Goal: Task Accomplishment & Management: Manage account settings

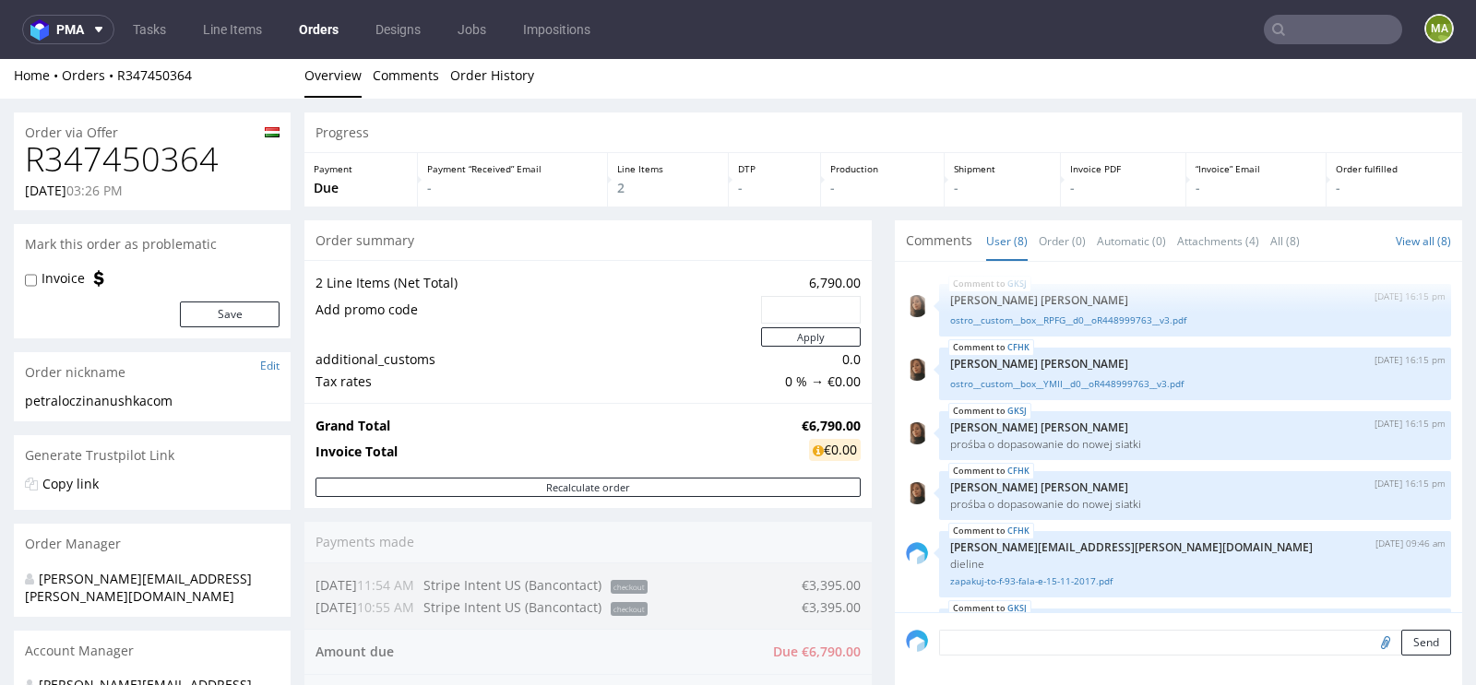
scroll to position [194, 0]
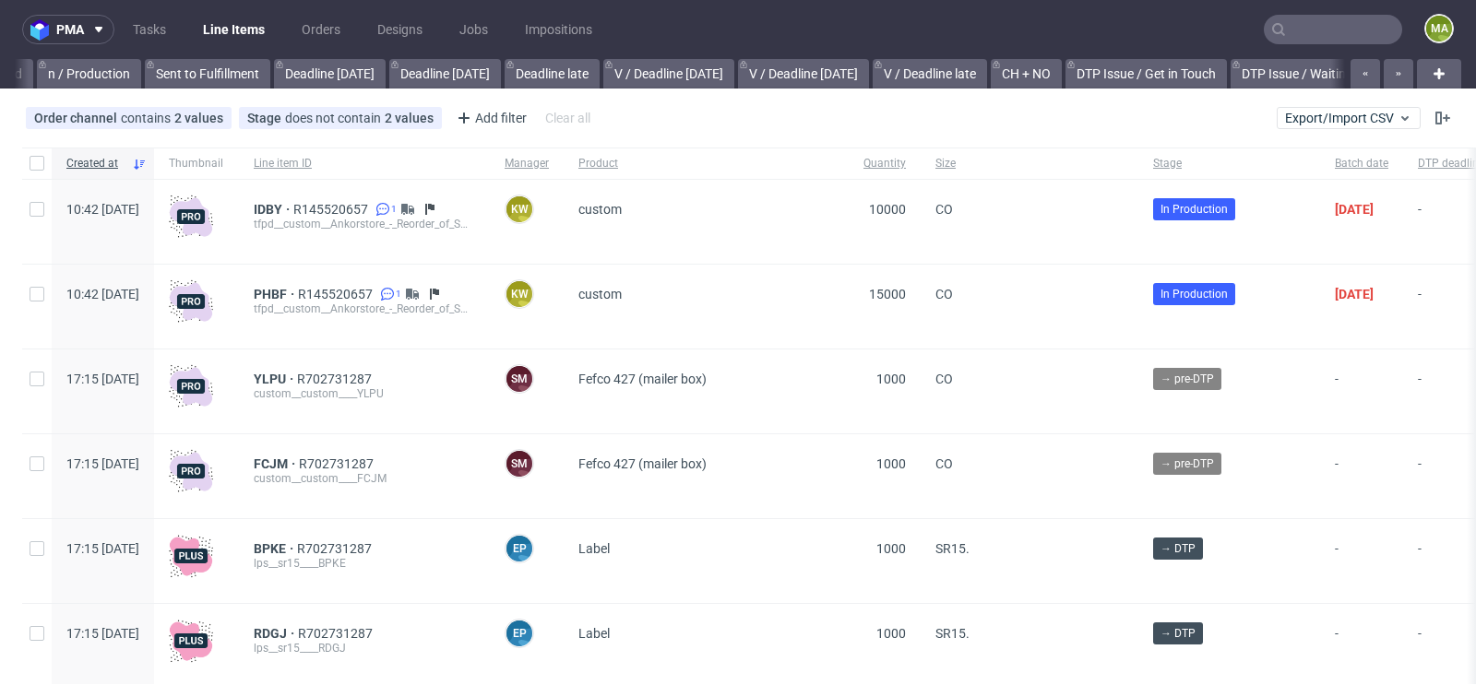
scroll to position [0, 2085]
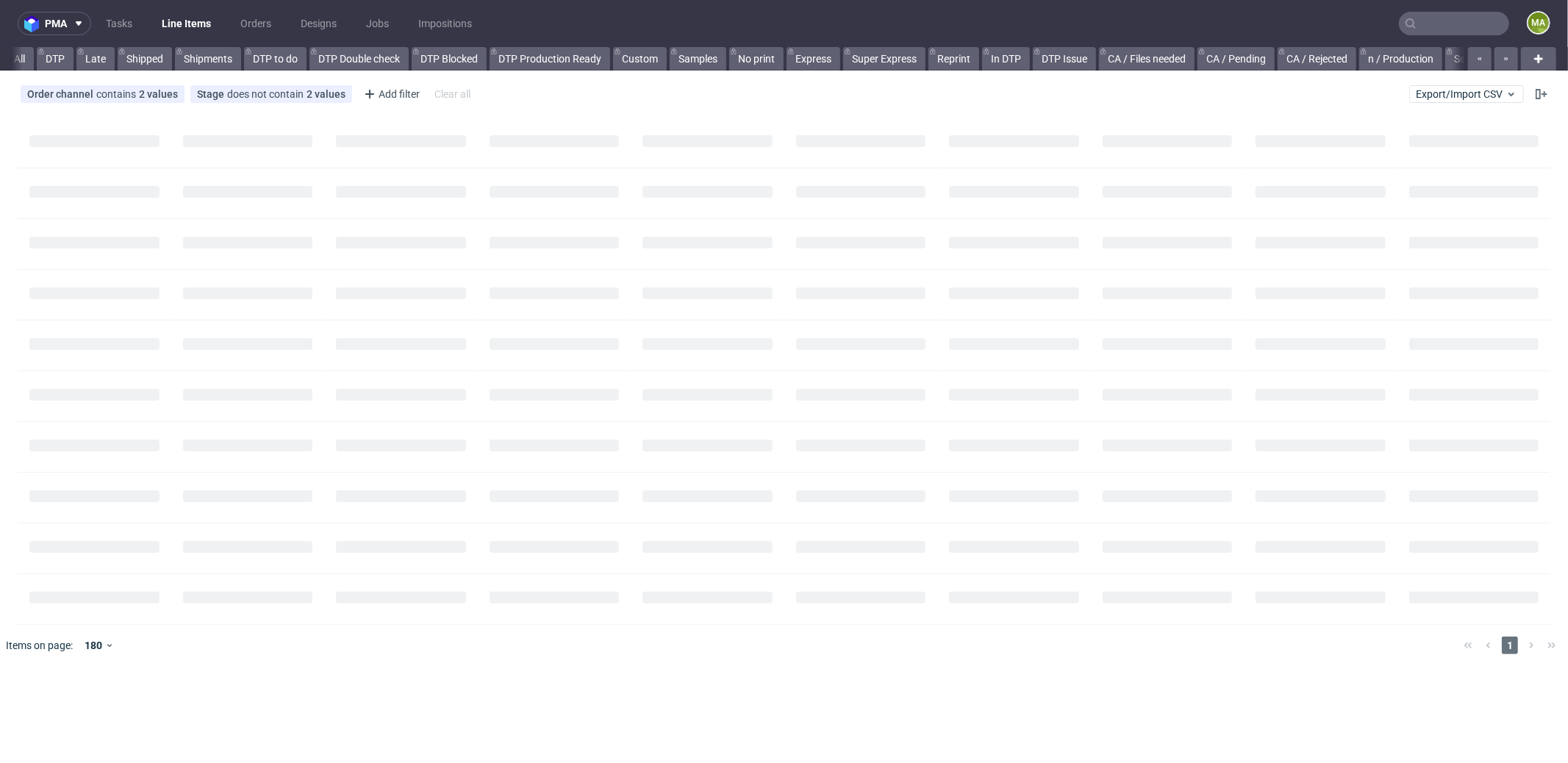
click at [1440, 31] on input "text" at bounding box center [1454, 24] width 110 height 24
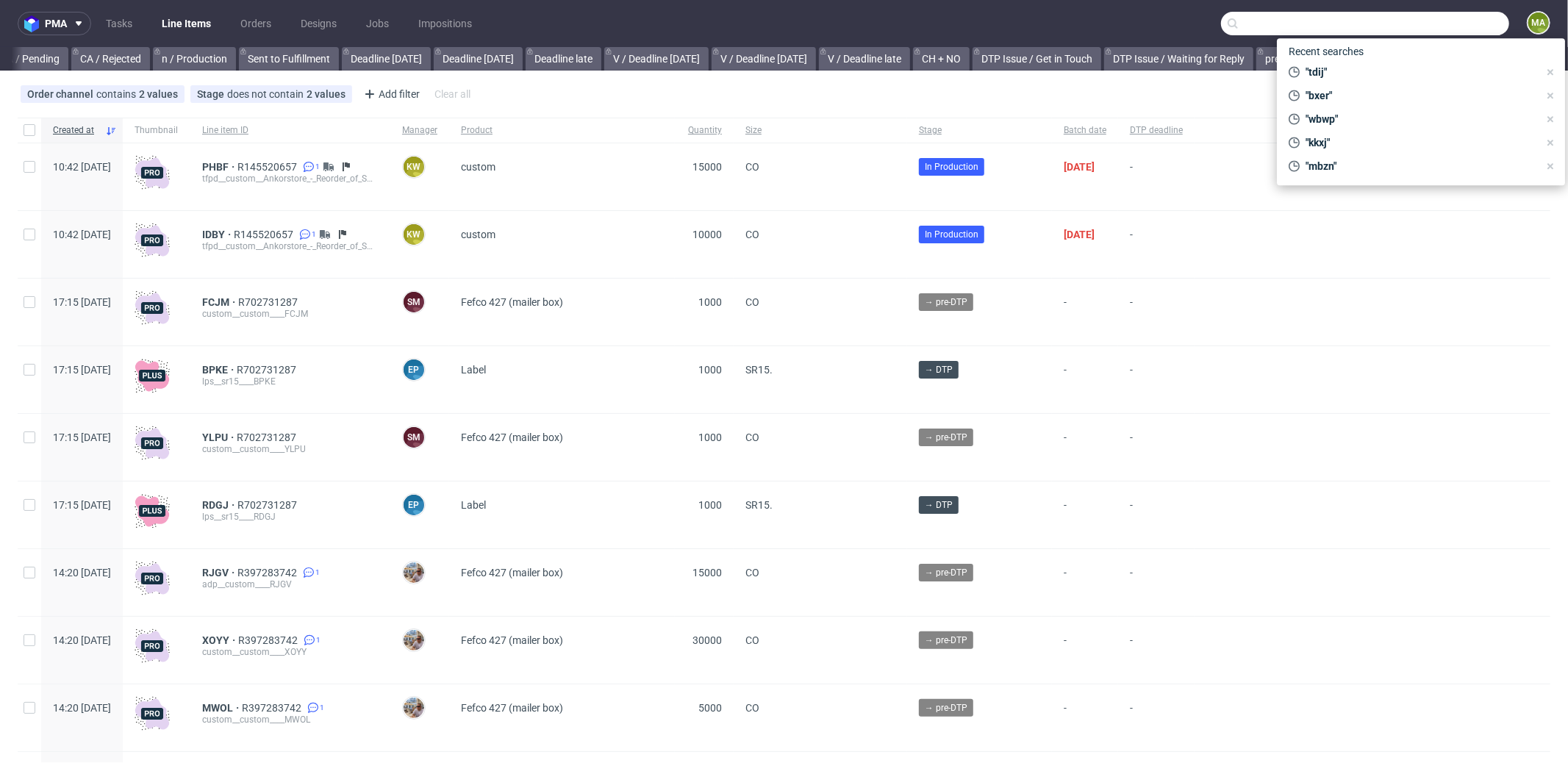
scroll to position [0, 1269]
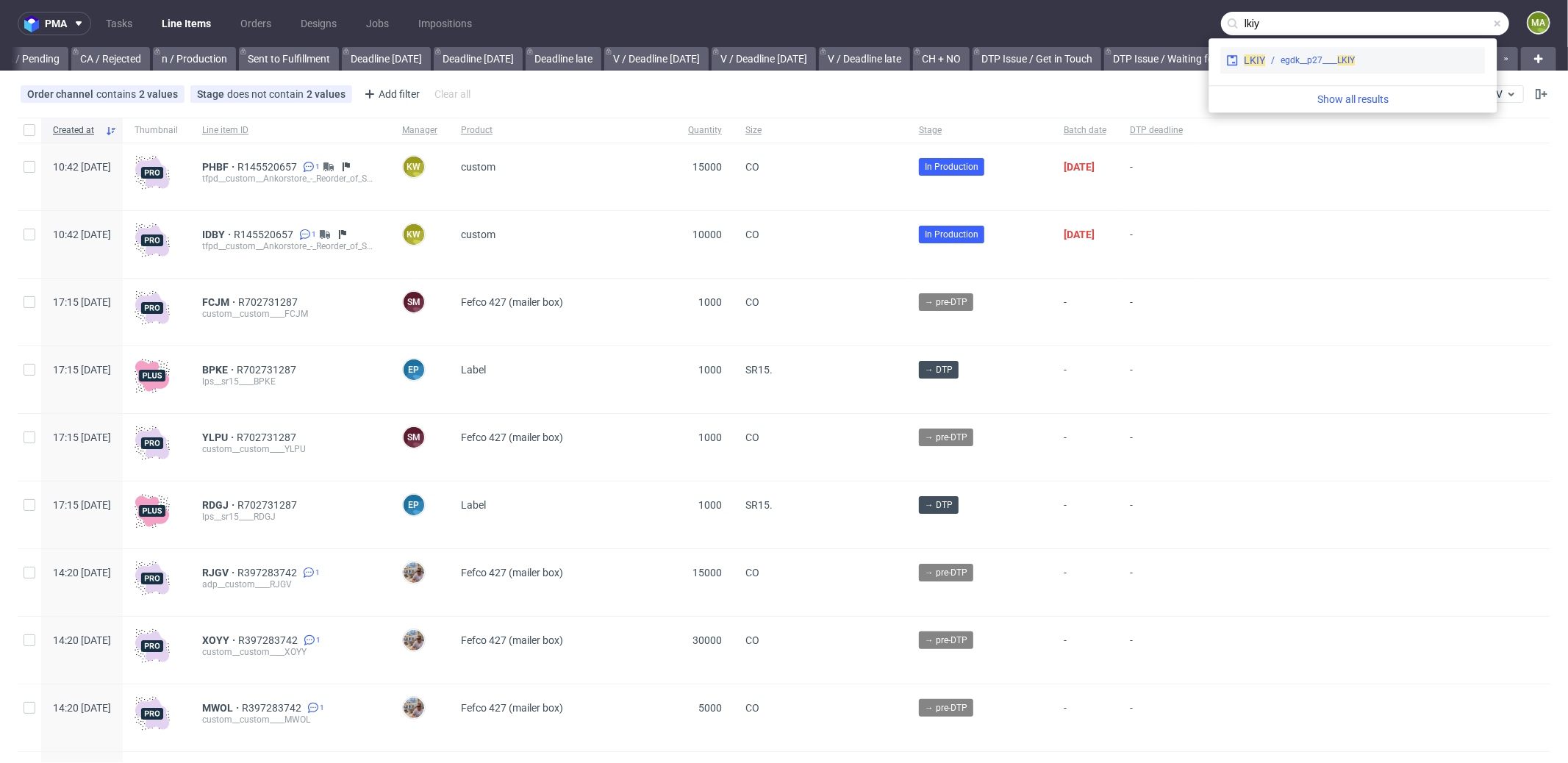
type input "lkiy"
click at [1323, 62] on div "egdk__p27____ LKIY" at bounding box center [1318, 60] width 74 height 14
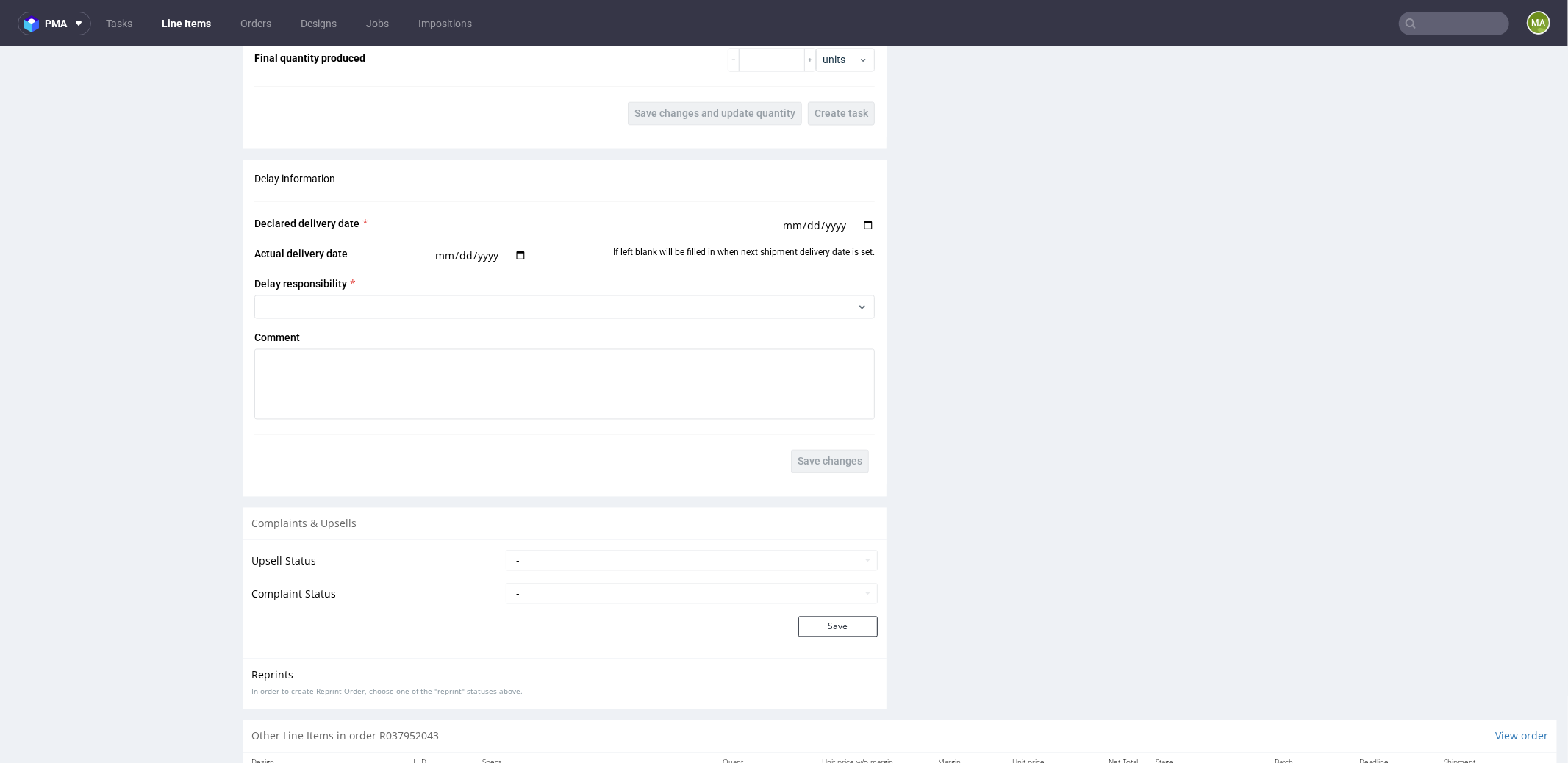
scroll to position [2469, 0]
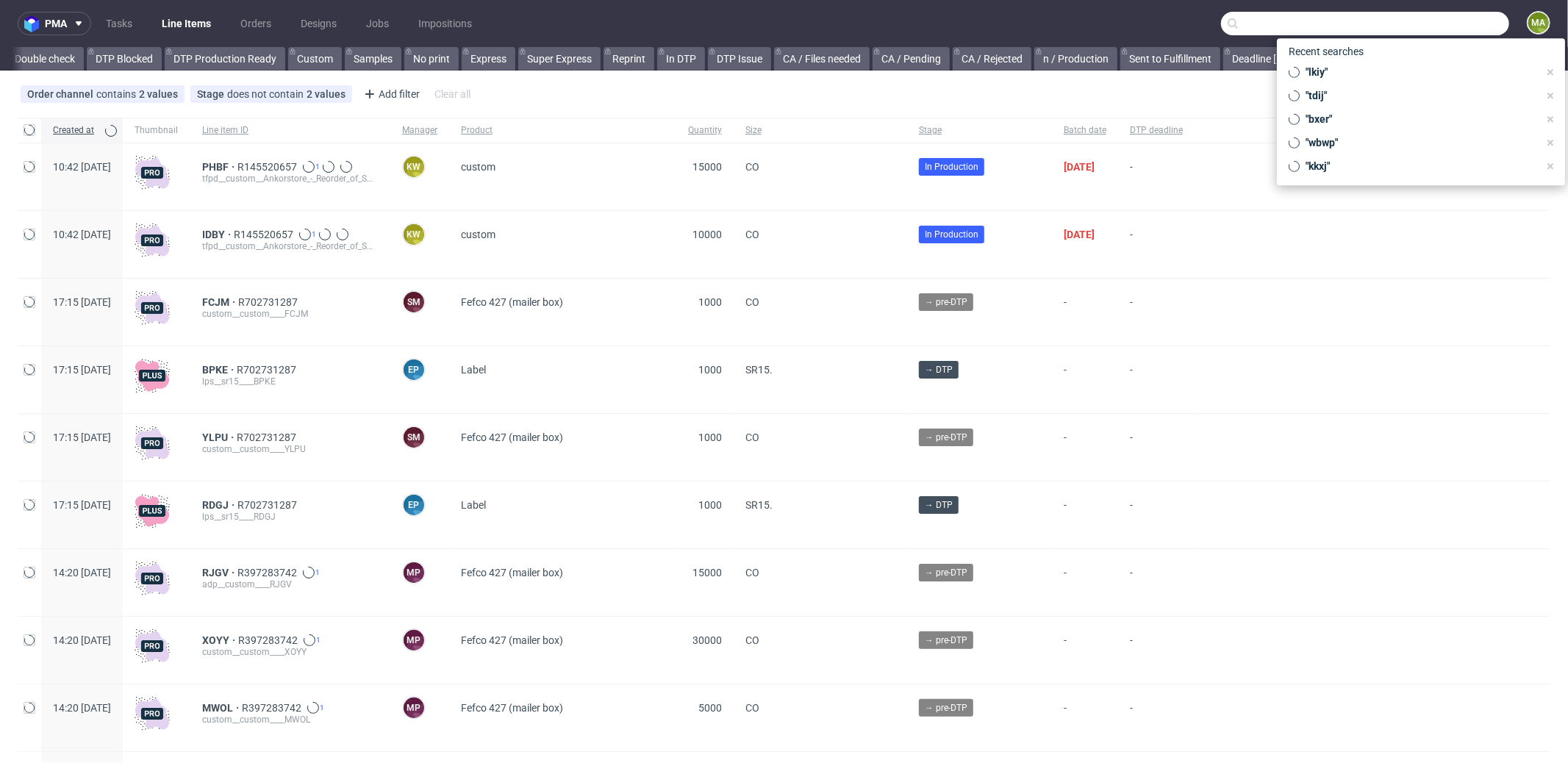
click at [1436, 20] on input "text" at bounding box center [1366, 24] width 289 height 24
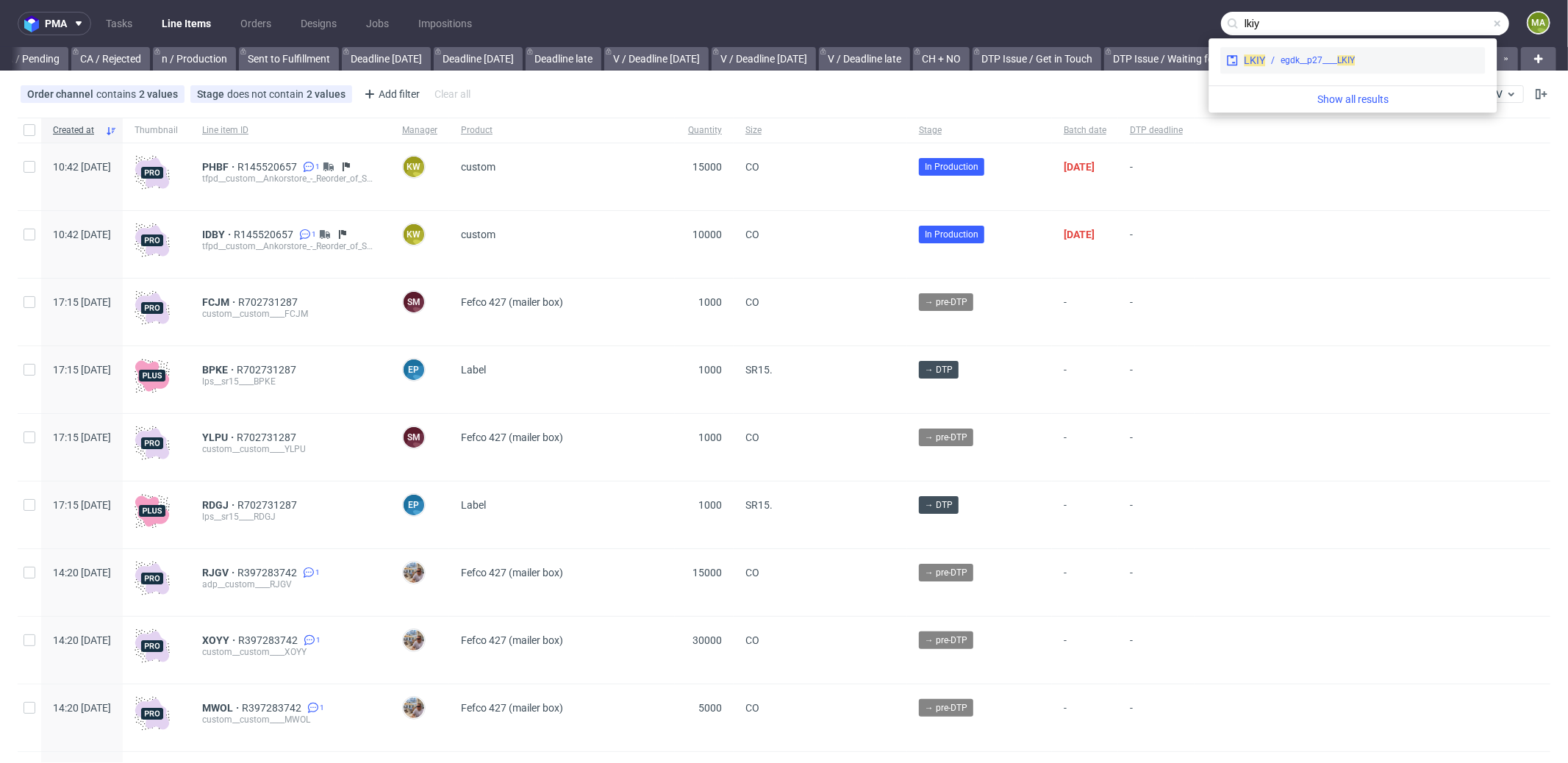
type input "lkiy"
click at [1307, 60] on div "egdk__p27____ LKIY" at bounding box center [1318, 60] width 74 height 14
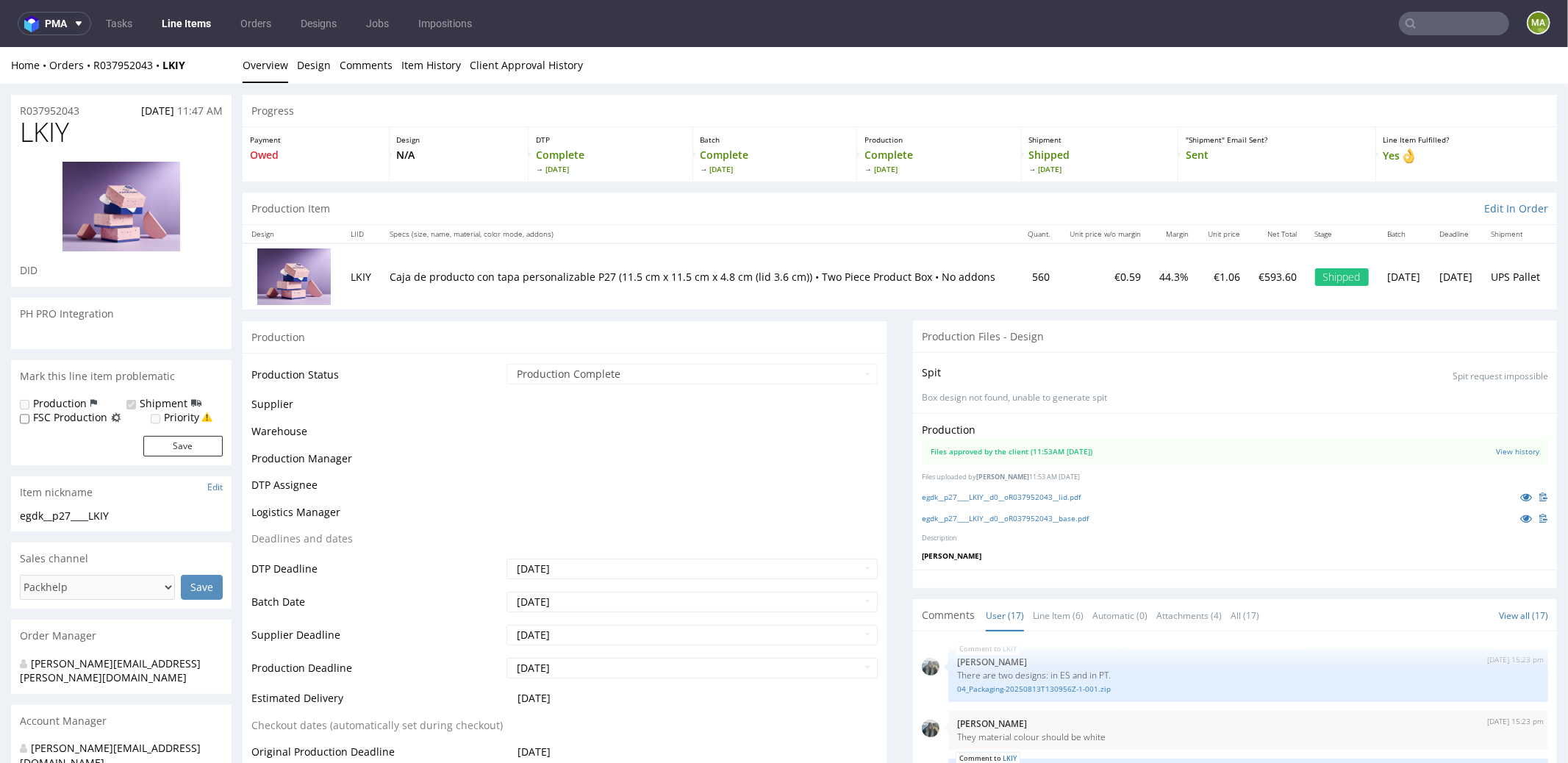
scroll to position [618, 0]
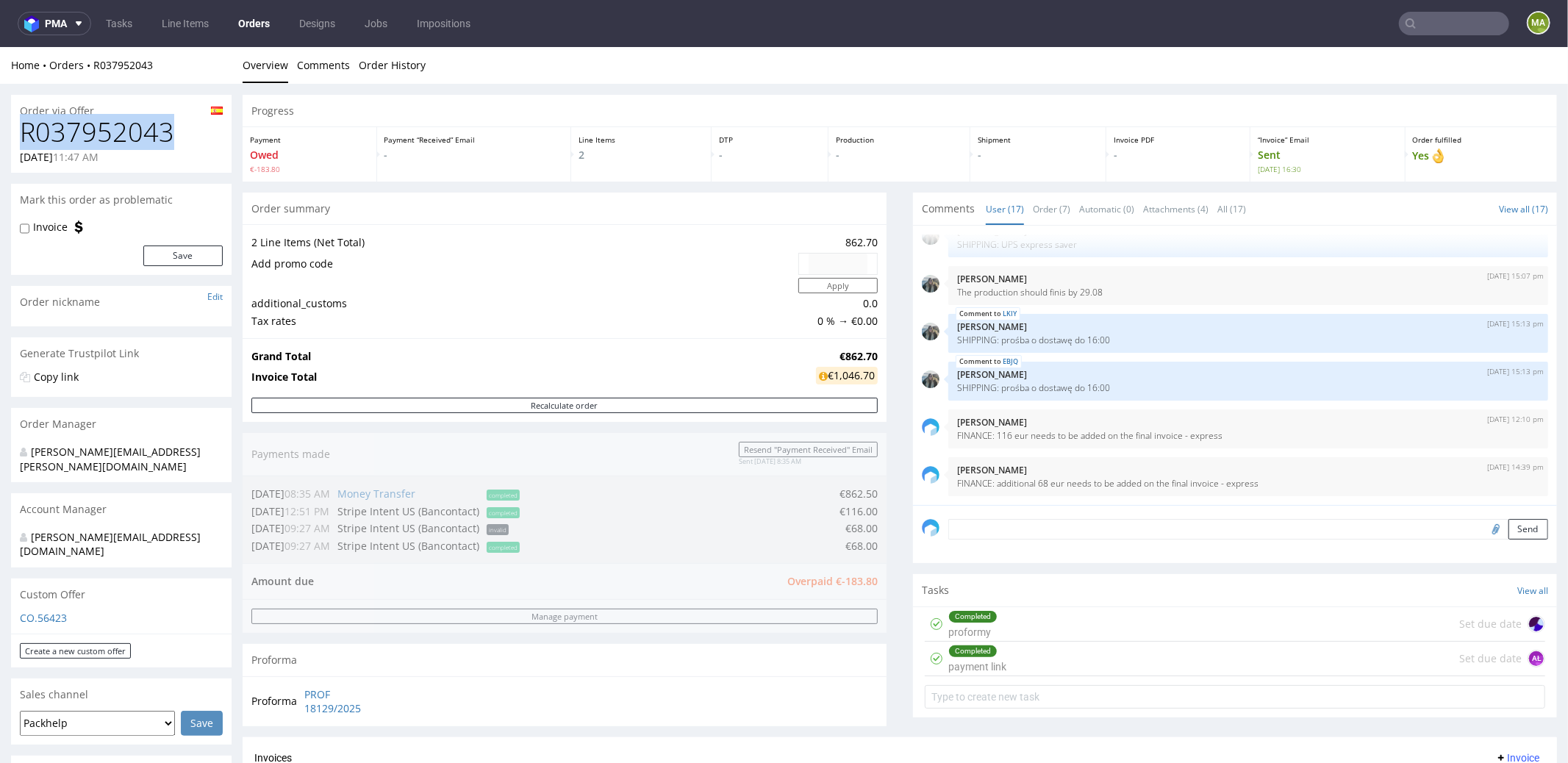
drag, startPoint x: 156, startPoint y: 131, endPoint x: 0, endPoint y: 131, distance: 156.0
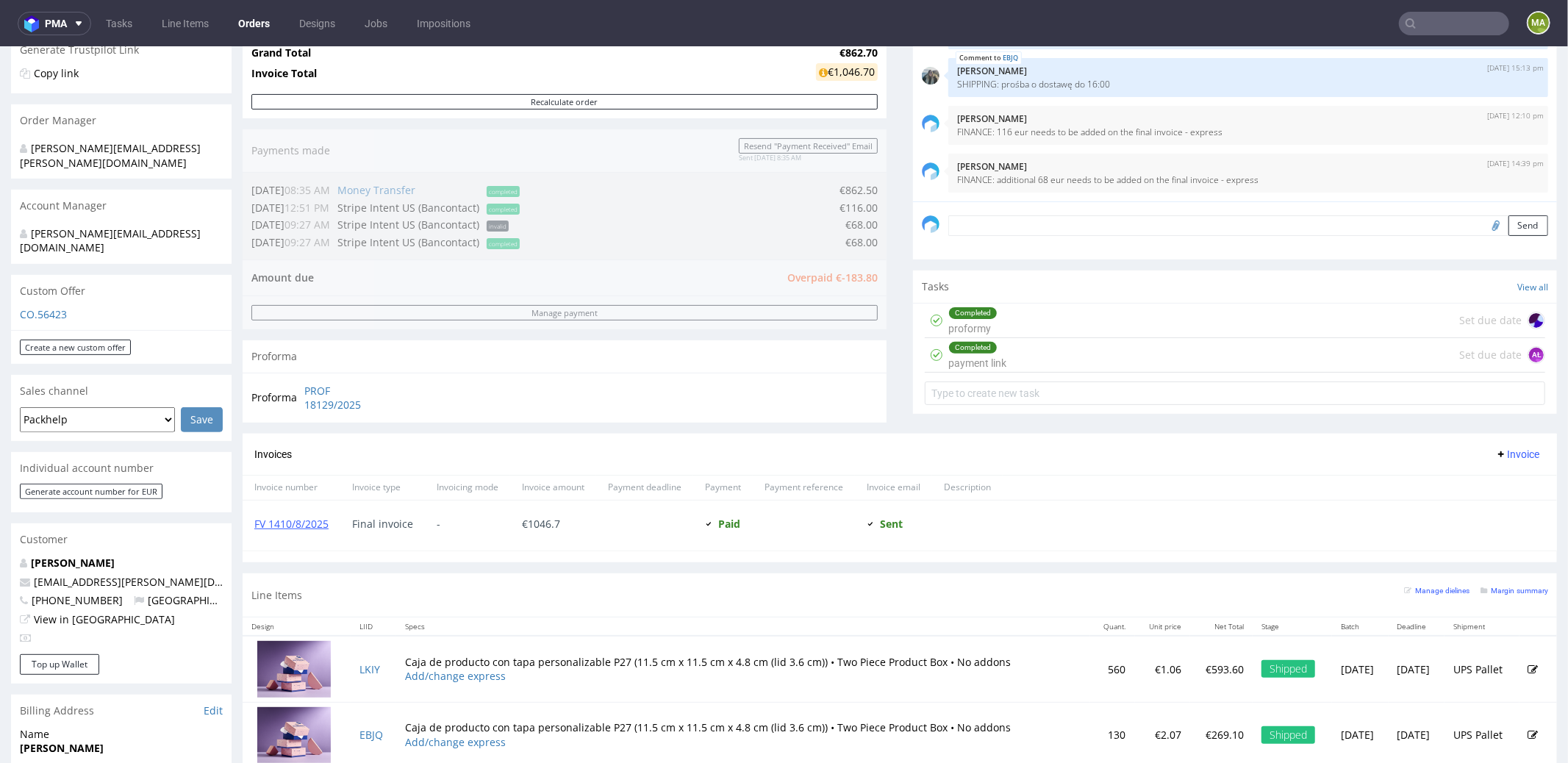
scroll to position [648, 0]
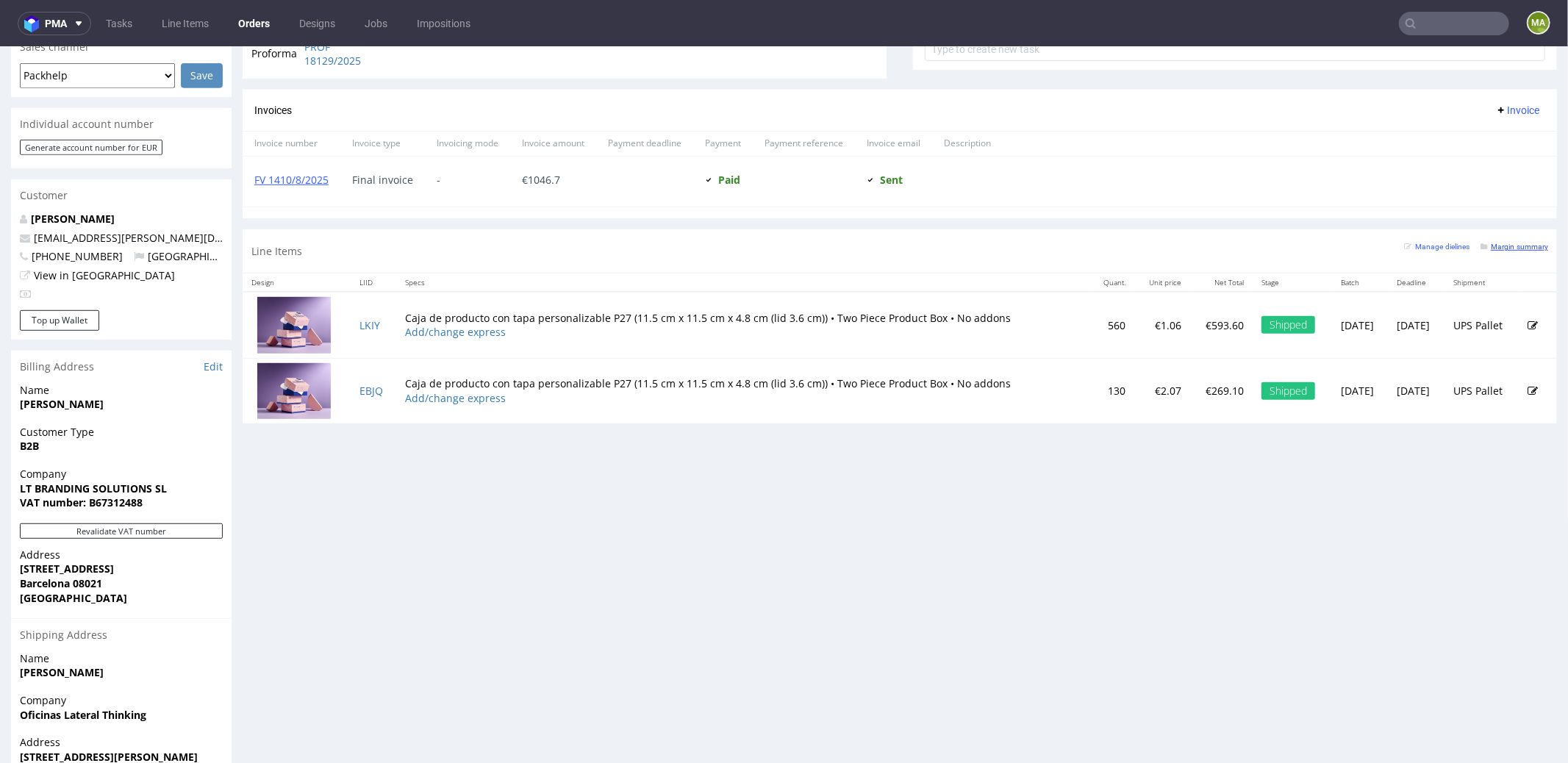
click at [1506, 248] on div "Margin summary" at bounding box center [1515, 245] width 68 height 14
click at [1505, 242] on small "Margin summary" at bounding box center [1515, 246] width 68 height 8
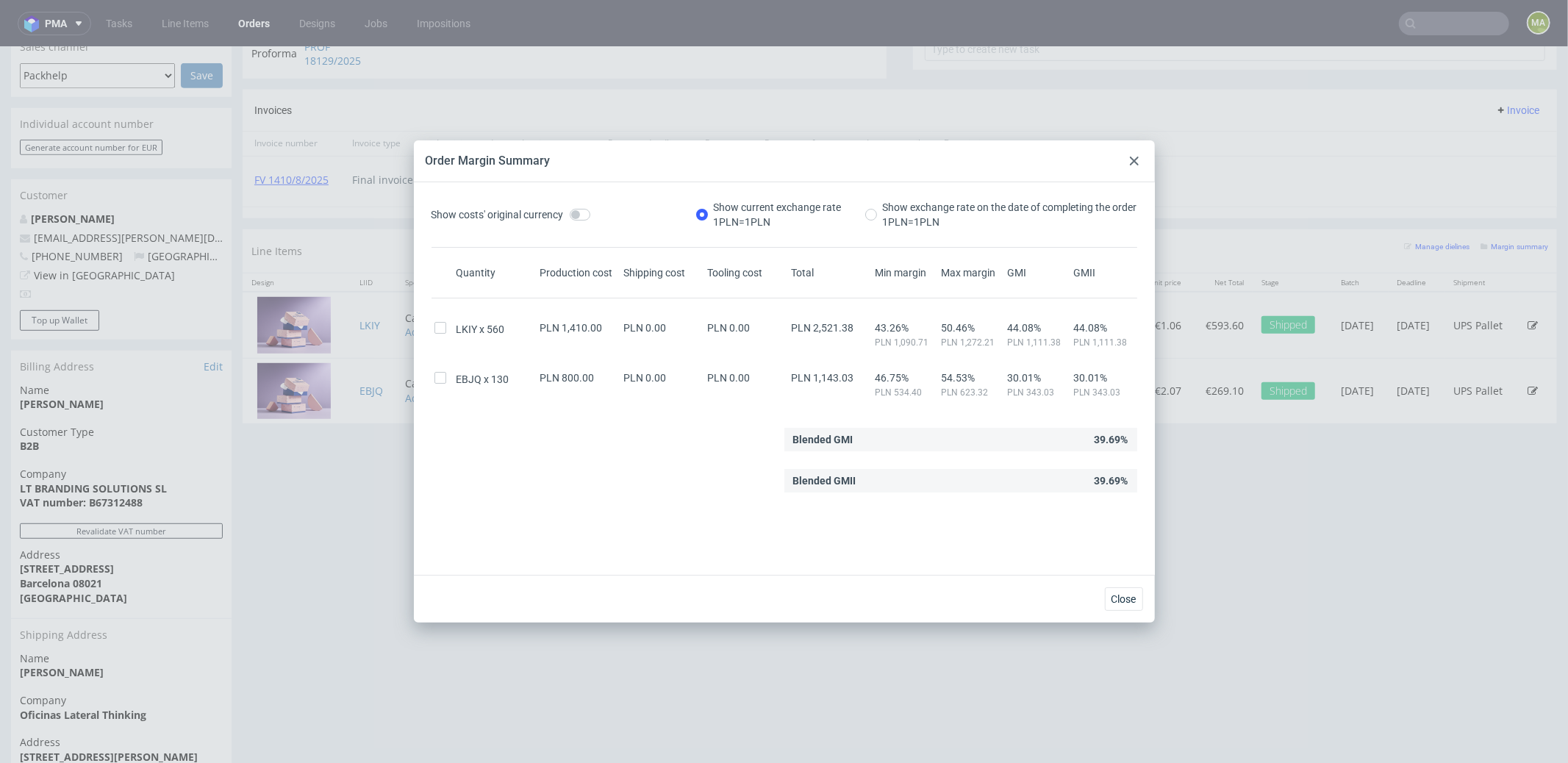
click at [1140, 163] on div at bounding box center [1134, 161] width 18 height 18
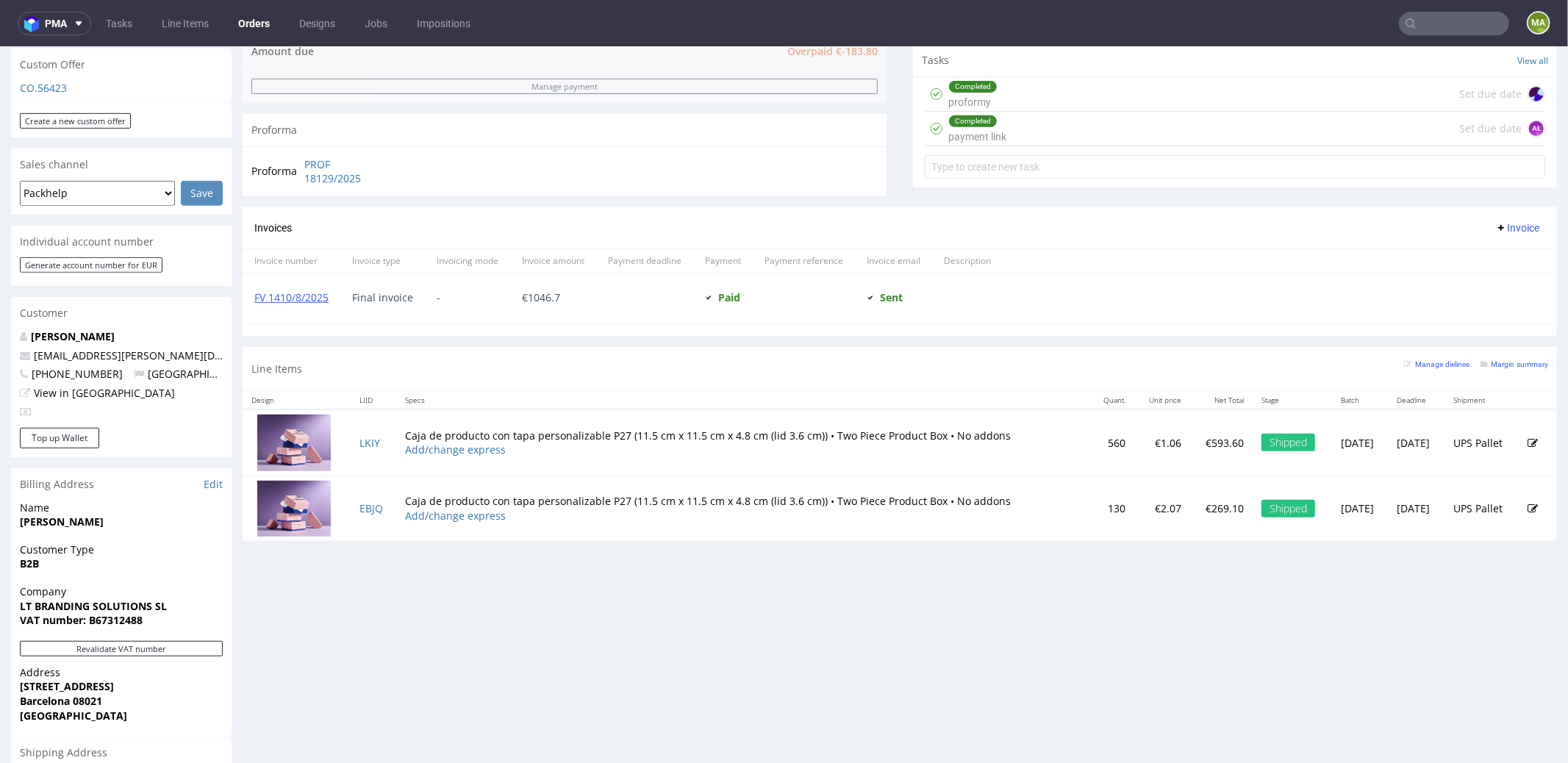
scroll to position [0, 0]
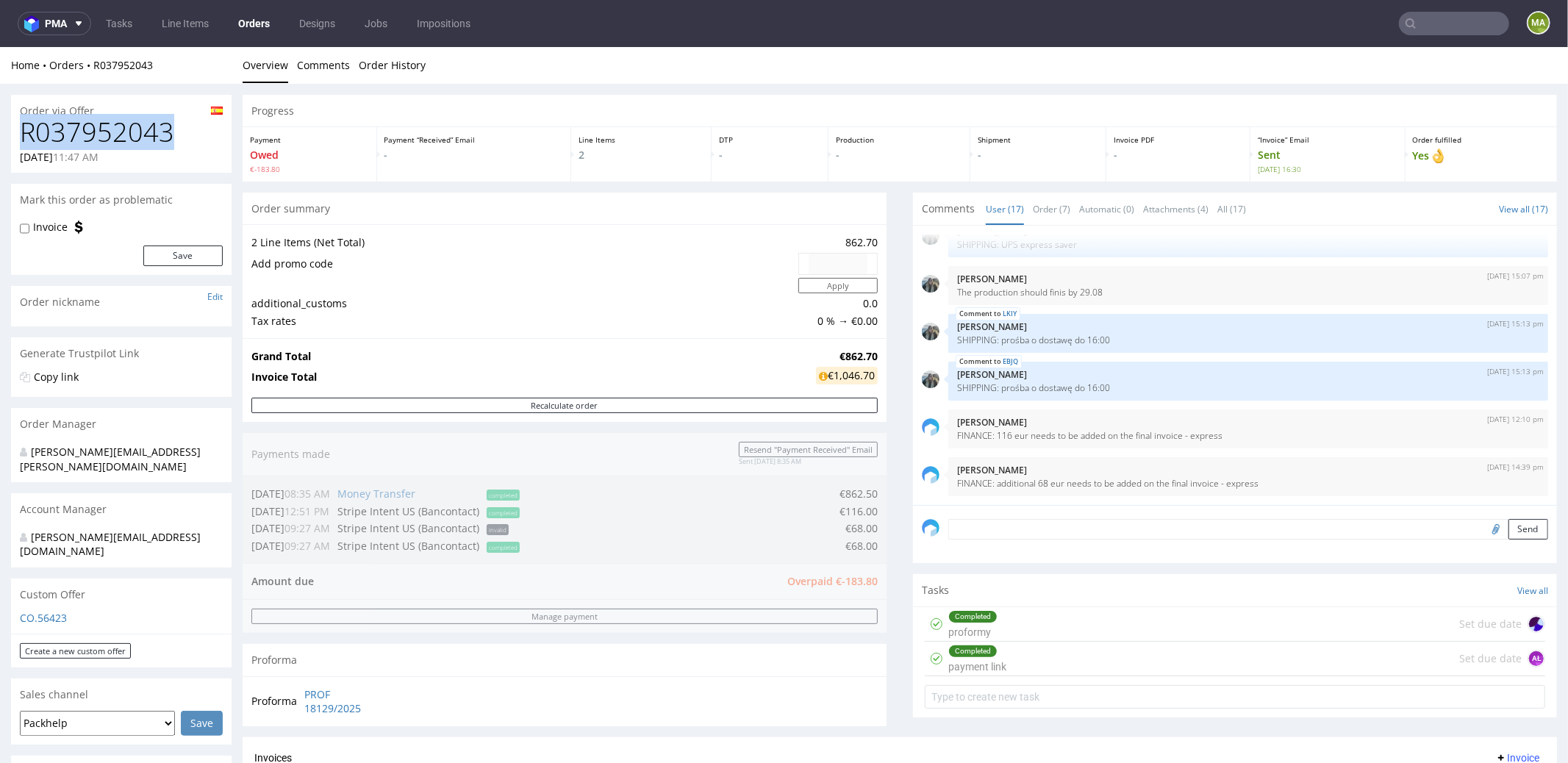
drag, startPoint x: 185, startPoint y: 134, endPoint x: 10, endPoint y: 128, distance: 175.1
click at [11, 128] on div "R037952043 13.08.2025 11:47 AM" at bounding box center [121, 144] width 221 height 55
copy h1 "R037952043"
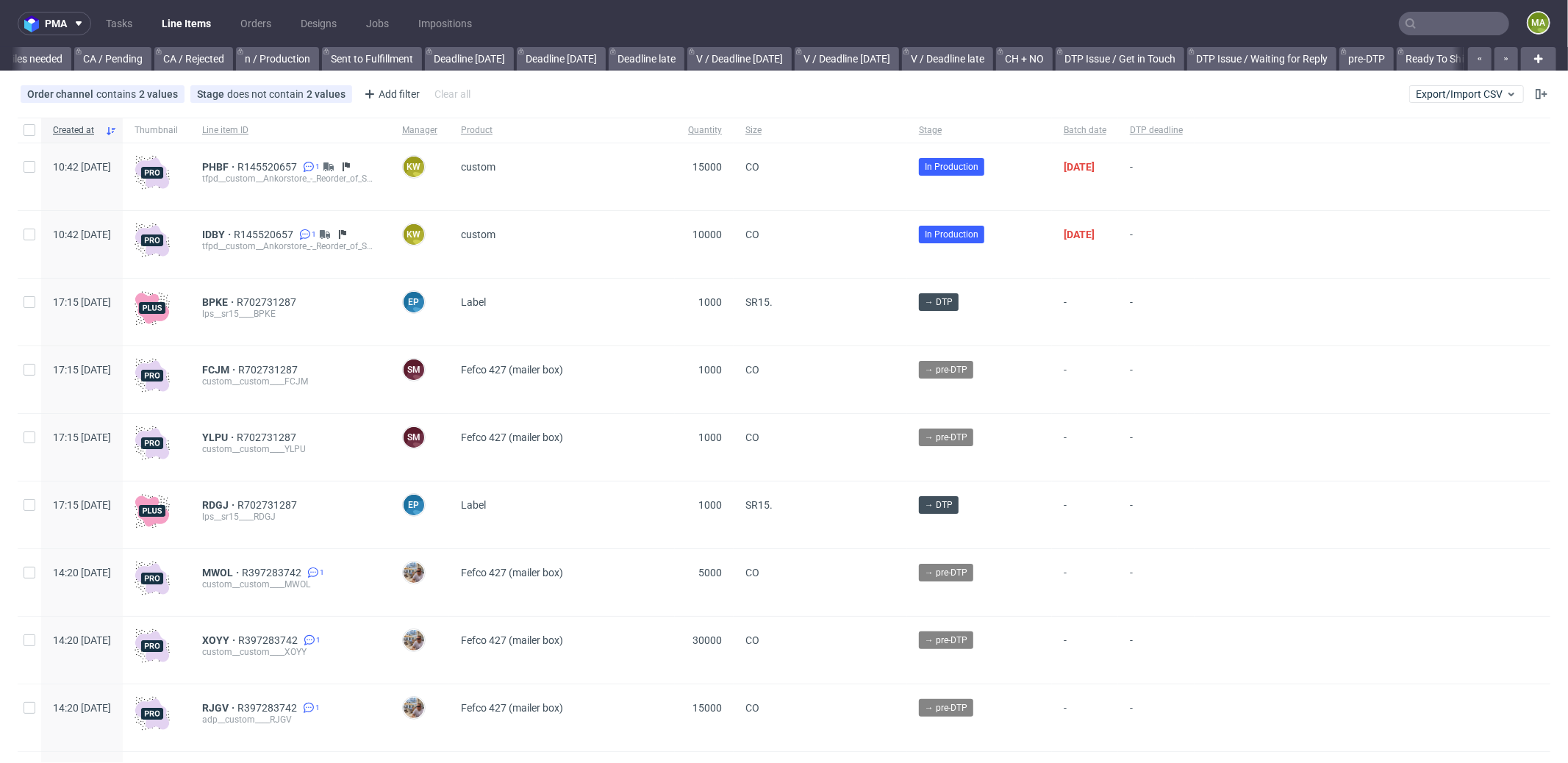
scroll to position [0, 1269]
click at [405, 94] on div "Add filter" at bounding box center [390, 94] width 65 height 24
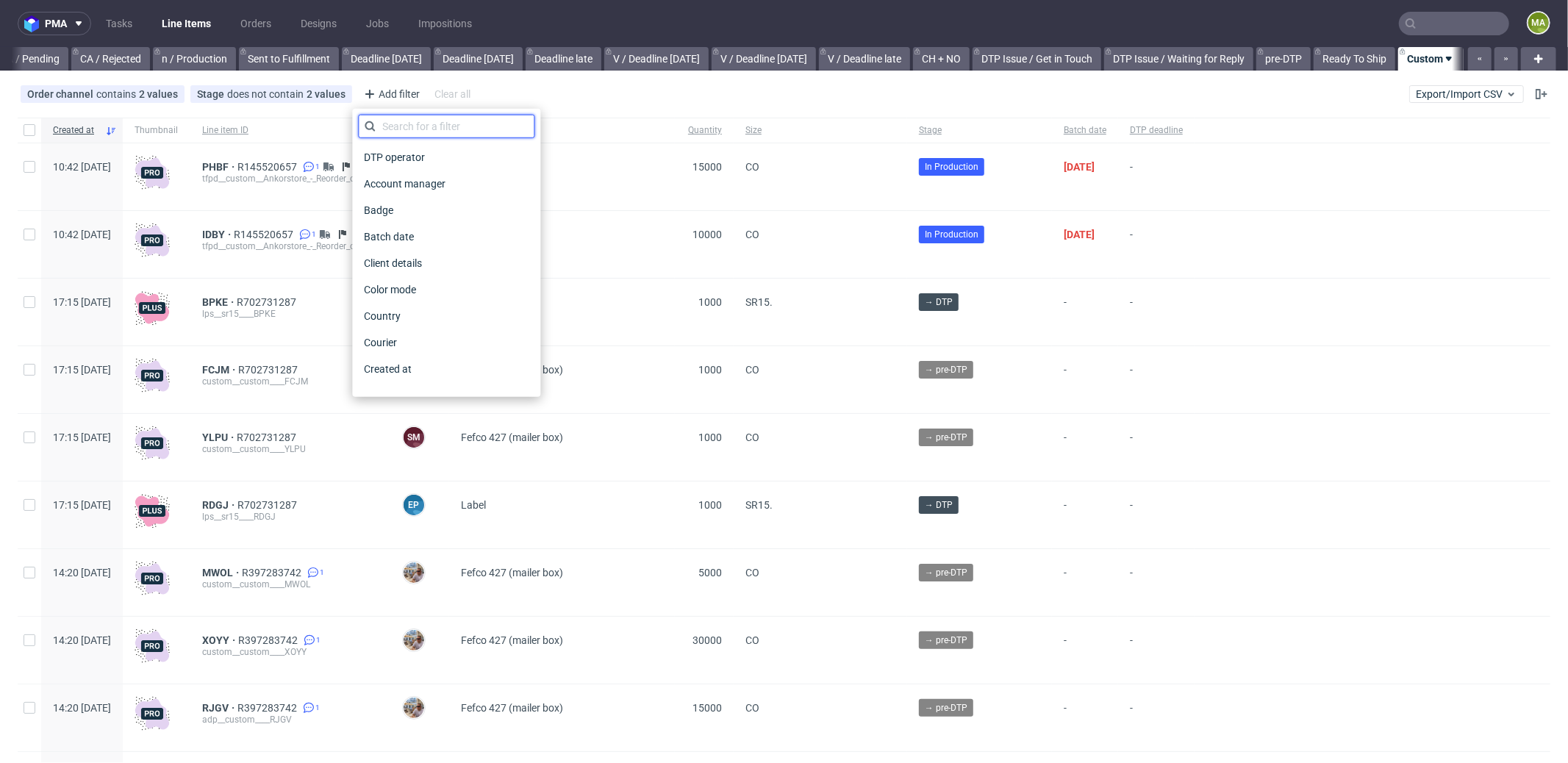
click at [438, 119] on input "text" at bounding box center [446, 127] width 176 height 24
type input "pro"
click at [462, 365] on span "Production manager" at bounding box center [411, 369] width 108 height 21
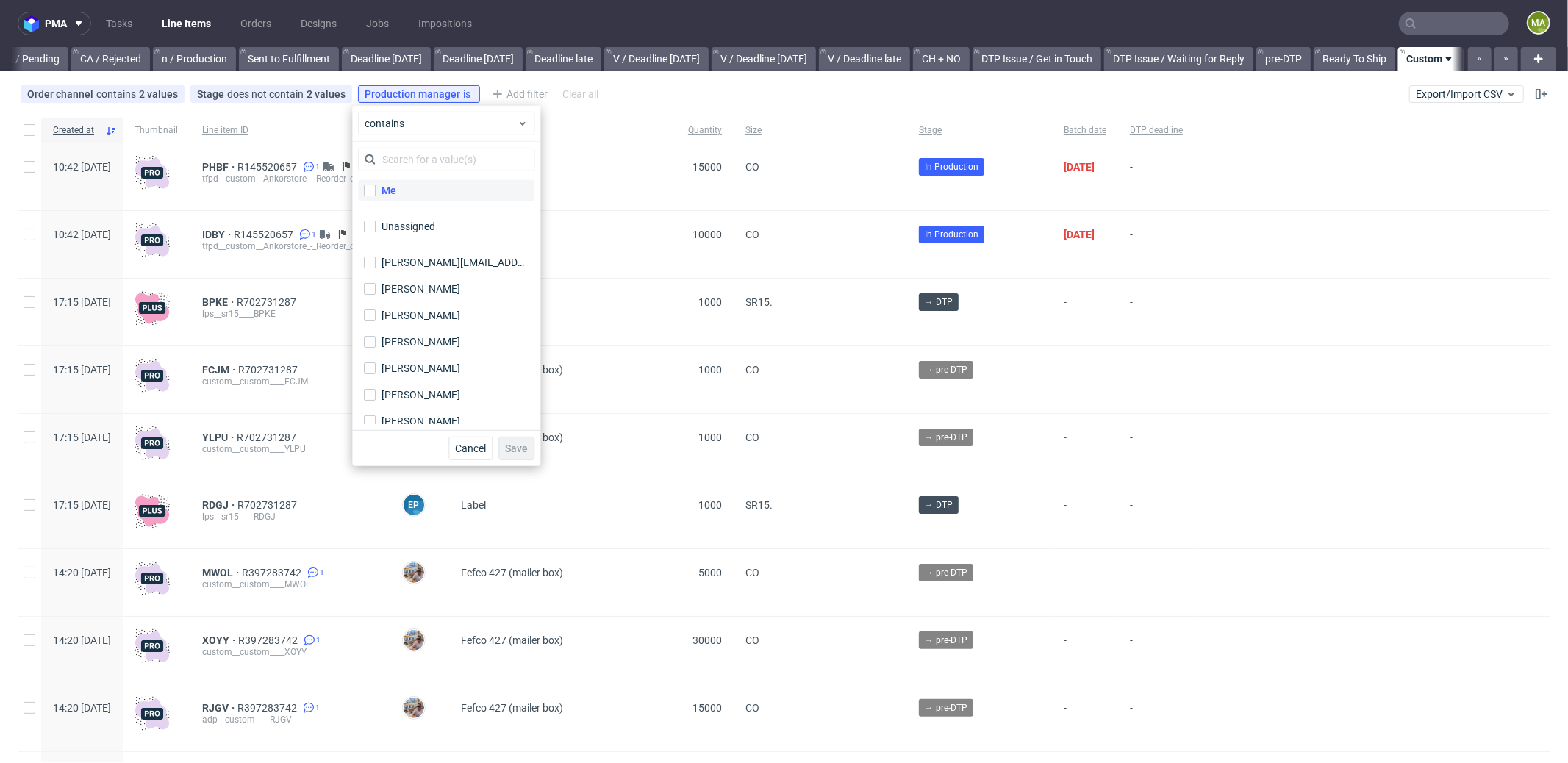
click at [432, 196] on label "Me" at bounding box center [446, 191] width 176 height 21
click at [375, 196] on input "Me" at bounding box center [370, 191] width 12 height 12
checkbox input "true"
click at [509, 441] on button "Save" at bounding box center [516, 449] width 36 height 24
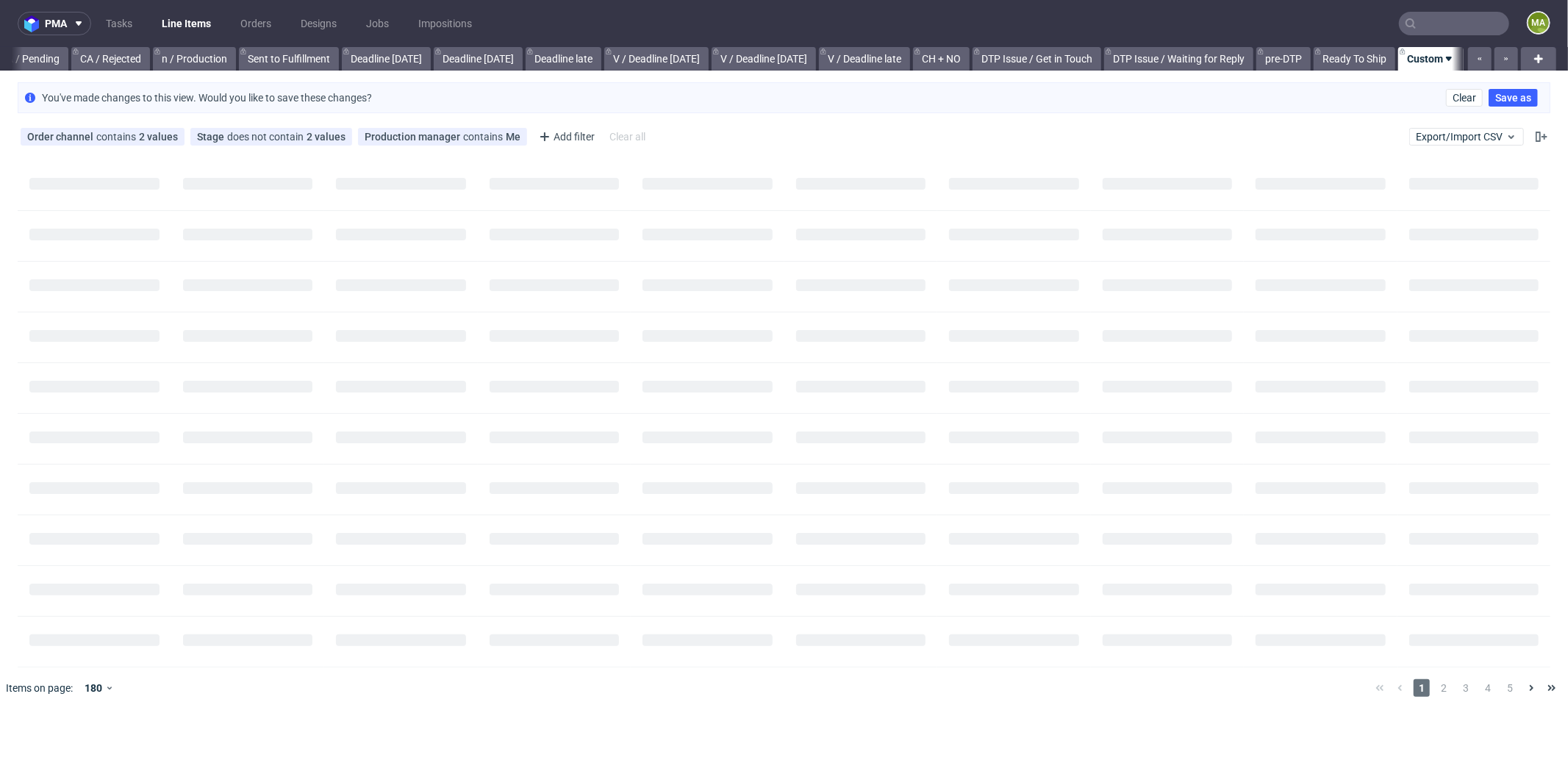
scroll to position [0, 1257]
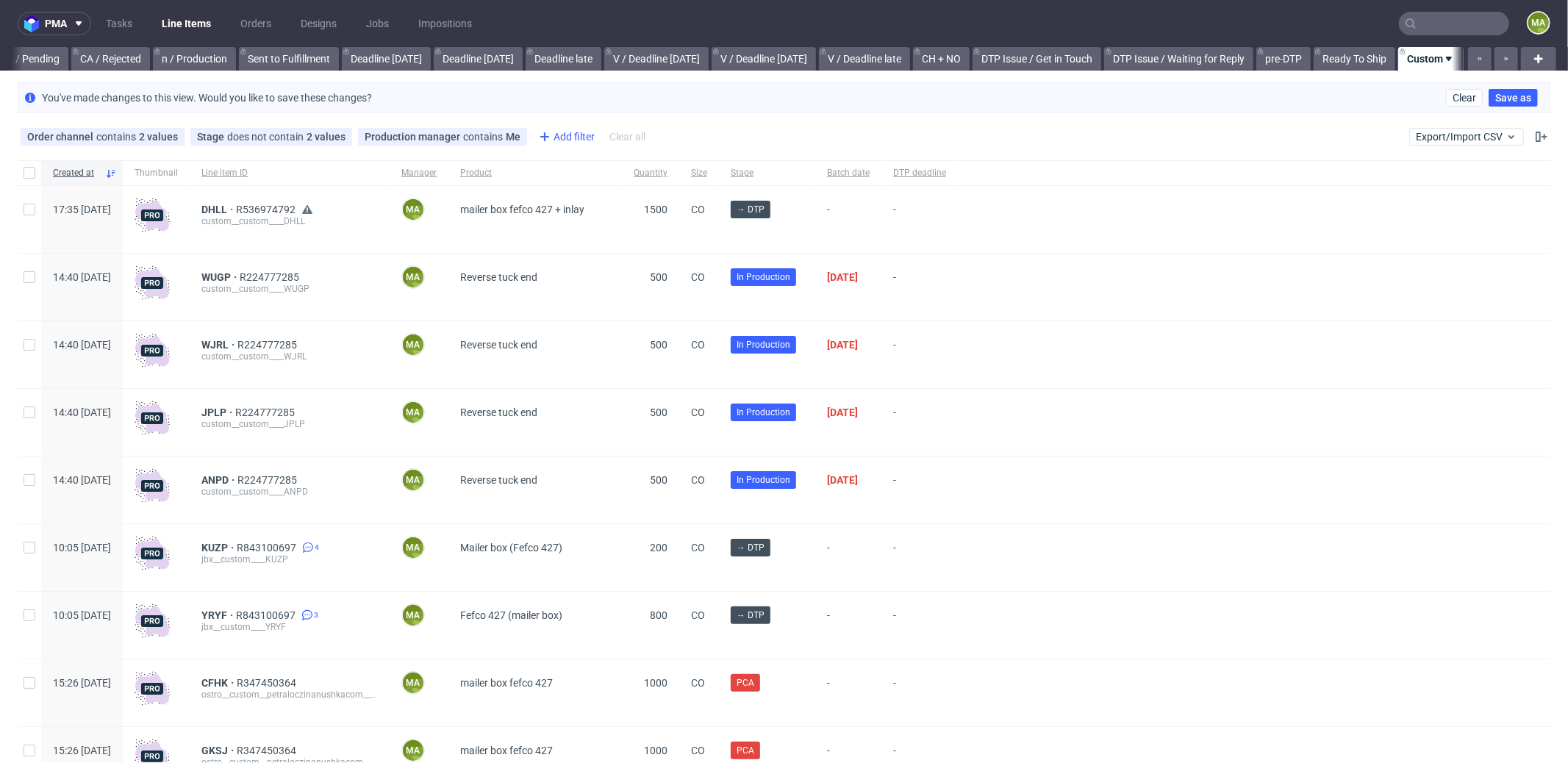
click at [564, 141] on div "Add filter" at bounding box center [565, 137] width 65 height 24
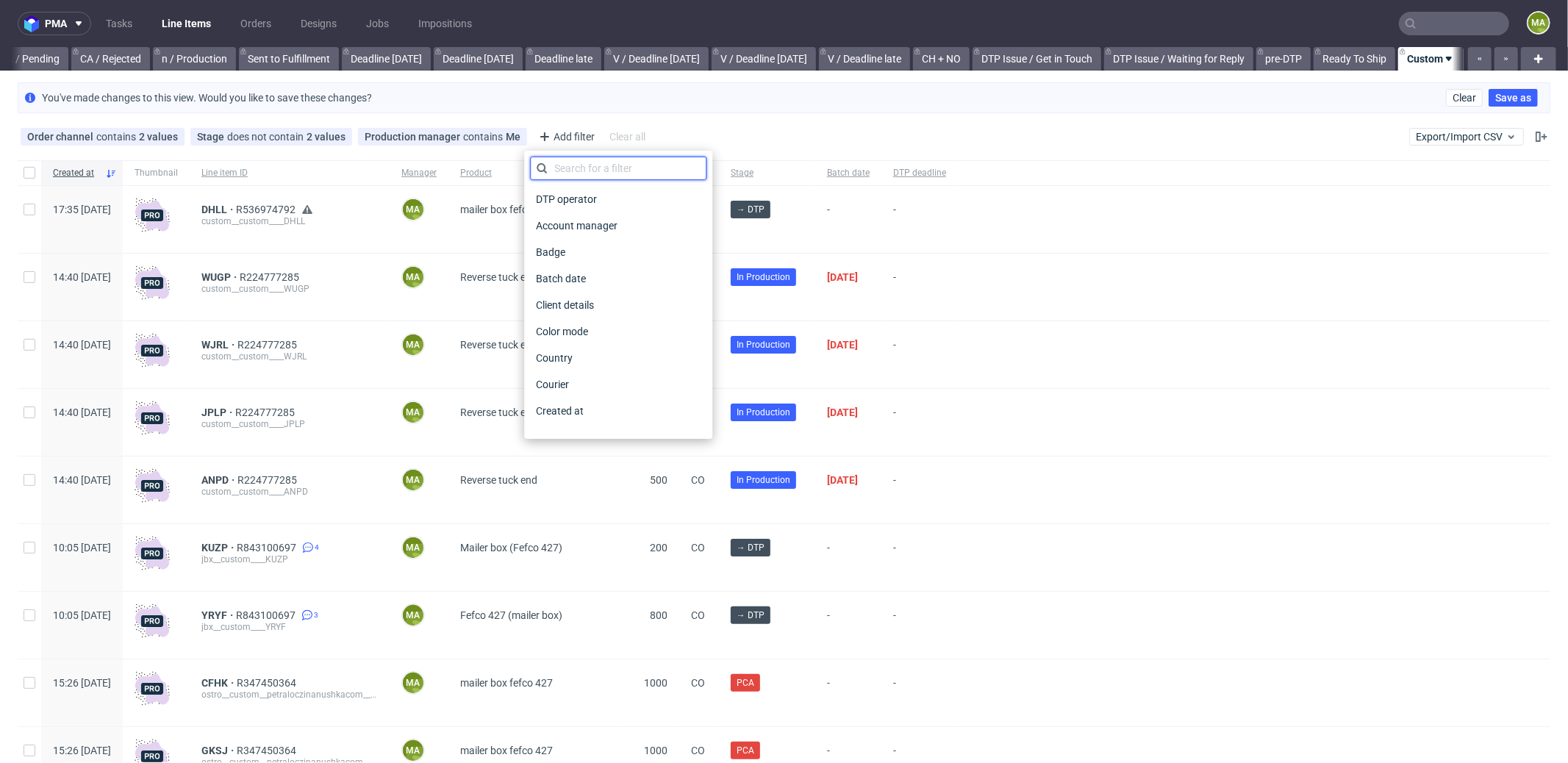
click at [573, 157] on input "text" at bounding box center [618, 168] width 176 height 24
type input "pro"
click at [607, 388] on span "Production deadline" at bounding box center [584, 384] width 107 height 21
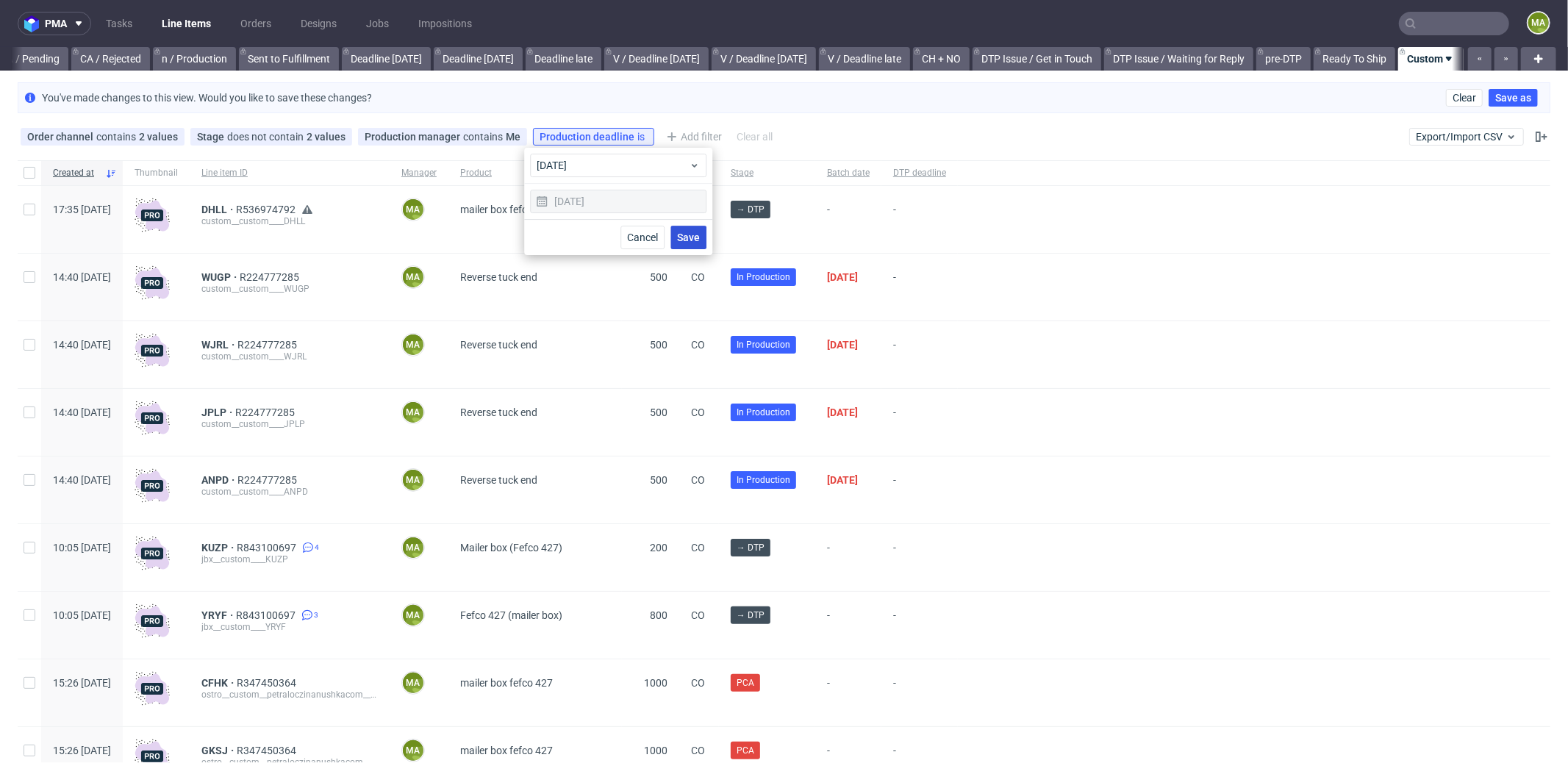
click at [690, 229] on button "Save" at bounding box center [688, 238] width 36 height 24
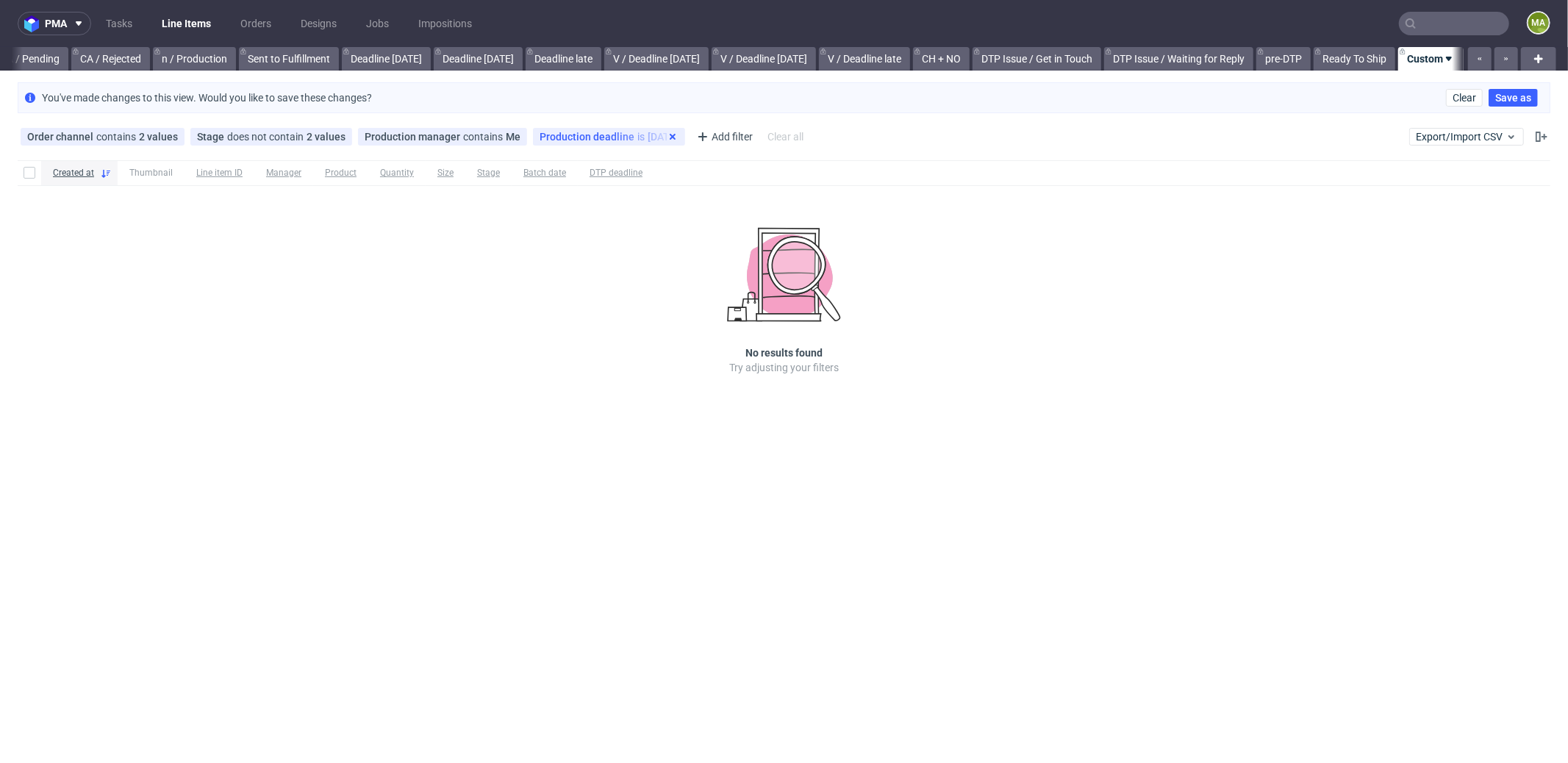
click at [667, 138] on icon at bounding box center [673, 136] width 12 height 12
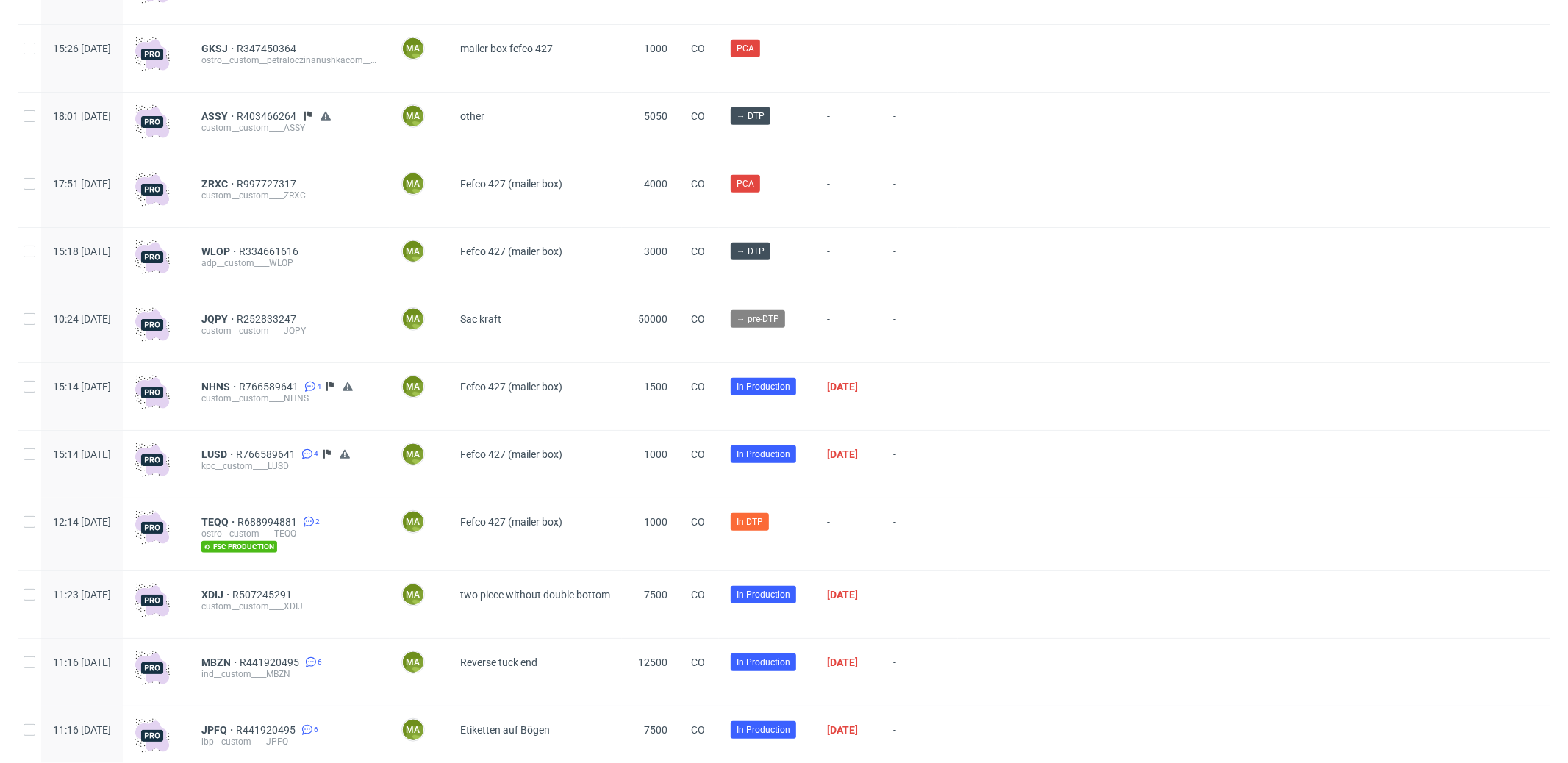
scroll to position [711, 0]
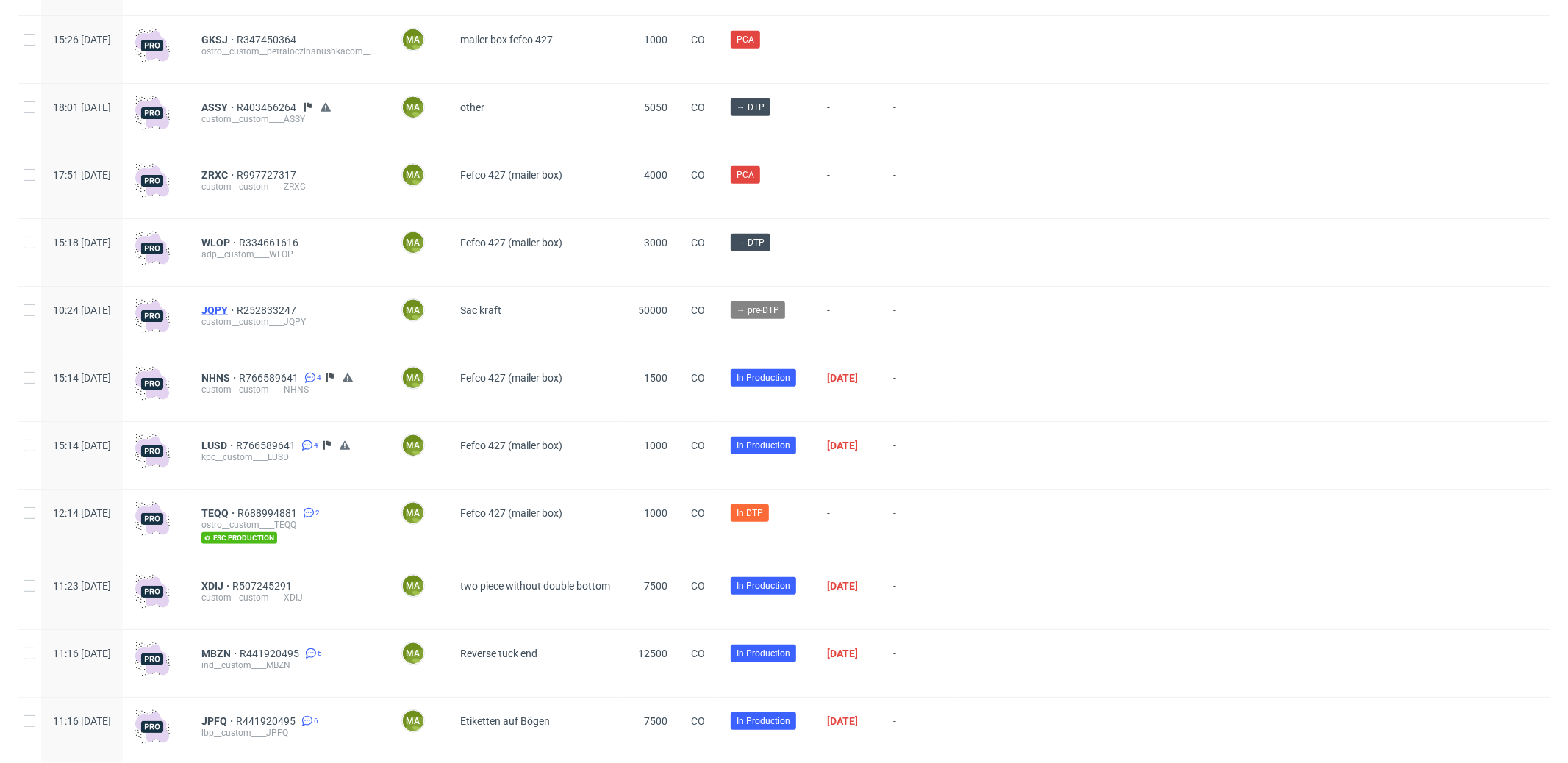
click at [237, 308] on span "JQPY" at bounding box center [219, 310] width 35 height 12
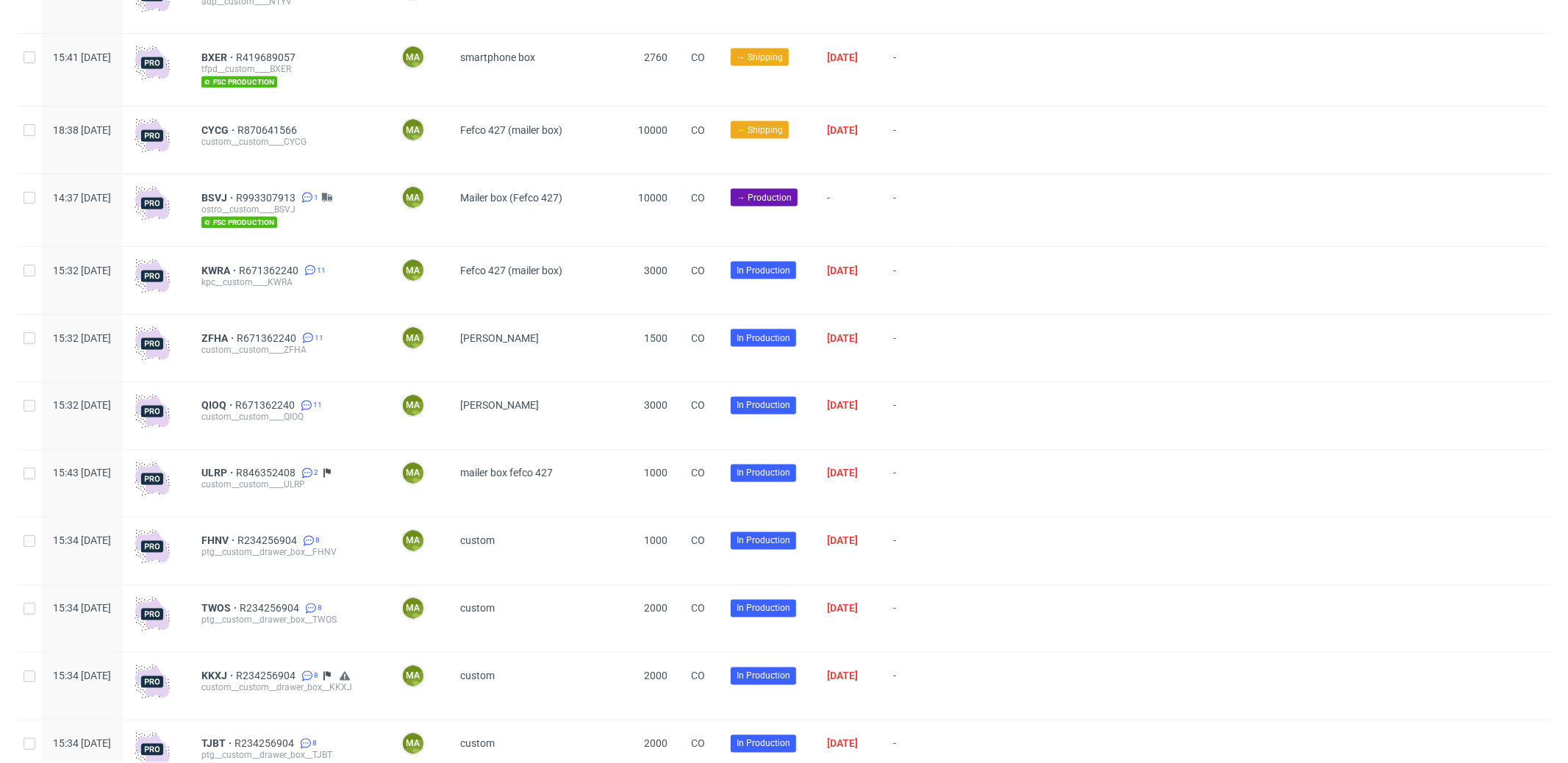
scroll to position [1813, 0]
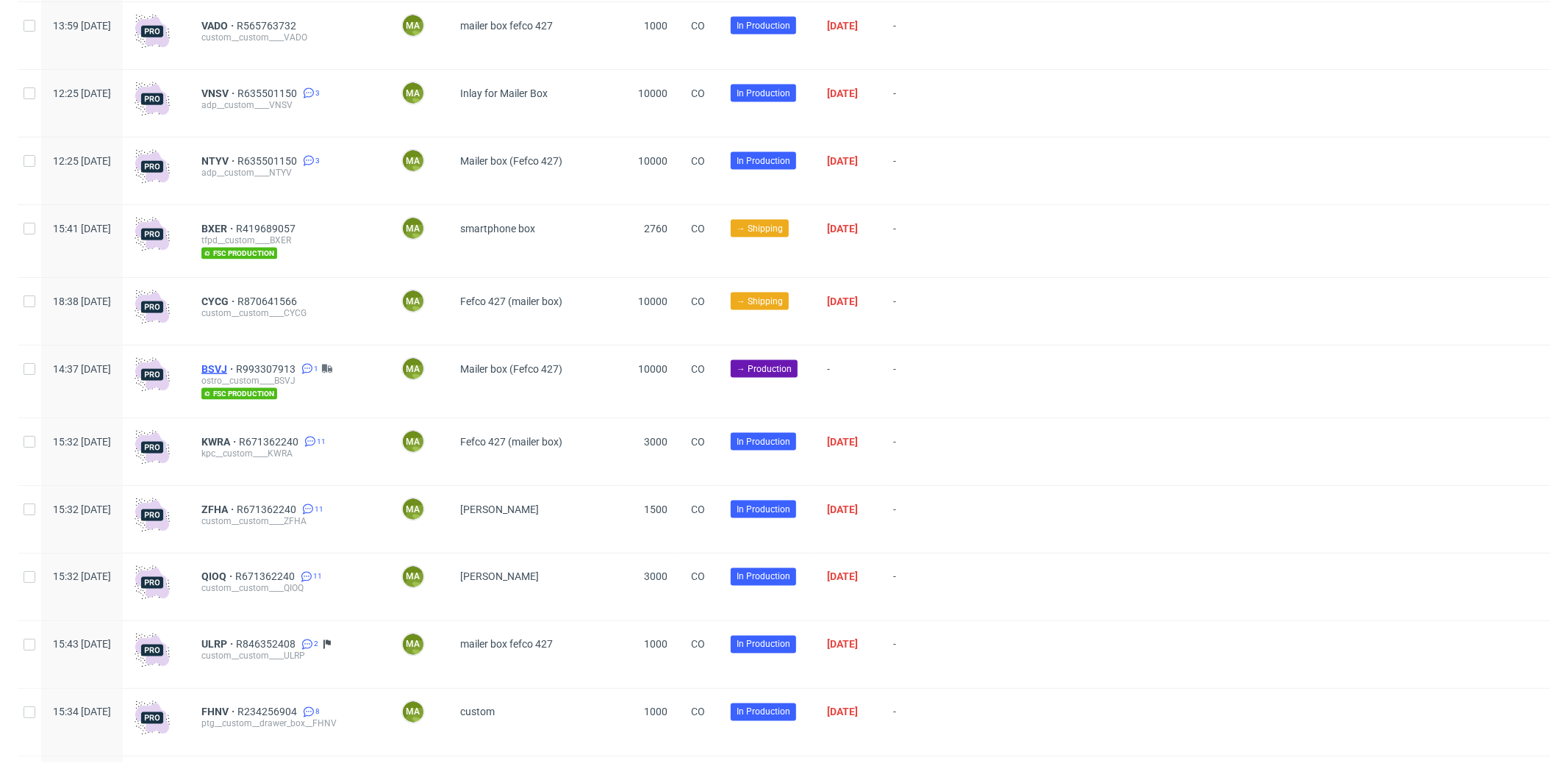
click at [236, 367] on span "BSVJ" at bounding box center [218, 369] width 34 height 12
click at [236, 371] on span "BSVJ" at bounding box center [218, 369] width 34 height 12
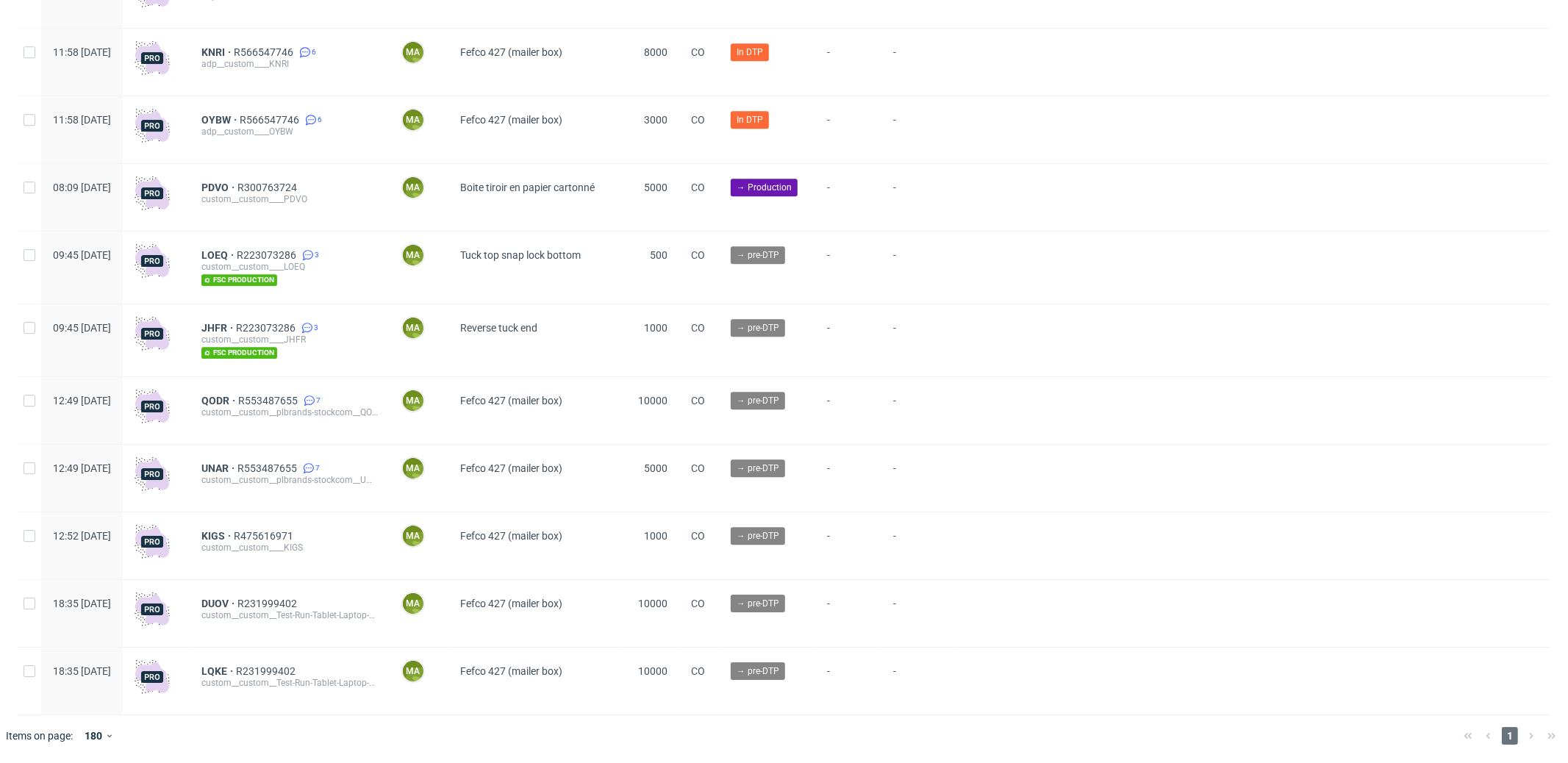
scroll to position [3562, 0]
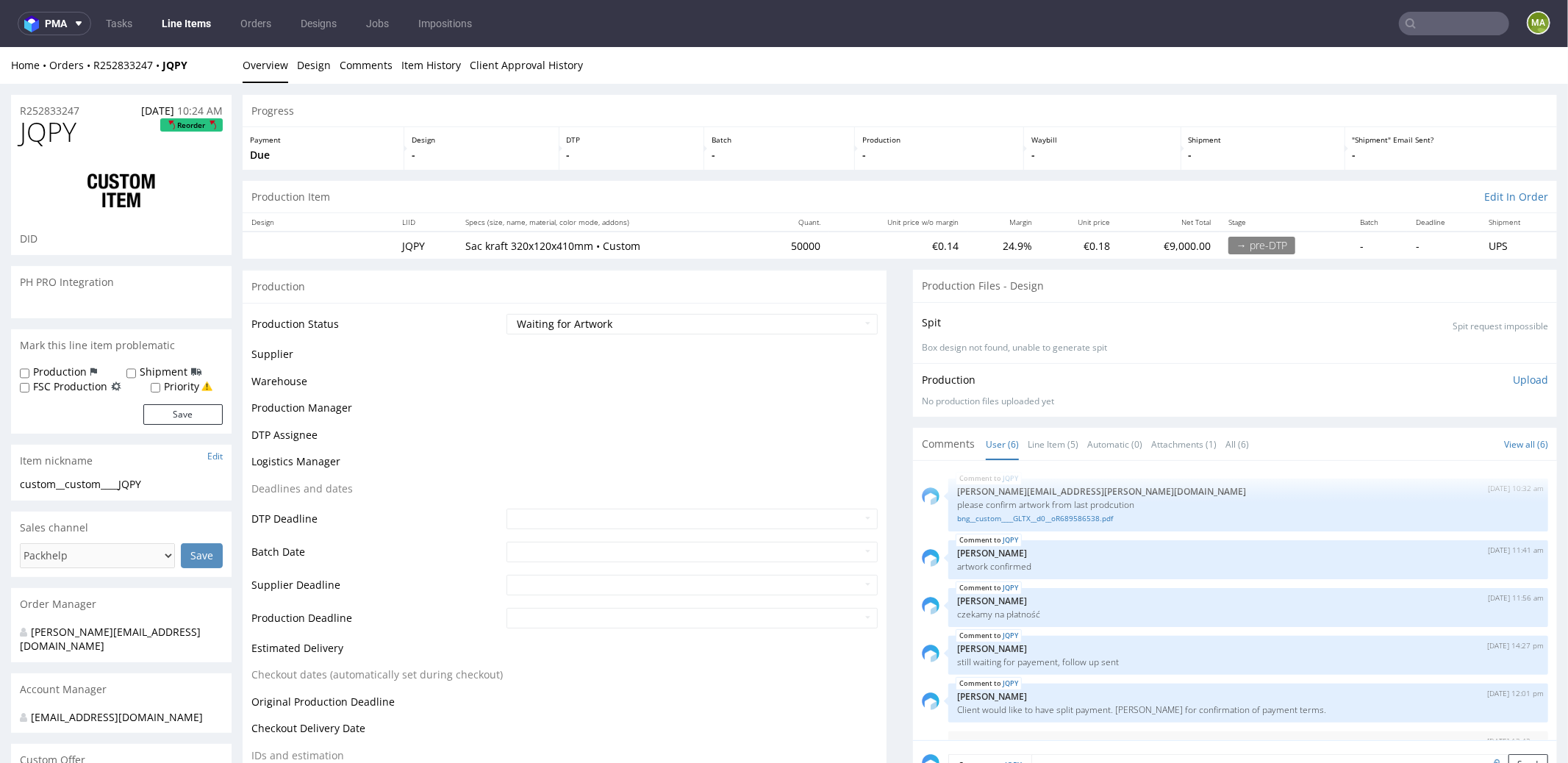
scroll to position [39, 0]
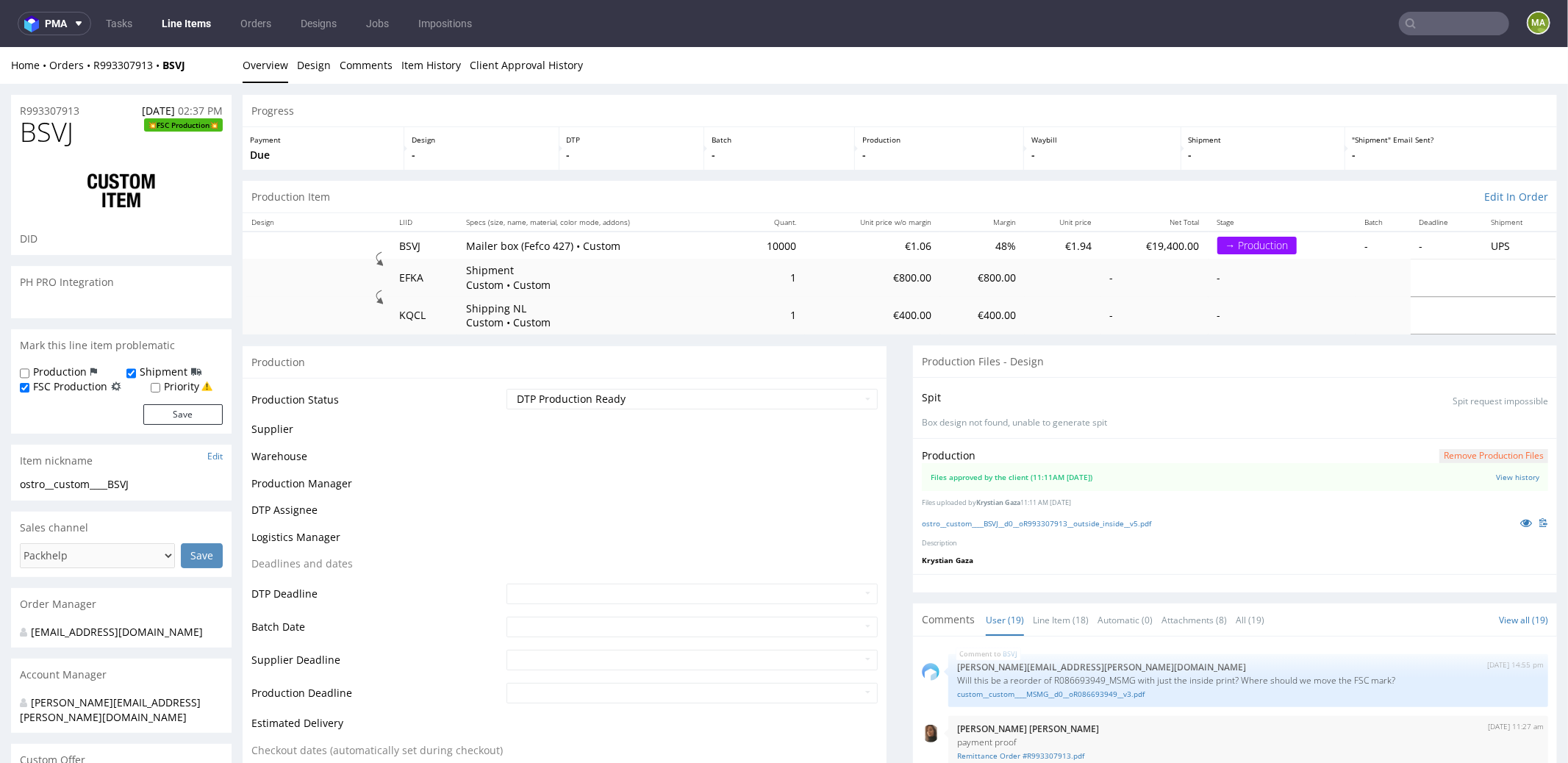
scroll to position [1093, 0]
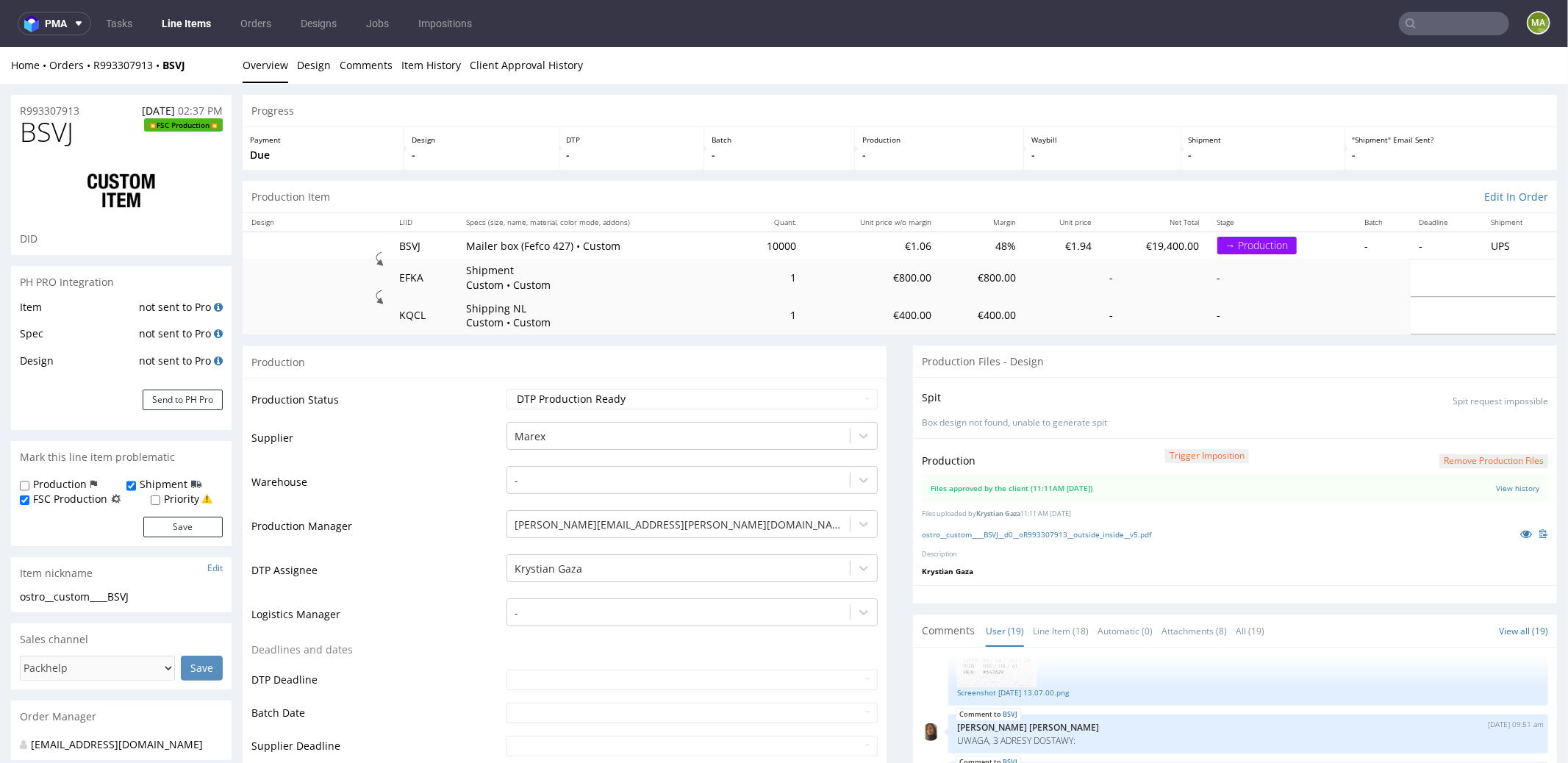
click at [266, 156] on p "Due" at bounding box center [324, 154] width 147 height 14
click at [53, 117] on span "BSVJ" at bounding box center [46, 132] width 53 height 29
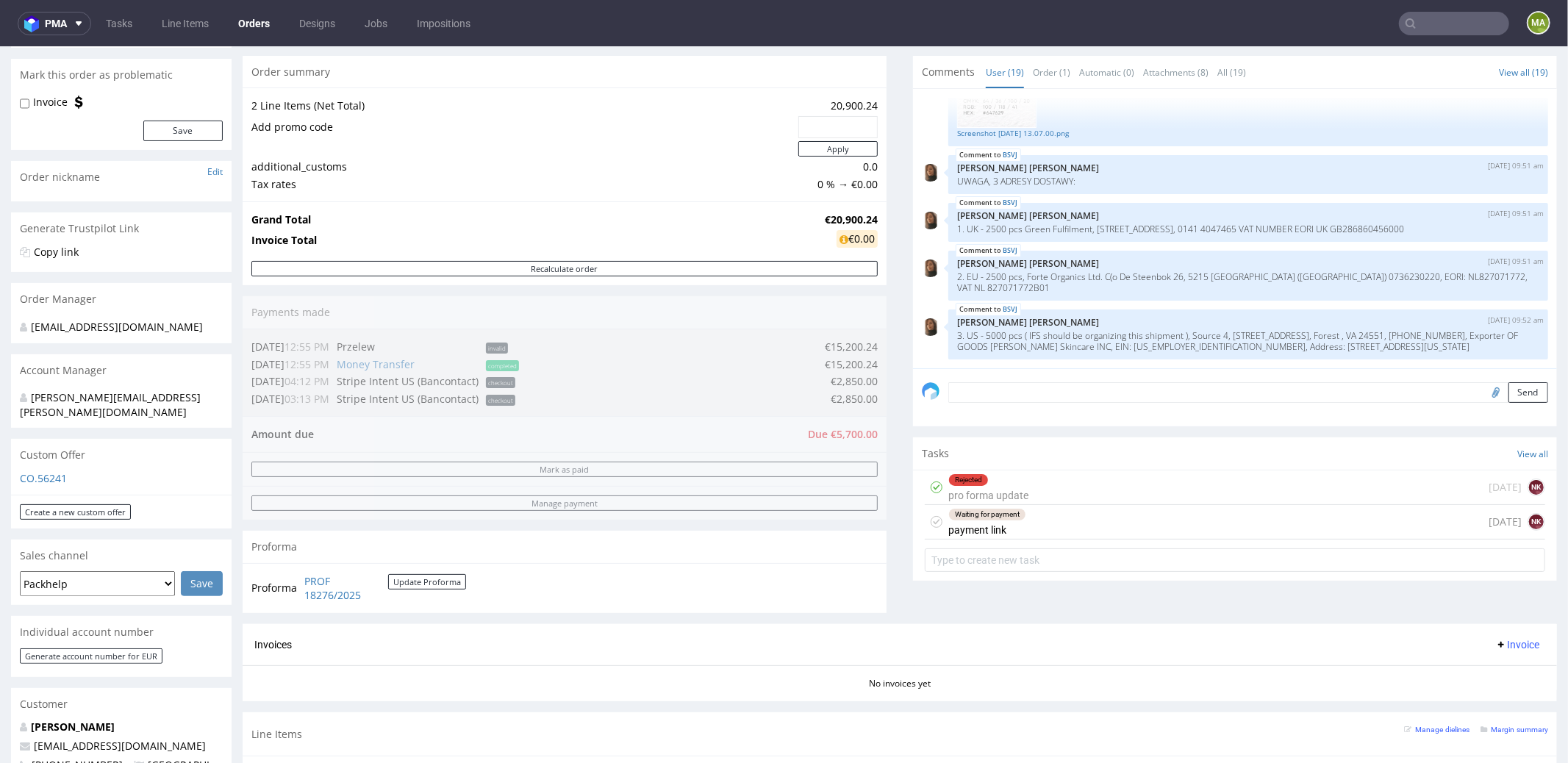
scroll to position [305, 0]
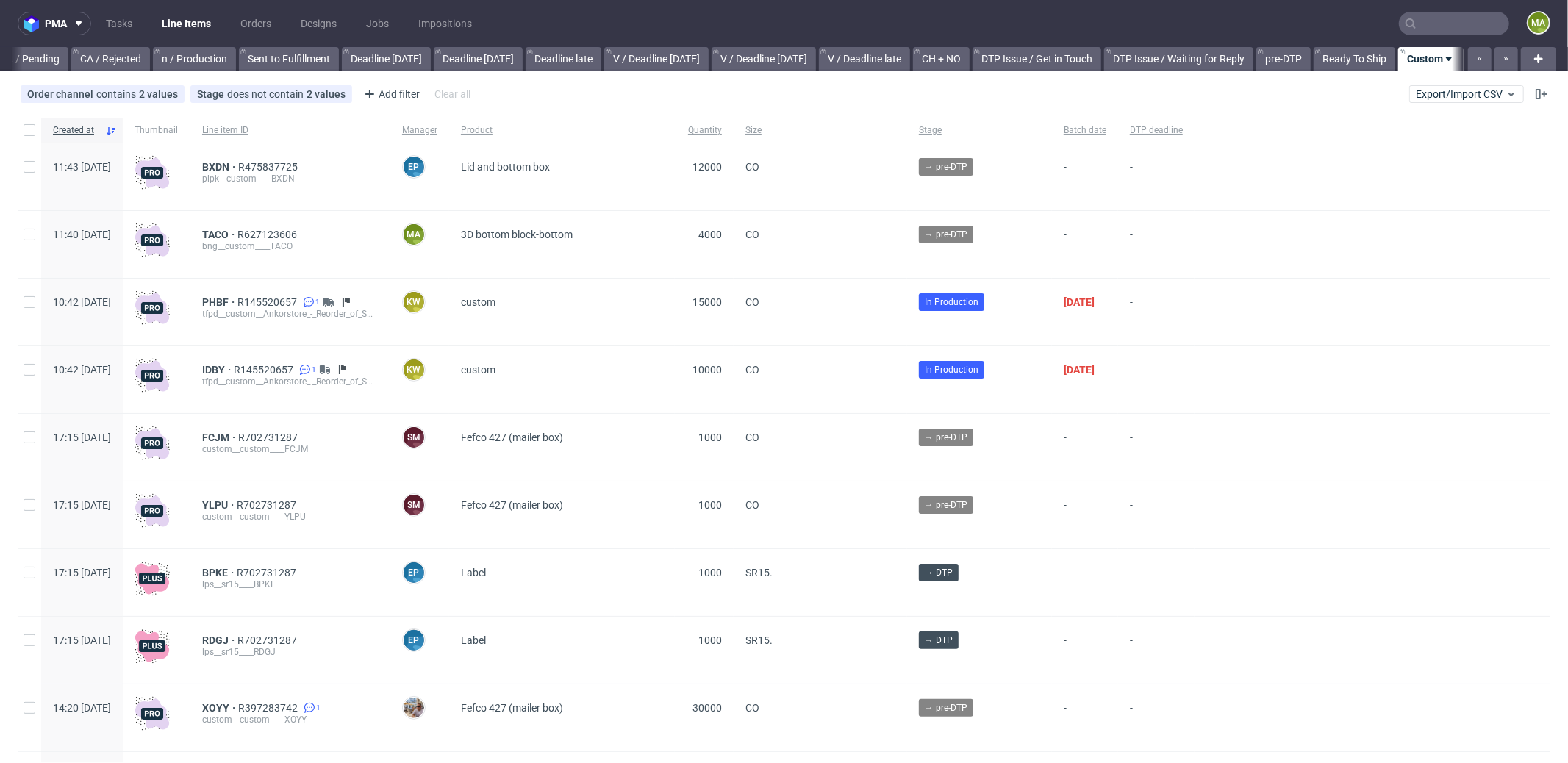
scroll to position [0, 1269]
click at [238, 232] on span "TACO" at bounding box center [220, 234] width 35 height 12
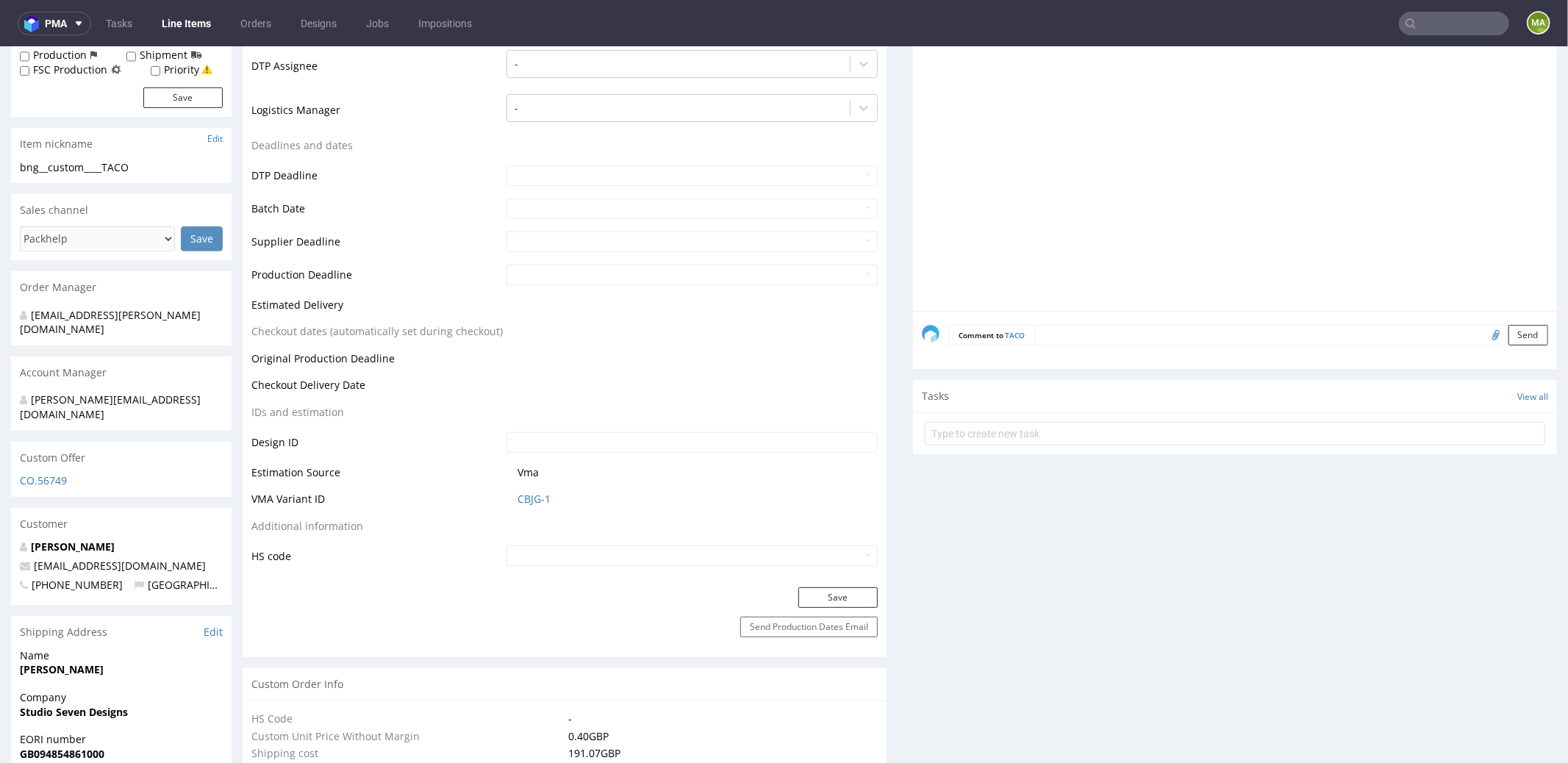
scroll to position [502, 0]
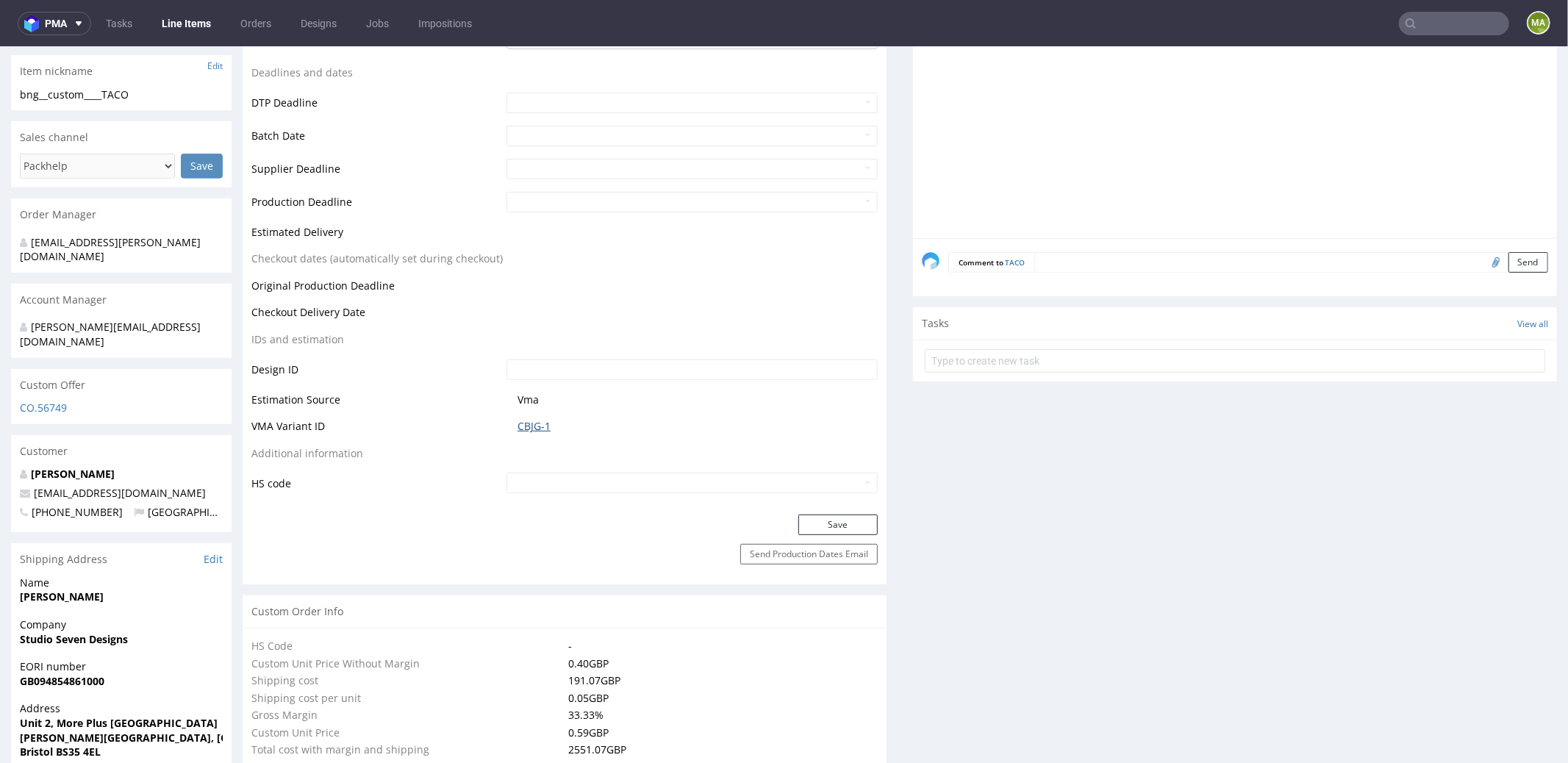
click at [541, 430] on link "CBJG-1" at bounding box center [534, 426] width 33 height 14
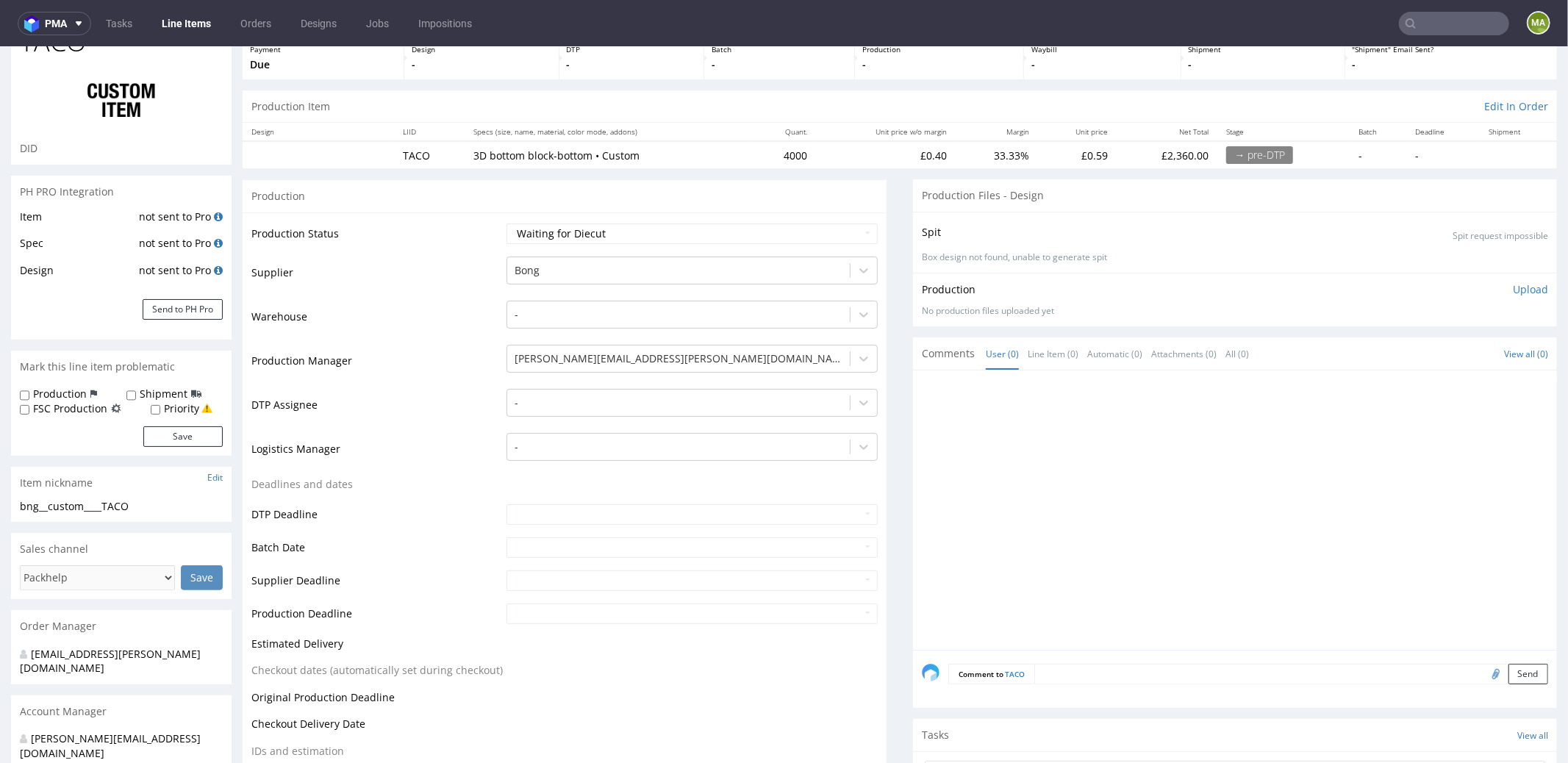
scroll to position [0, 0]
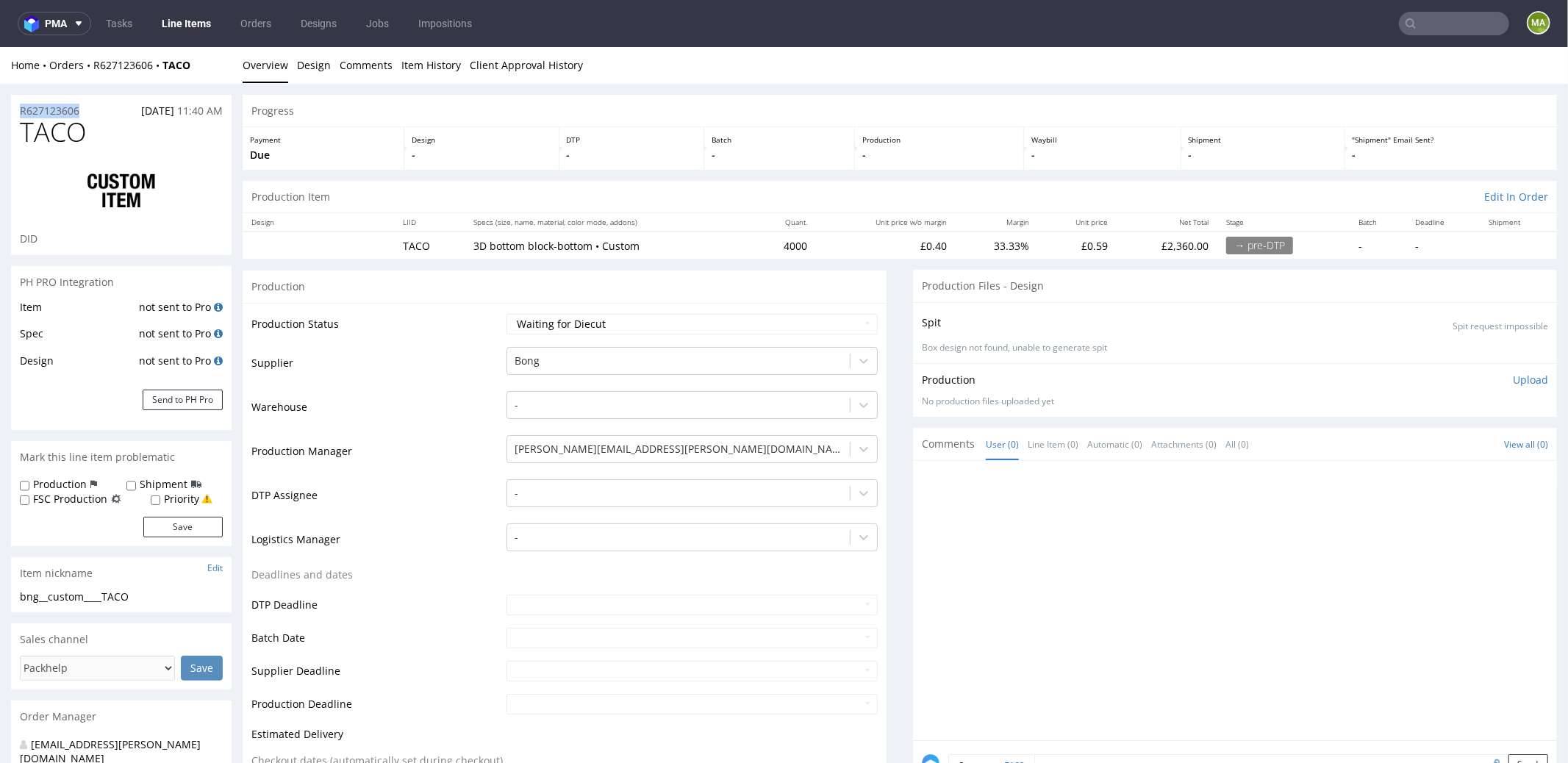
drag, startPoint x: 85, startPoint y: 110, endPoint x: 0, endPoint y: 100, distance: 85.6
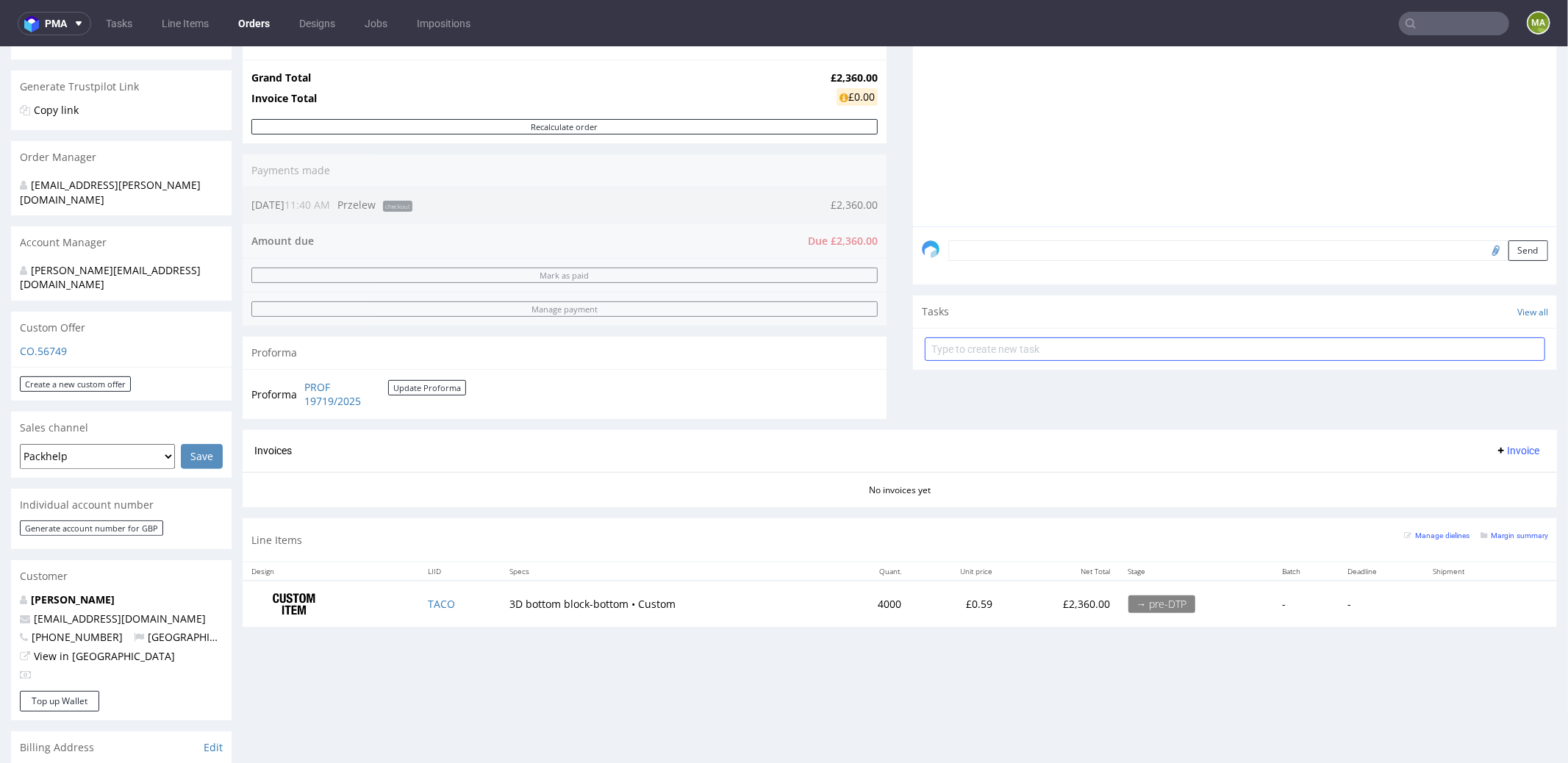
scroll to position [539, 0]
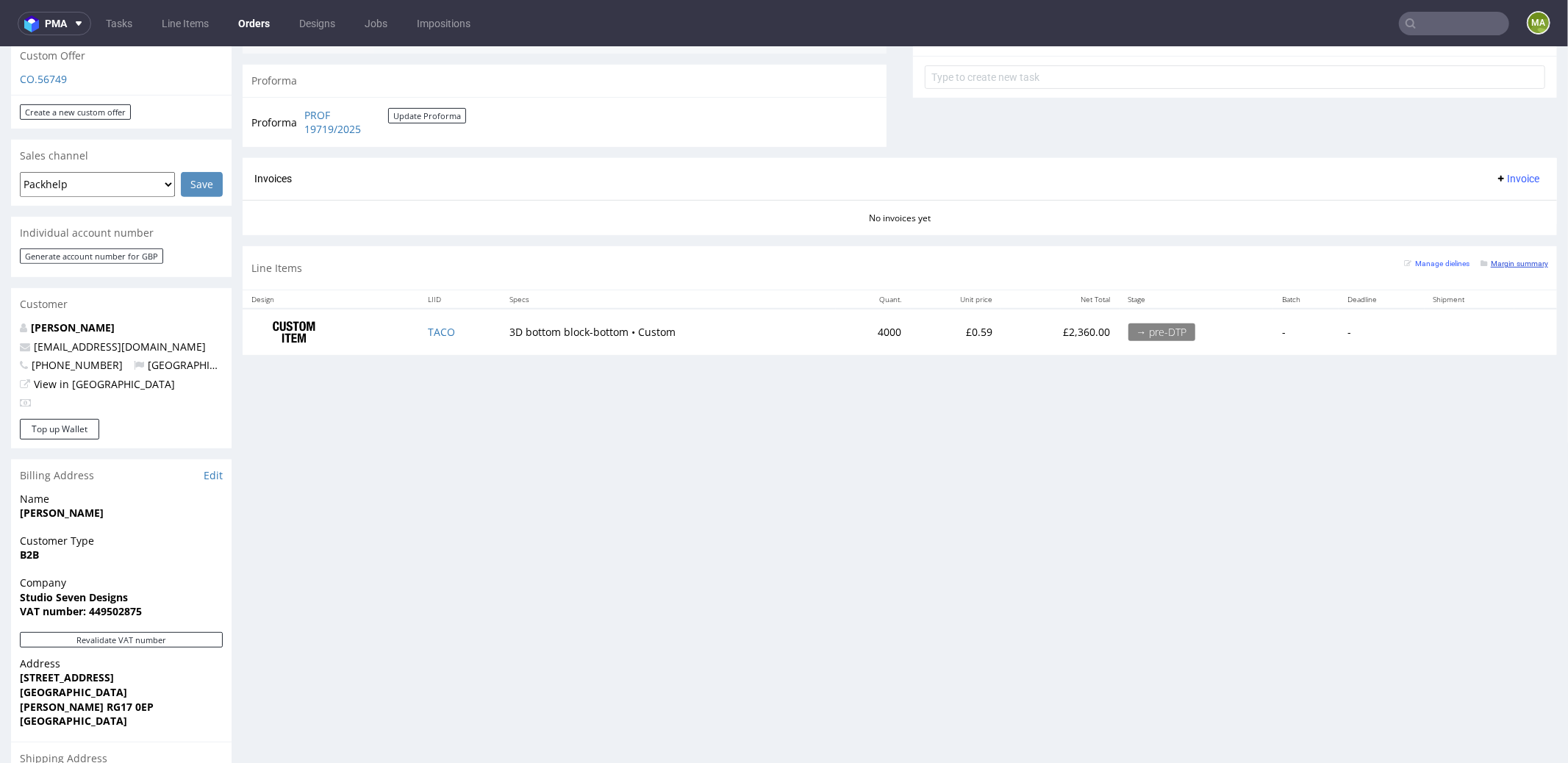
click at [1494, 259] on small "Margin summary" at bounding box center [1515, 263] width 68 height 8
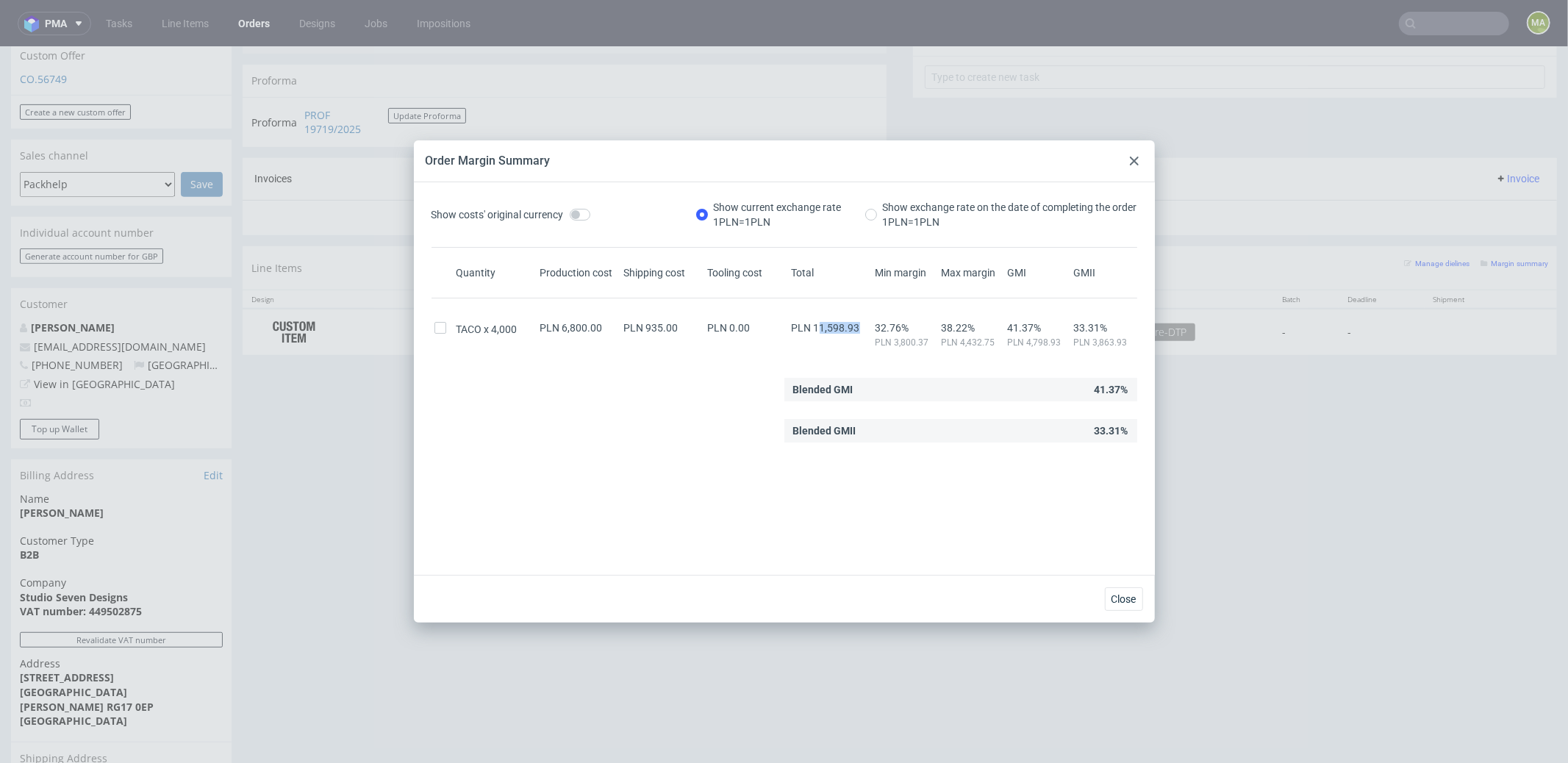
drag, startPoint x: 818, startPoint y: 328, endPoint x: 854, endPoint y: 327, distance: 36.0
click at [854, 327] on div "PLN 11,598.93" at bounding box center [831, 328] width 84 height 12
click at [834, 322] on span "PLN 11,598.93" at bounding box center [826, 328] width 69 height 12
drag, startPoint x: 804, startPoint y: 327, endPoint x: 847, endPoint y: 326, distance: 43.0
click at [847, 326] on span "PLN 11,598.93" at bounding box center [826, 328] width 69 height 12
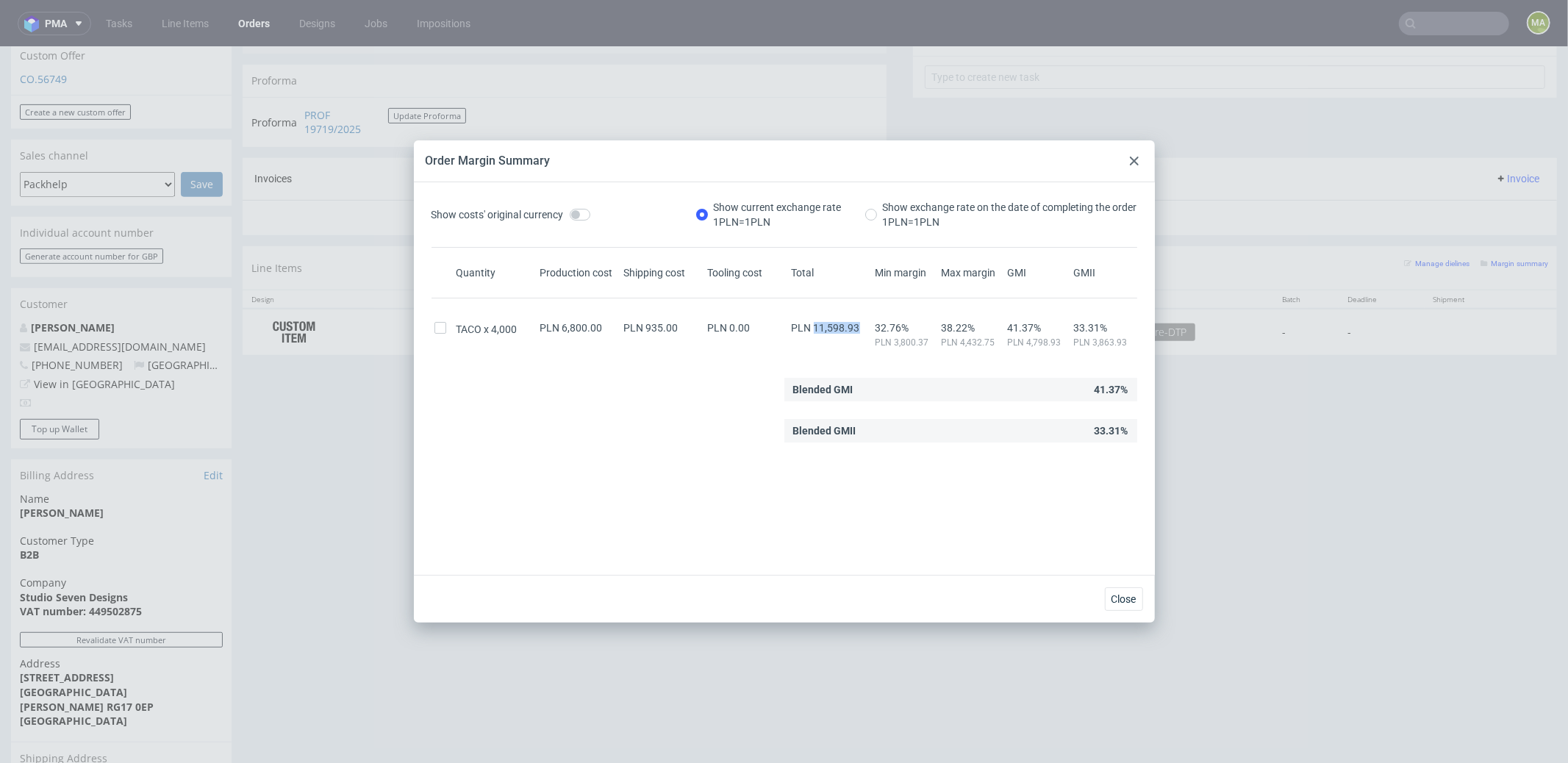
copy span "11,598.93"
click at [1138, 161] on icon at bounding box center [1134, 160] width 9 height 9
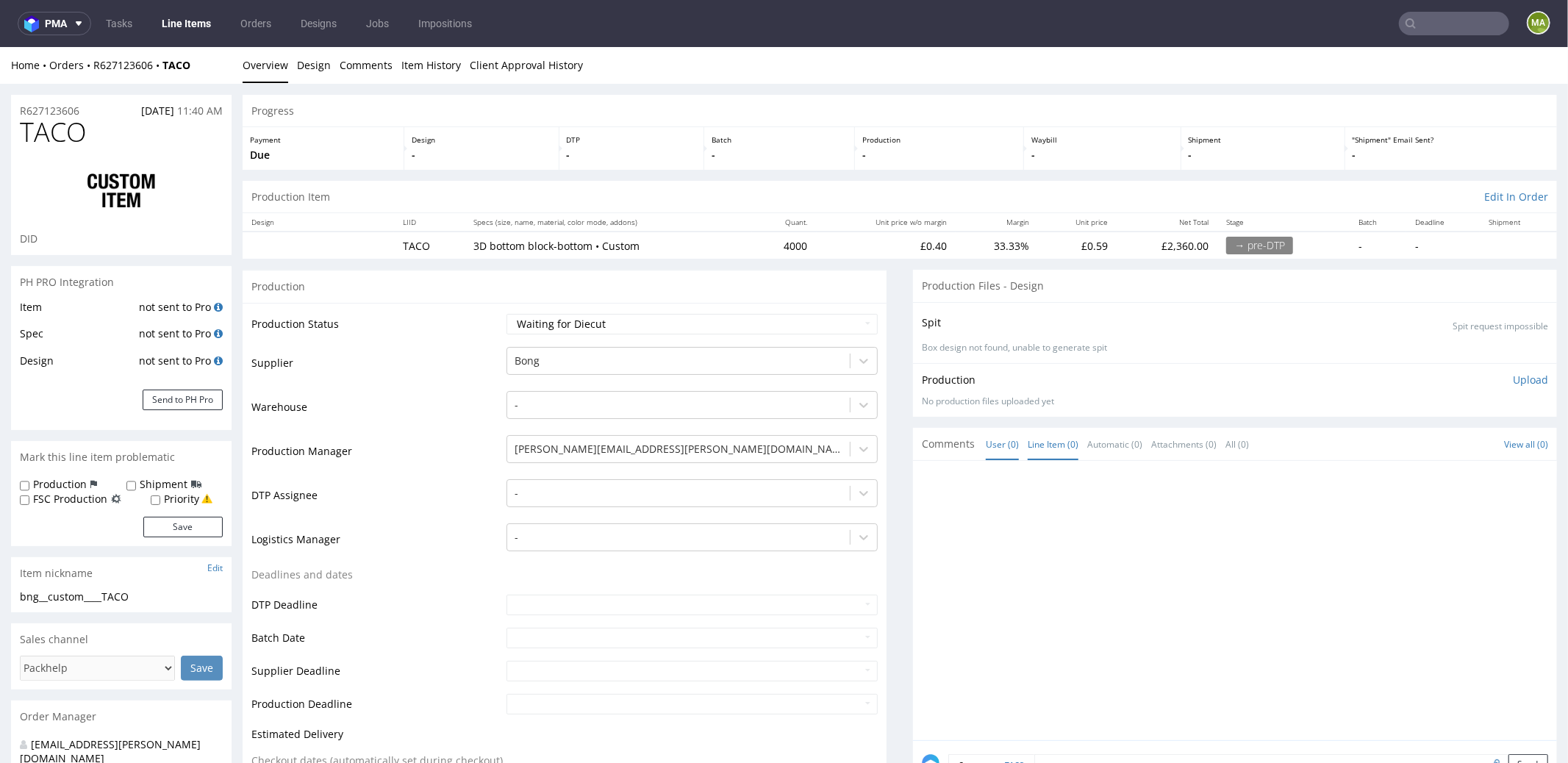
click at [1045, 447] on link "Line Item (0)" at bounding box center [1053, 444] width 51 height 32
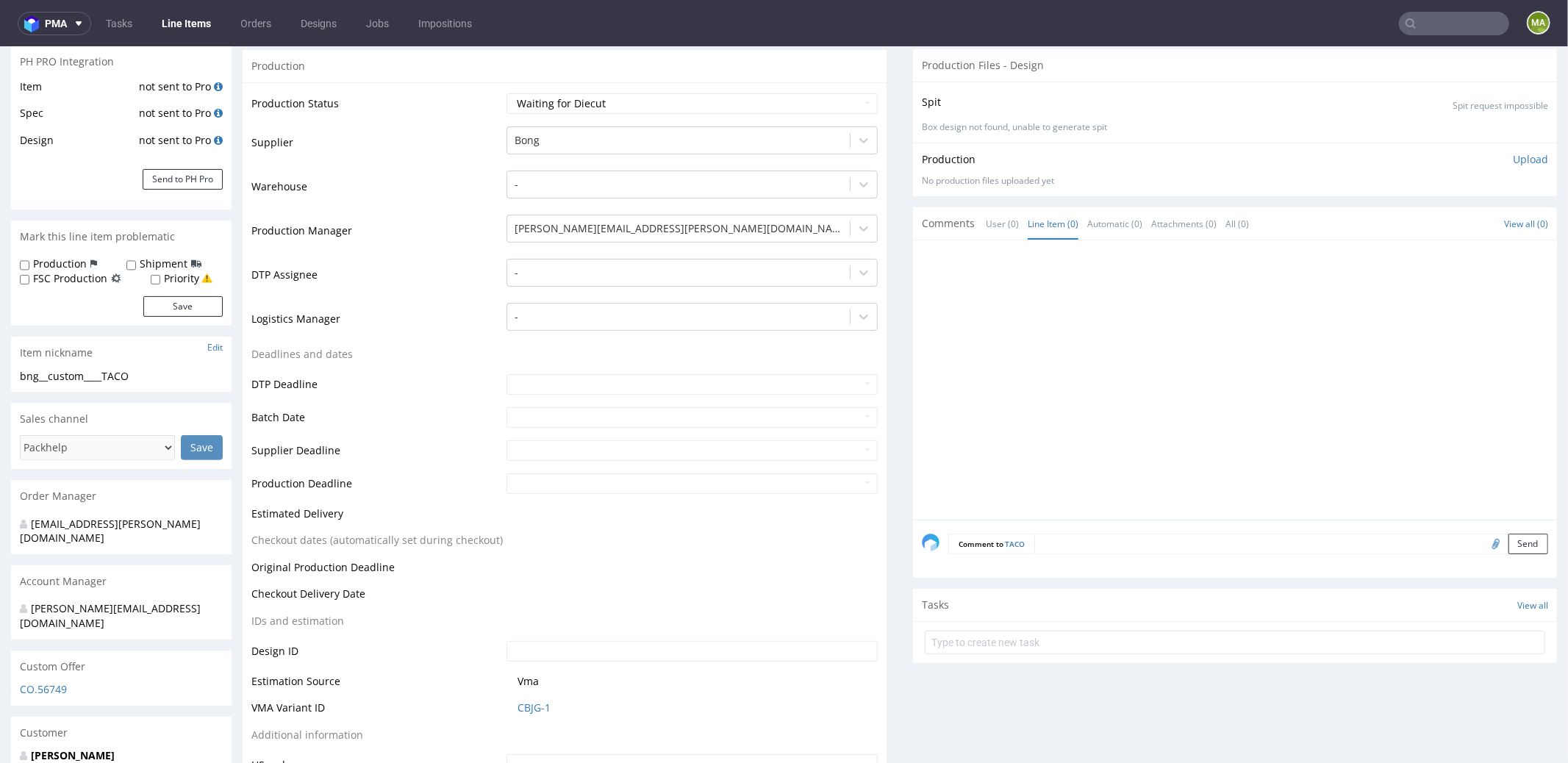
scroll to position [317, 0]
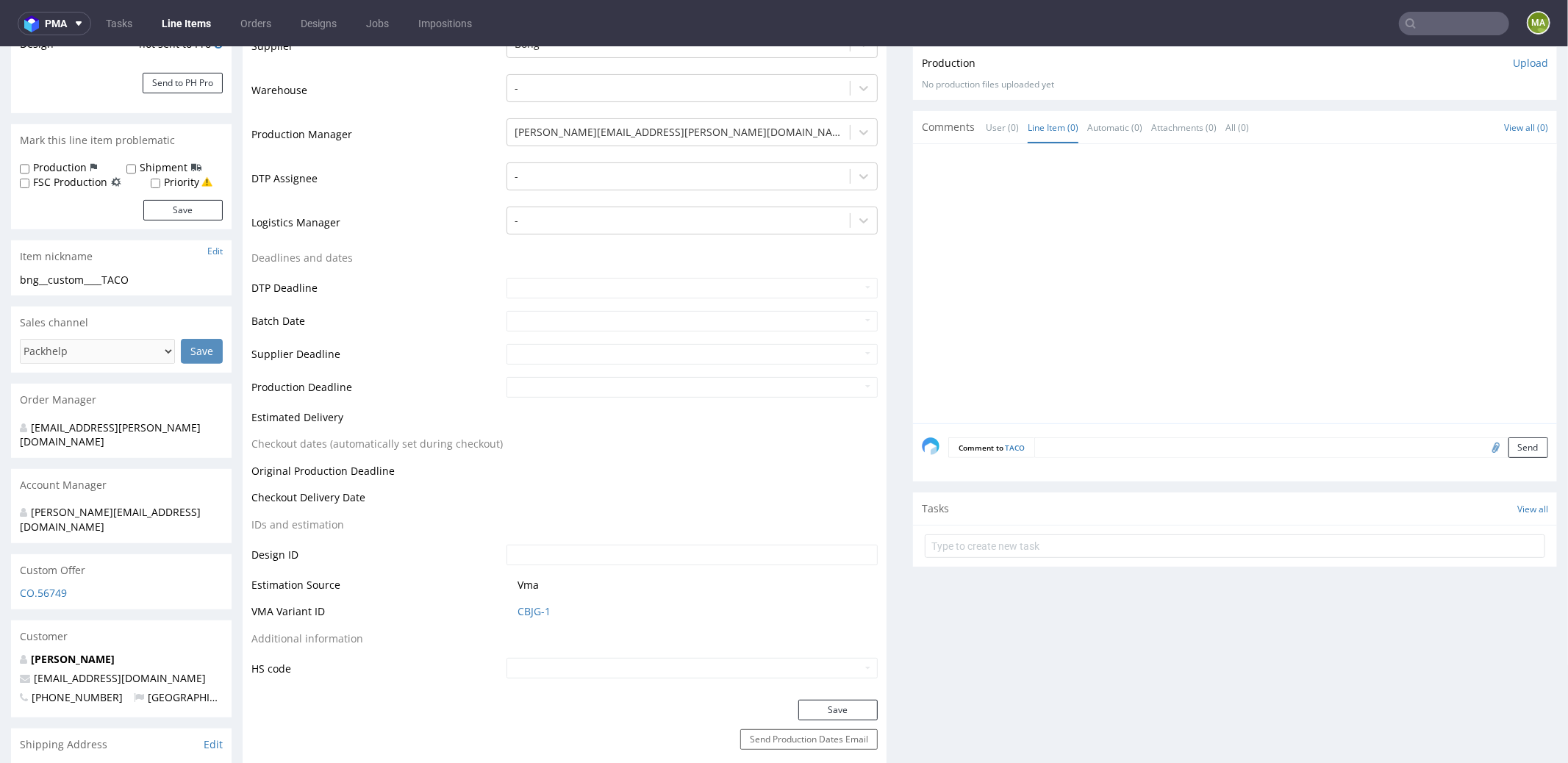
click at [1076, 425] on div "Comment to TACO Send" at bounding box center [1236, 452] width 644 height 59
click at [1075, 438] on textarea at bounding box center [1291, 447] width 514 height 21
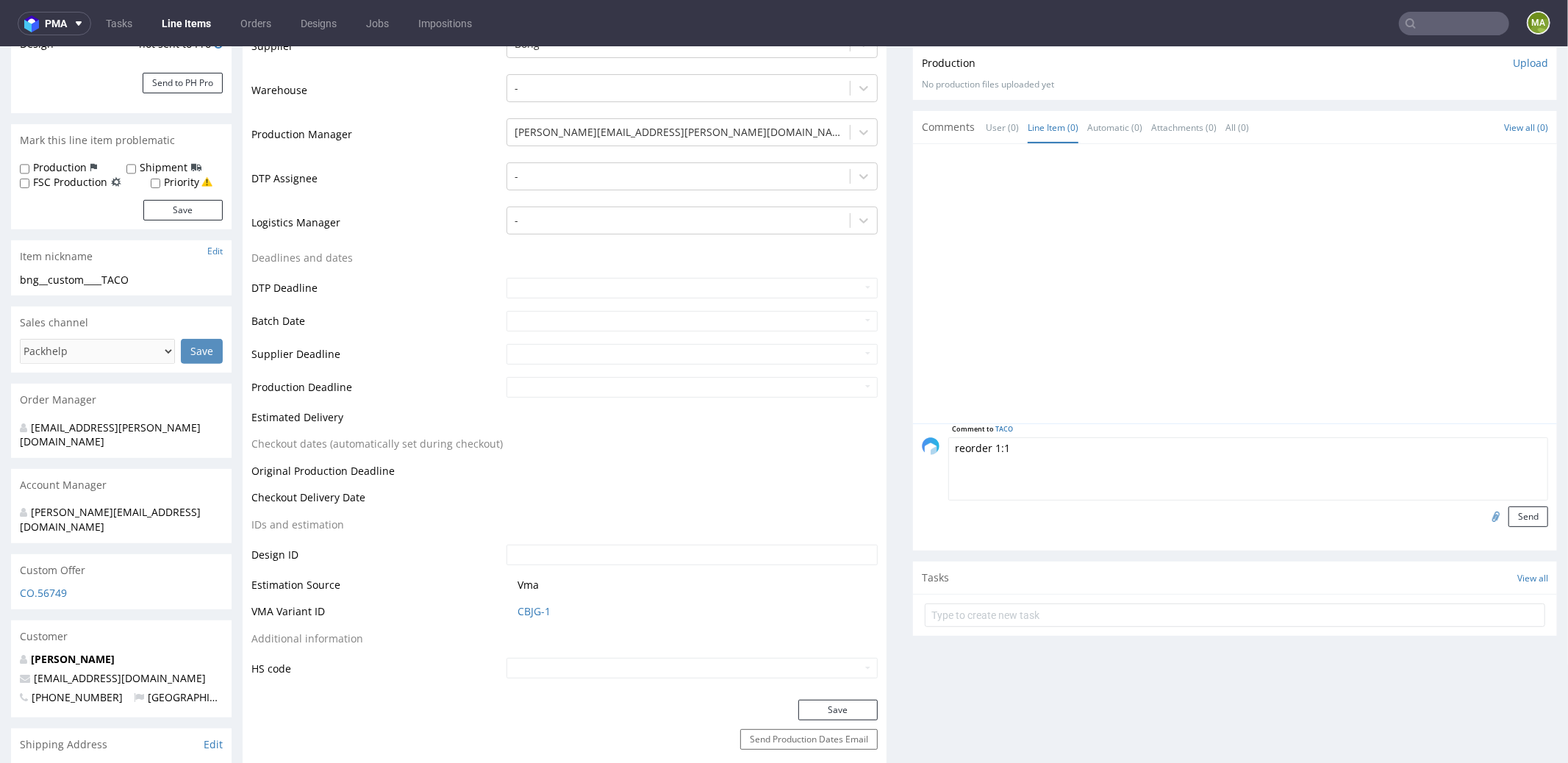
paste textarea "R447123343_VIEU"
type textarea "reorder 1:1 R447123343_VIEU? please confirm artwork"
click at [1484, 513] on input "file" at bounding box center [1494, 516] width 21 height 19
type input "C:\fakepath\custom-custom-uaql-d0-or246645012-v2.pdf"
click at [1518, 507] on button "Send" at bounding box center [1529, 517] width 40 height 21
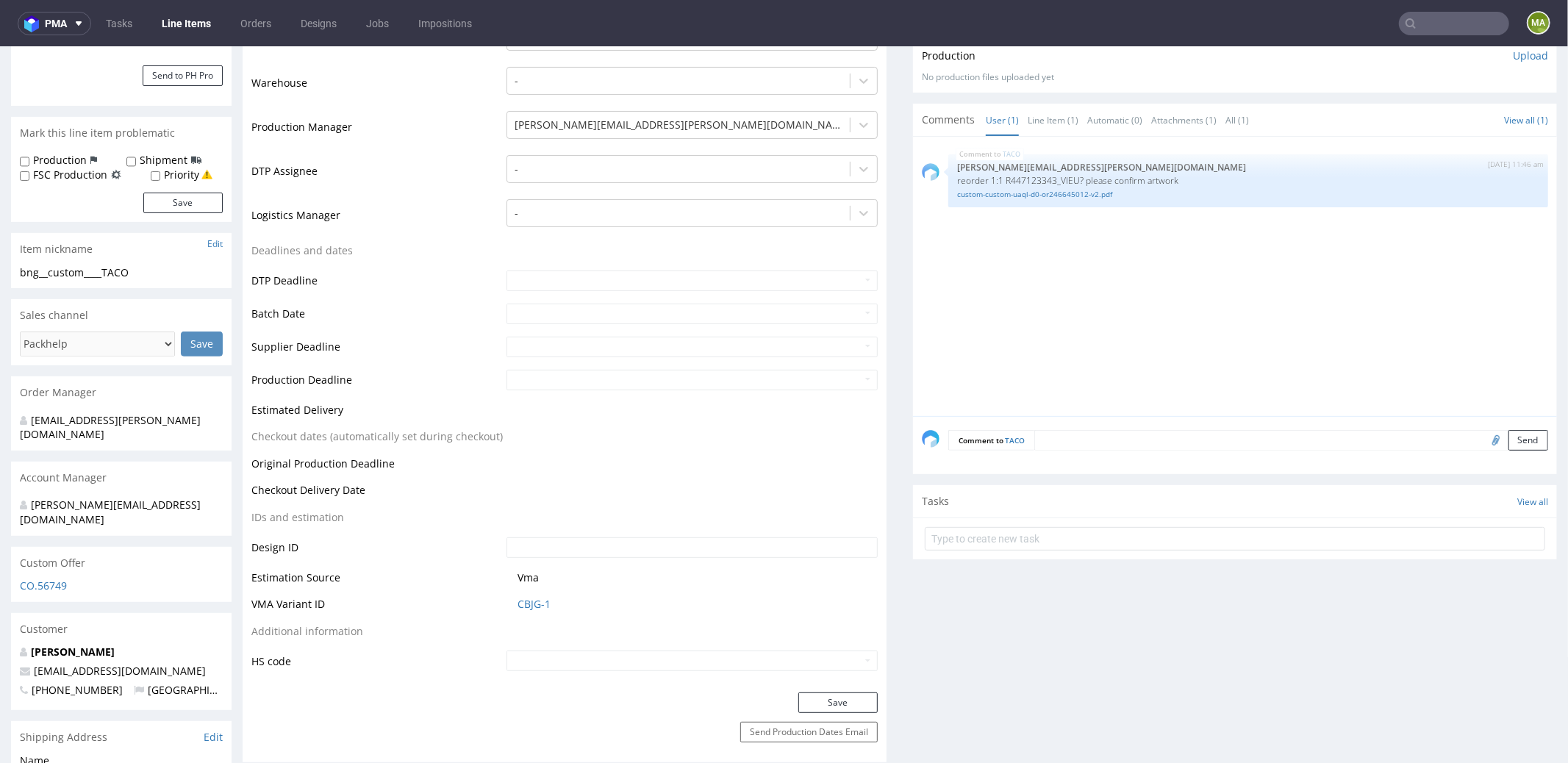
scroll to position [0, 0]
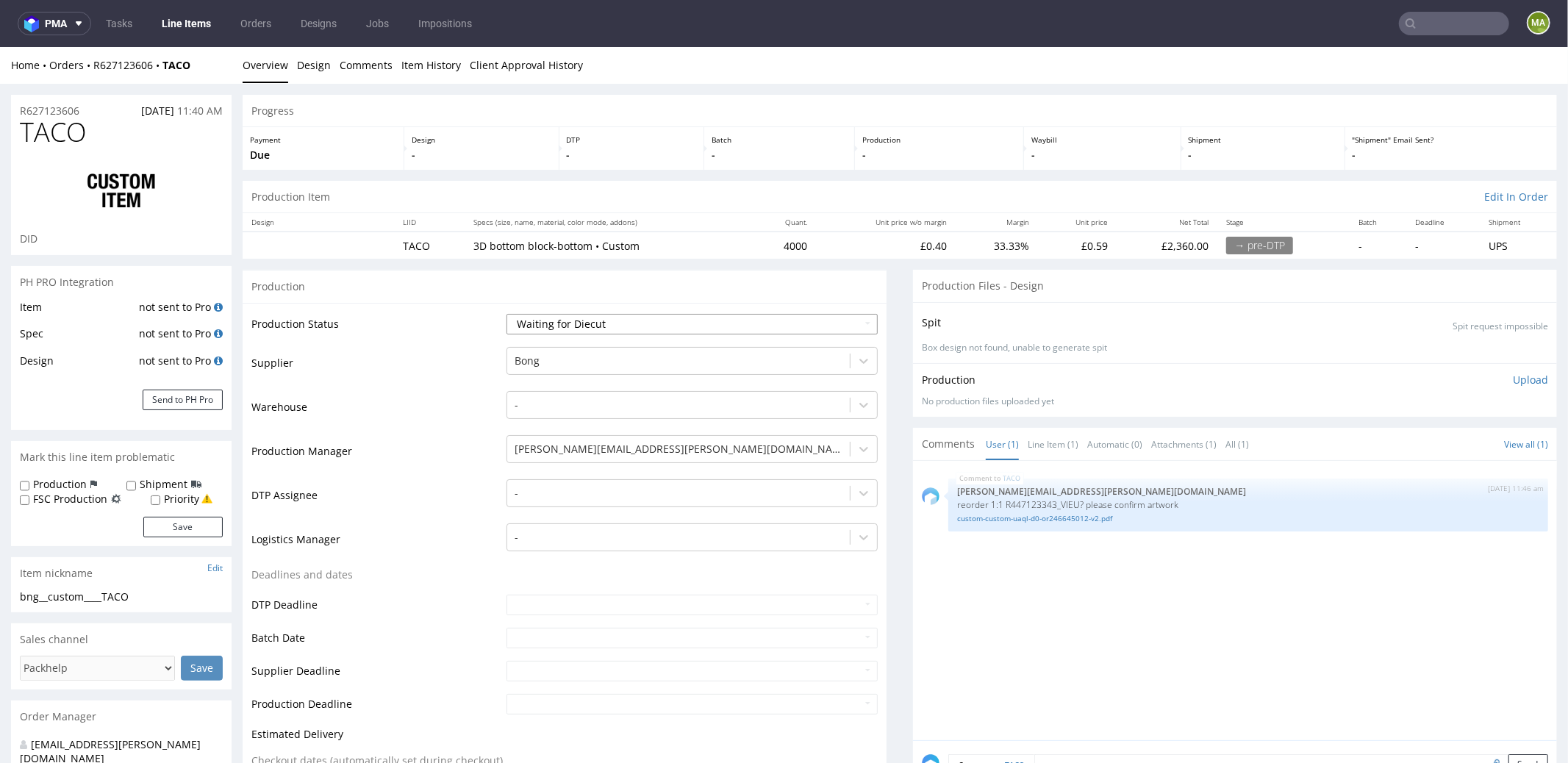
click at [570, 318] on select "Waiting for Artwork Waiting for Diecut Waiting for Mockup Waiting for DTP Waiti…" at bounding box center [693, 324] width 371 height 21
select select "pre_dtp_waiting_for_artwork"
click at [507, 313] on select "Waiting for Artwork Waiting for Diecut Waiting for Mockup Waiting for DTP Waiti…" at bounding box center [693, 324] width 371 height 21
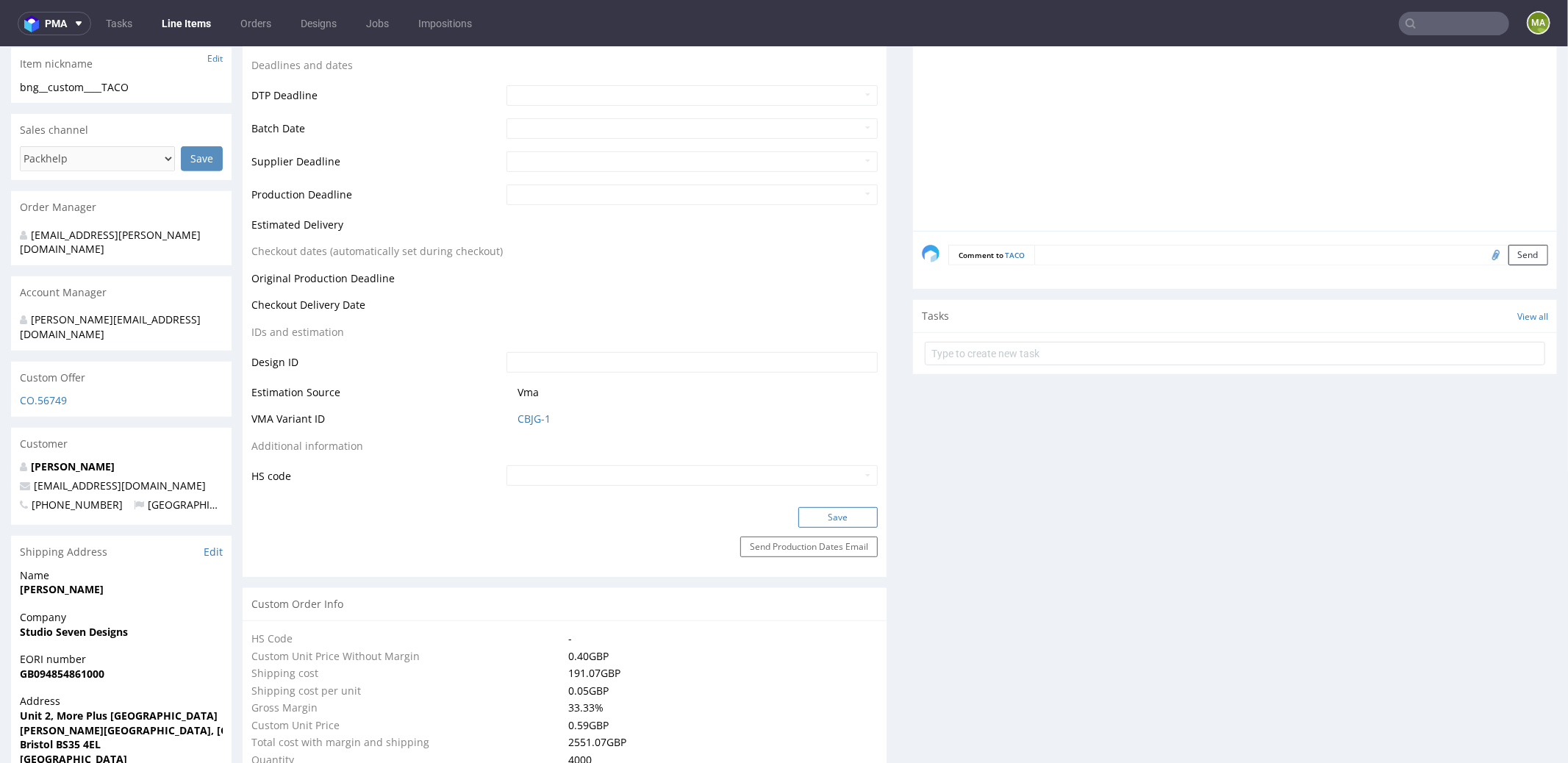
click at [842, 517] on button "Save" at bounding box center [839, 517] width 80 height 21
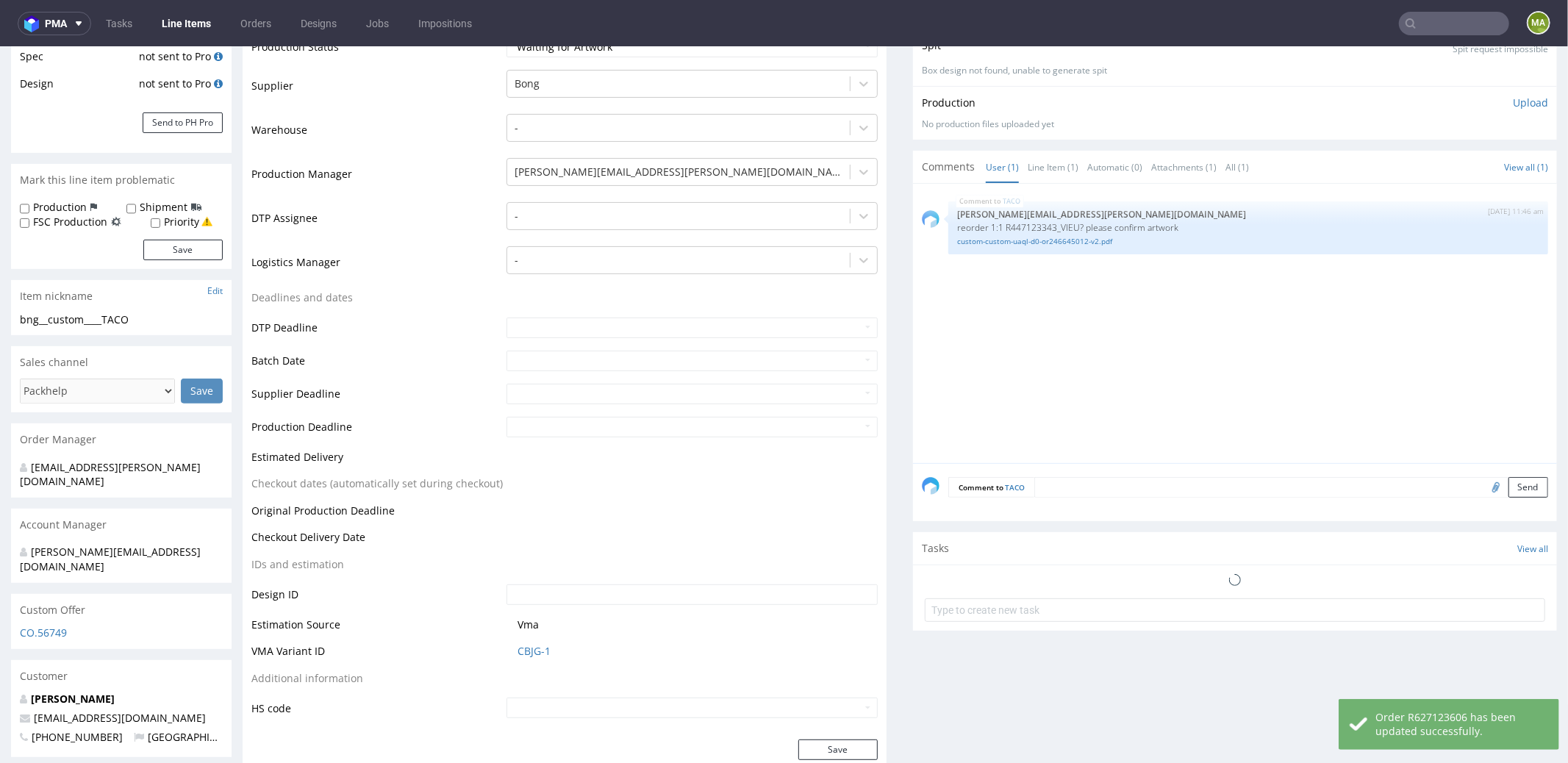
scroll to position [0, 0]
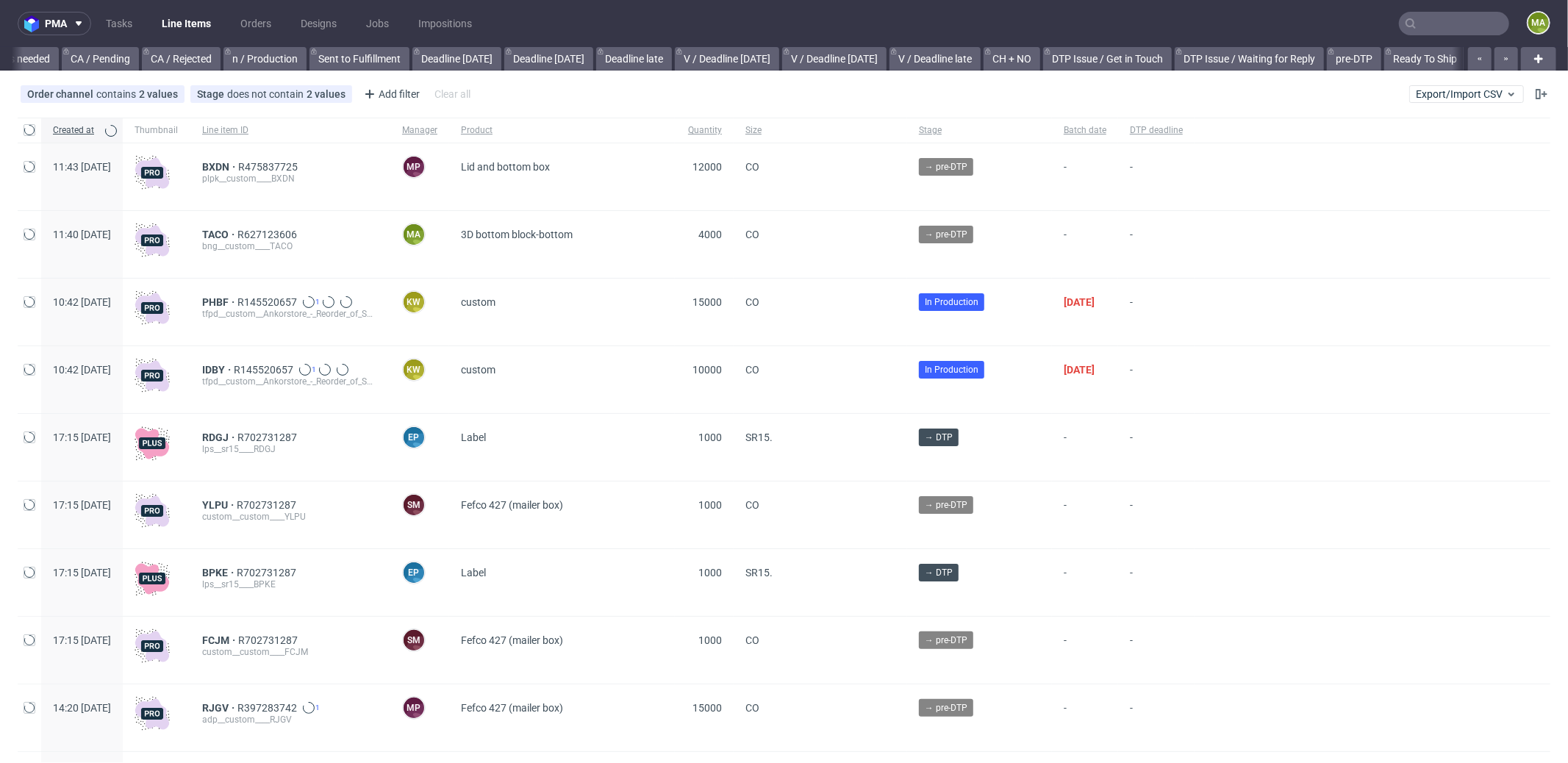
scroll to position [0, 1269]
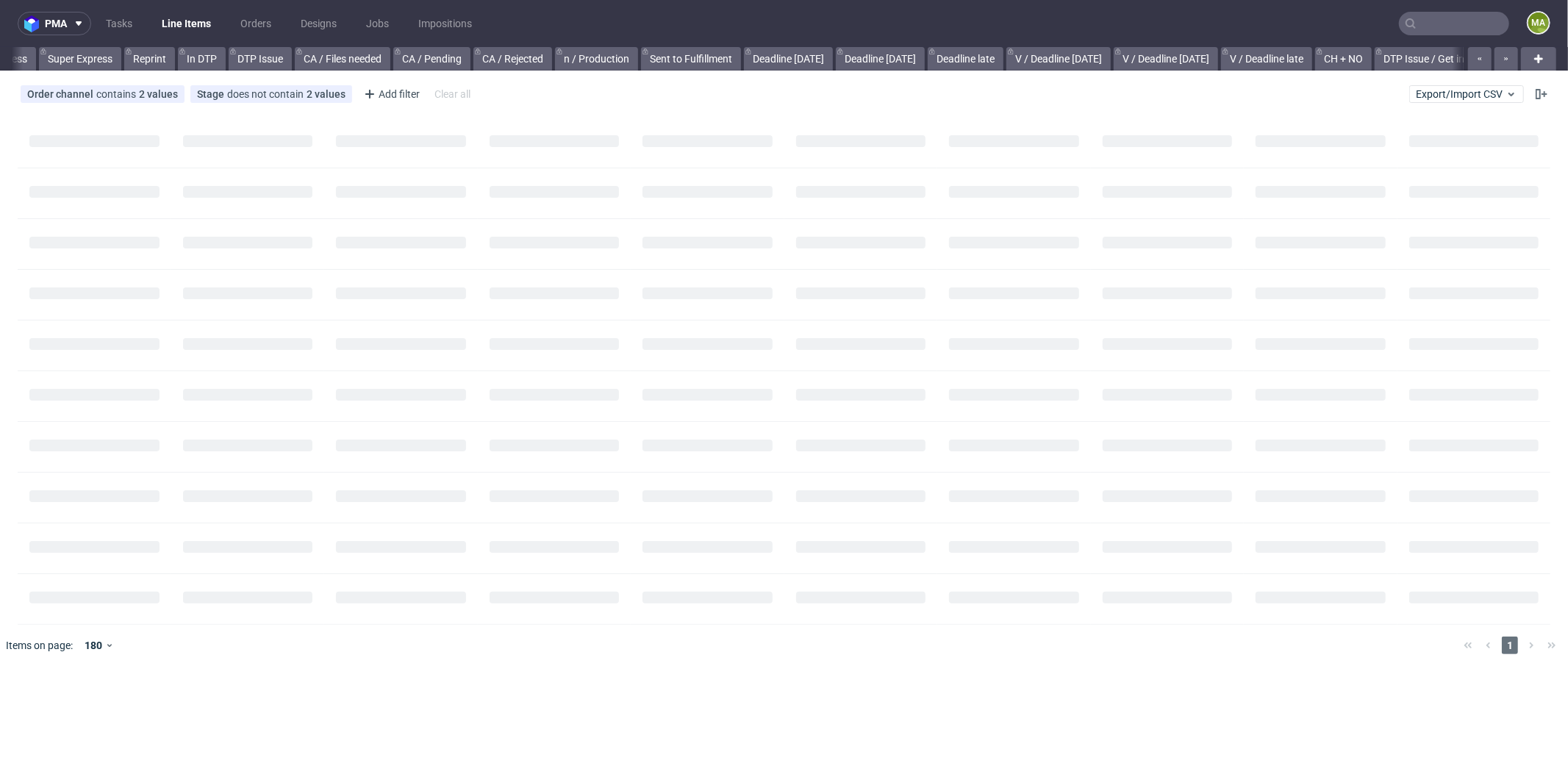
click at [1440, 25] on input "text" at bounding box center [1454, 24] width 110 height 24
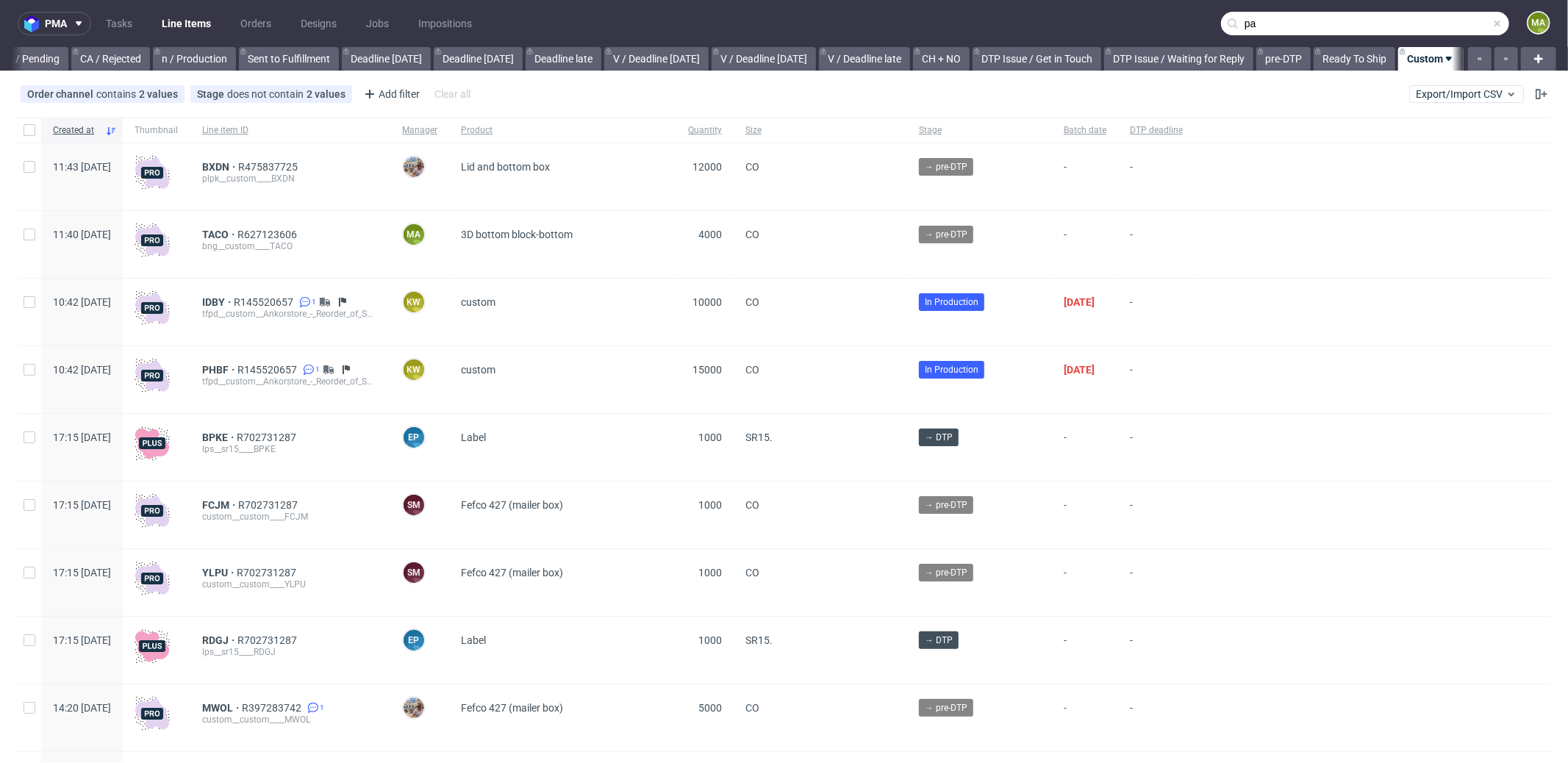
scroll to position [0, 1269]
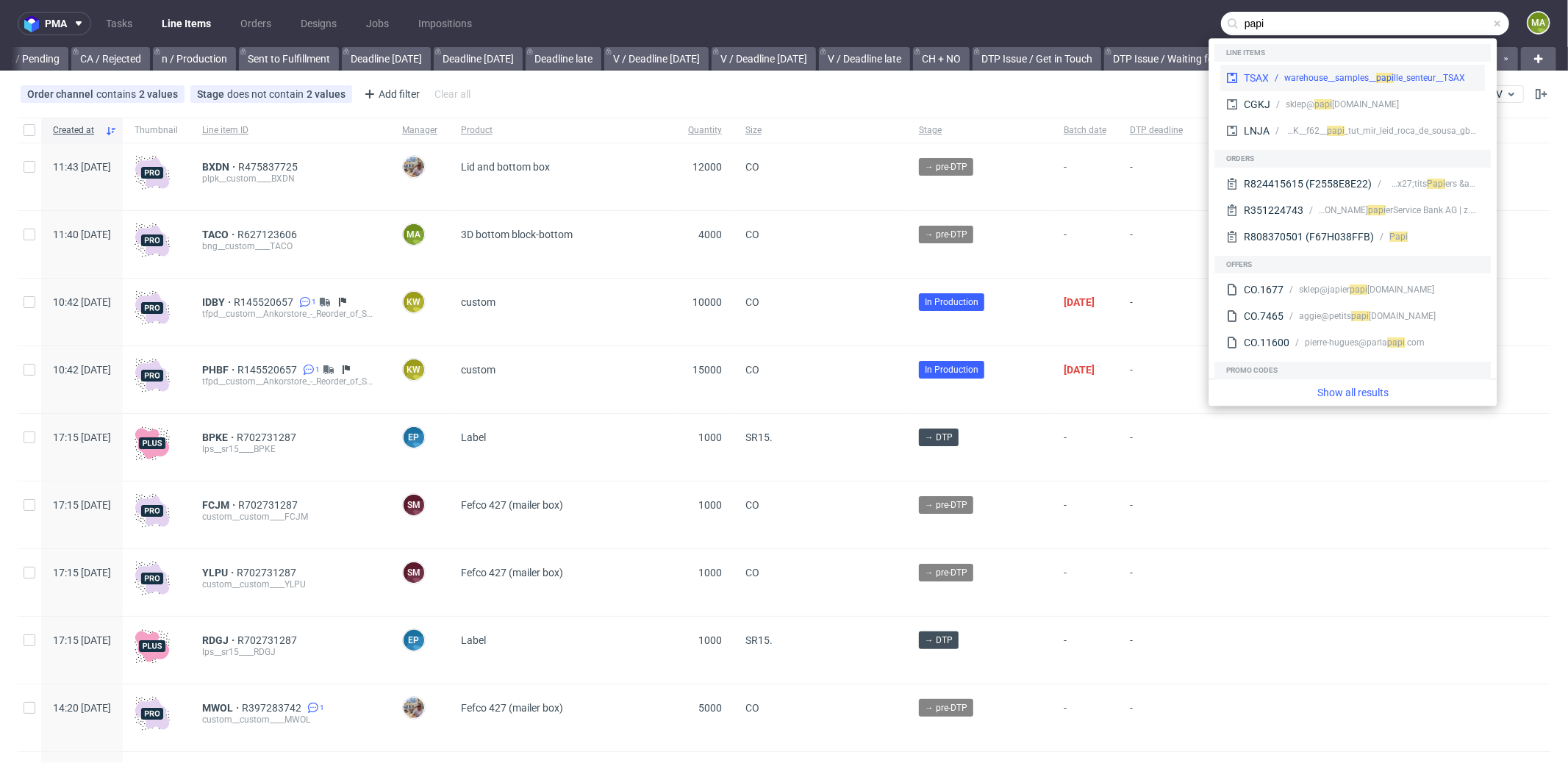
type input "papi"
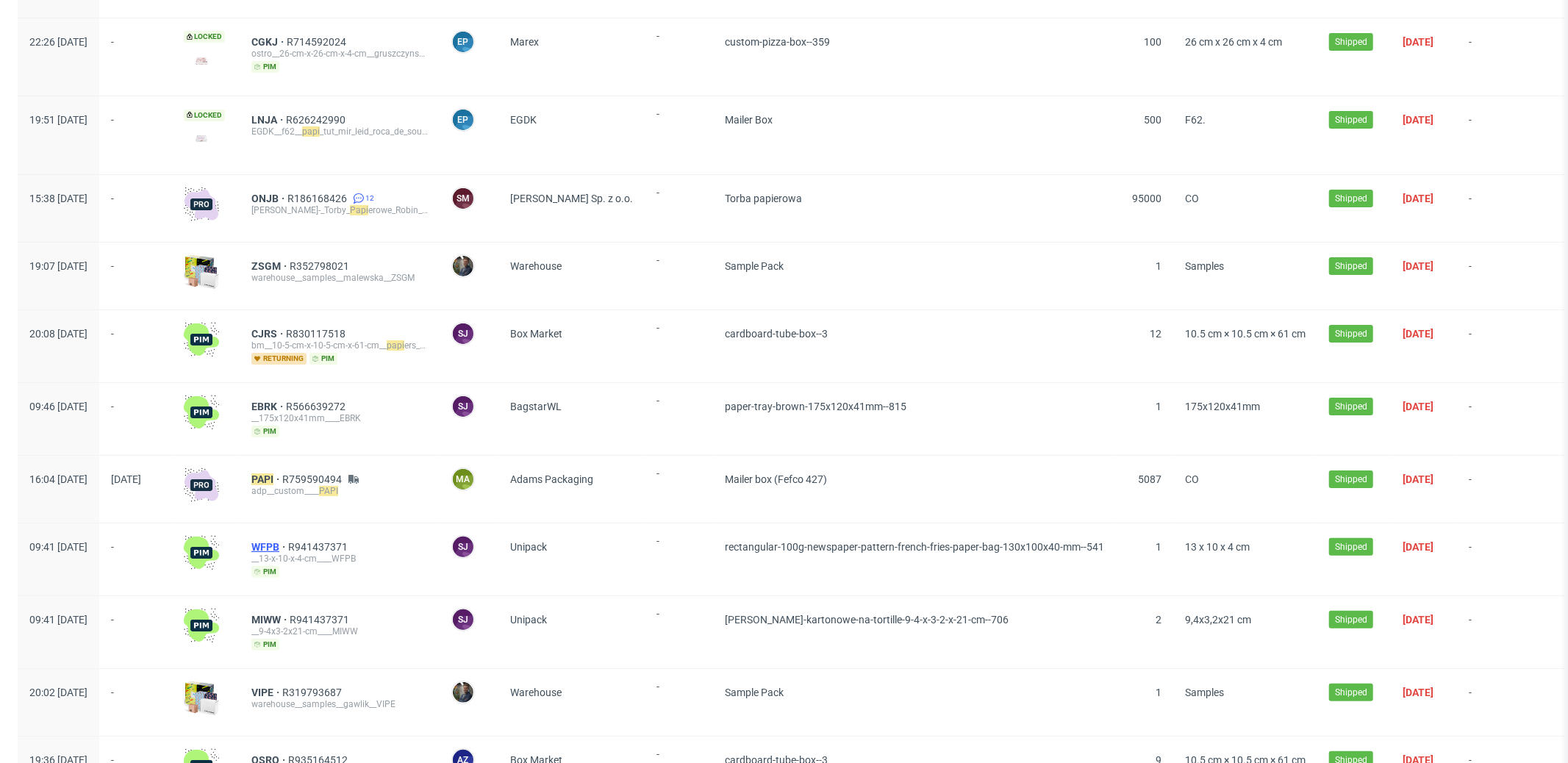
scroll to position [252, 0]
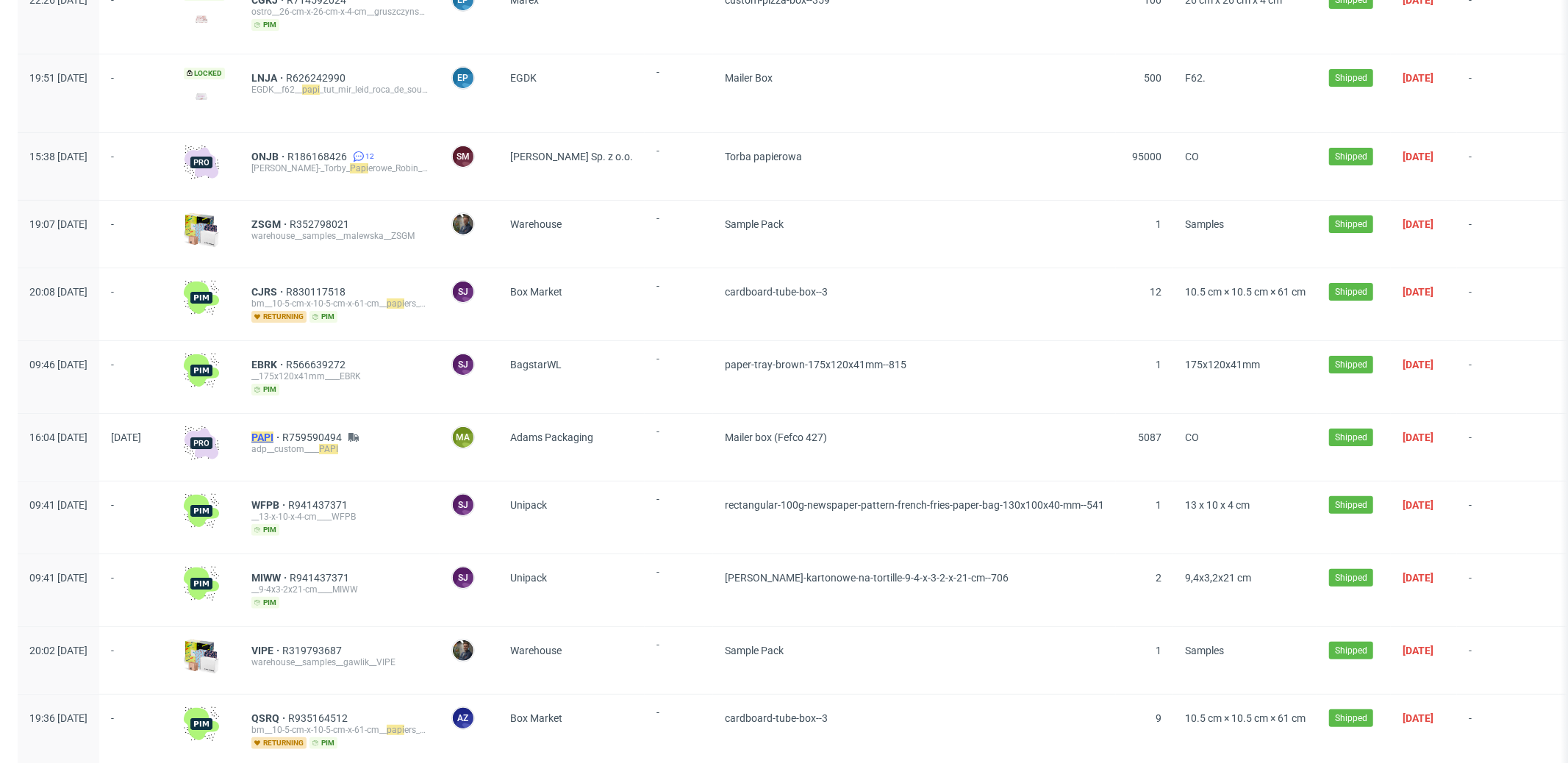
click at [273, 431] on mark "PAPI" at bounding box center [262, 437] width 22 height 12
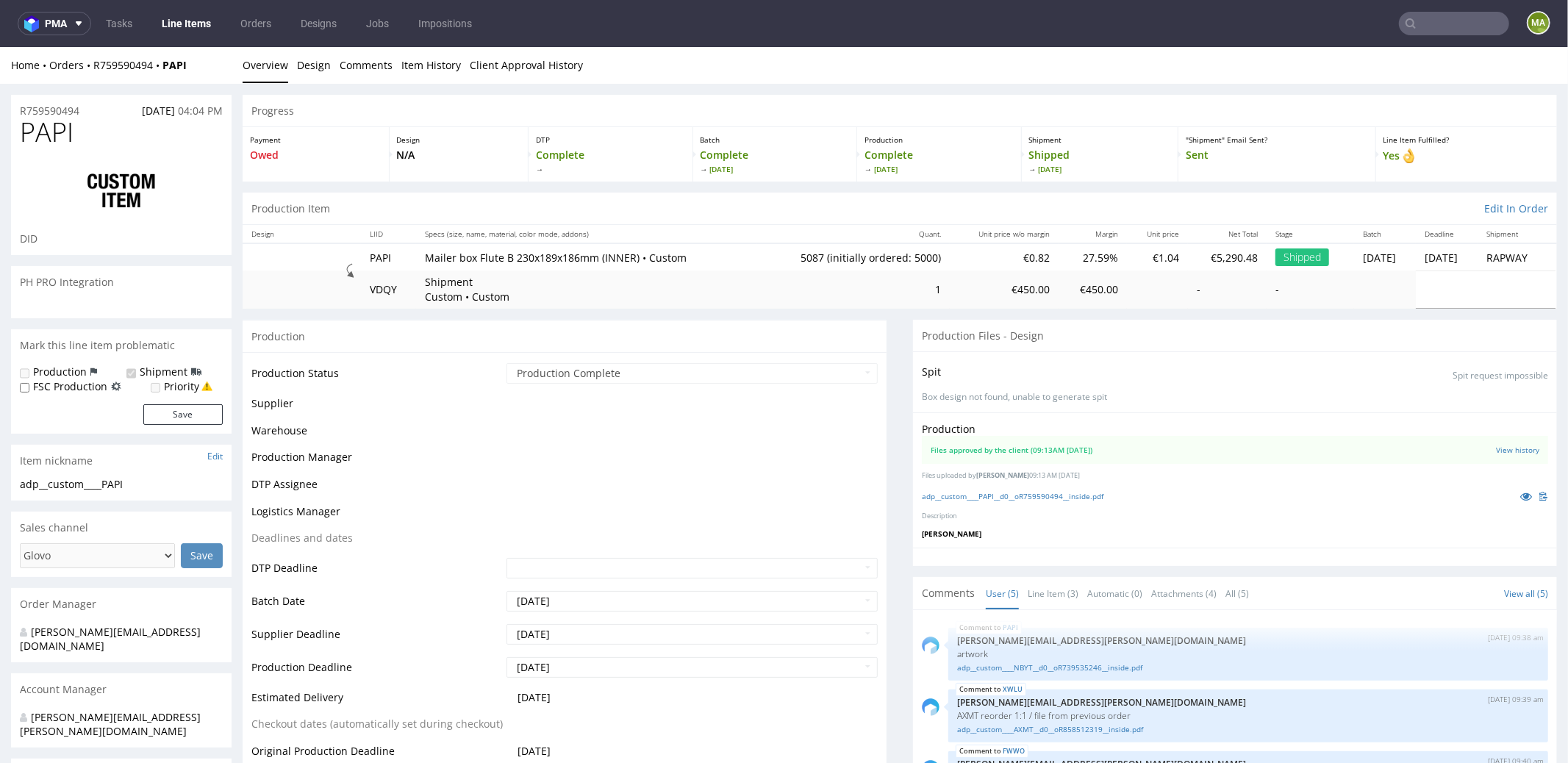
scroll to position [44, 0]
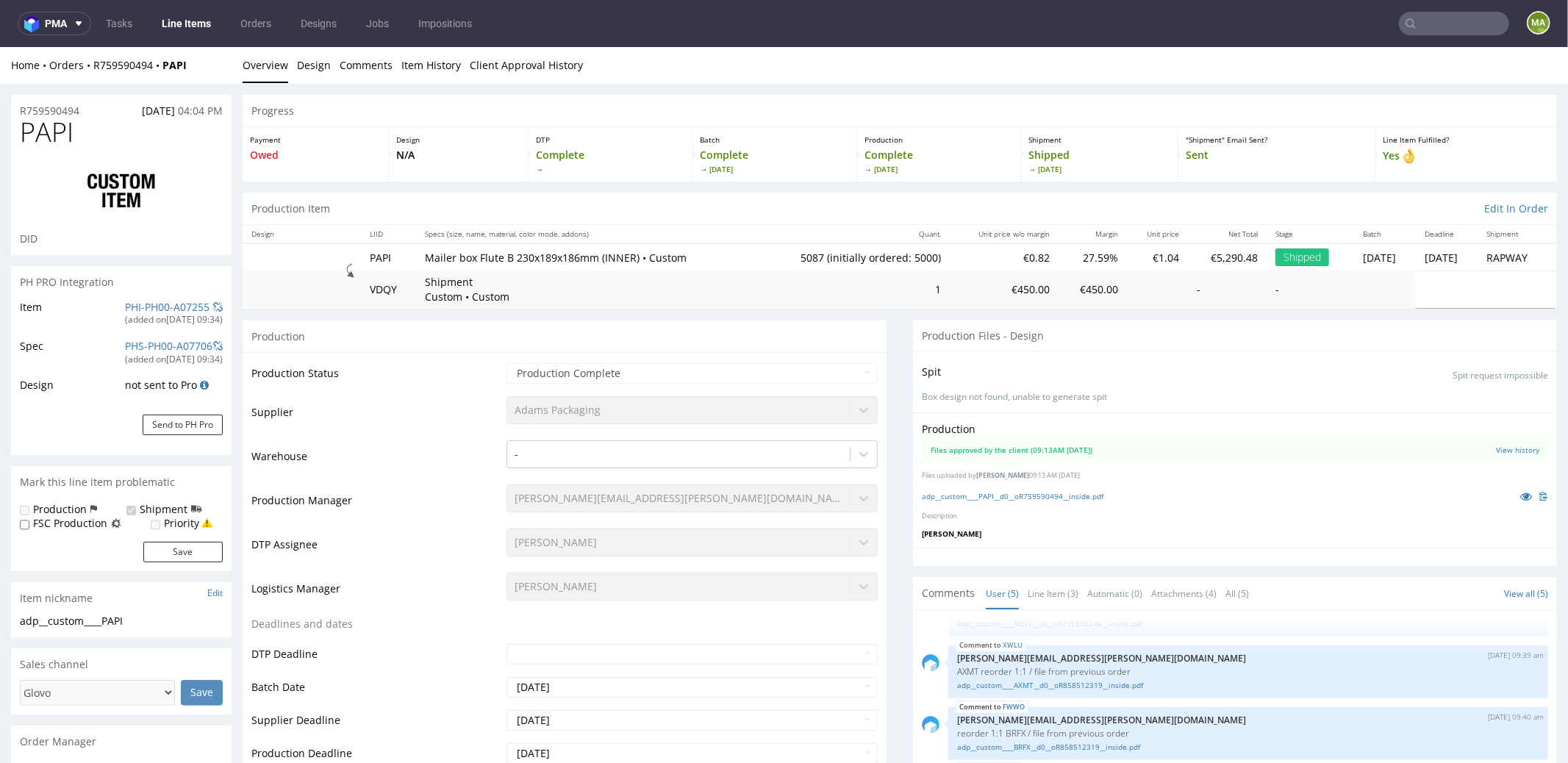
select select "in_progress"
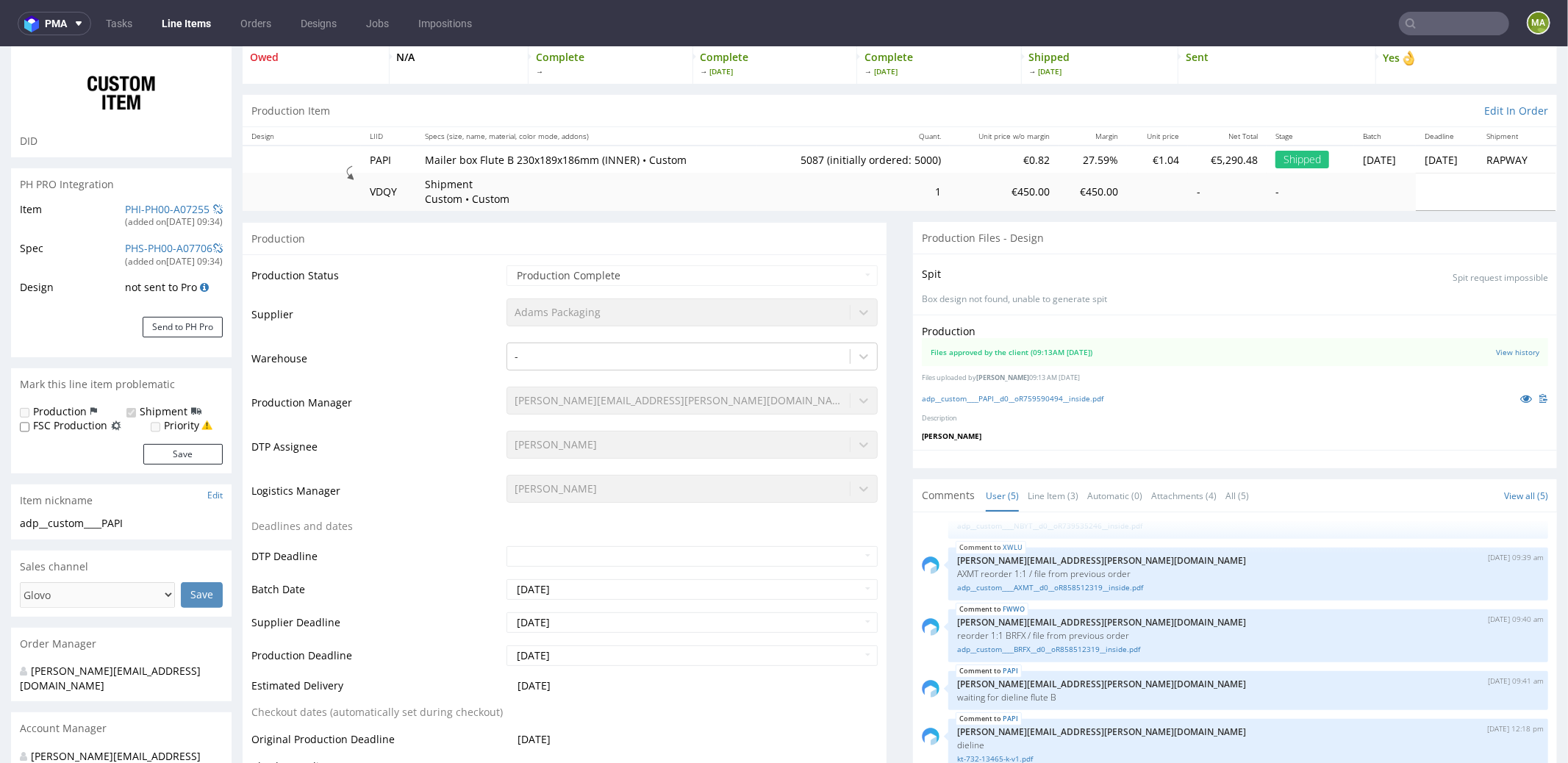
scroll to position [0, 0]
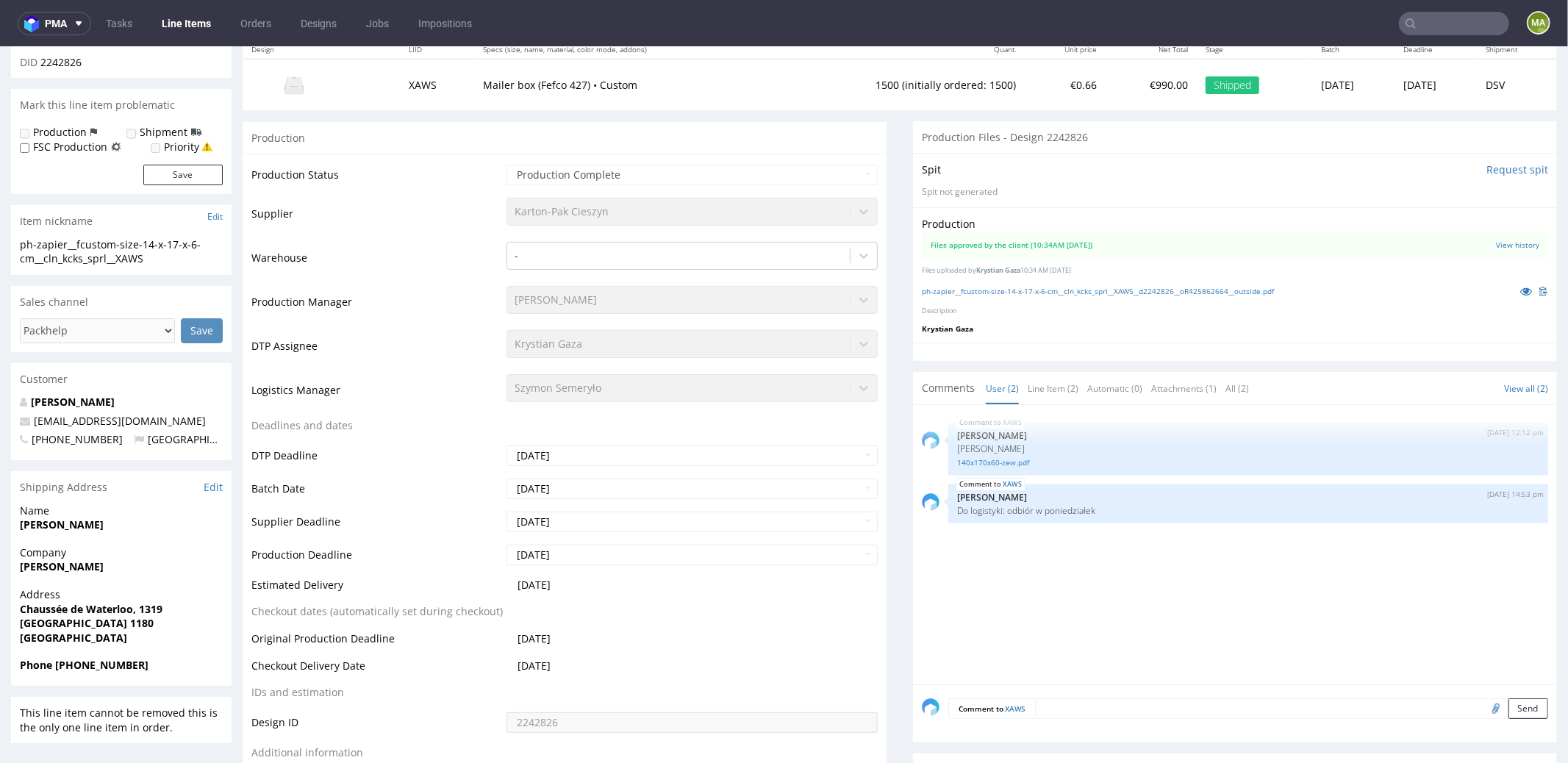
scroll to position [322, 0]
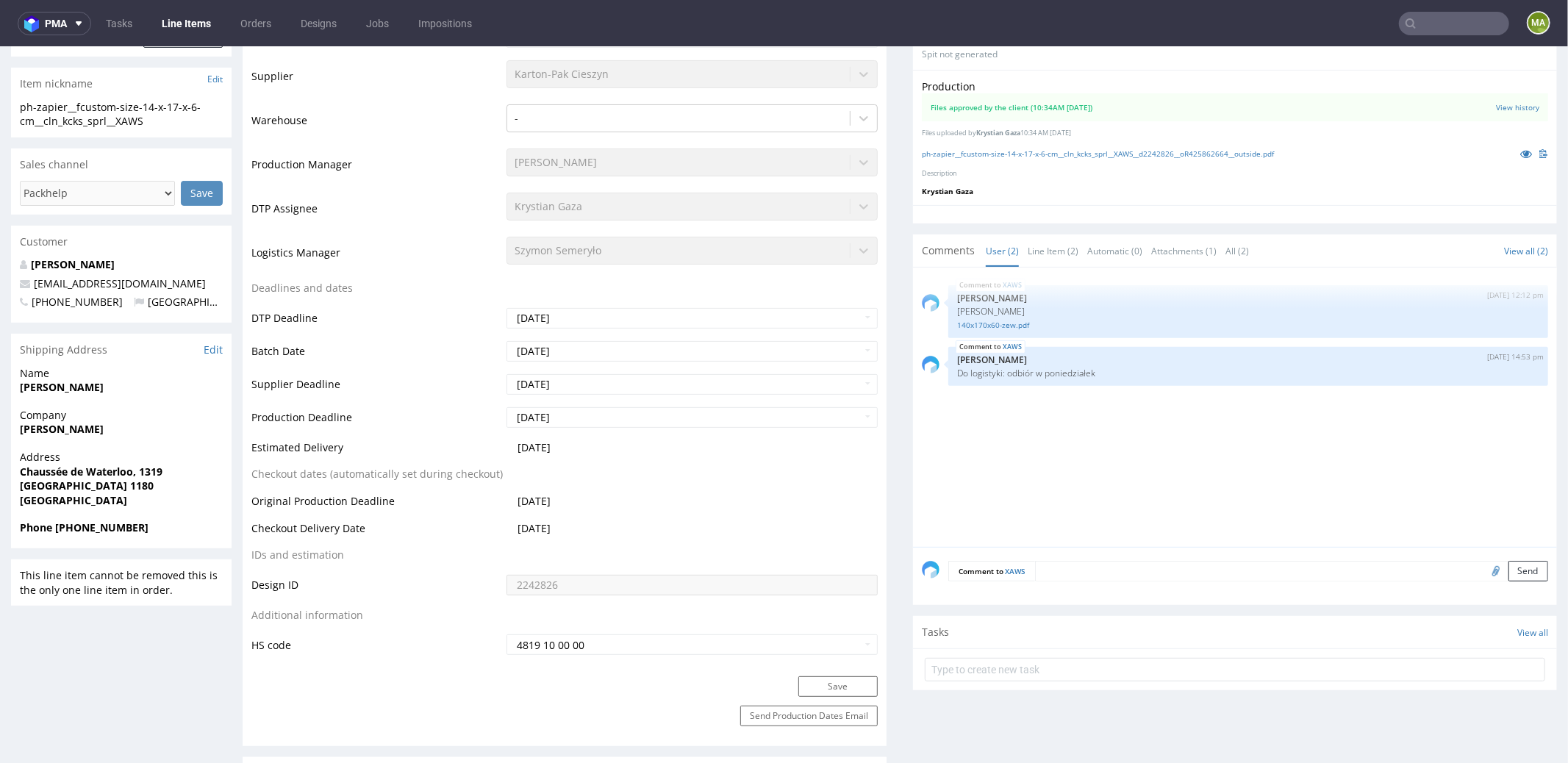
type input "1500"
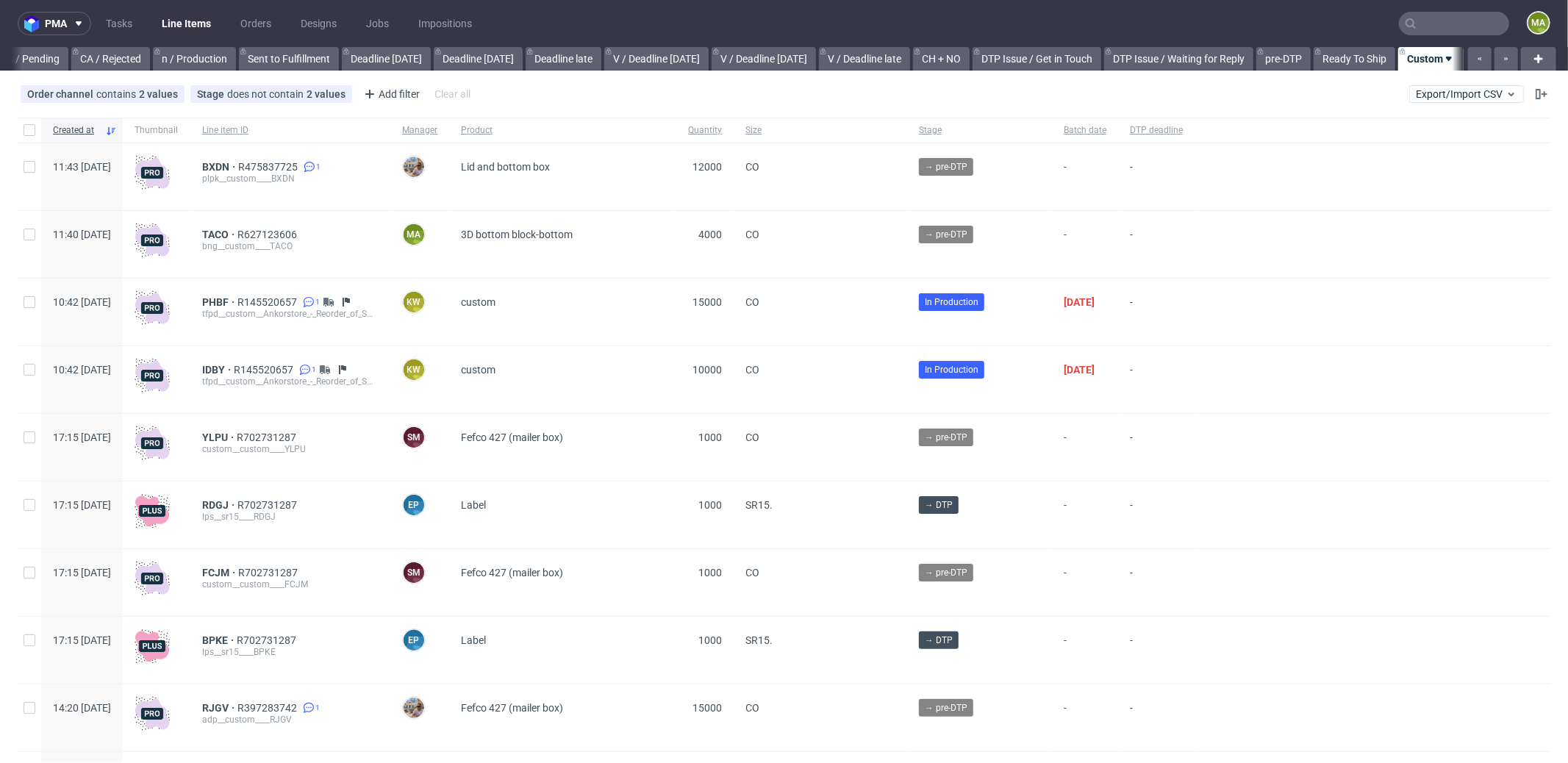
scroll to position [0, 1269]
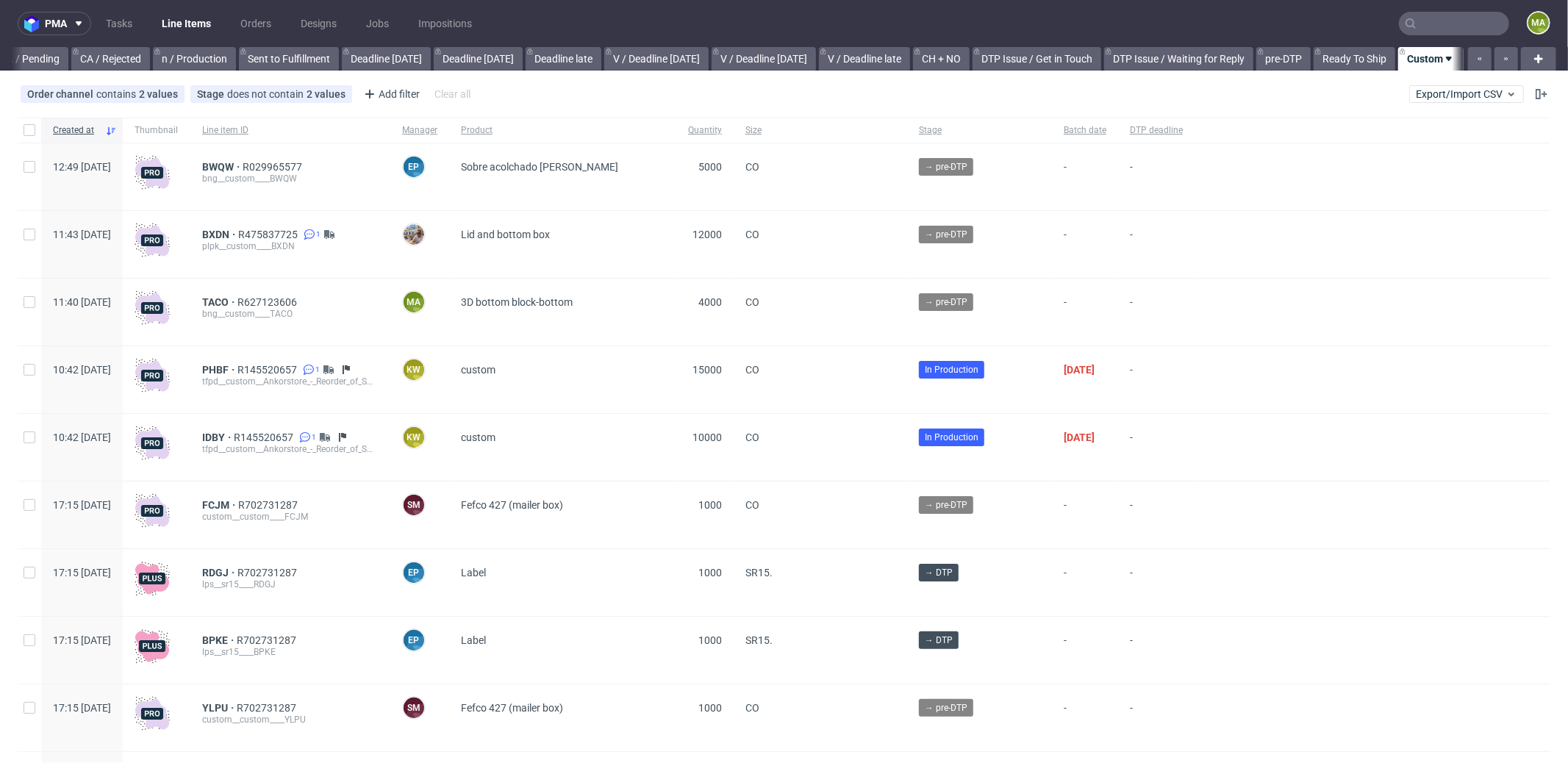
scroll to position [0, 1269]
click at [242, 166] on span "BWQW" at bounding box center [222, 167] width 41 height 12
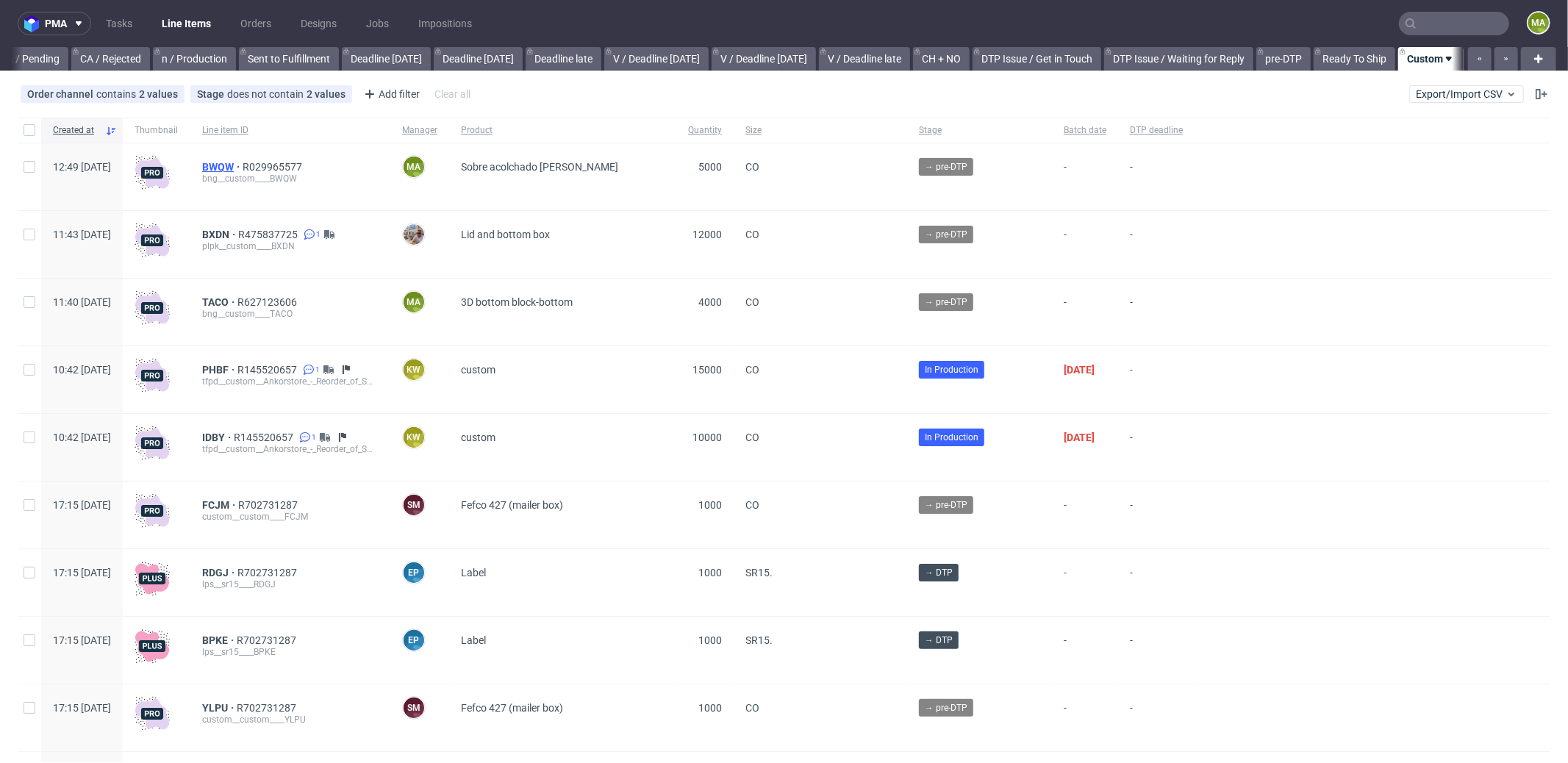
click at [242, 165] on span "BWQW" at bounding box center [222, 167] width 41 height 12
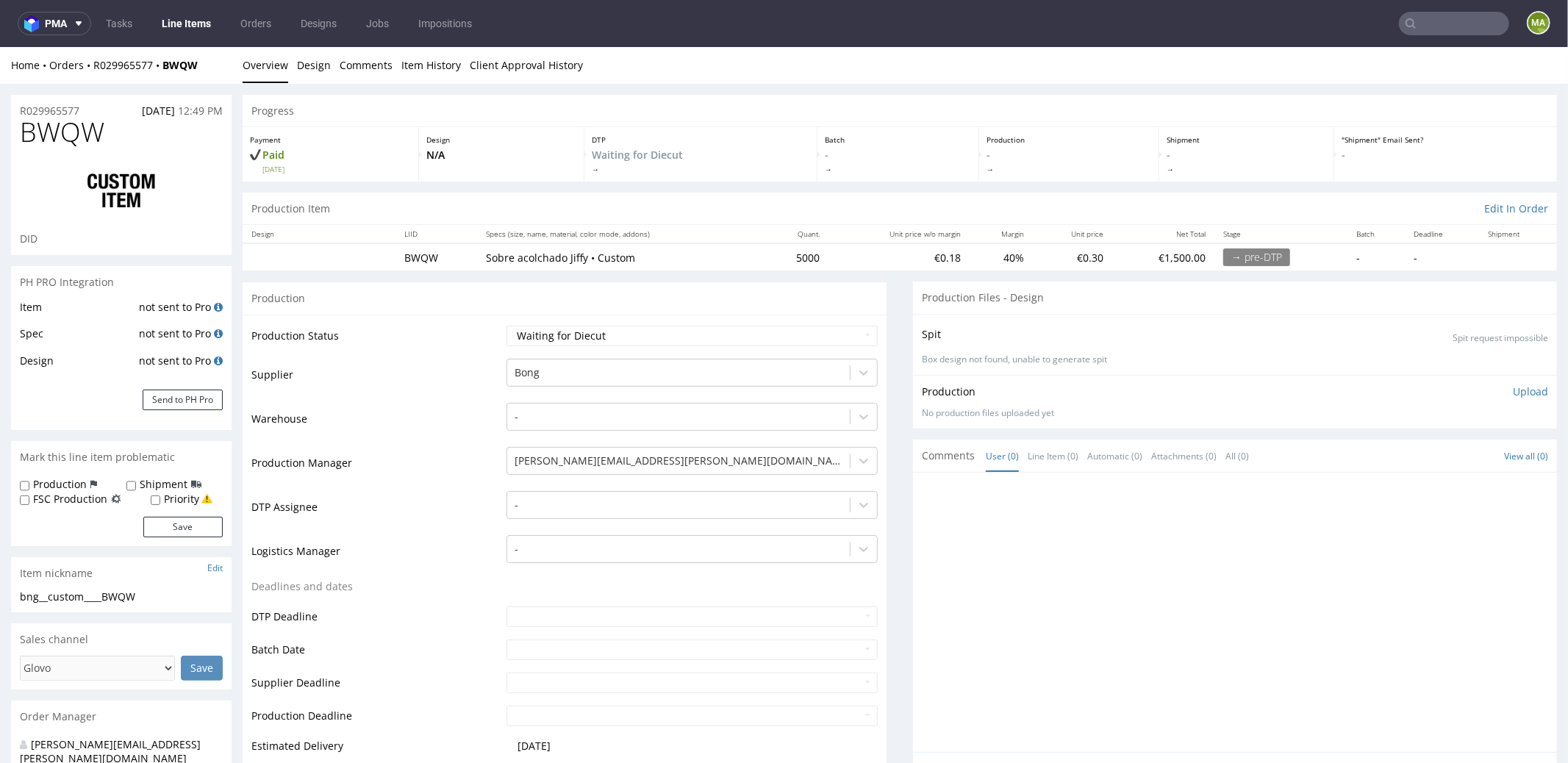
scroll to position [317, 0]
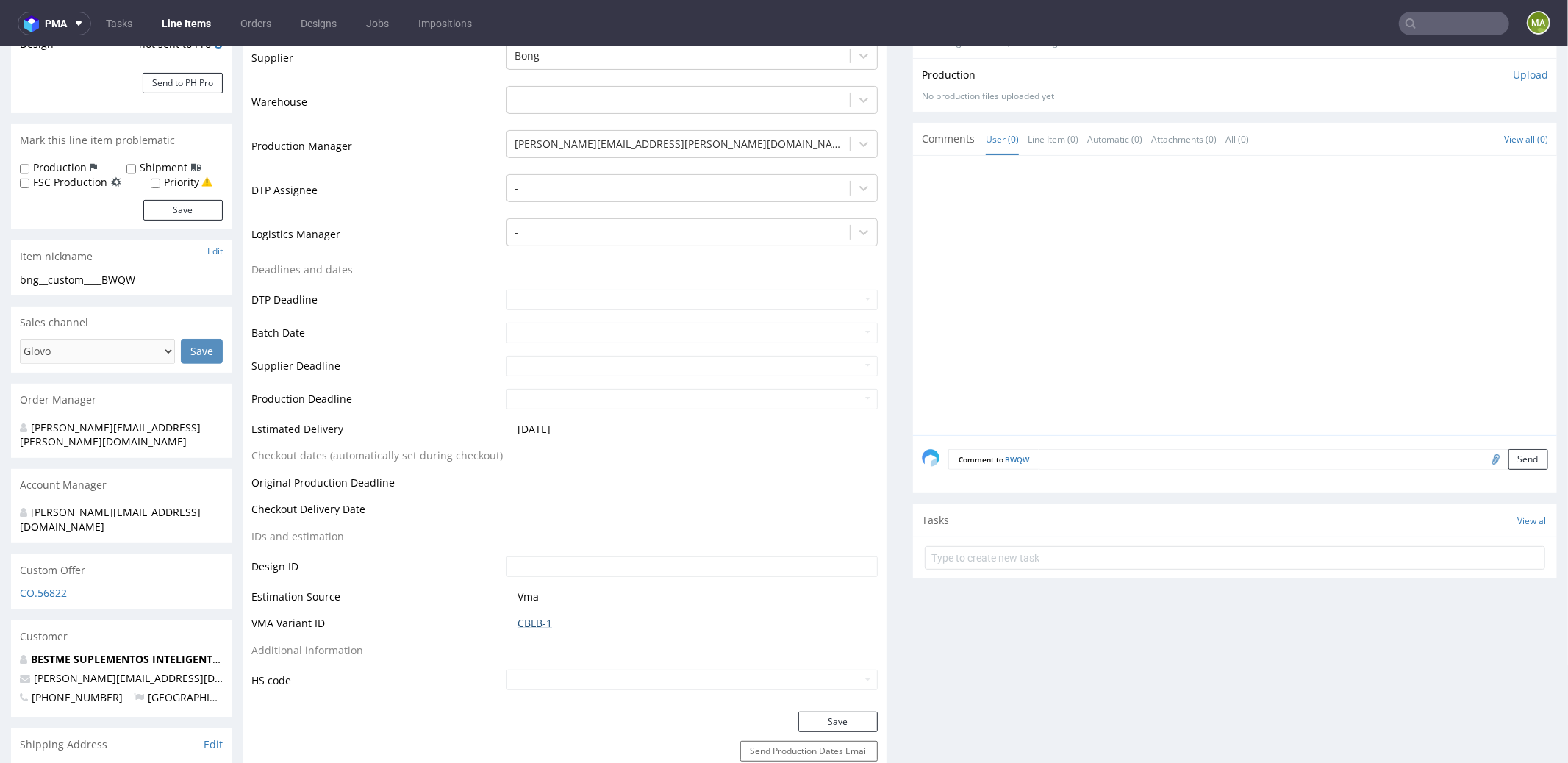
click at [534, 616] on link "CBLB-1" at bounding box center [534, 623] width 34 height 14
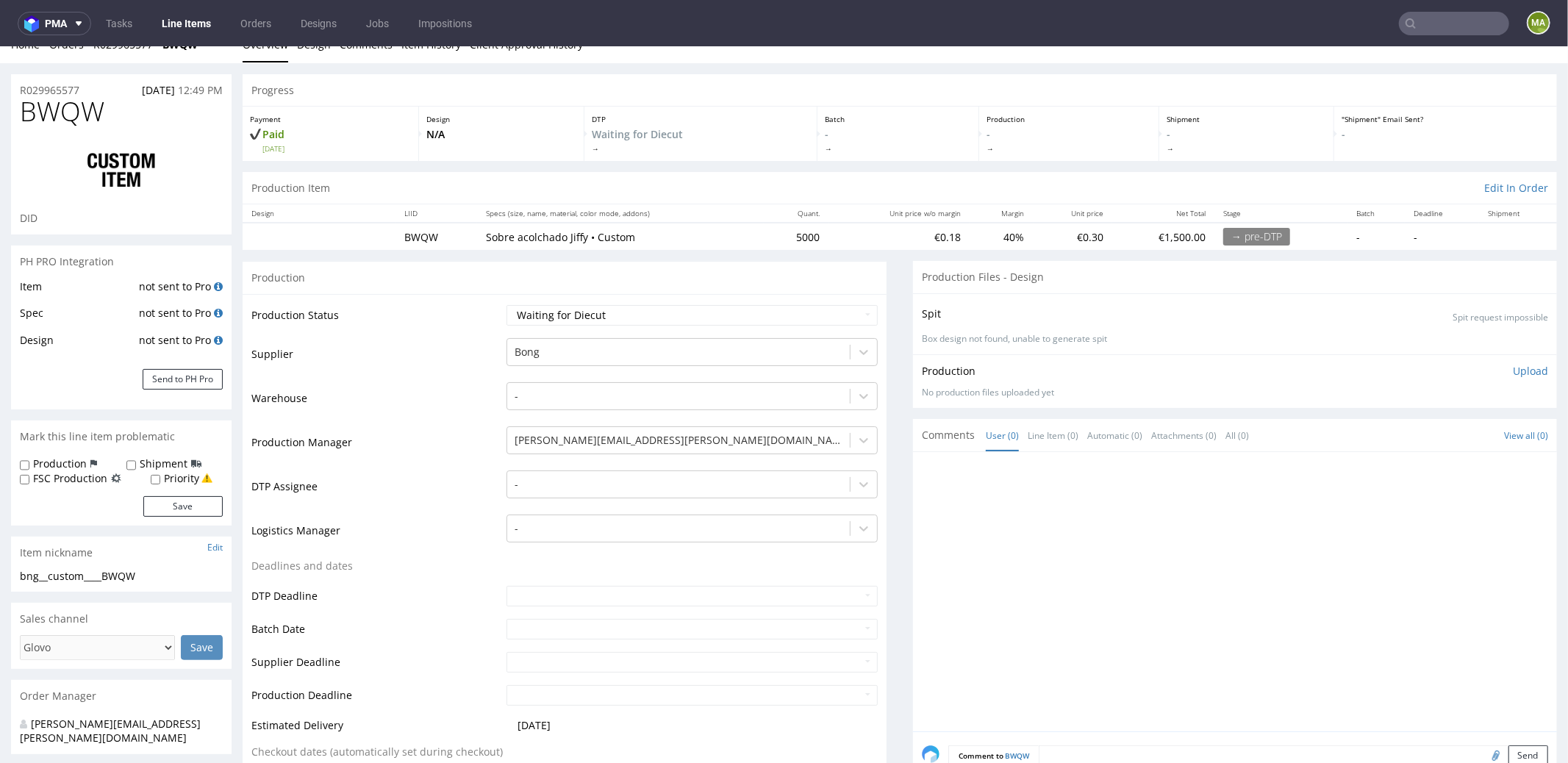
scroll to position [0, 0]
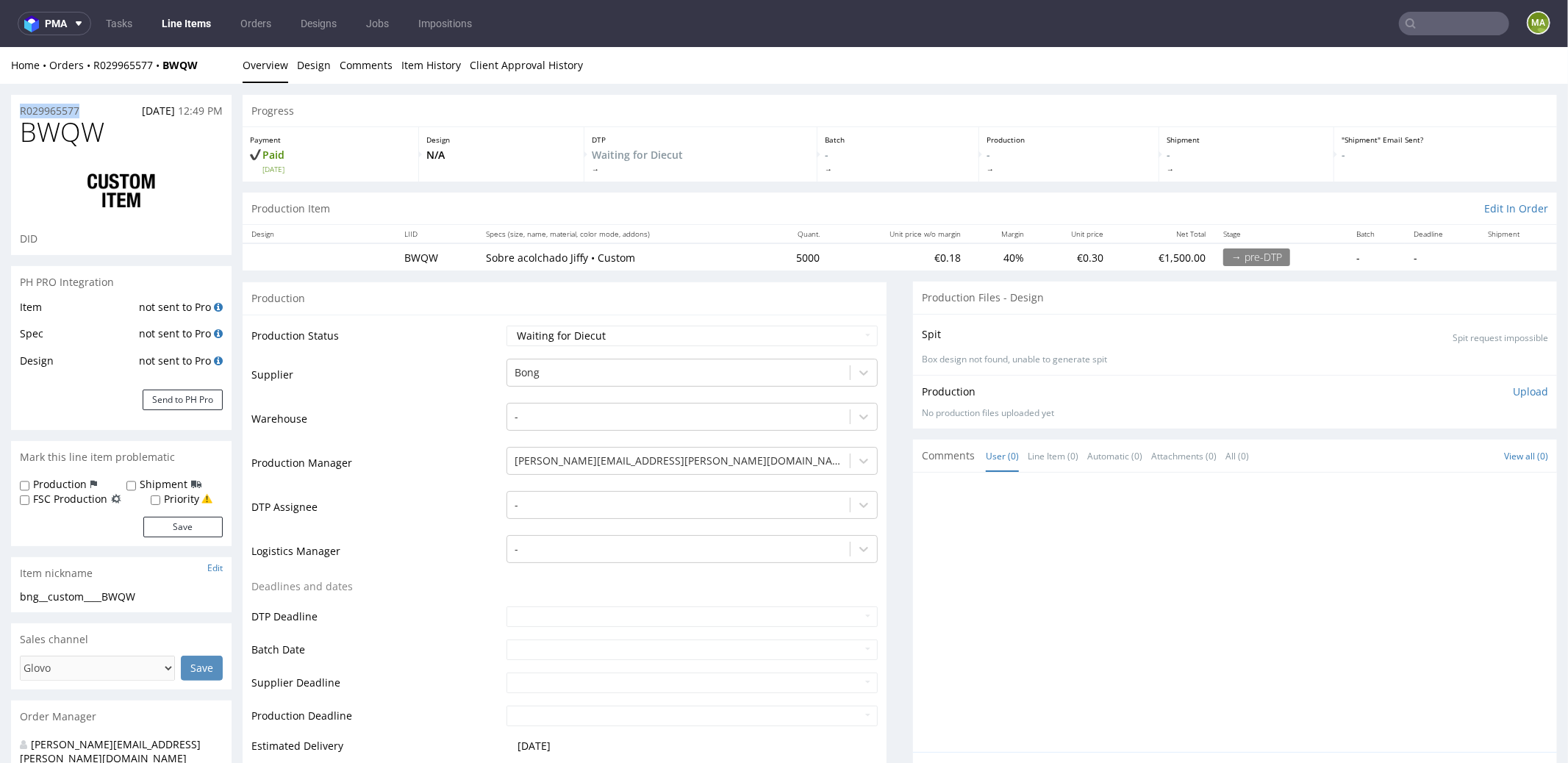
drag, startPoint x: 76, startPoint y: 109, endPoint x: 13, endPoint y: 105, distance: 63.1
click at [12, 105] on div "R029965577 16.09.2025 12:49 PM" at bounding box center [121, 106] width 221 height 24
copy p "R029965577"
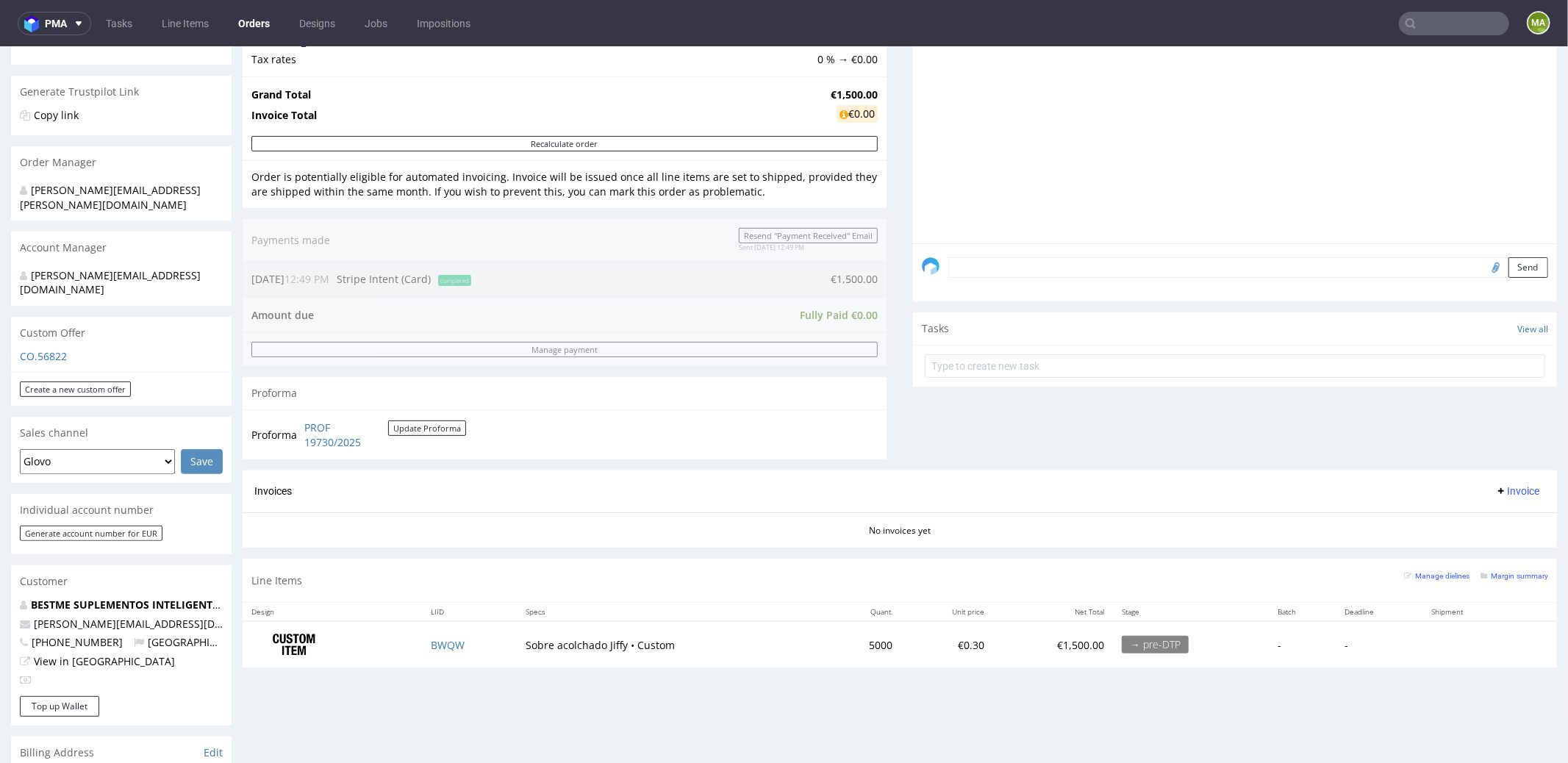
scroll to position [347, 0]
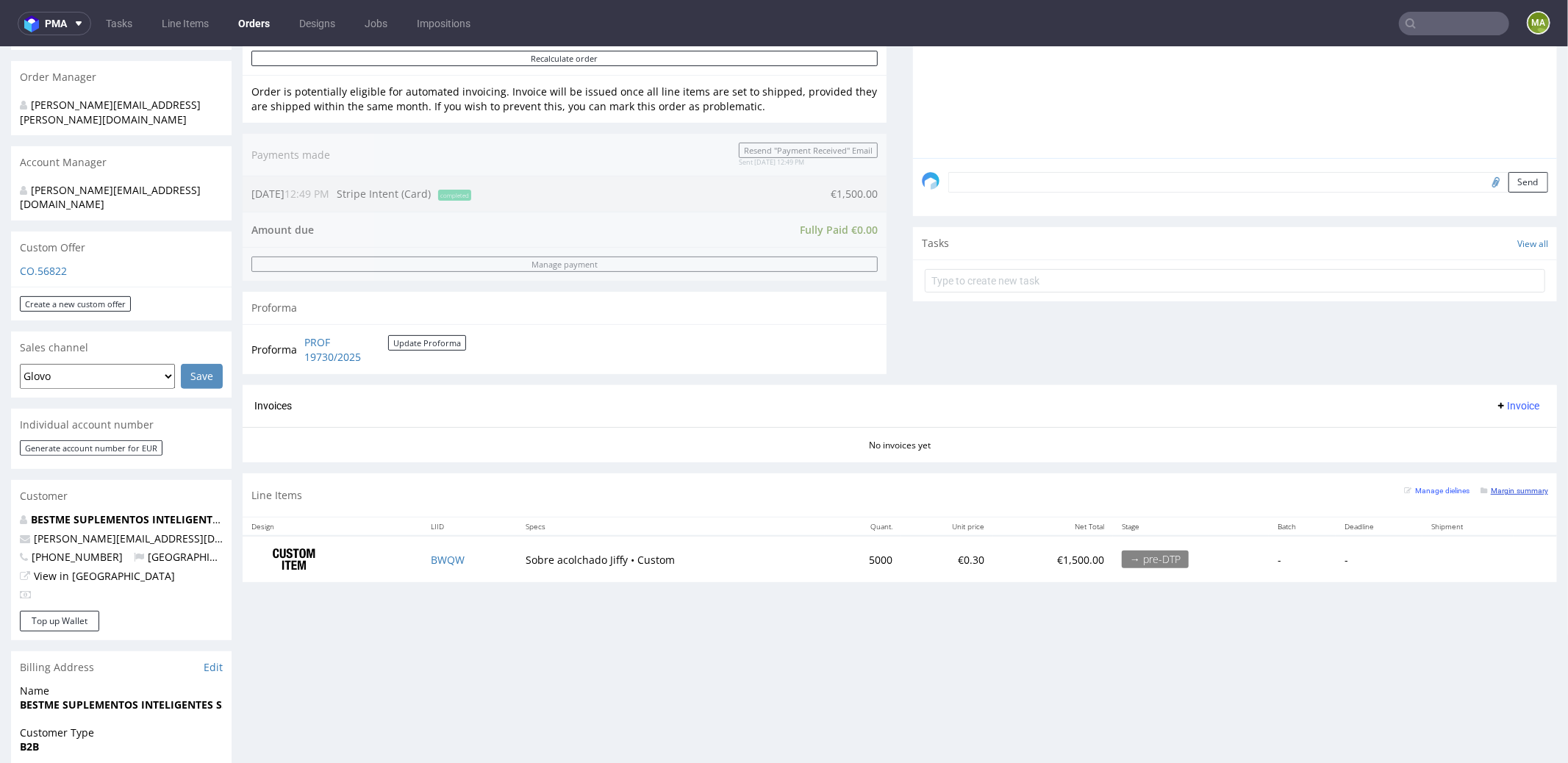
click at [1490, 486] on small "Margin summary" at bounding box center [1515, 490] width 68 height 8
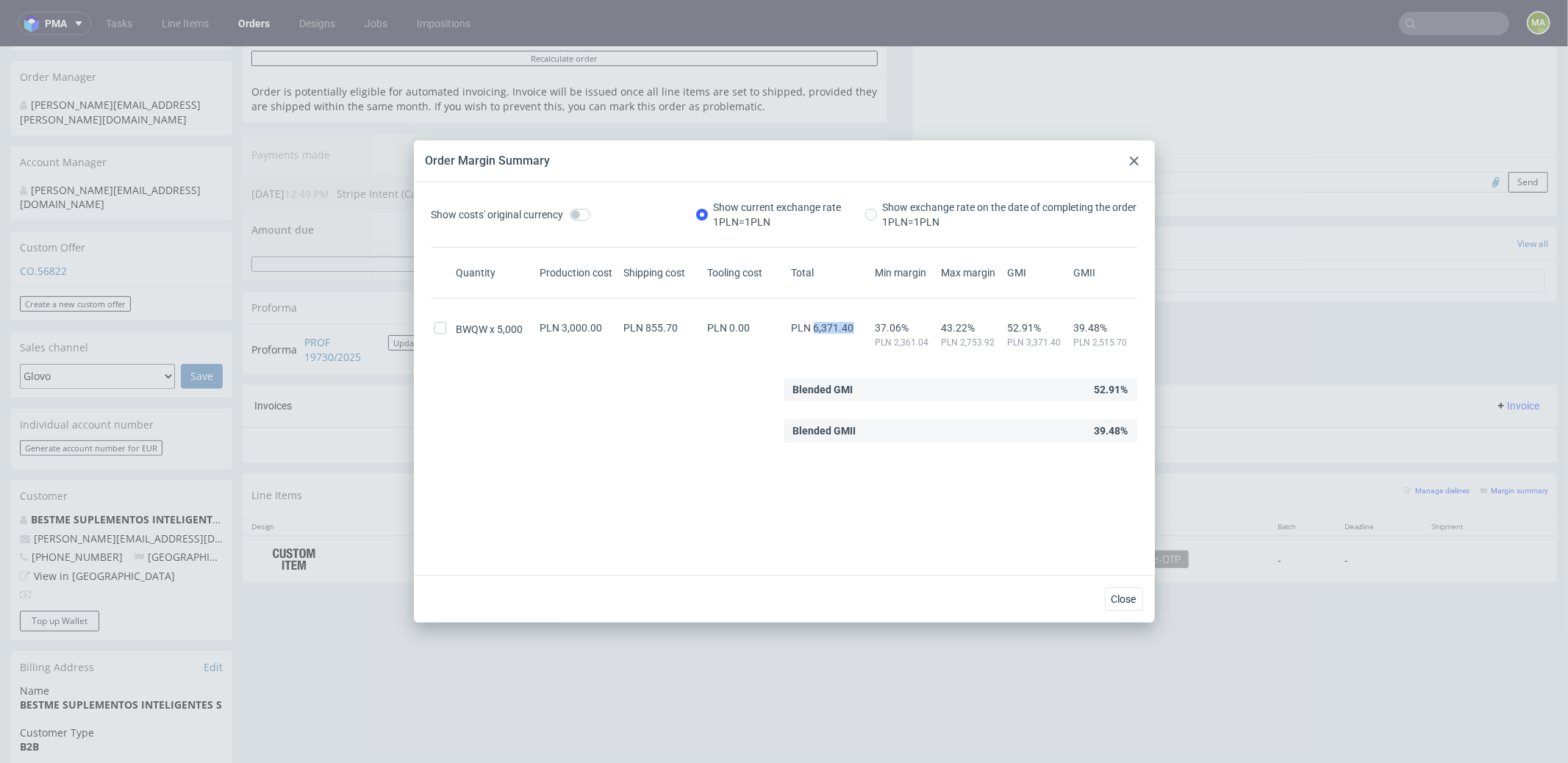
drag, startPoint x: 804, startPoint y: 328, endPoint x: 844, endPoint y: 327, distance: 40.0
click at [844, 327] on div "PLN 6,371.40" at bounding box center [831, 328] width 84 height 12
copy span "6,371.40"
click at [1130, 158] on icon at bounding box center [1134, 160] width 9 height 9
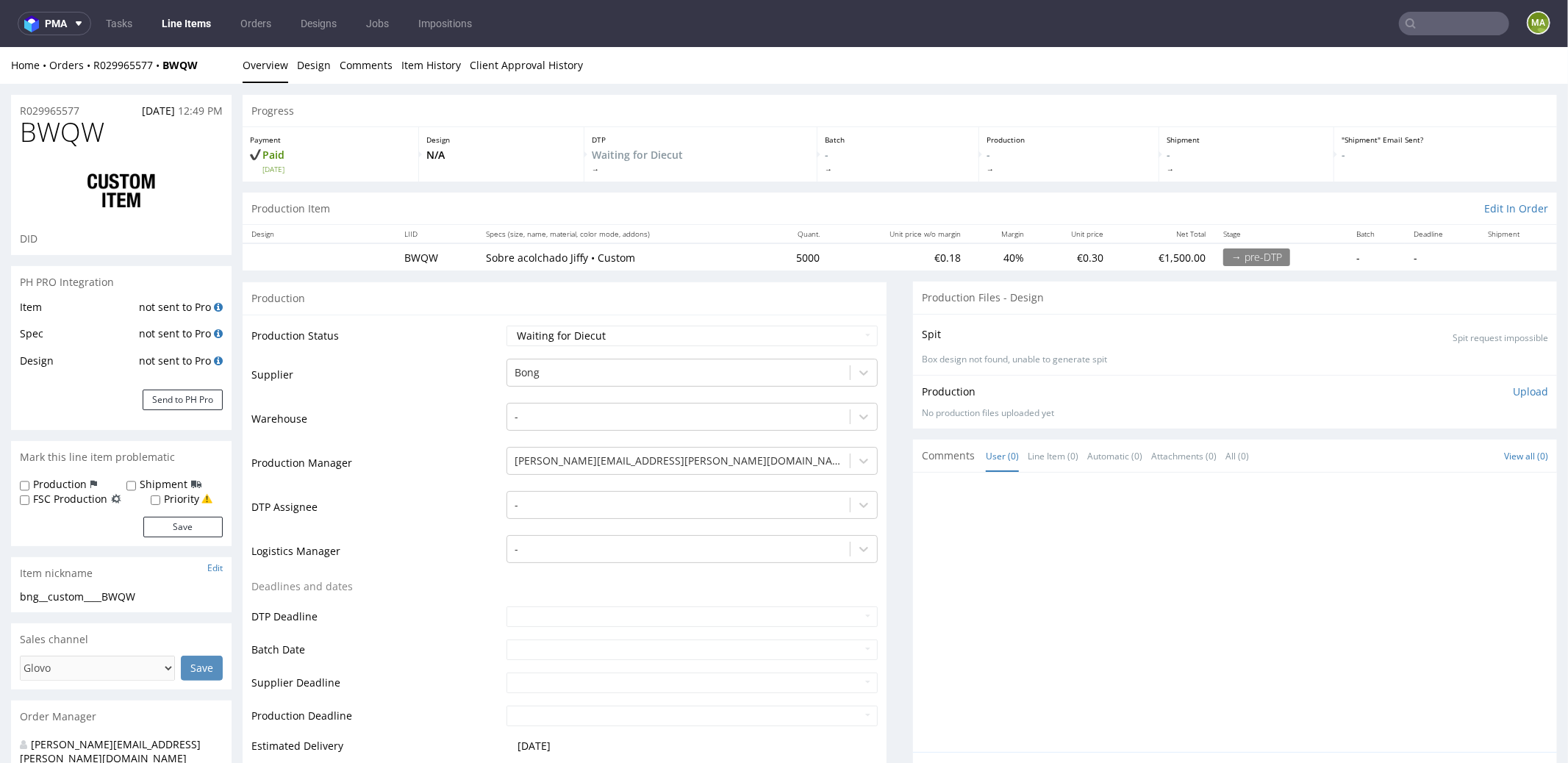
click at [1069, 445] on div "Comments User (0) Line Item (0) Automatic (0) Attachments (0) All (0) View all …" at bounding box center [1236, 455] width 644 height 33
click at [1065, 449] on link "Line Item (0)" at bounding box center [1053, 456] width 51 height 32
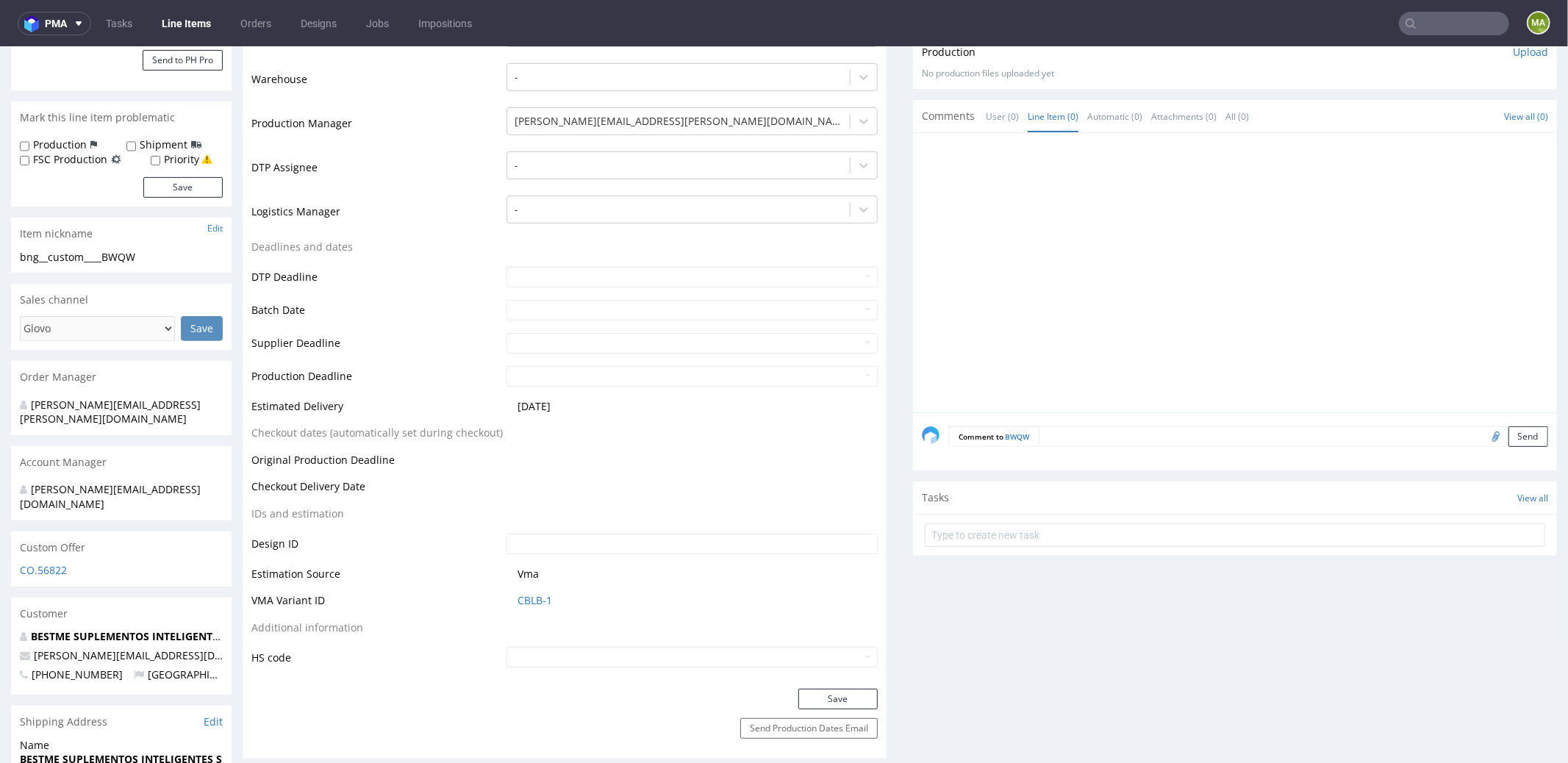
click at [1096, 440] on textarea at bounding box center [1293, 436] width 509 height 21
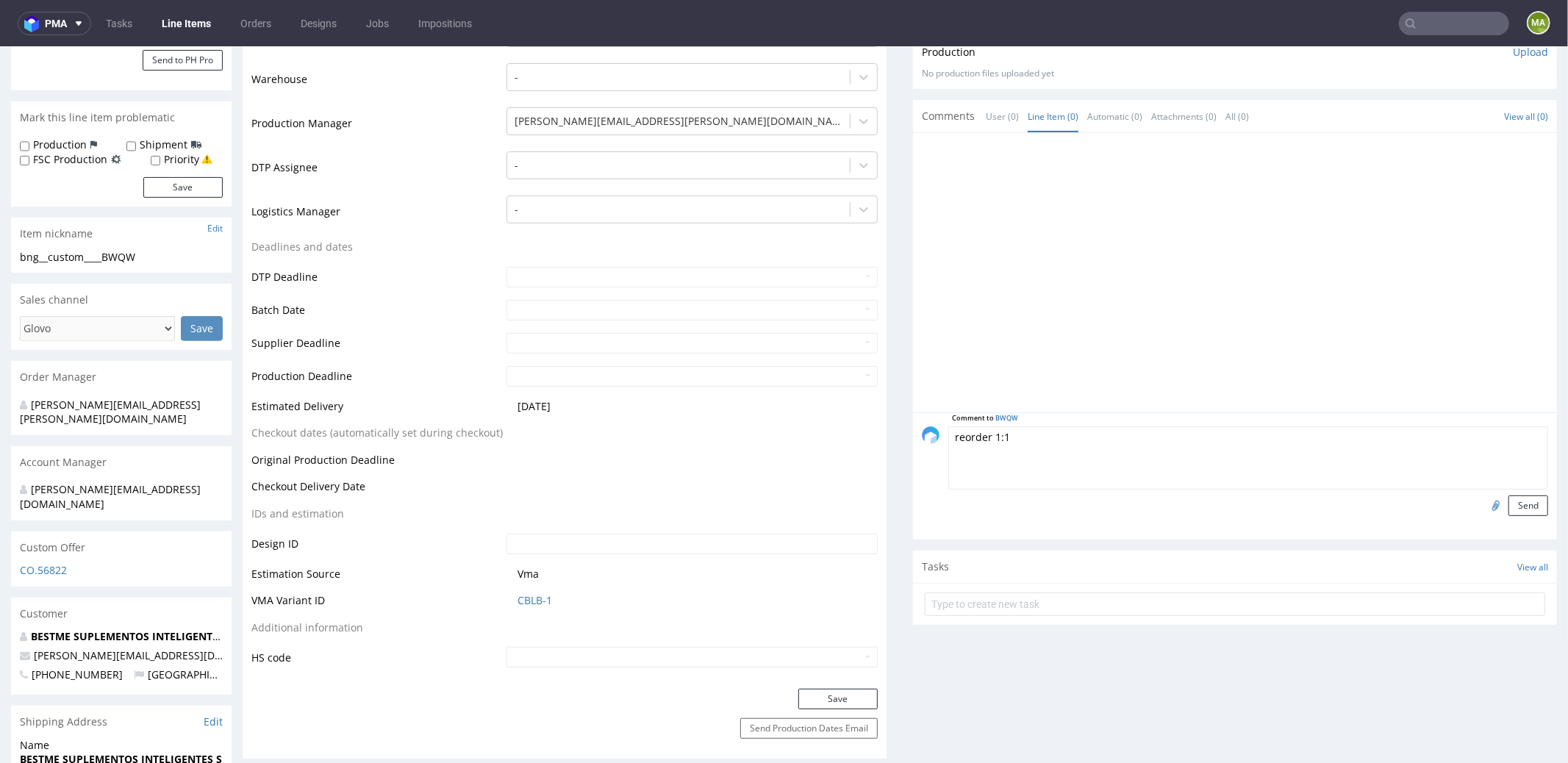
paste textarea "R024114003_WBWP"
type textarea "reorder 1:1 R024114003_WBWP? please confirm artwork"
click at [1484, 501] on input "file" at bounding box center [1494, 505] width 21 height 19
type input "C:\fakepath\custom-custom-clbf-d0-or357590750.pdf"
click at [1512, 501] on button "Send" at bounding box center [1529, 505] width 40 height 21
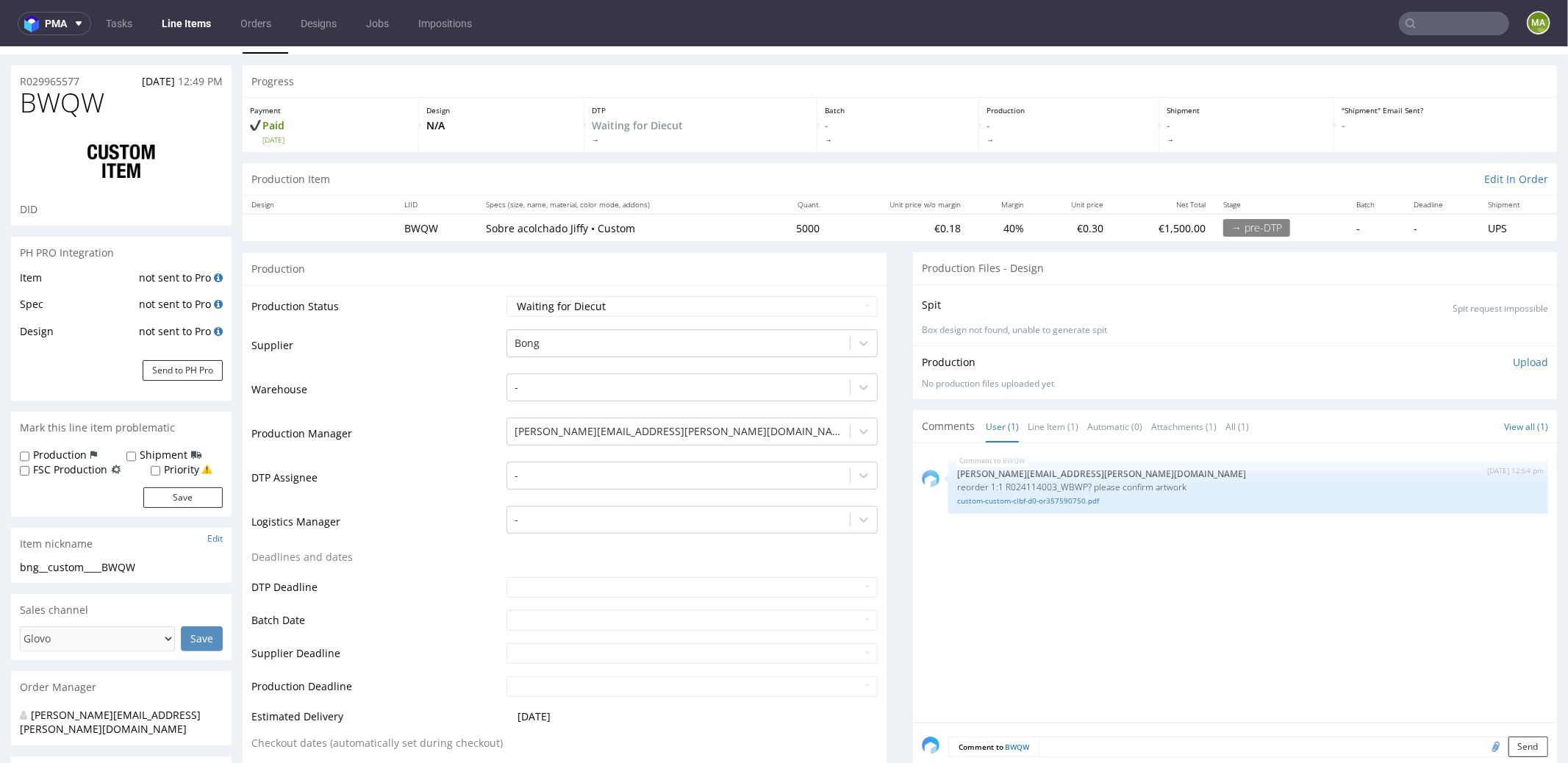
scroll to position [12, 0]
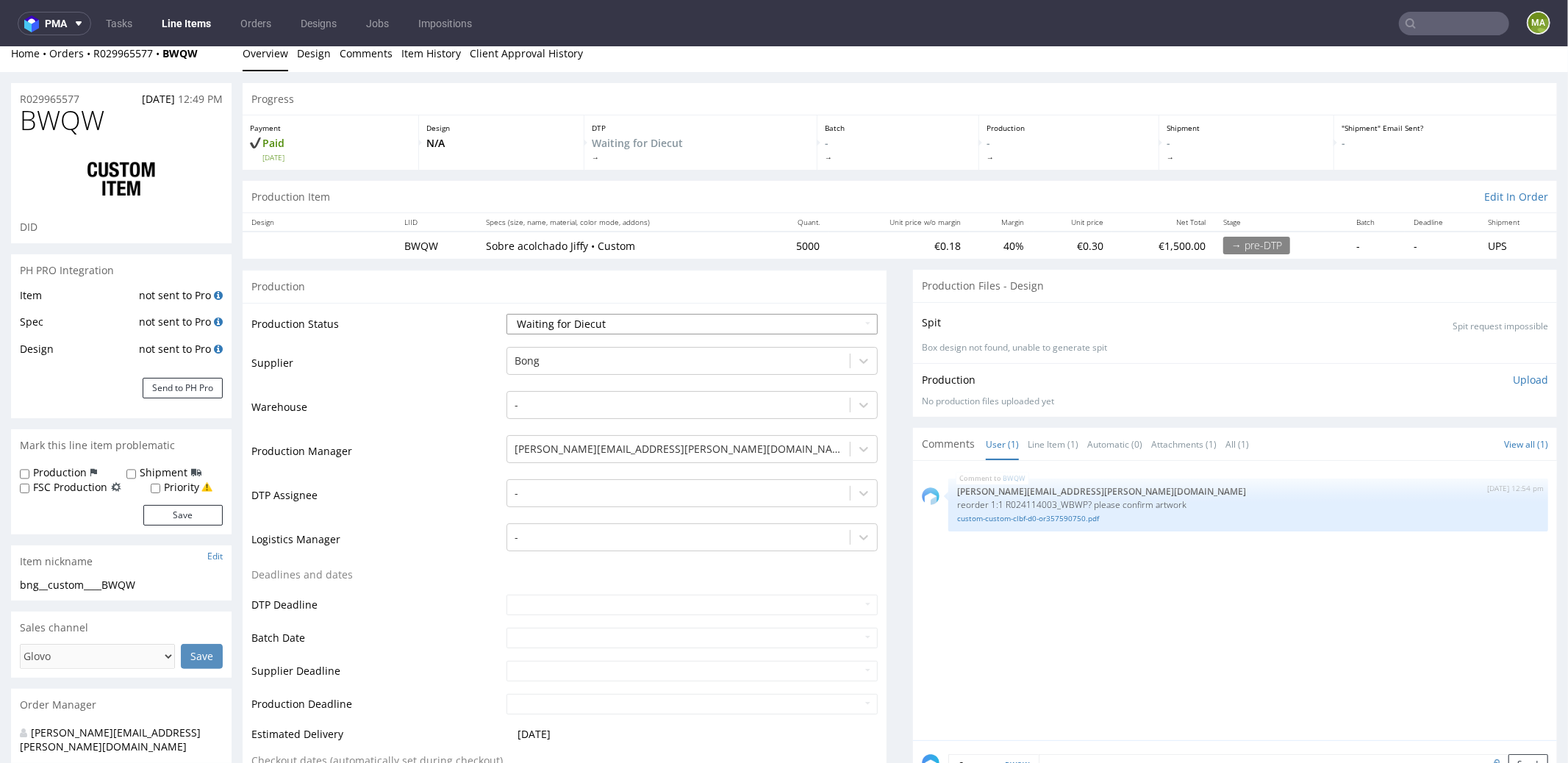
click at [562, 322] on select "Waiting for Artwork Waiting for Diecut Waiting for Mockup Waiting for DTP Waiti…" at bounding box center [693, 324] width 371 height 21
select select "pre_dtp_waiting_for_artwork"
click at [507, 313] on select "Waiting for Artwork Waiting for Diecut Waiting for Mockup Waiting for DTP Waiti…" at bounding box center [693, 324] width 371 height 21
click at [422, 422] on td "Warehouse" at bounding box center [376, 411] width 251 height 44
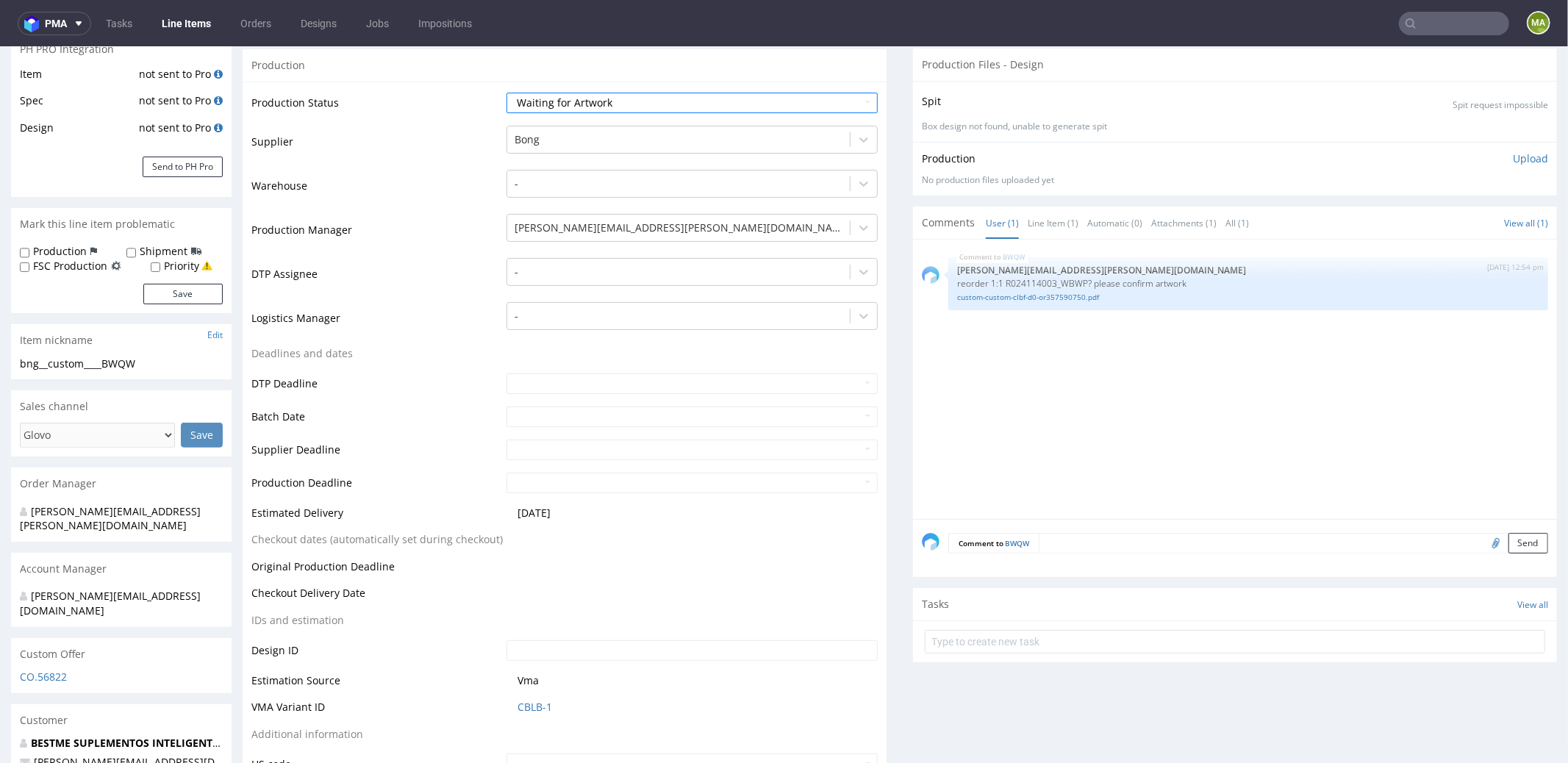
scroll to position [349, 0]
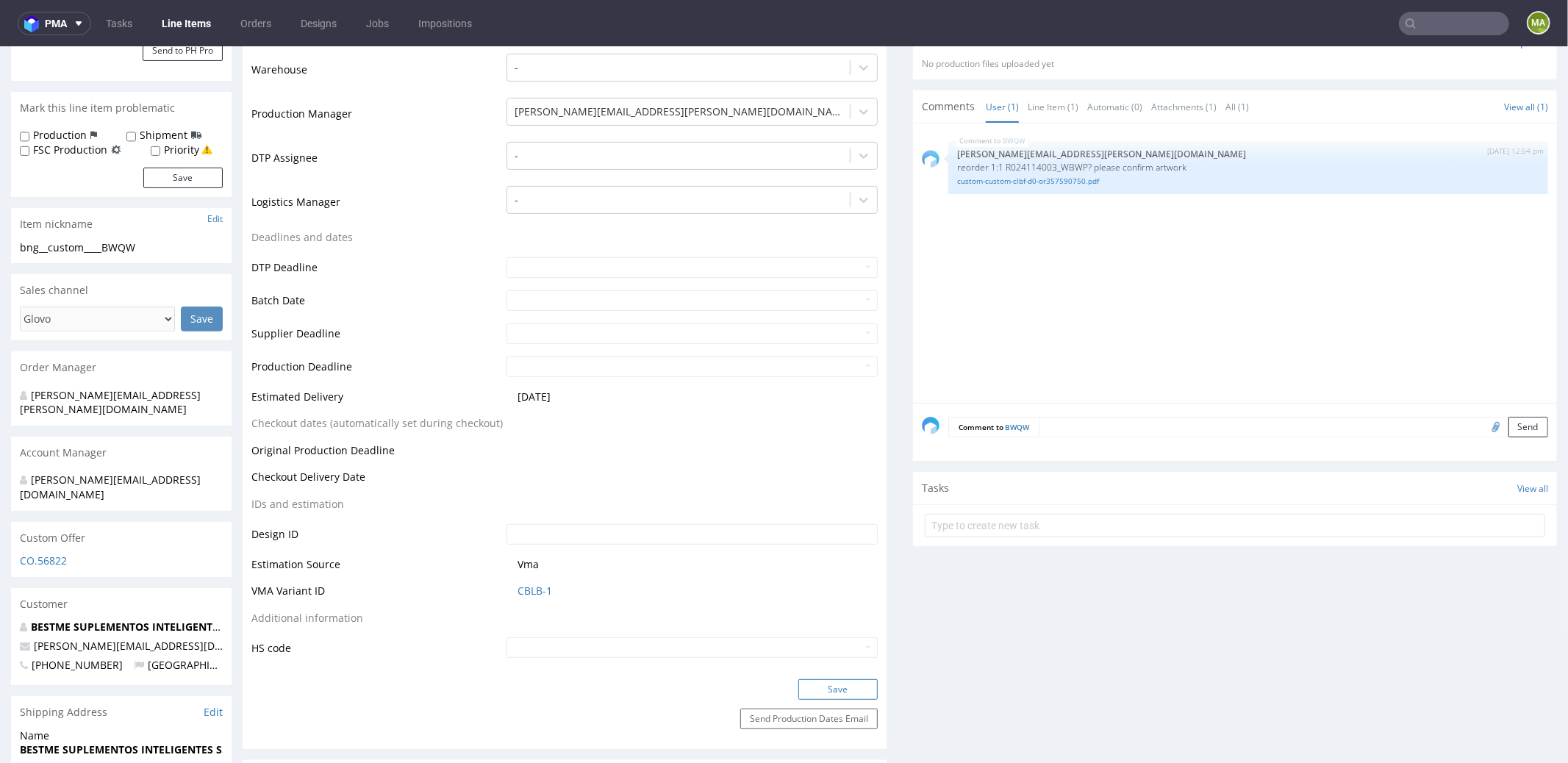
click at [819, 686] on button "Save" at bounding box center [839, 689] width 80 height 21
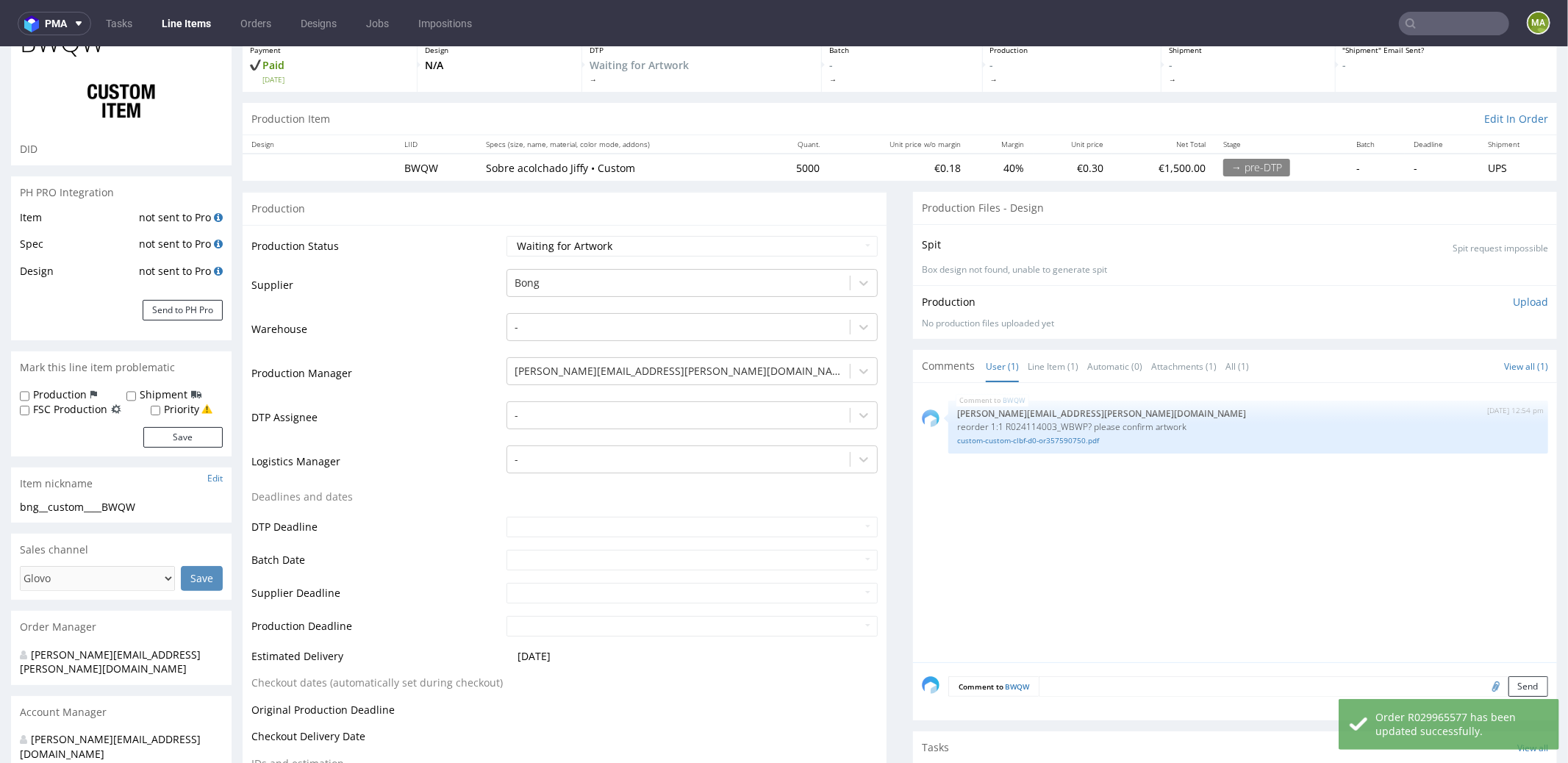
scroll to position [0, 0]
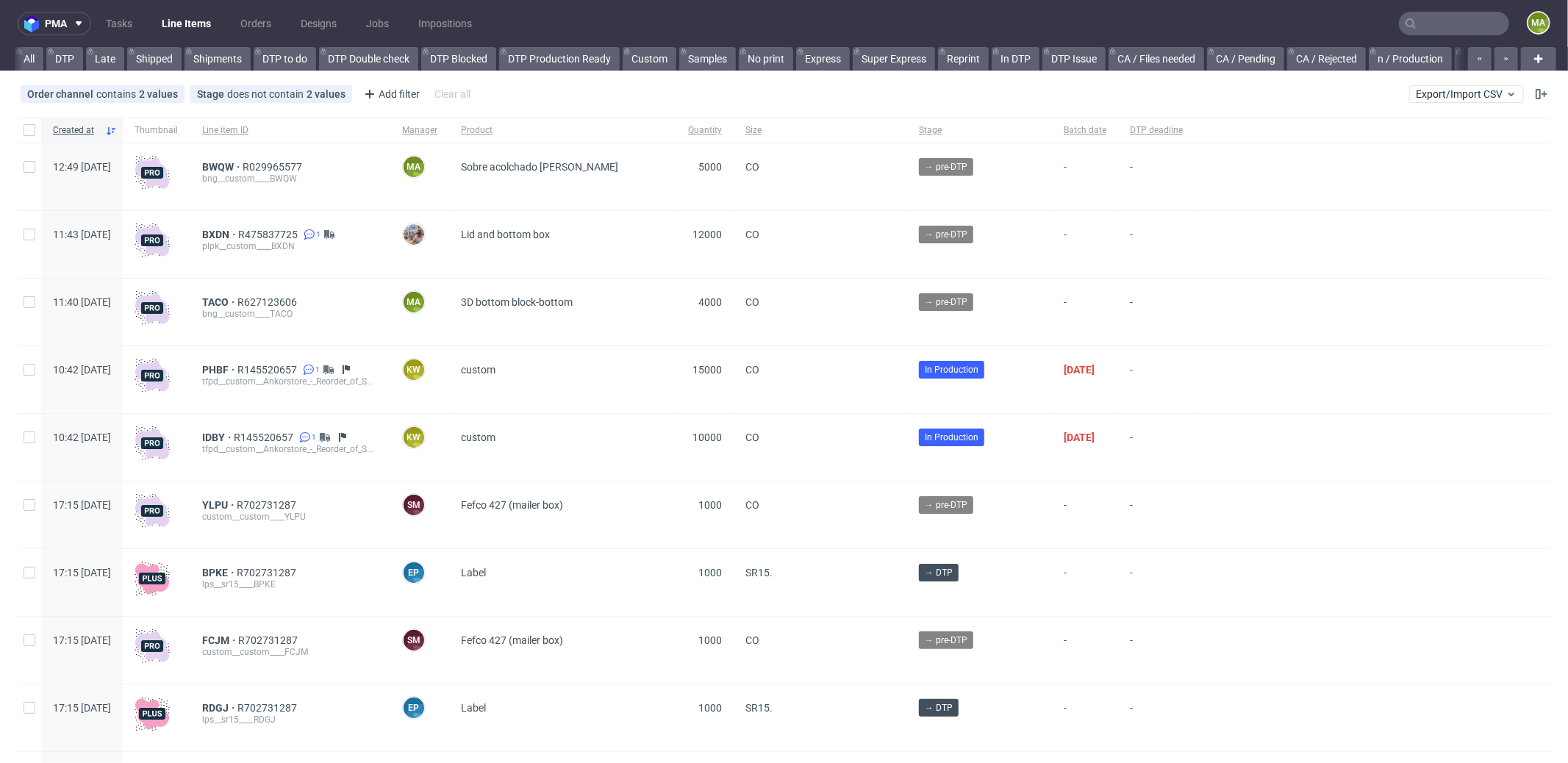
scroll to position [0, 1269]
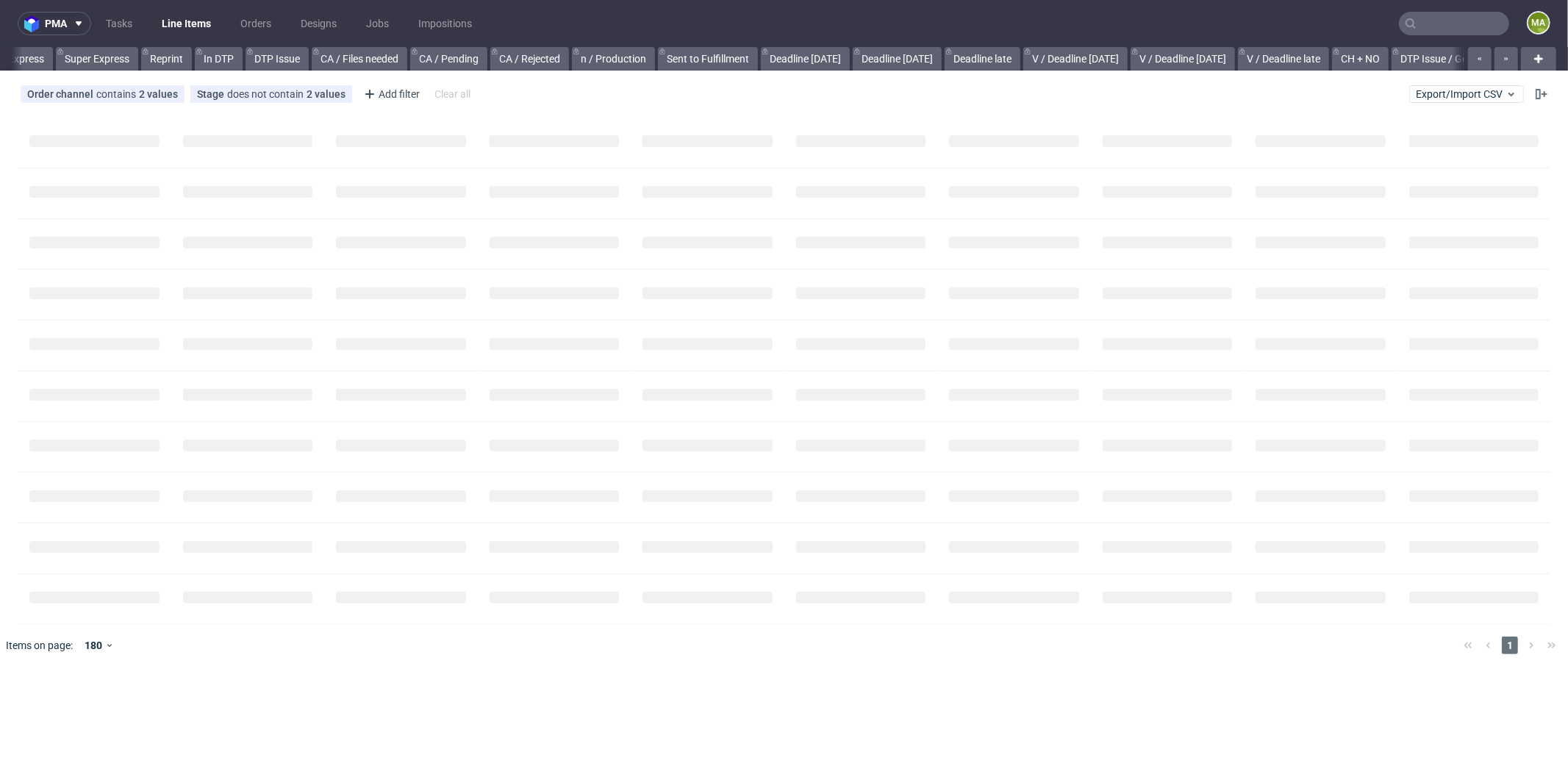
click at [1480, 8] on nav "pma Tasks Line Items Orders Designs Jobs Impositions ma" at bounding box center [784, 23] width 1568 height 47
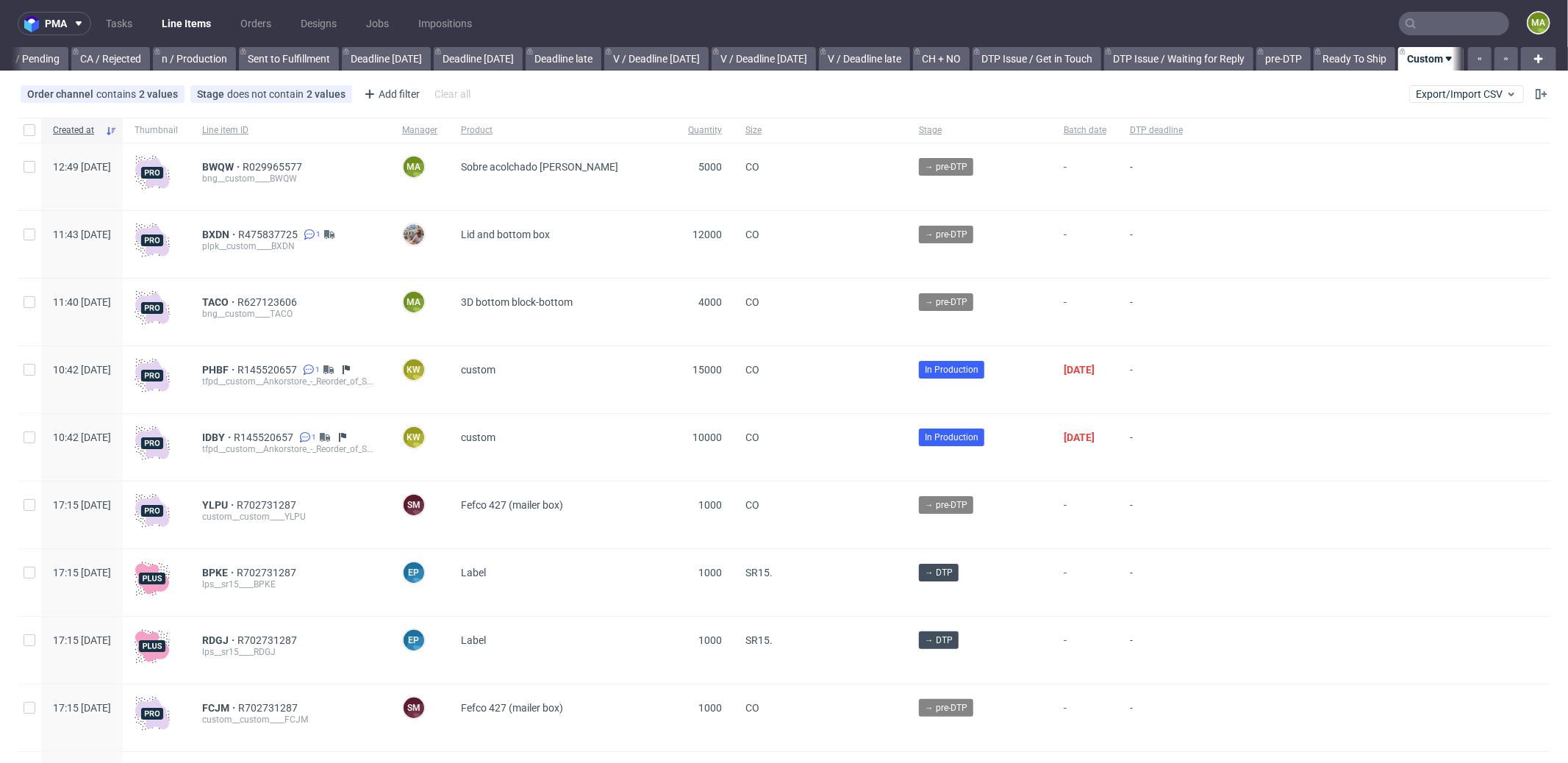
scroll to position [0, 1269]
click at [1478, 11] on nav "pma Tasks Line Items Orders Designs Jobs Impositions ma" at bounding box center [784, 23] width 1568 height 47
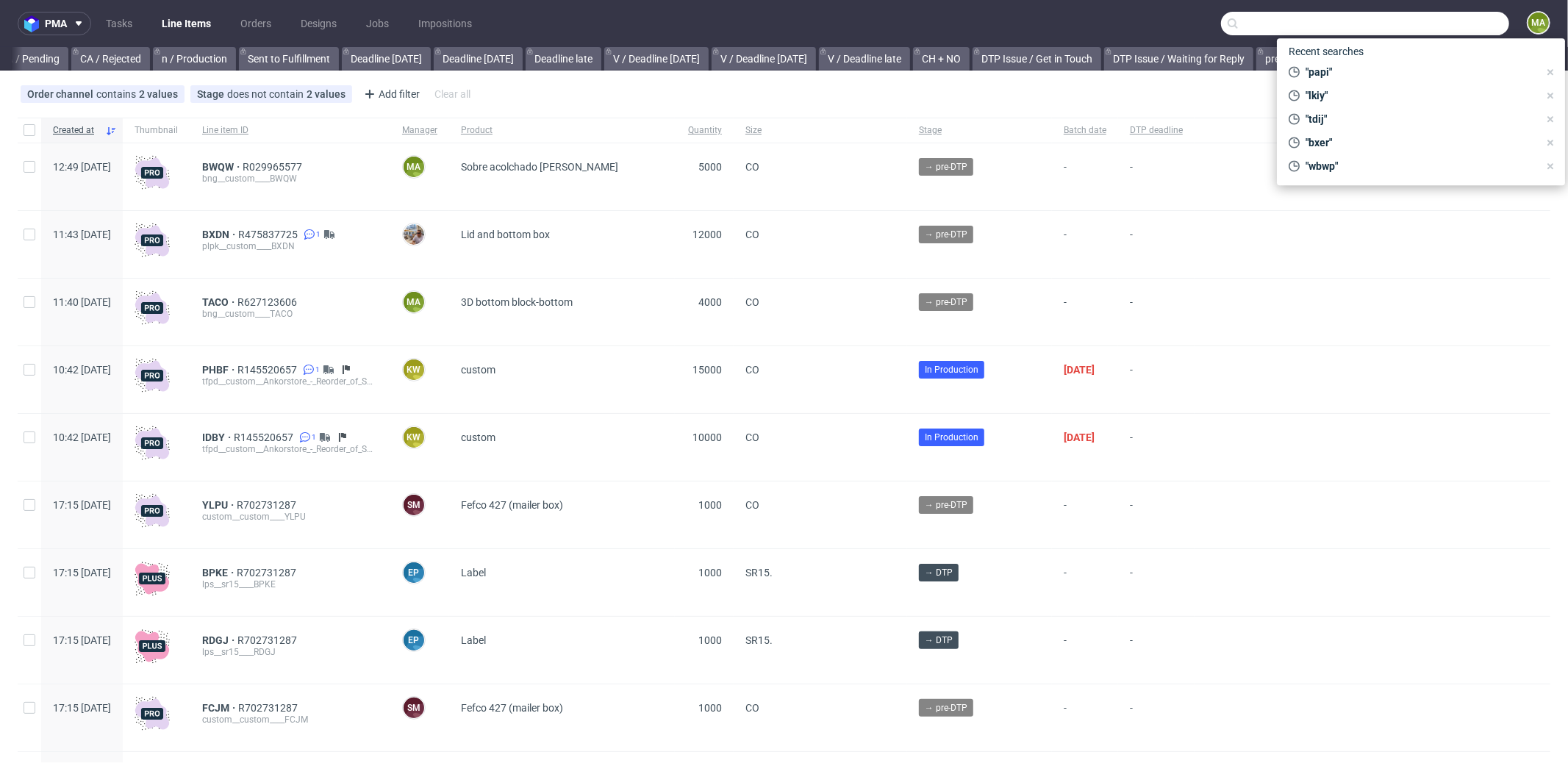
click at [1475, 13] on input "text" at bounding box center [1366, 24] width 289 height 24
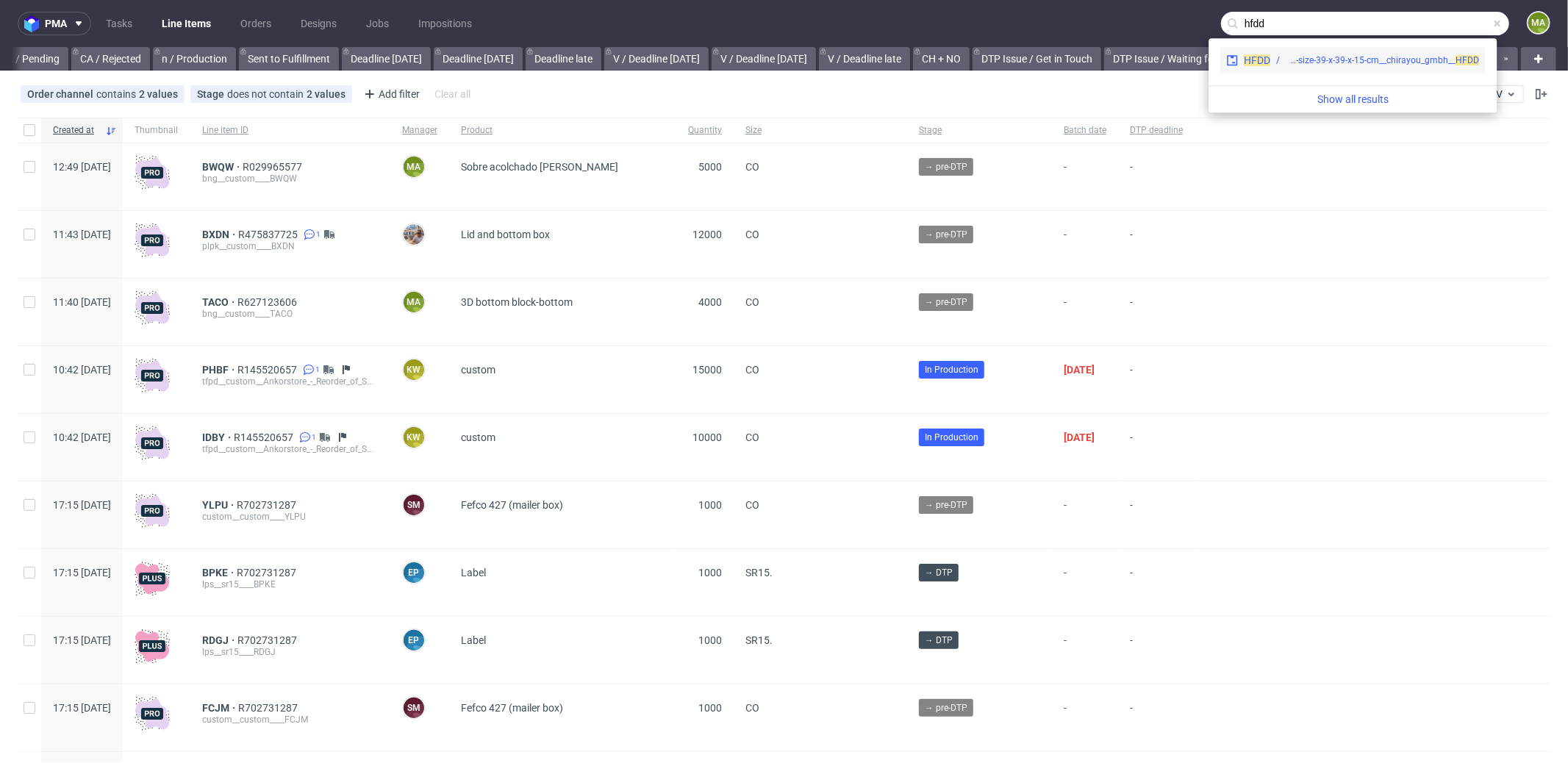
type input "hfdd"
click at [1251, 58] on span "HFDD" at bounding box center [1257, 60] width 26 height 12
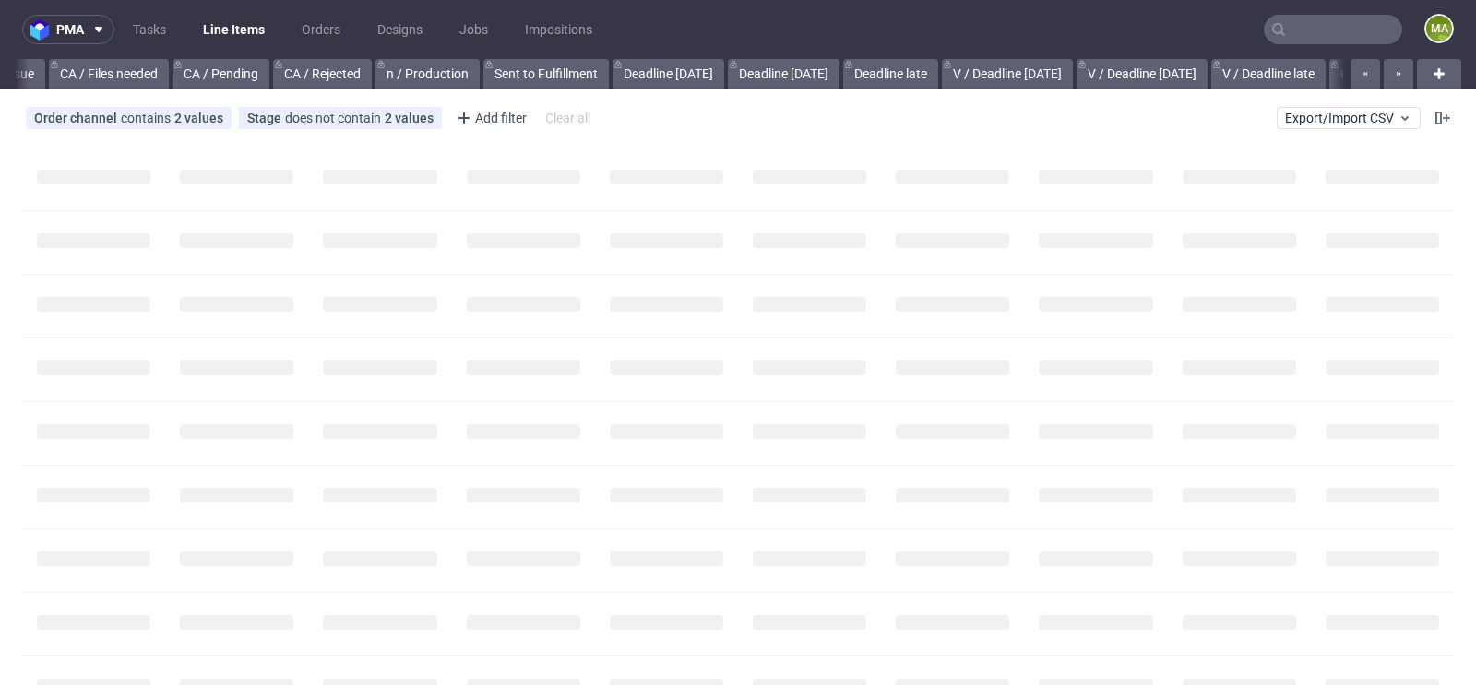
click at [1333, 28] on input "text" at bounding box center [1333, 30] width 138 height 30
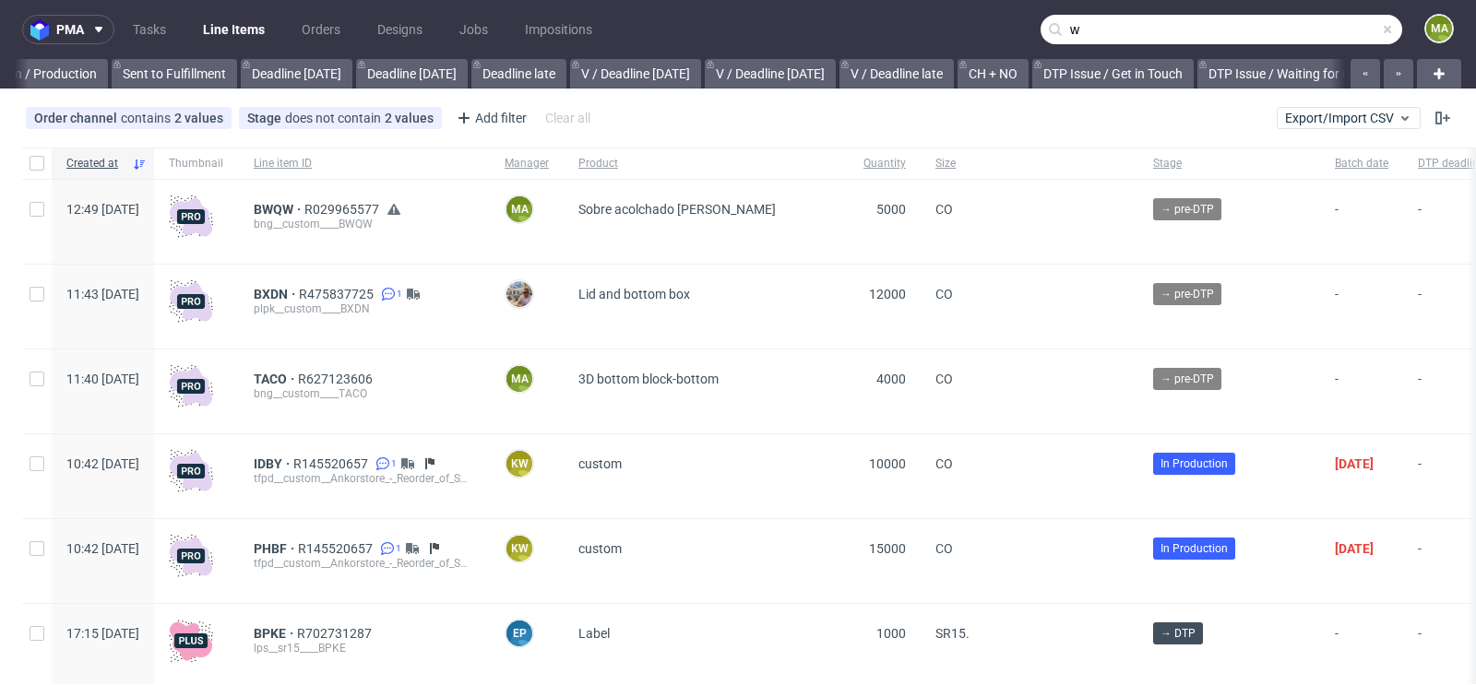
scroll to position [0, 2085]
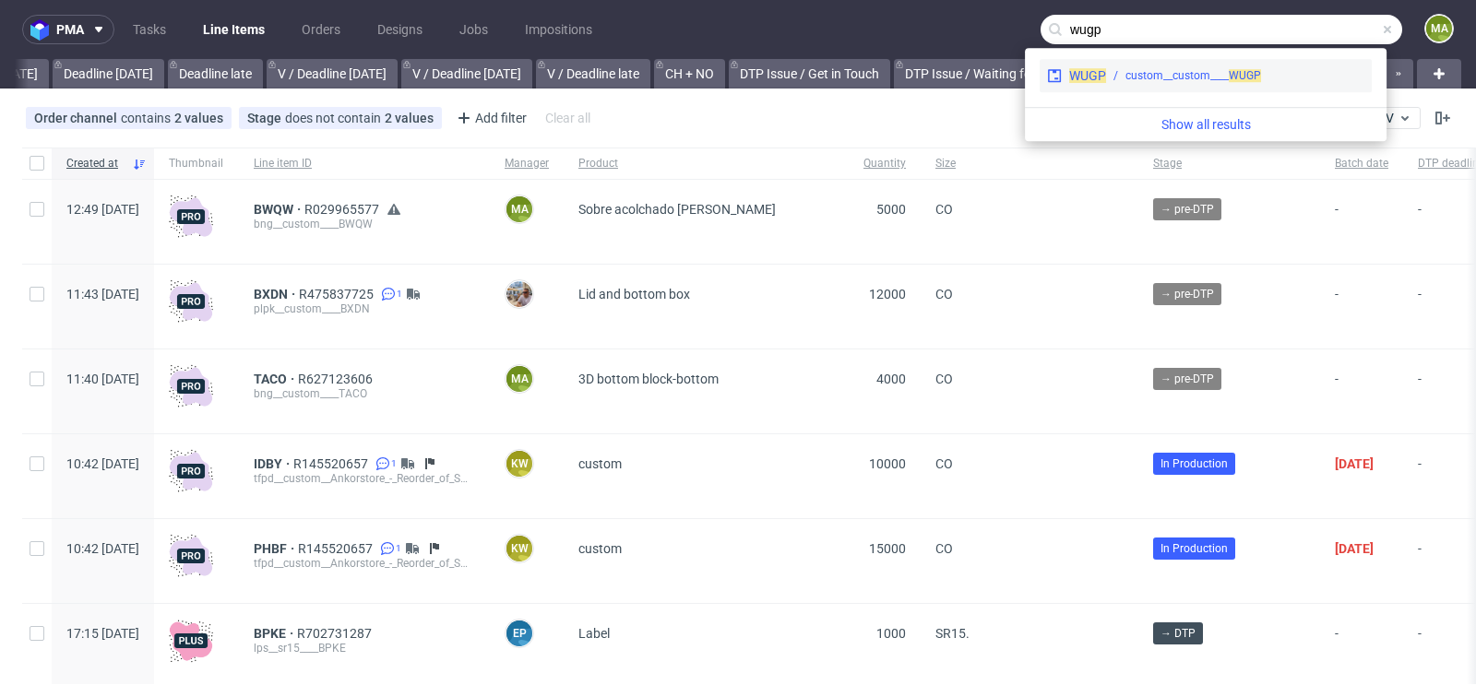
type input "wugp"
click at [1183, 76] on div "custom__custom____ WUGP" at bounding box center [1193, 75] width 136 height 17
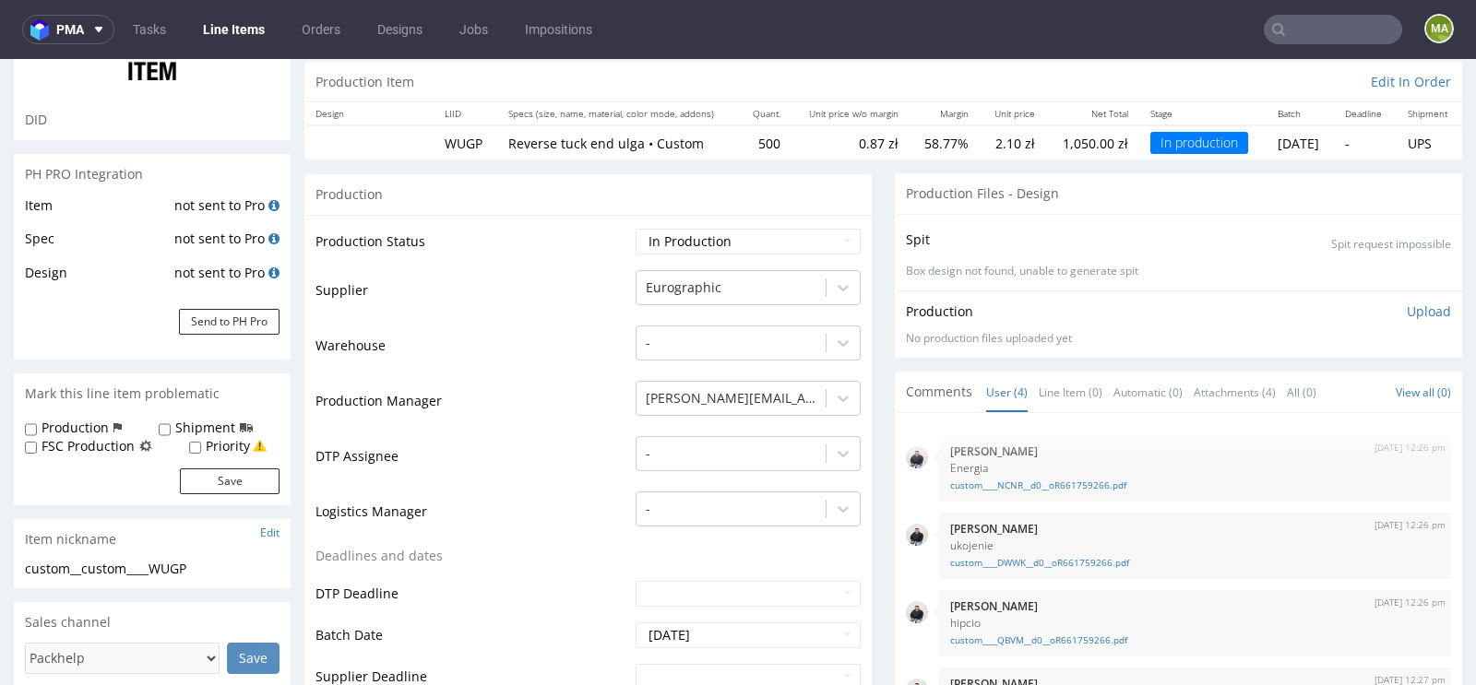
scroll to position [570, 0]
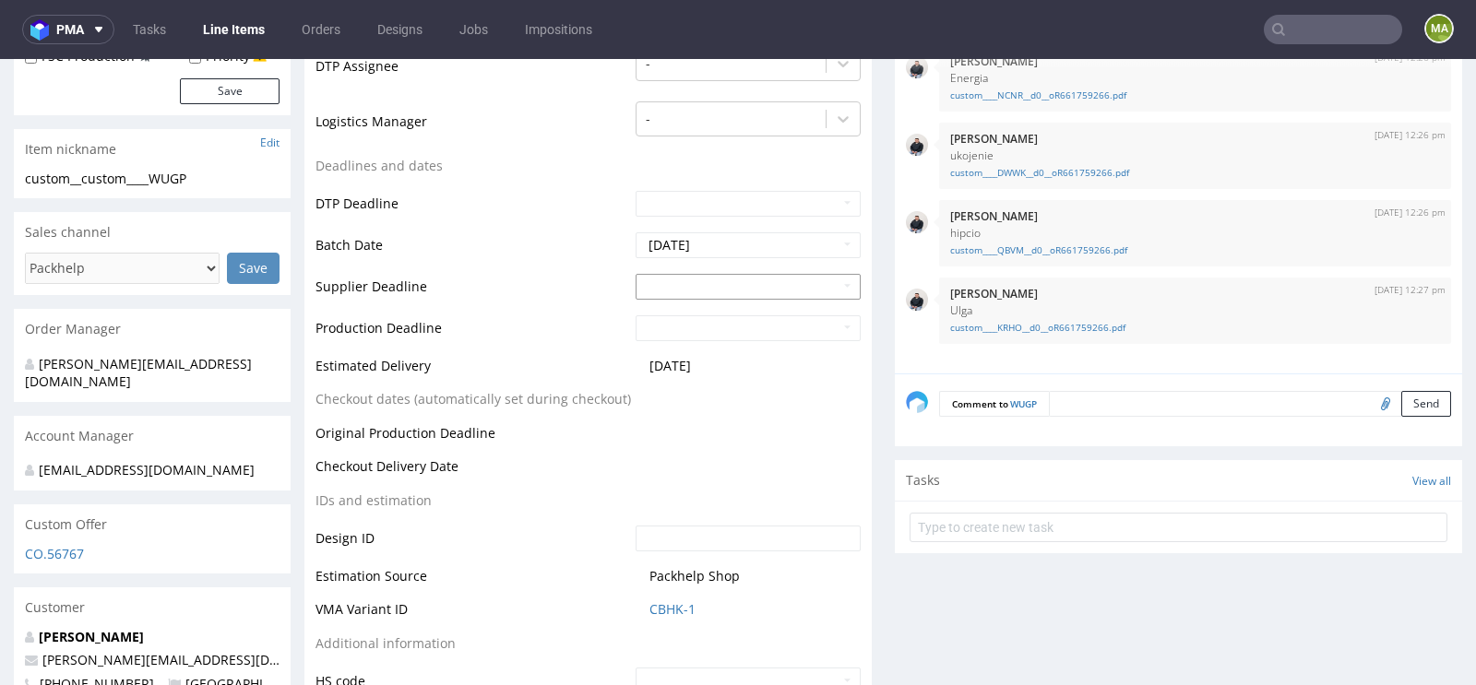
click at [694, 279] on input "text" at bounding box center [748, 287] width 225 height 26
click at [683, 491] on td "29" at bounding box center [675, 492] width 29 height 28
type input "[DATE]"
click at [697, 330] on input "text" at bounding box center [748, 328] width 225 height 26
drag, startPoint x: 737, startPoint y: 266, endPoint x: 681, endPoint y: 288, distance: 60.5
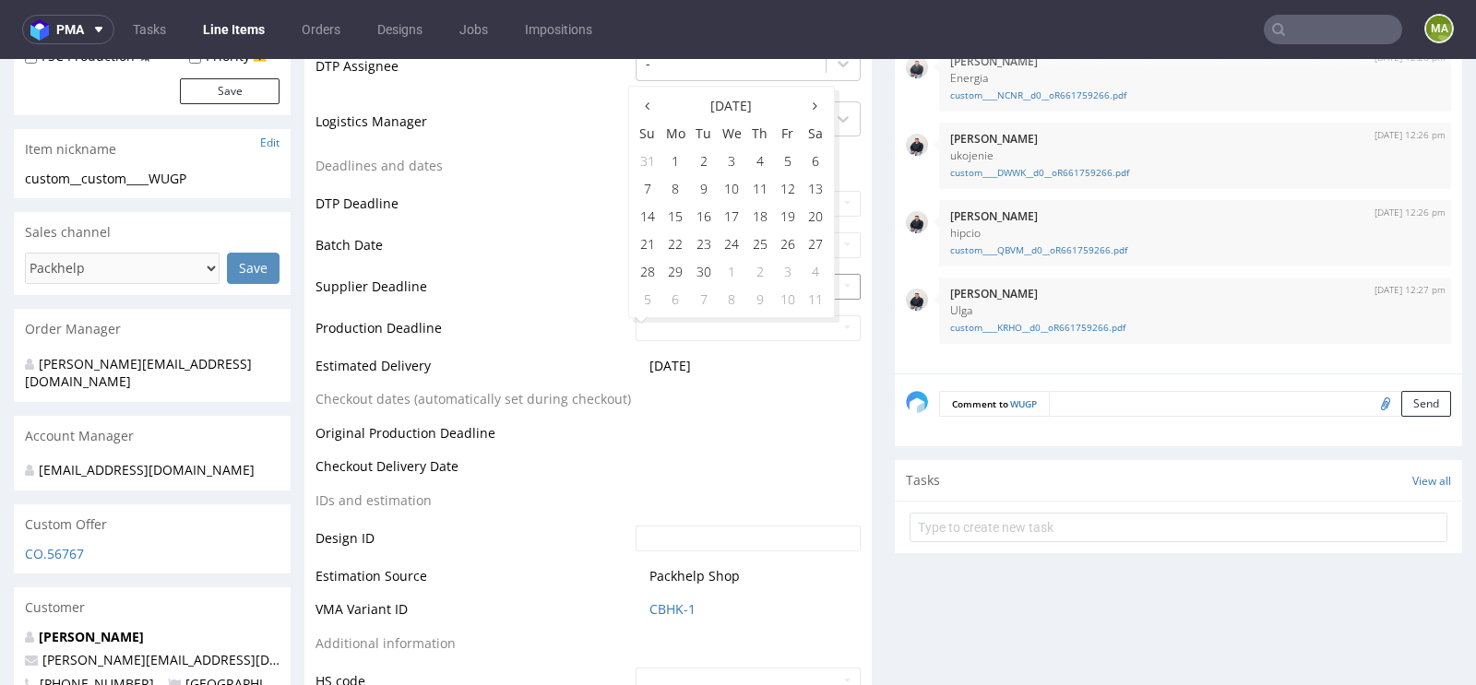
click at [737, 266] on td "1" at bounding box center [732, 271] width 29 height 28
type input "[DATE]"
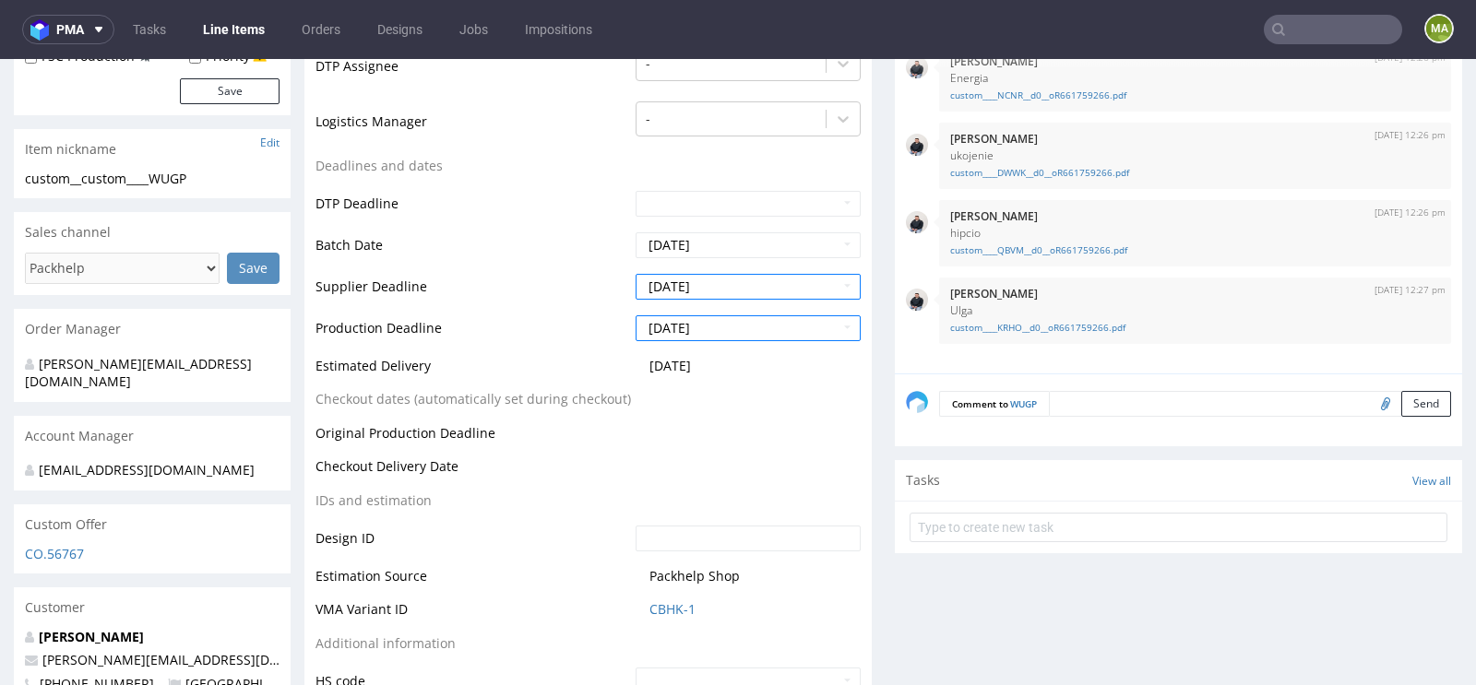
click at [472, 332] on td "Production Deadline" at bounding box center [472, 335] width 315 height 42
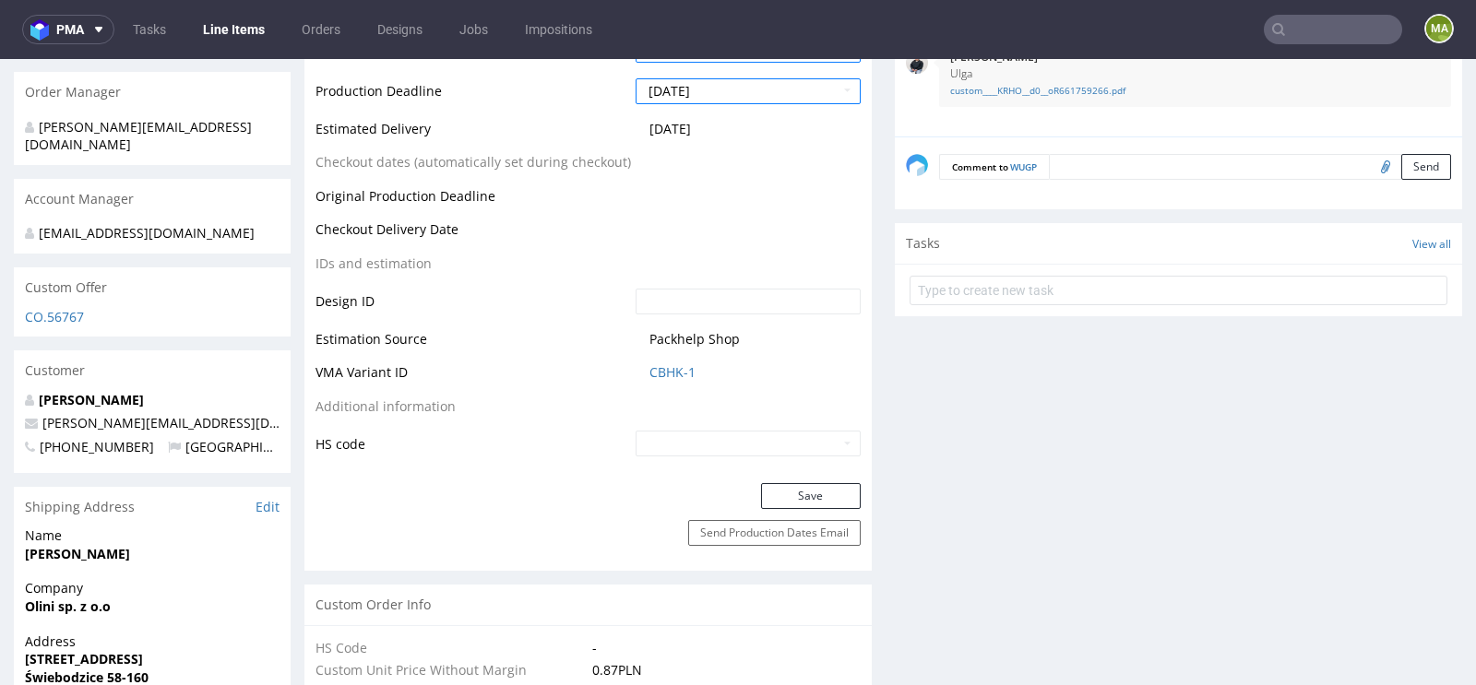
scroll to position [975, 0]
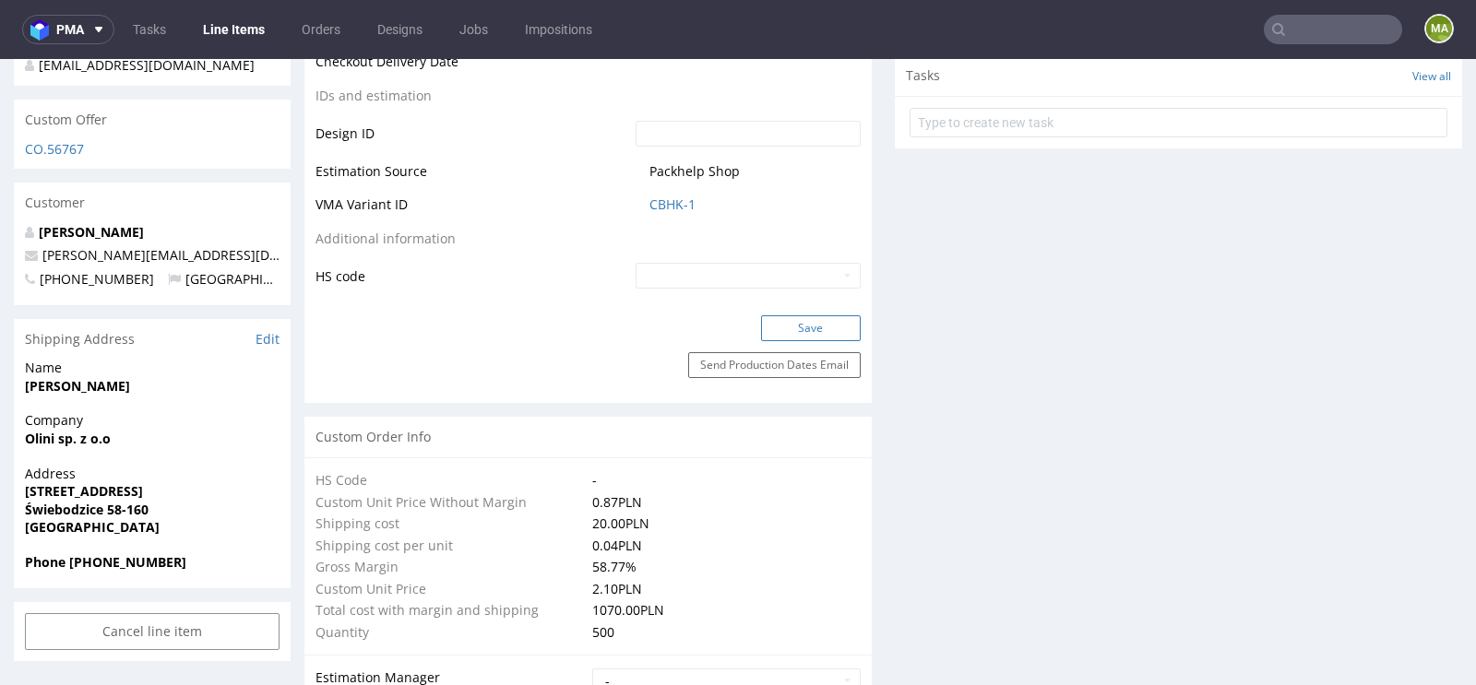
click at [802, 328] on button "Save" at bounding box center [811, 328] width 100 height 26
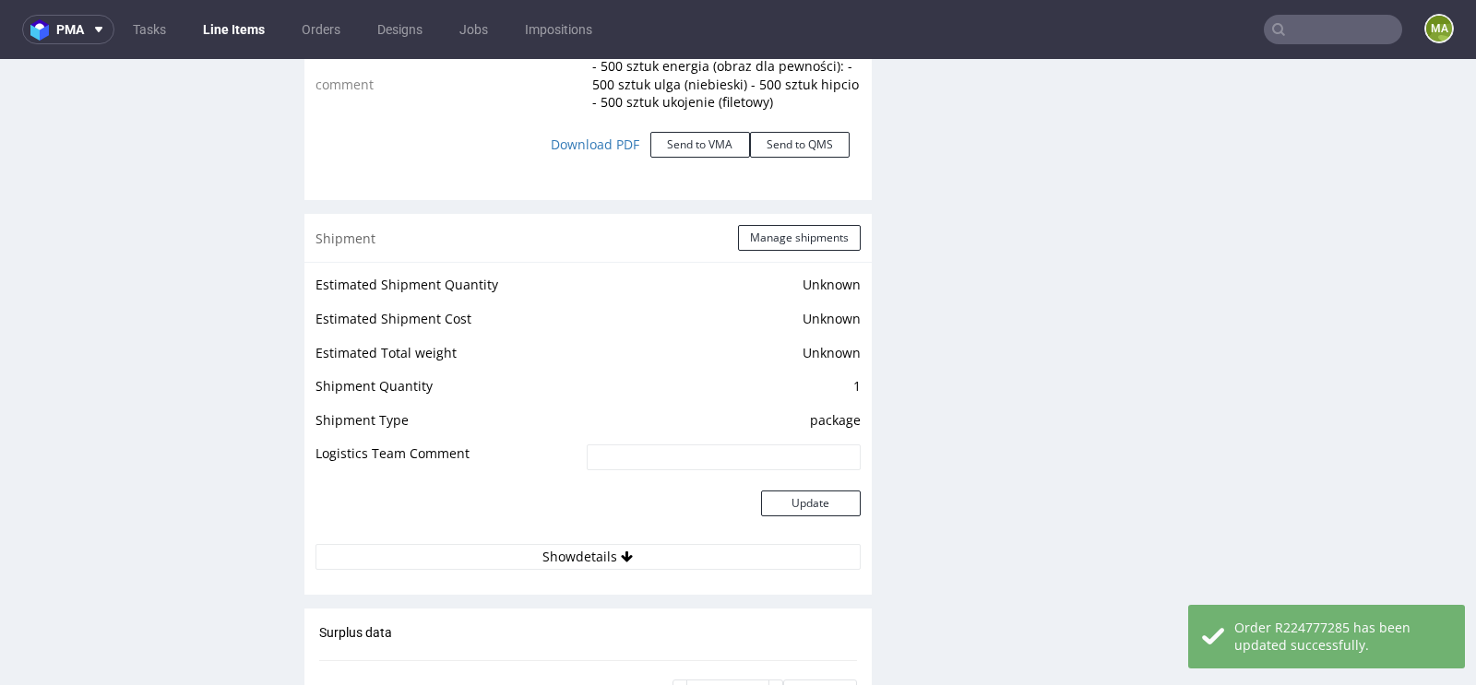
scroll to position [3443, 0]
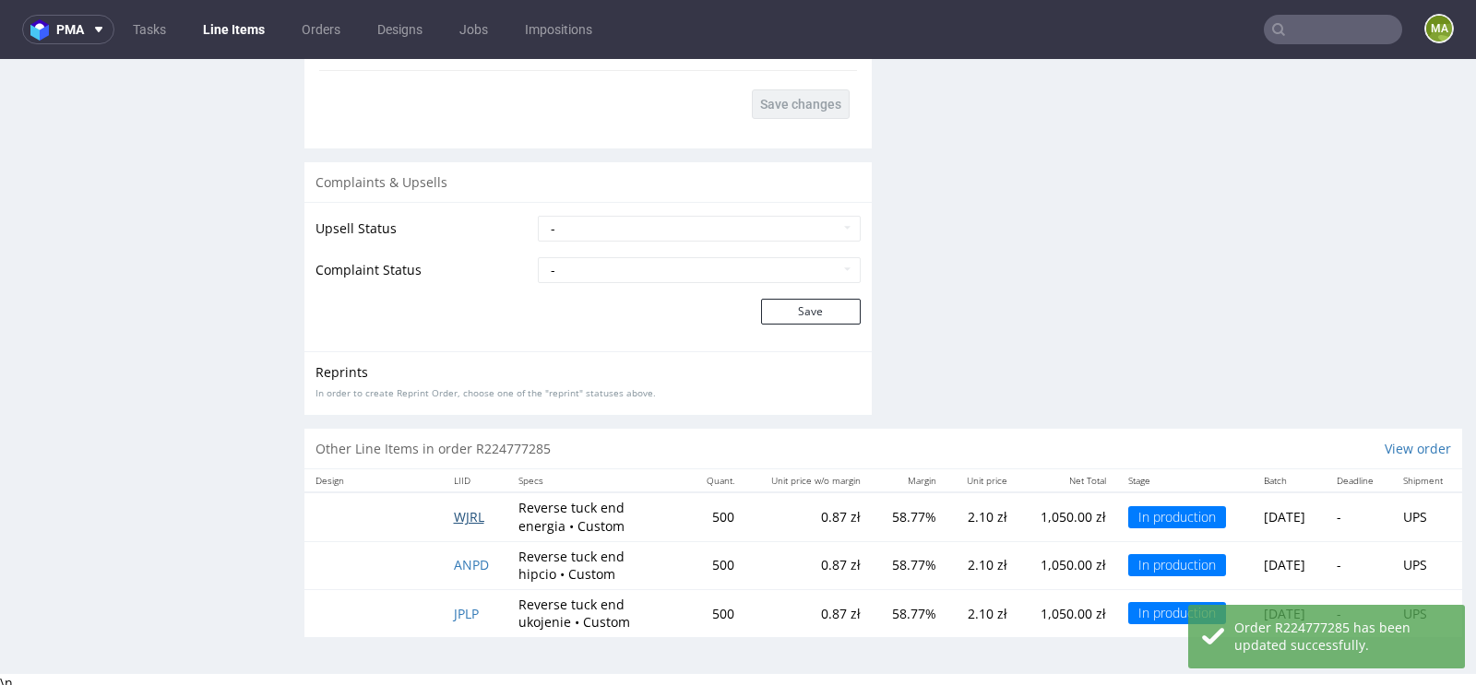
click at [457, 514] on span "WJRL" at bounding box center [469, 517] width 30 height 18
click at [469, 557] on span "ANPD" at bounding box center [471, 565] width 35 height 18
click at [467, 597] on td "JPLP" at bounding box center [475, 613] width 65 height 48
click at [467, 605] on span "JPLP" at bounding box center [466, 614] width 25 height 18
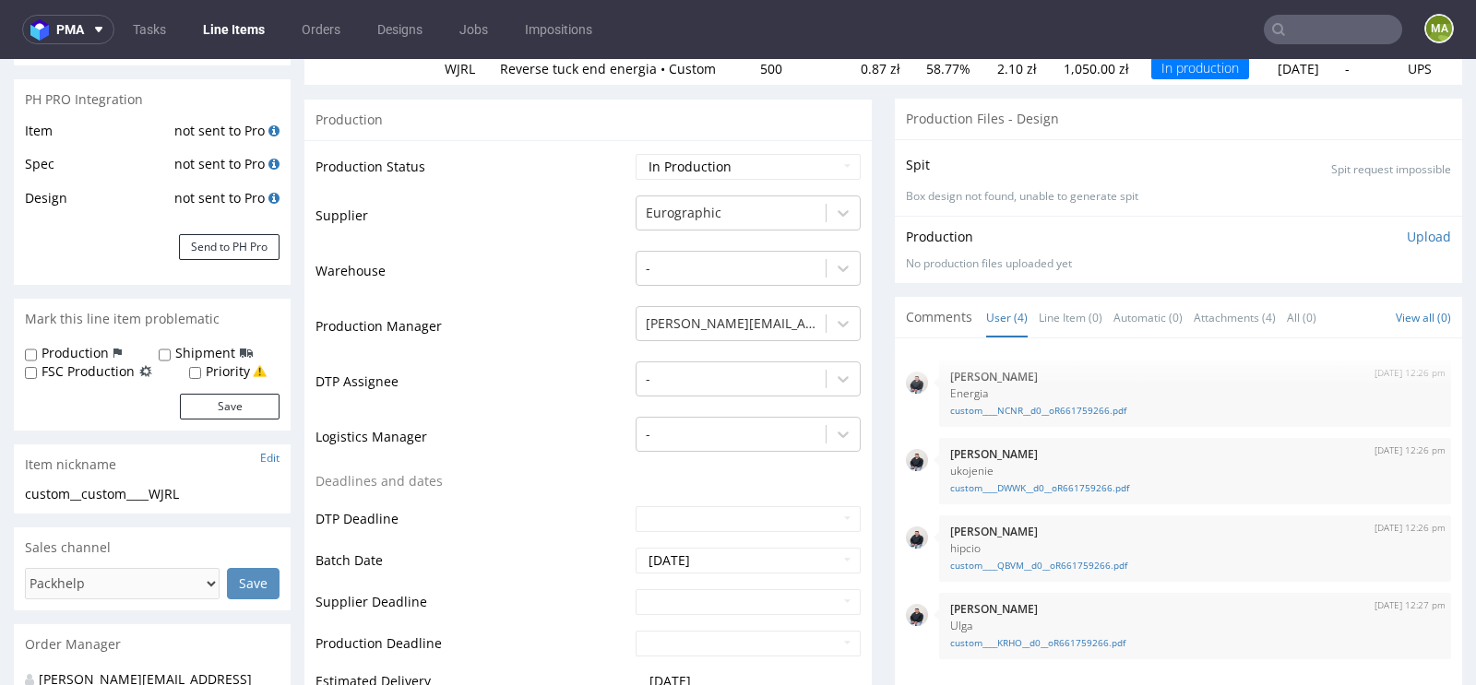
scroll to position [398, 0]
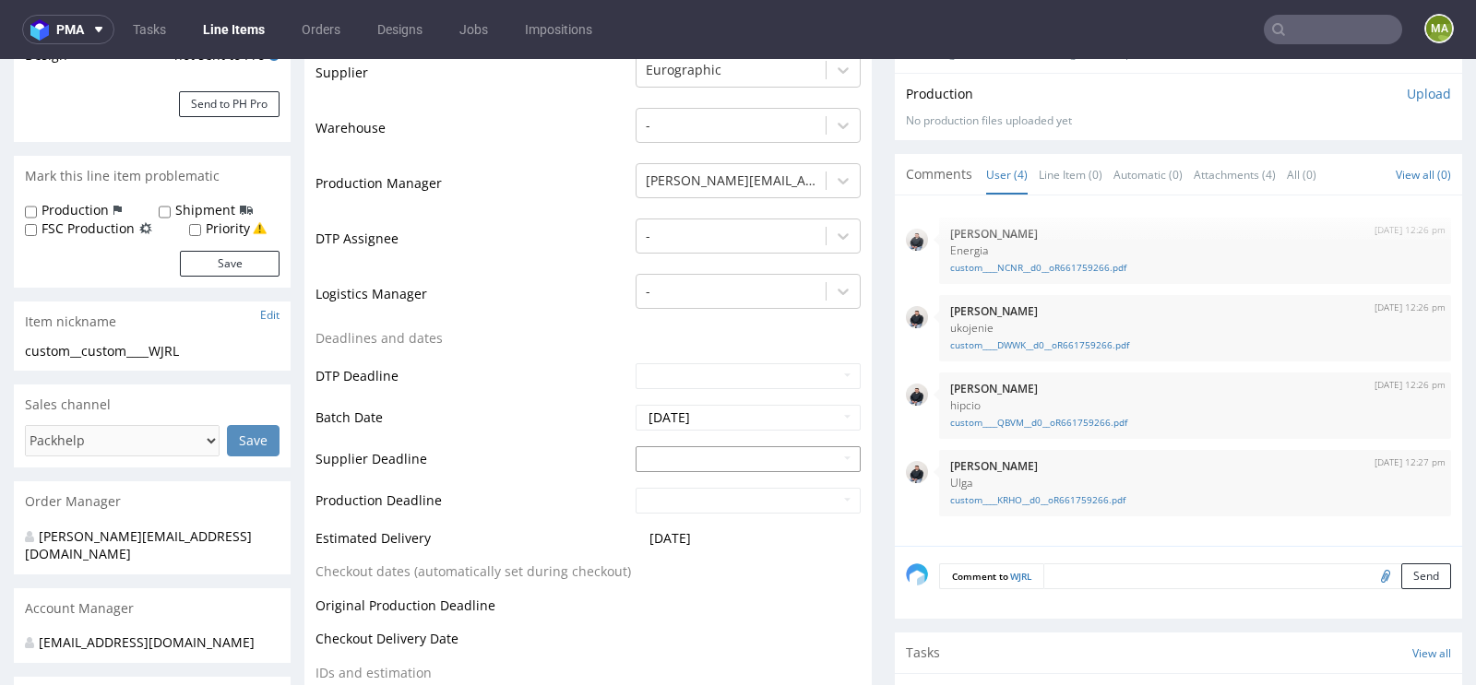
click at [706, 465] on input "text" at bounding box center [748, 459] width 225 height 26
click at [683, 405] on td "29" at bounding box center [675, 402] width 29 height 28
type input "[DATE]"
click at [694, 506] on input "text" at bounding box center [748, 501] width 225 height 26
click at [677, 447] on td "29" at bounding box center [675, 444] width 29 height 28
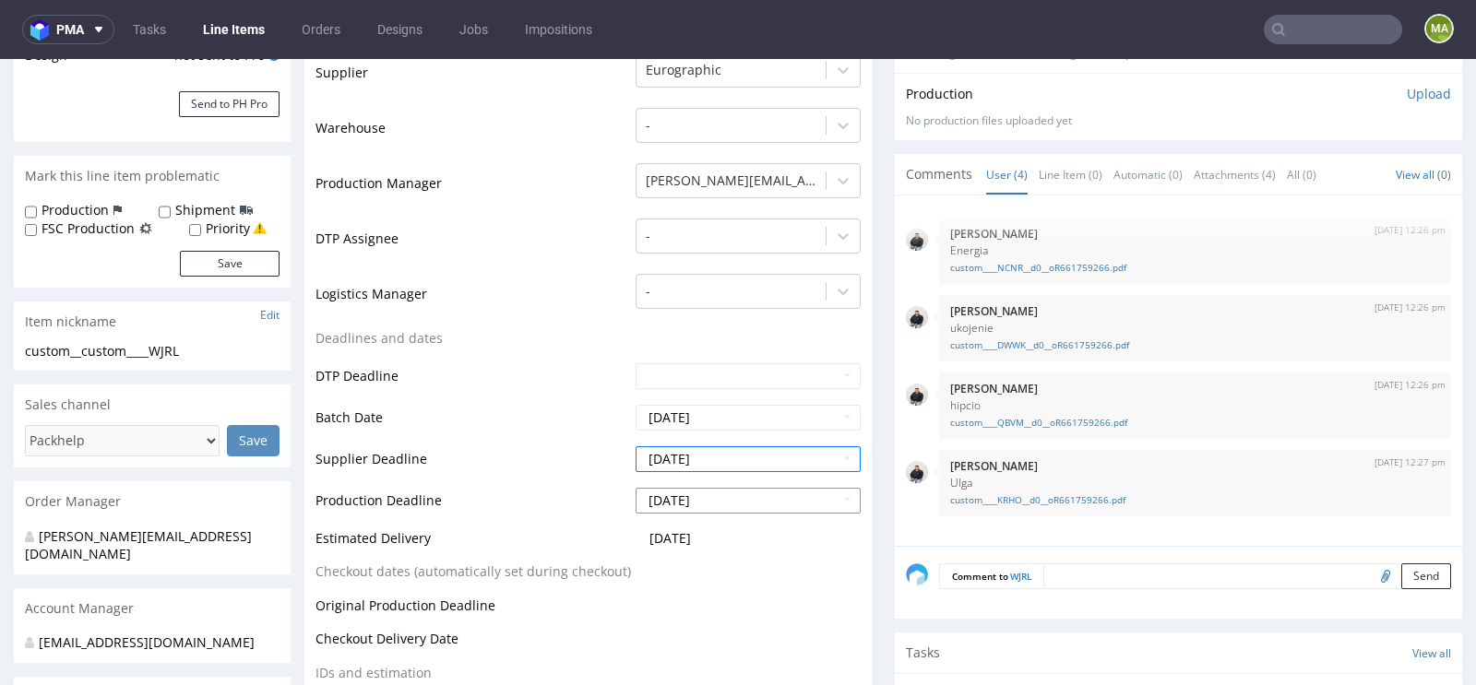
click at [692, 505] on input "2025-09-29" at bounding box center [748, 501] width 225 height 26
click at [732, 438] on td "1" at bounding box center [732, 444] width 29 height 28
type input "2025-10-01"
click at [516, 455] on td "Supplier Deadline" at bounding box center [472, 466] width 315 height 42
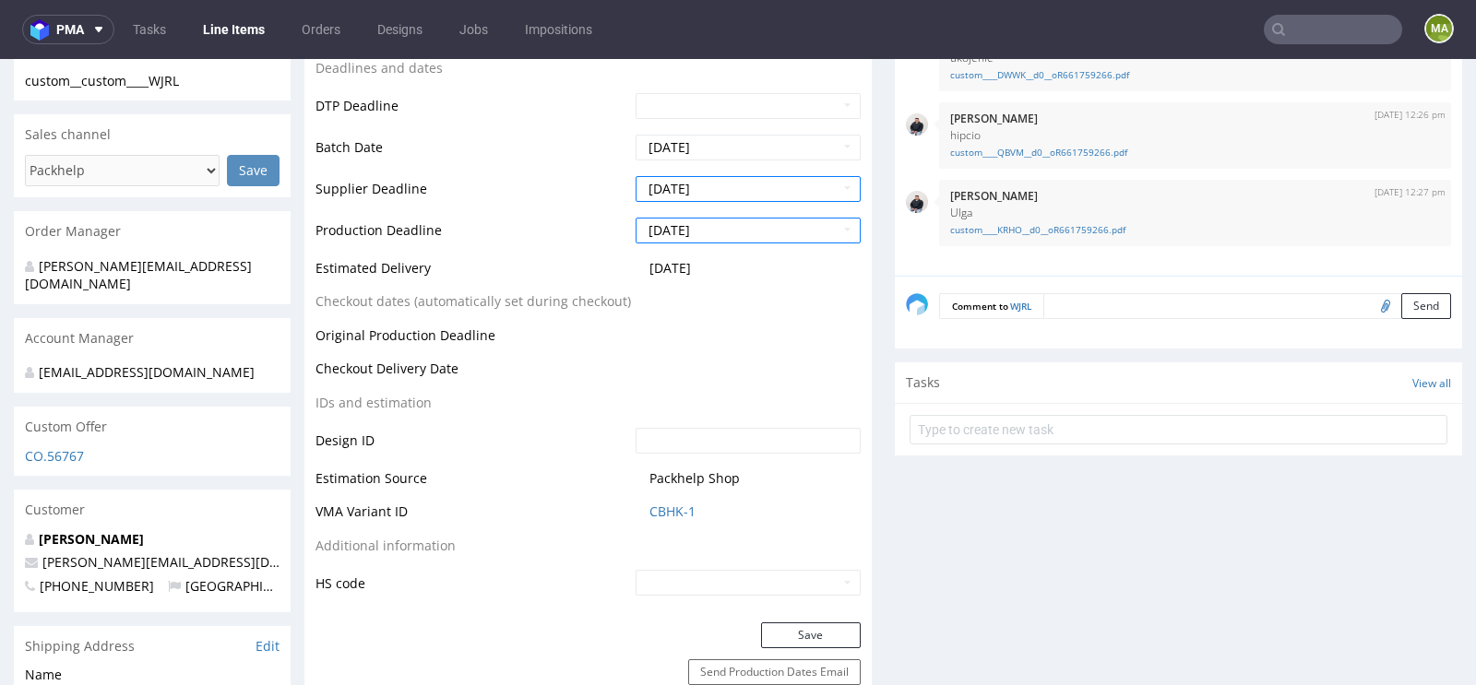
scroll to position [803, 0]
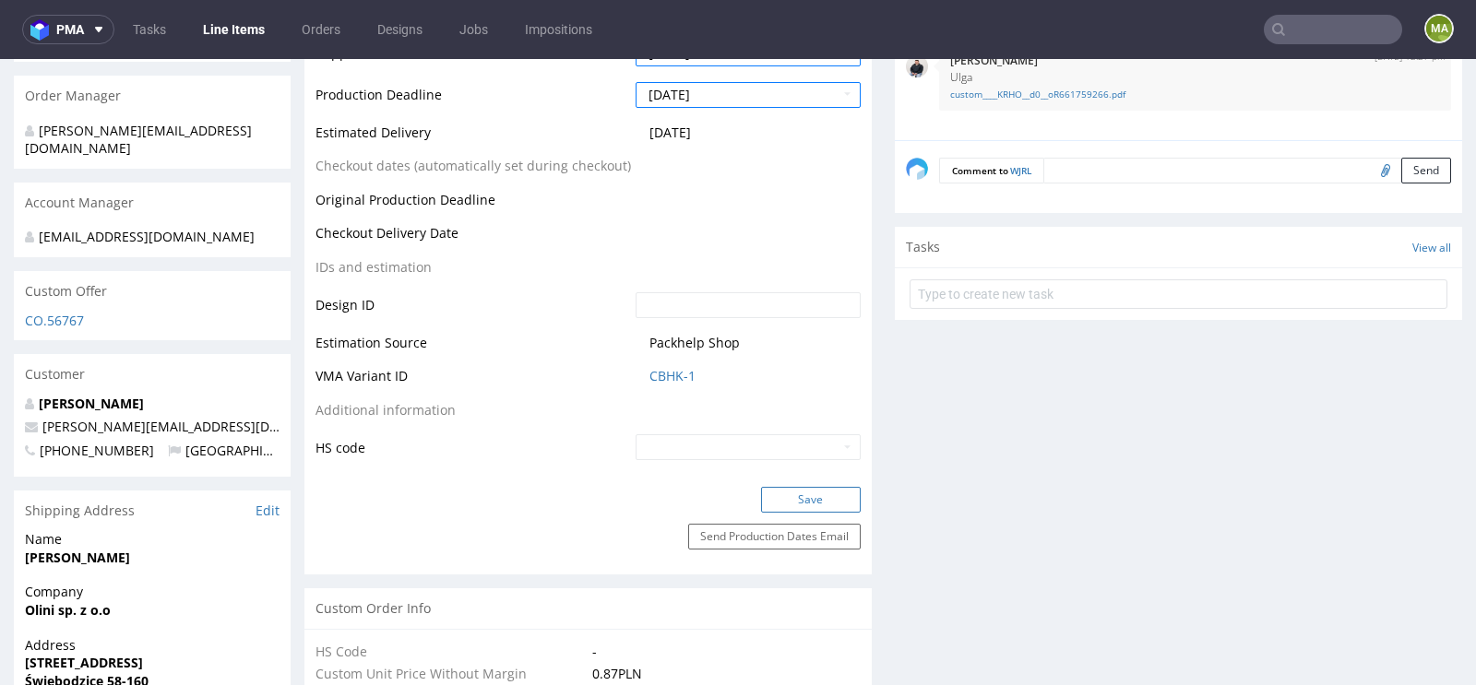
click at [823, 493] on button "Save" at bounding box center [811, 500] width 100 height 26
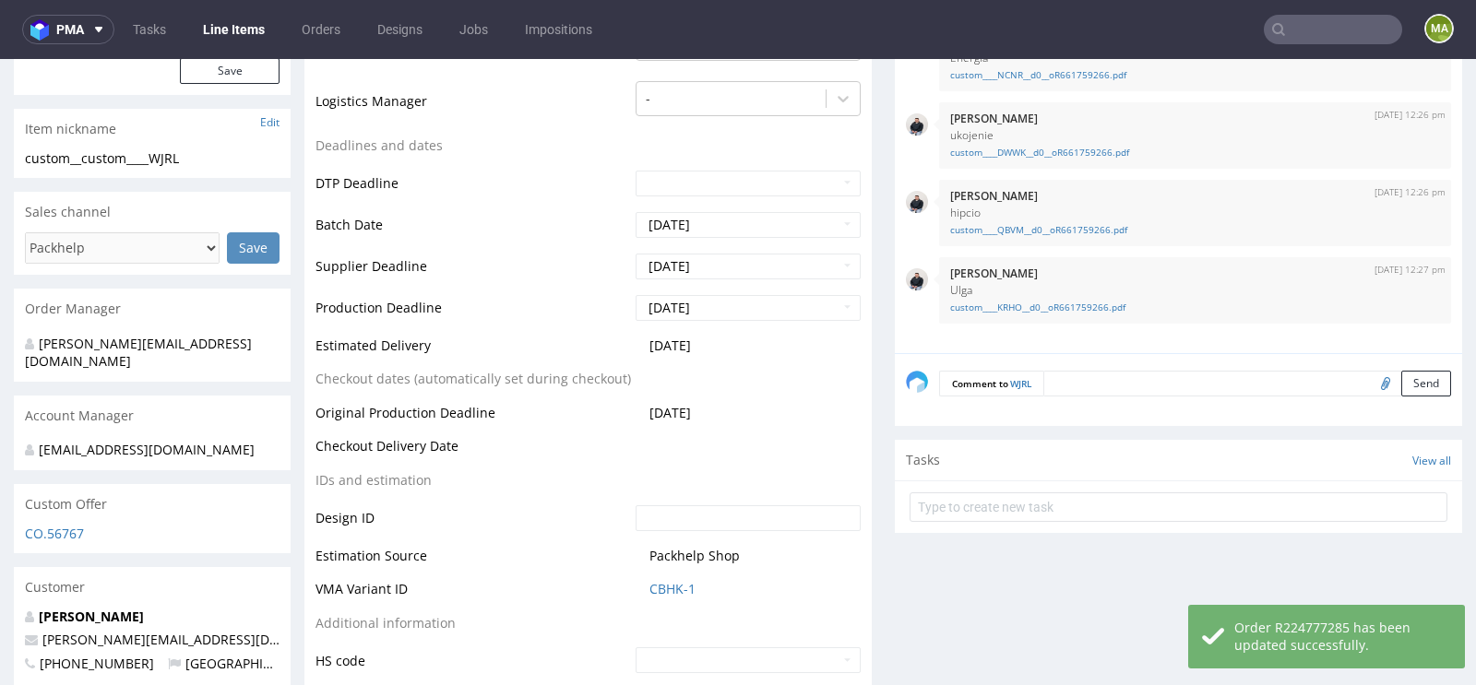
scroll to position [413, 0]
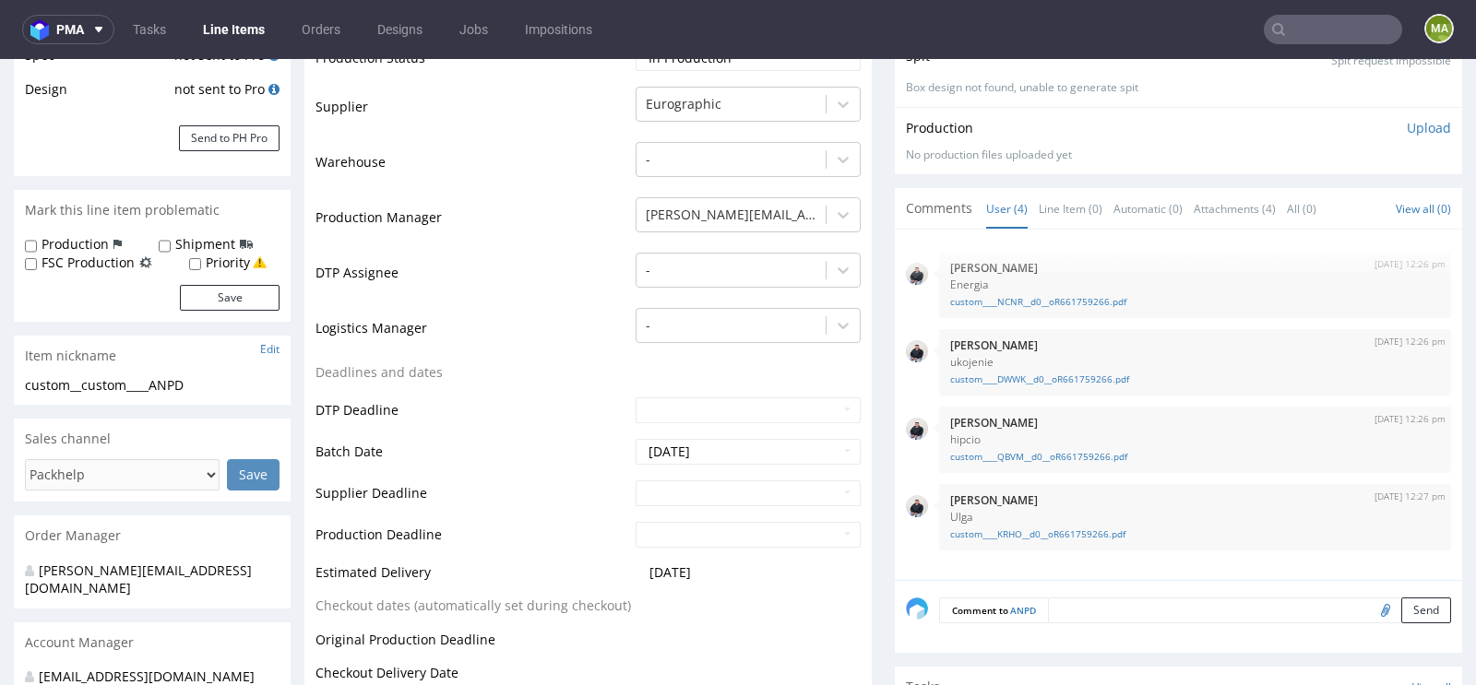
scroll to position [374, 0]
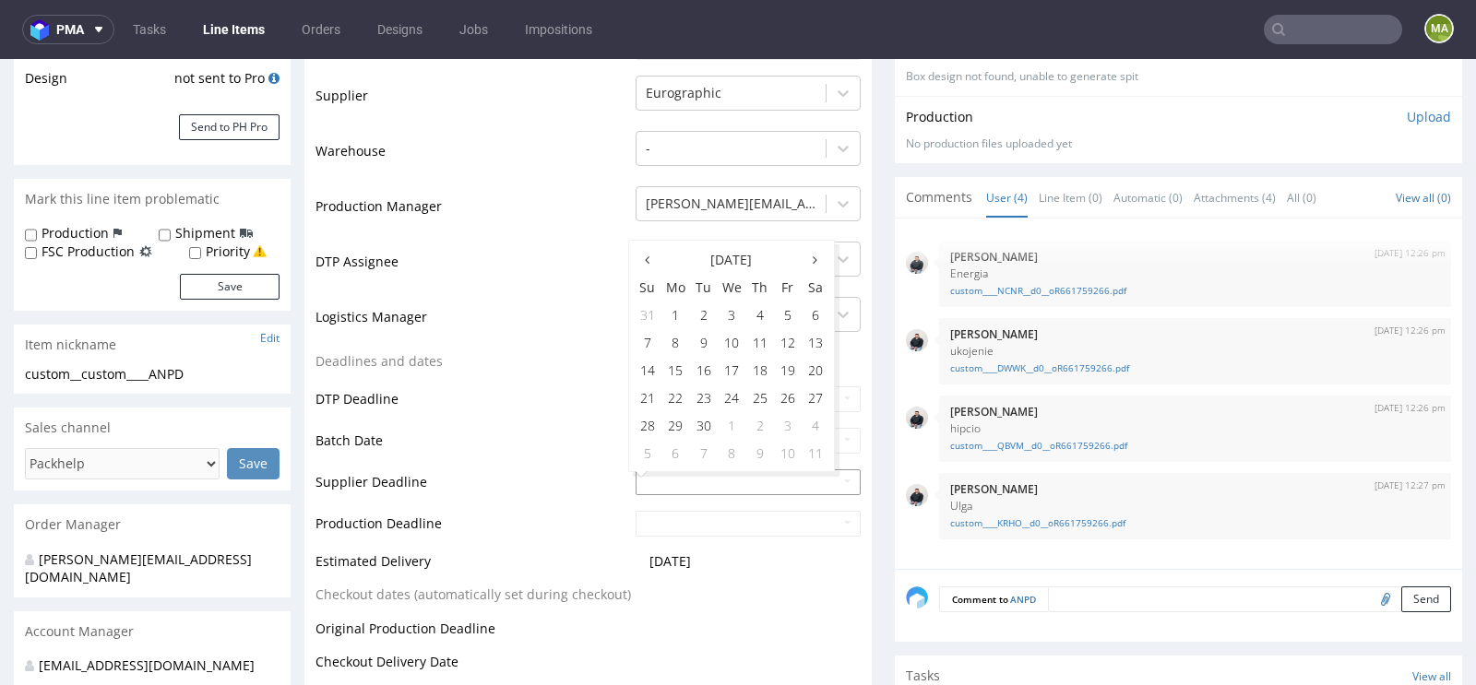
click at [730, 487] on input "text" at bounding box center [748, 482] width 225 height 26
click at [683, 421] on td "29" at bounding box center [675, 425] width 29 height 28
type input "2025-09-29"
click at [683, 514] on input "text" at bounding box center [748, 524] width 225 height 26
click at [670, 472] on td "29" at bounding box center [675, 467] width 29 height 28
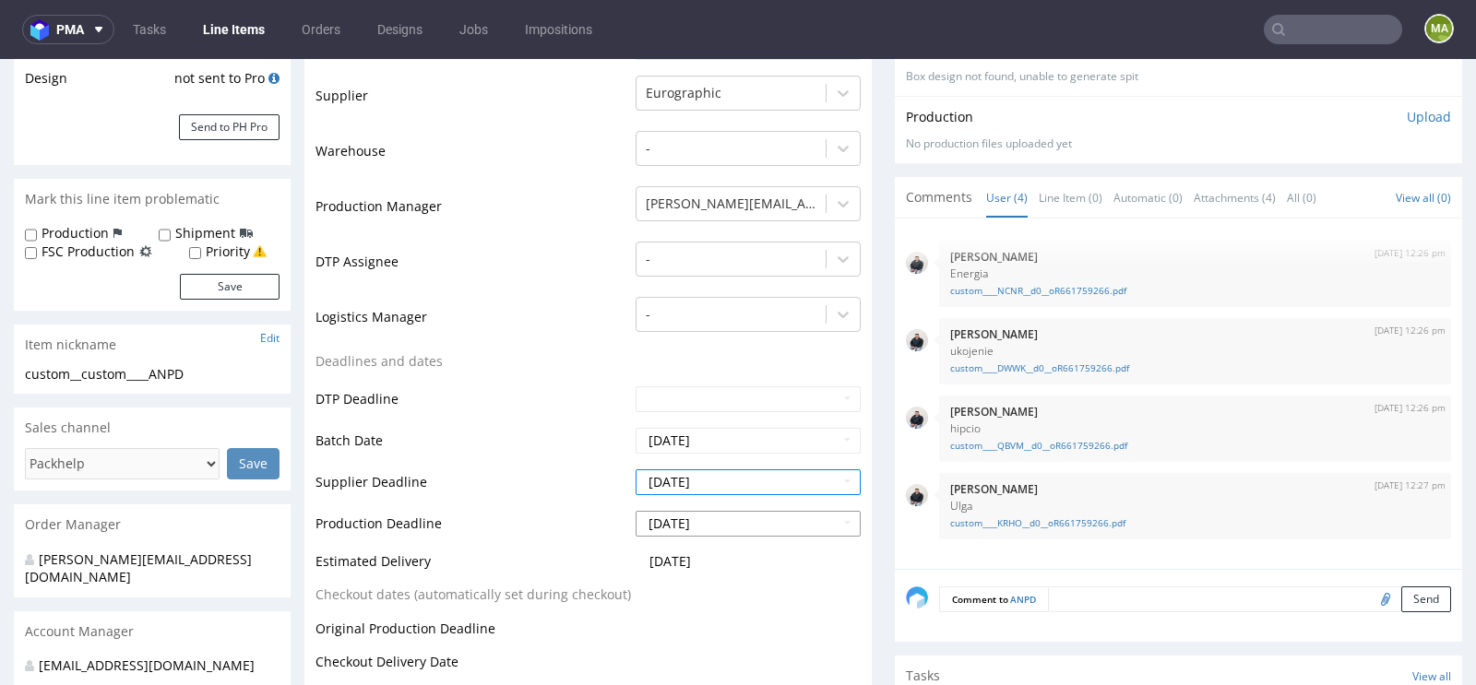
click at [681, 530] on input "2025-09-29" at bounding box center [748, 524] width 225 height 26
click at [729, 461] on td "1" at bounding box center [732, 467] width 29 height 28
type input "2025-10-01"
click at [518, 469] on td "Supplier Deadline" at bounding box center [472, 489] width 315 height 42
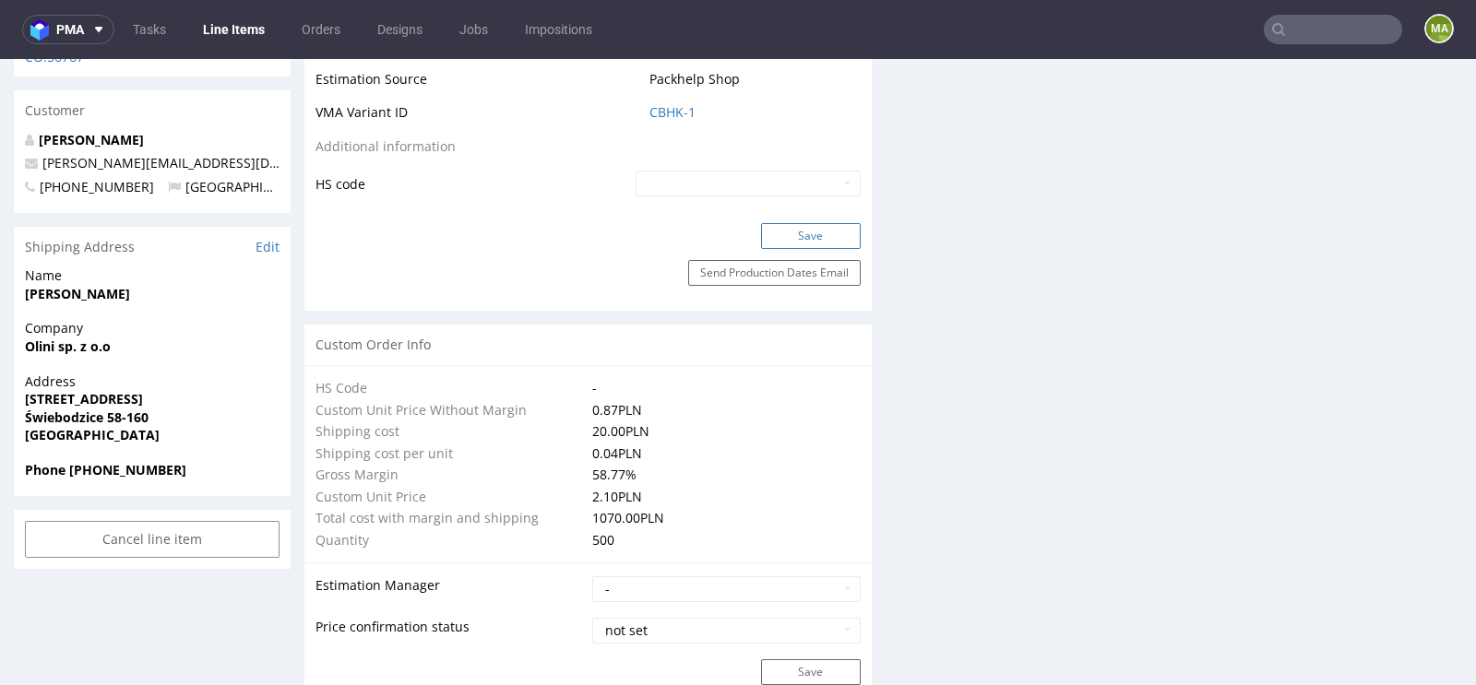
click at [778, 240] on button "Save" at bounding box center [811, 236] width 100 height 26
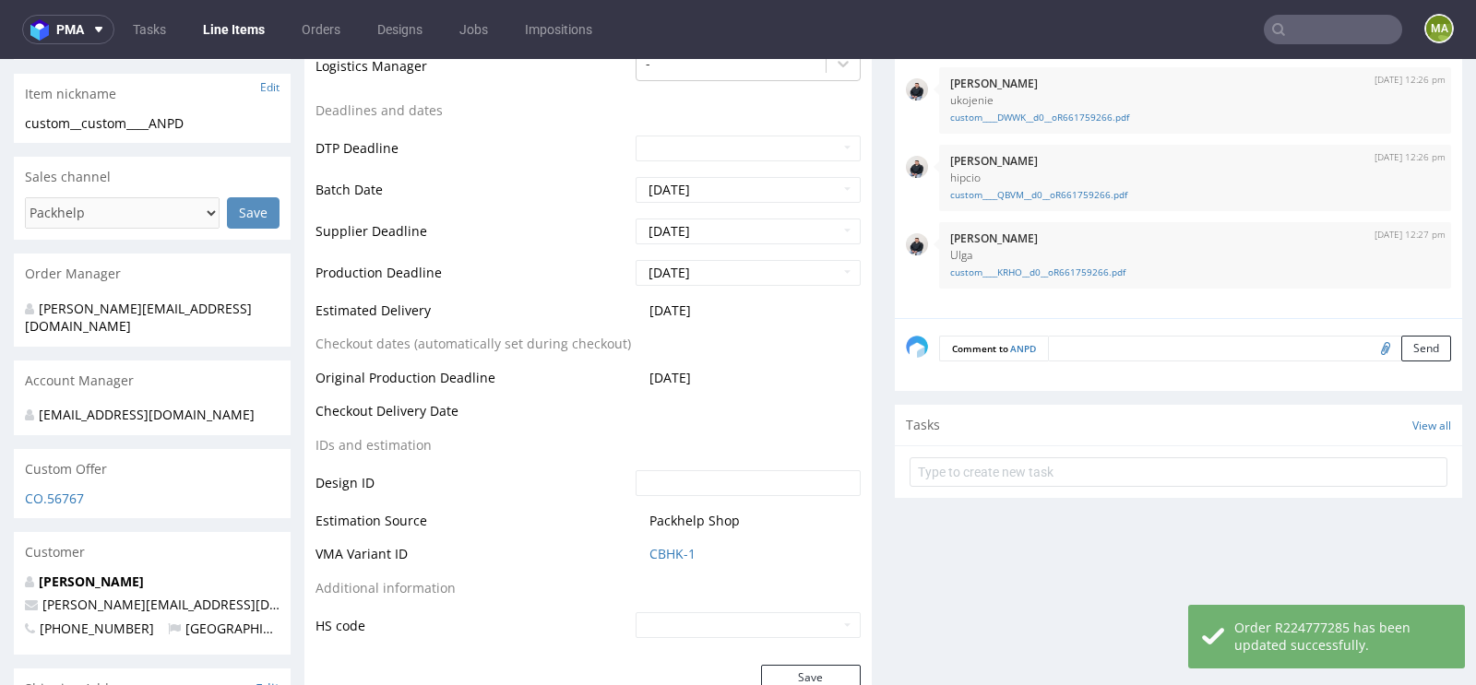
scroll to position [386, 0]
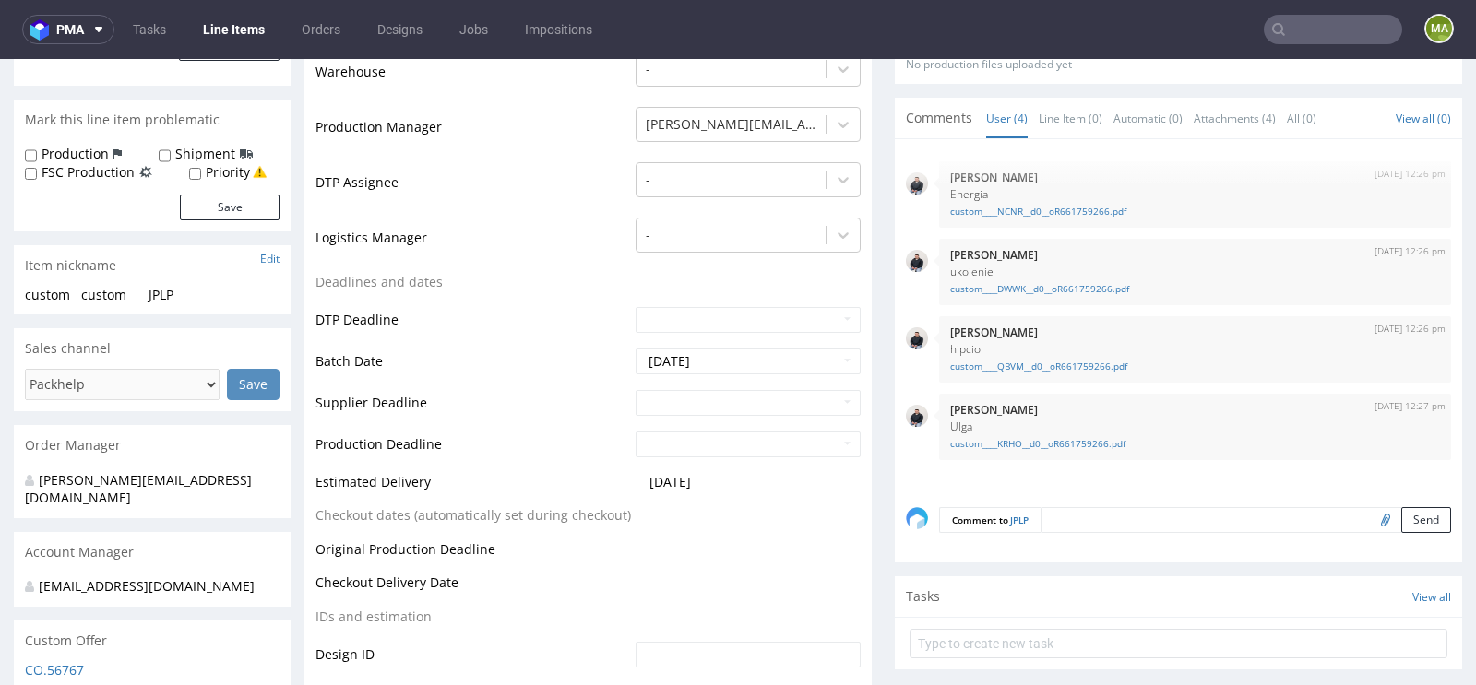
scroll to position [570, 0]
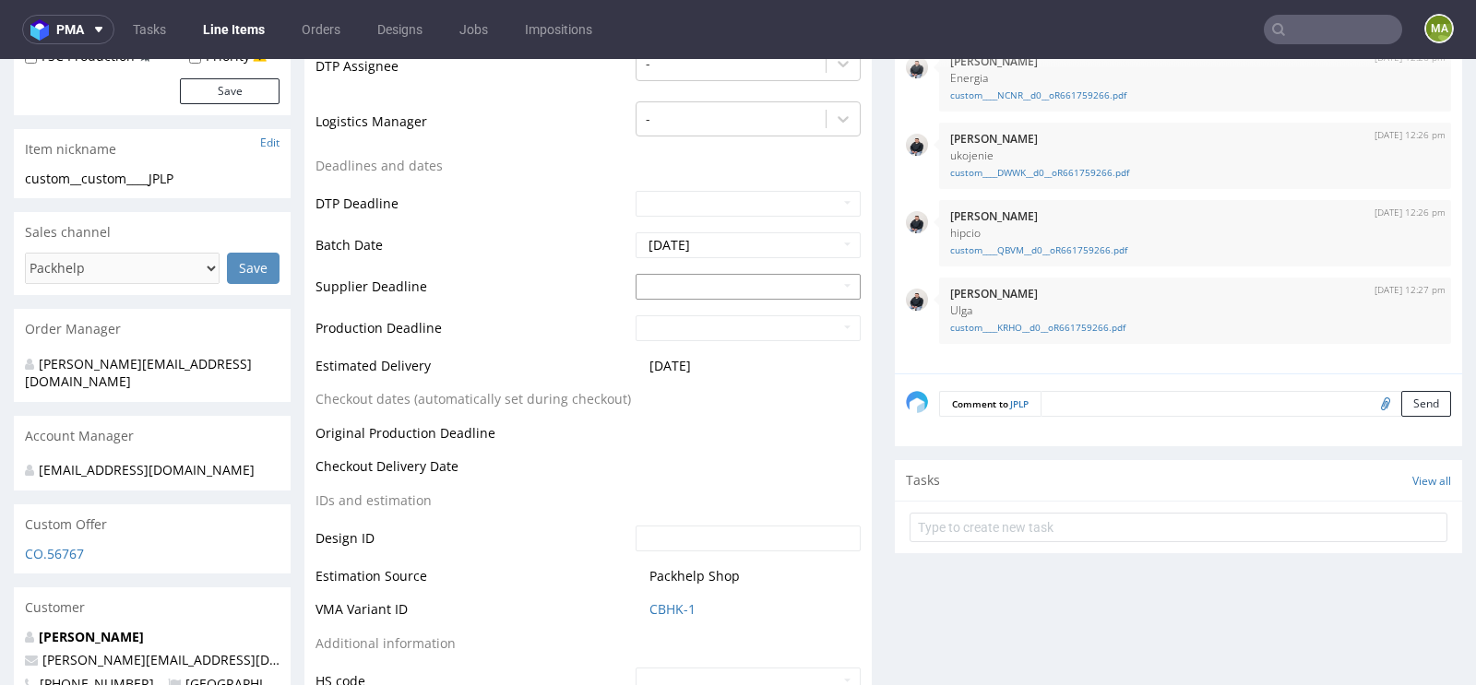
click at [675, 289] on input "text" at bounding box center [748, 287] width 225 height 26
click at [671, 497] on td "29" at bounding box center [675, 492] width 29 height 28
type input "[DATE]"
click at [693, 322] on input "text" at bounding box center [748, 328] width 225 height 26
click at [730, 272] on td "1" at bounding box center [732, 271] width 29 height 28
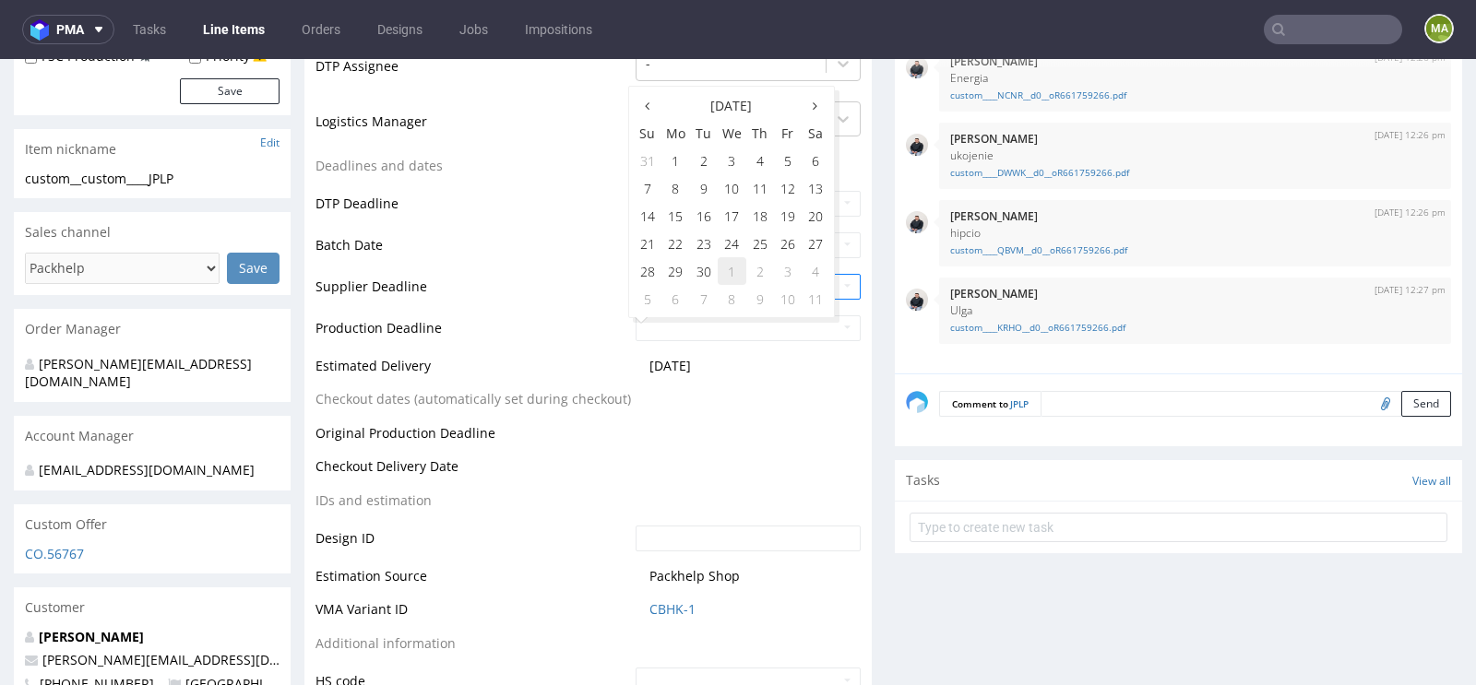
type input "[DATE]"
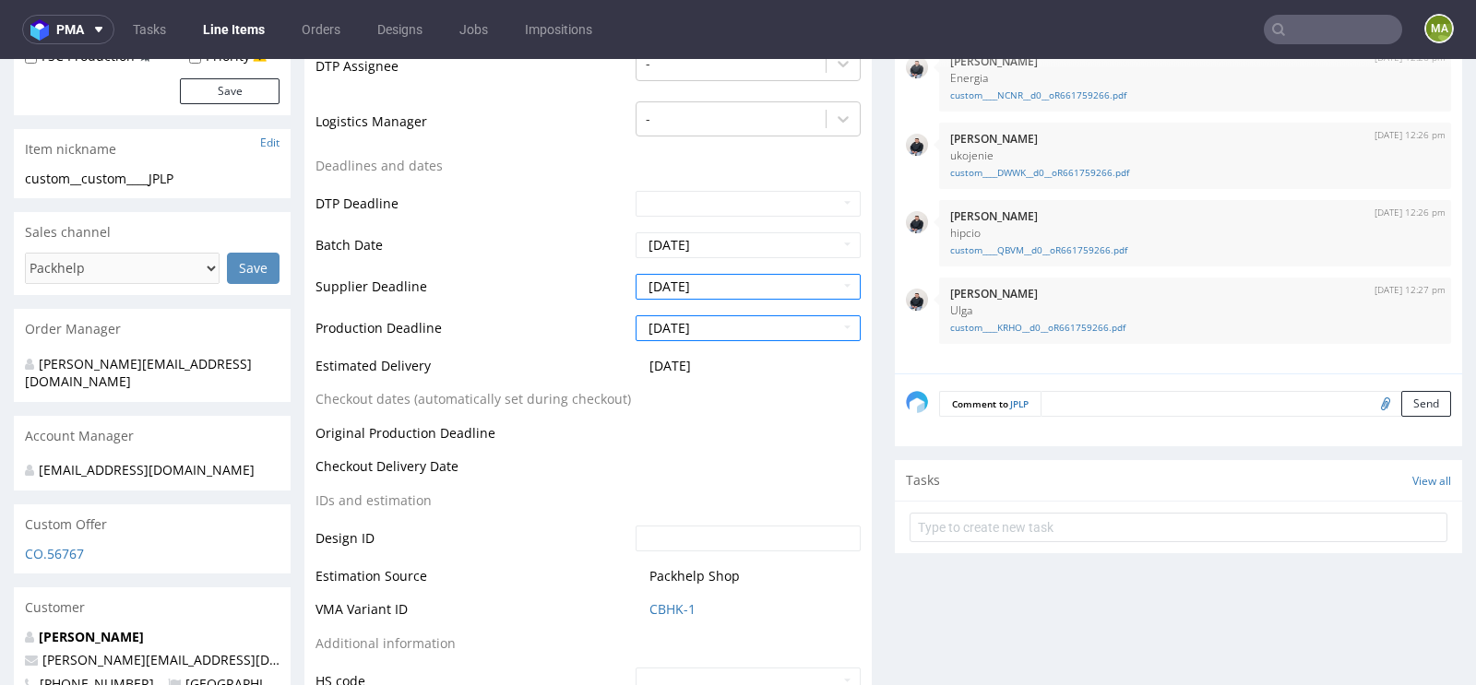
click at [544, 317] on td "Production Deadline" at bounding box center [472, 335] width 315 height 42
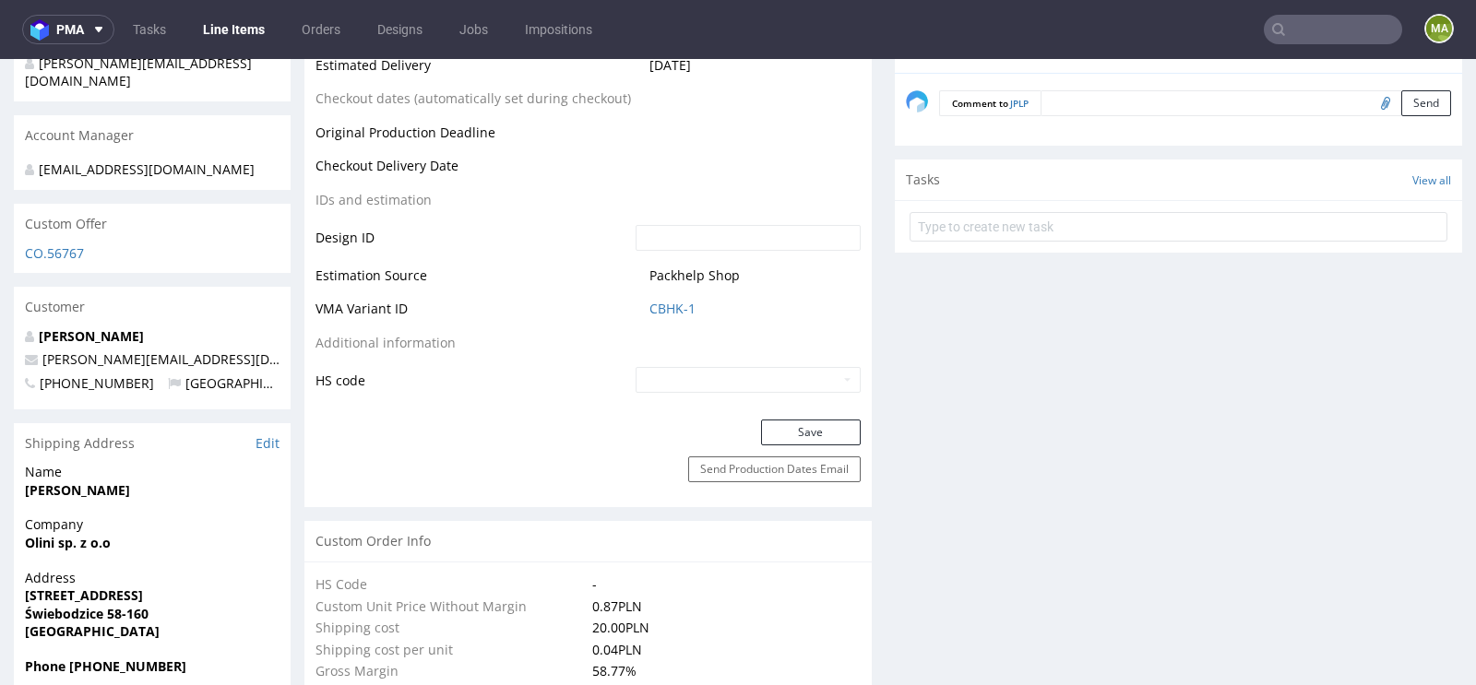
scroll to position [1016, 0]
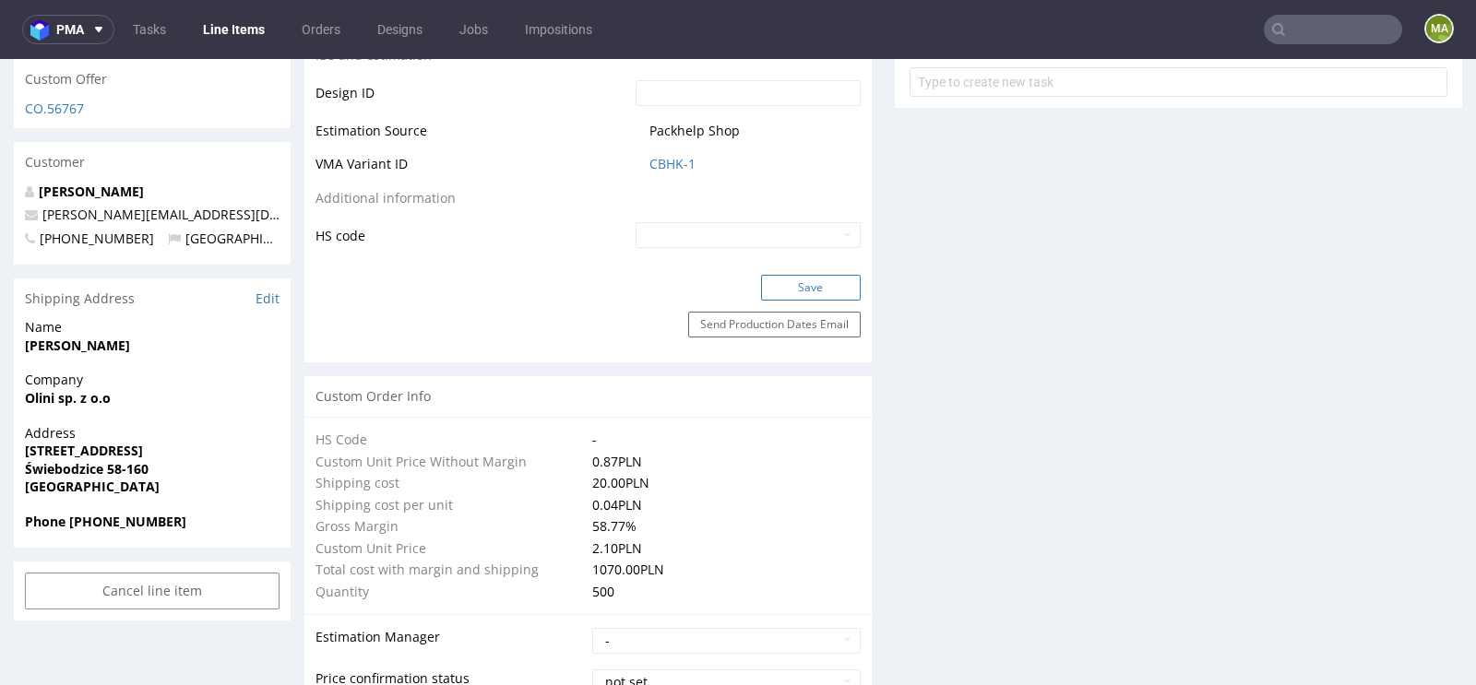
click at [794, 283] on button "Save" at bounding box center [811, 288] width 100 height 26
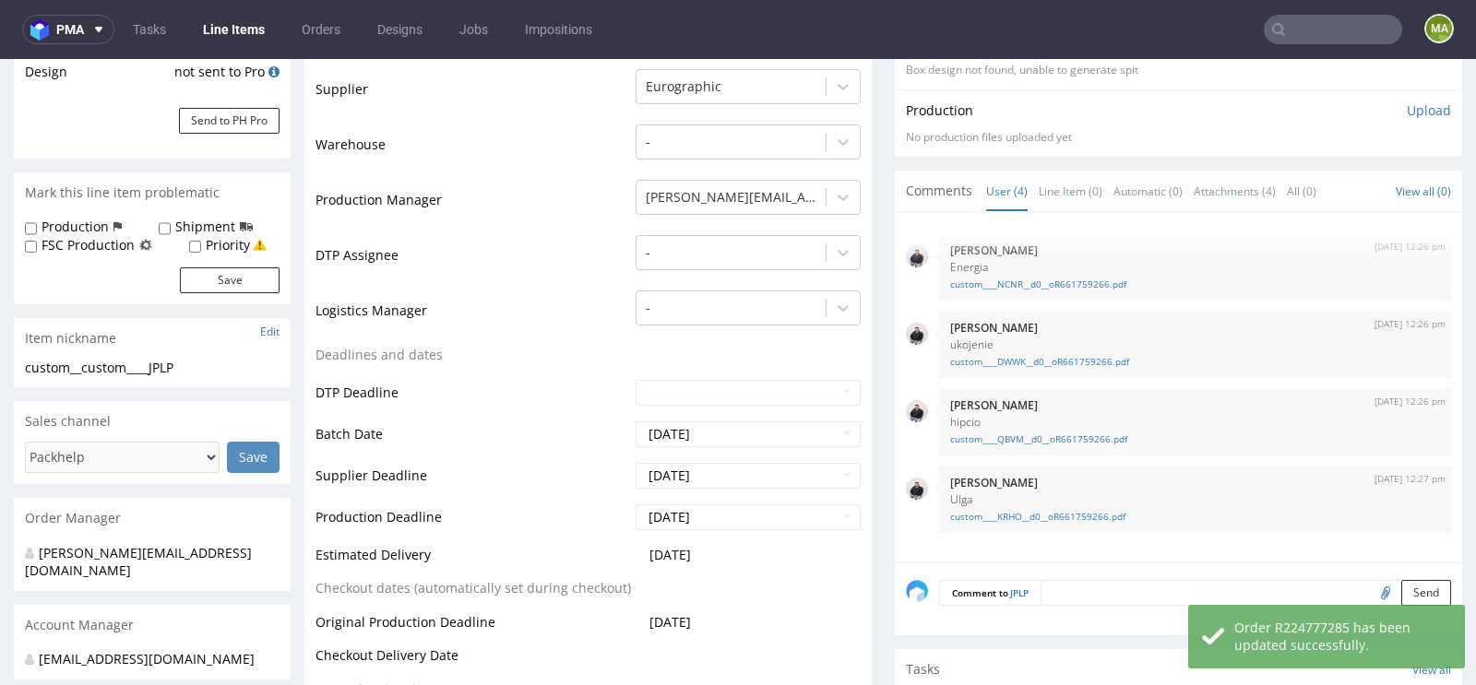
scroll to position [0, 0]
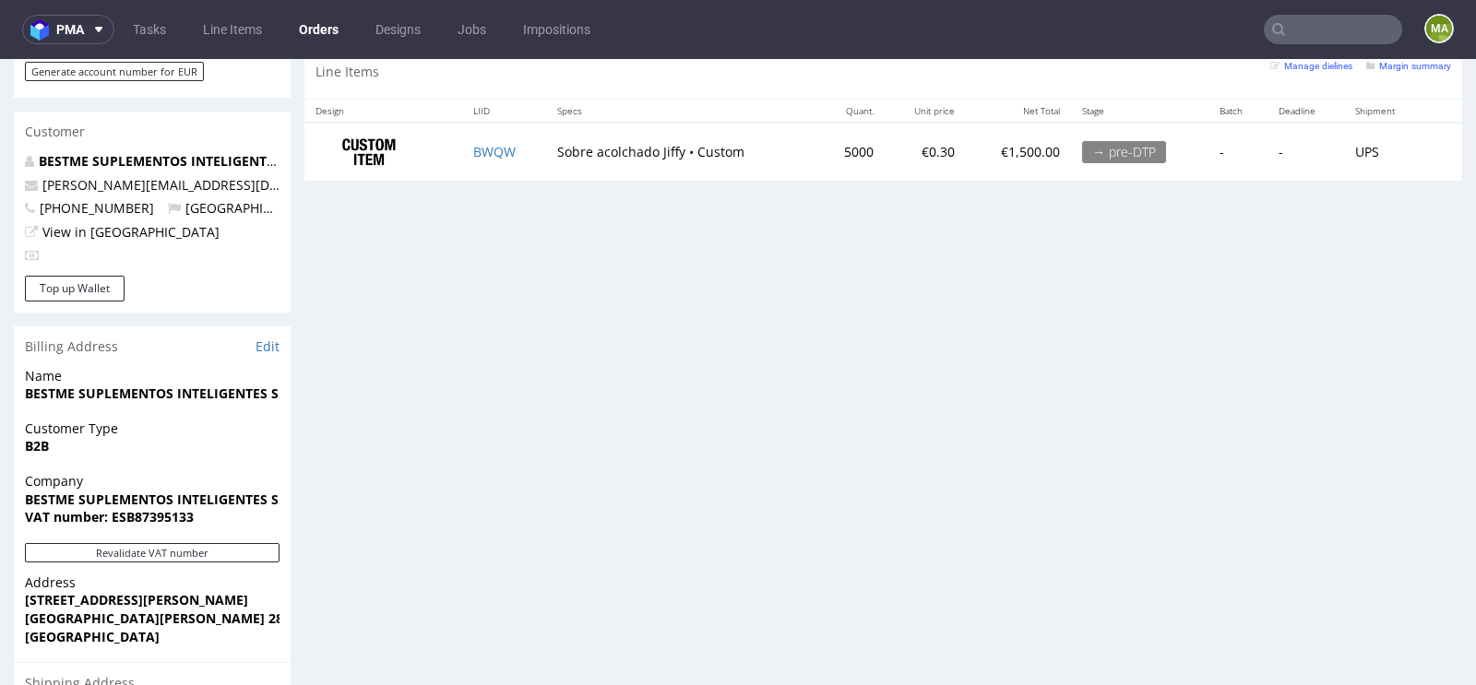
scroll to position [842, 0]
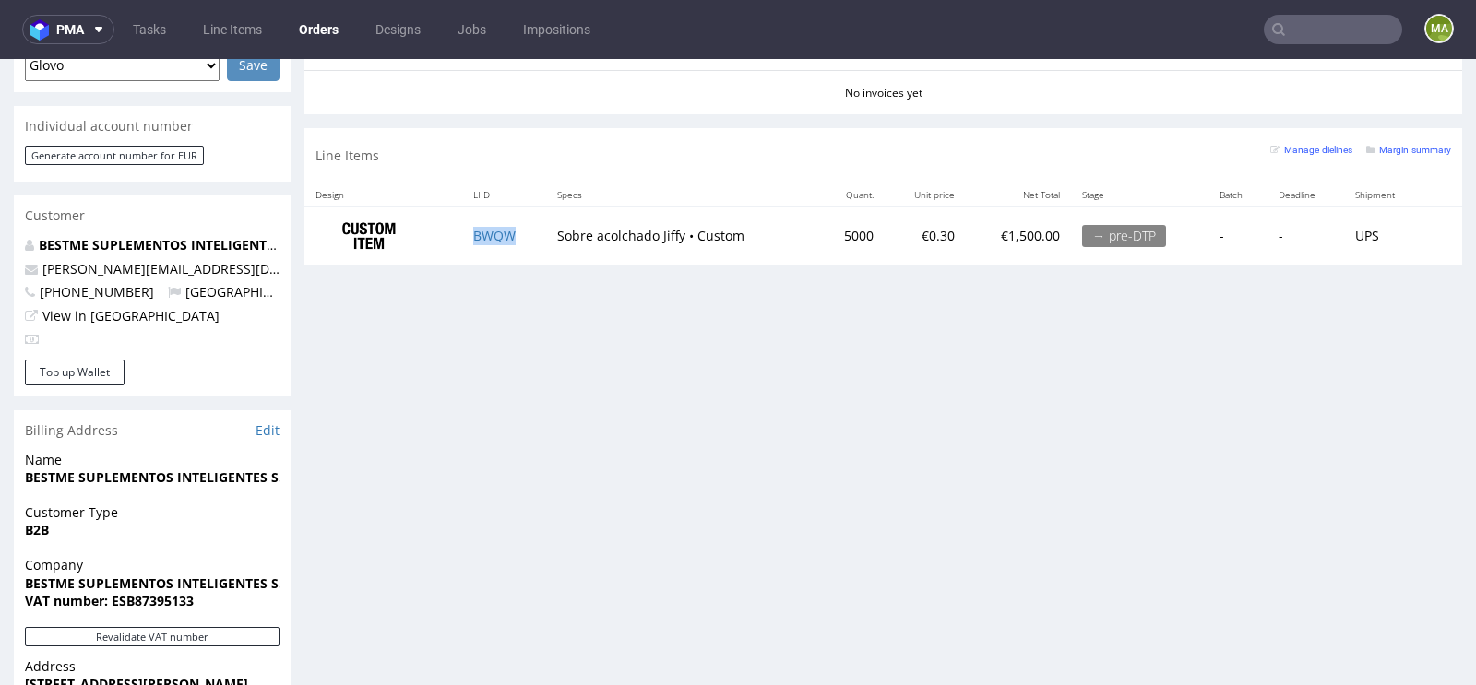
click at [486, 247] on td "BWQW" at bounding box center [504, 236] width 84 height 58
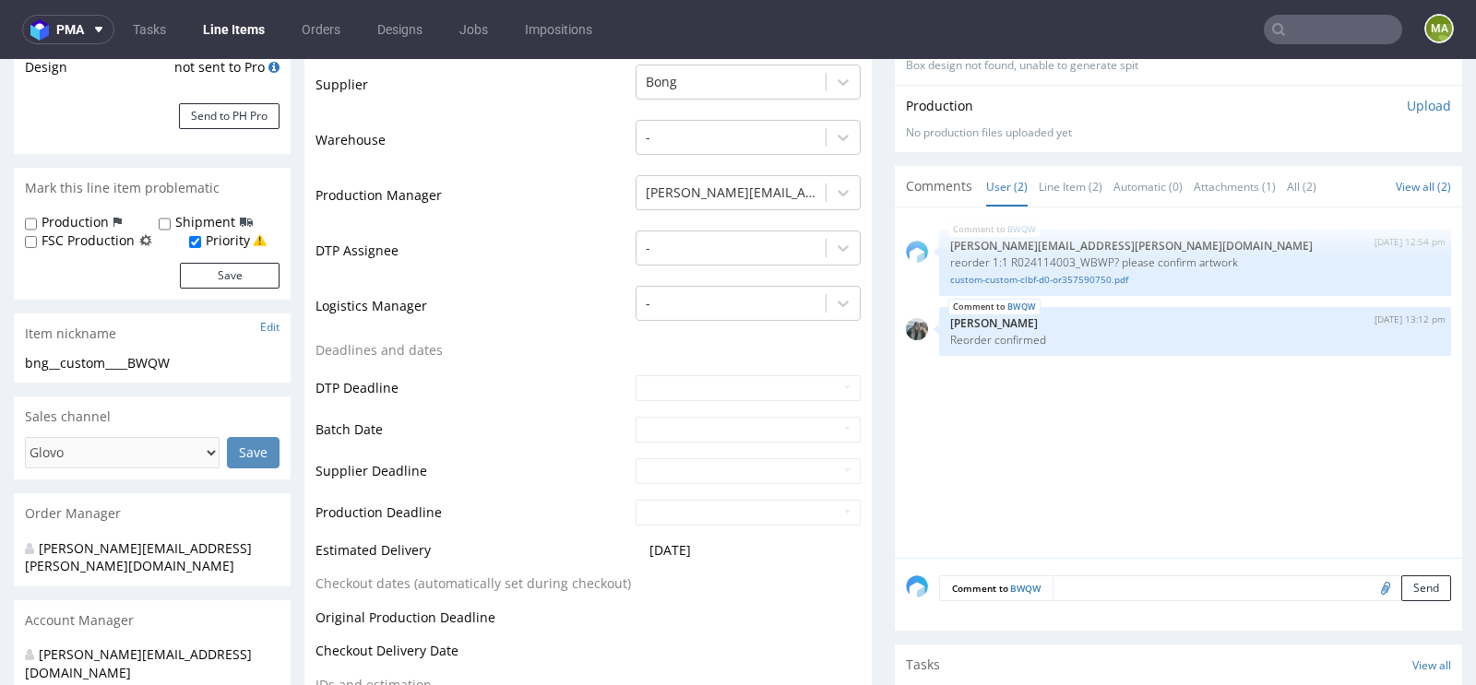
scroll to position [705, 0]
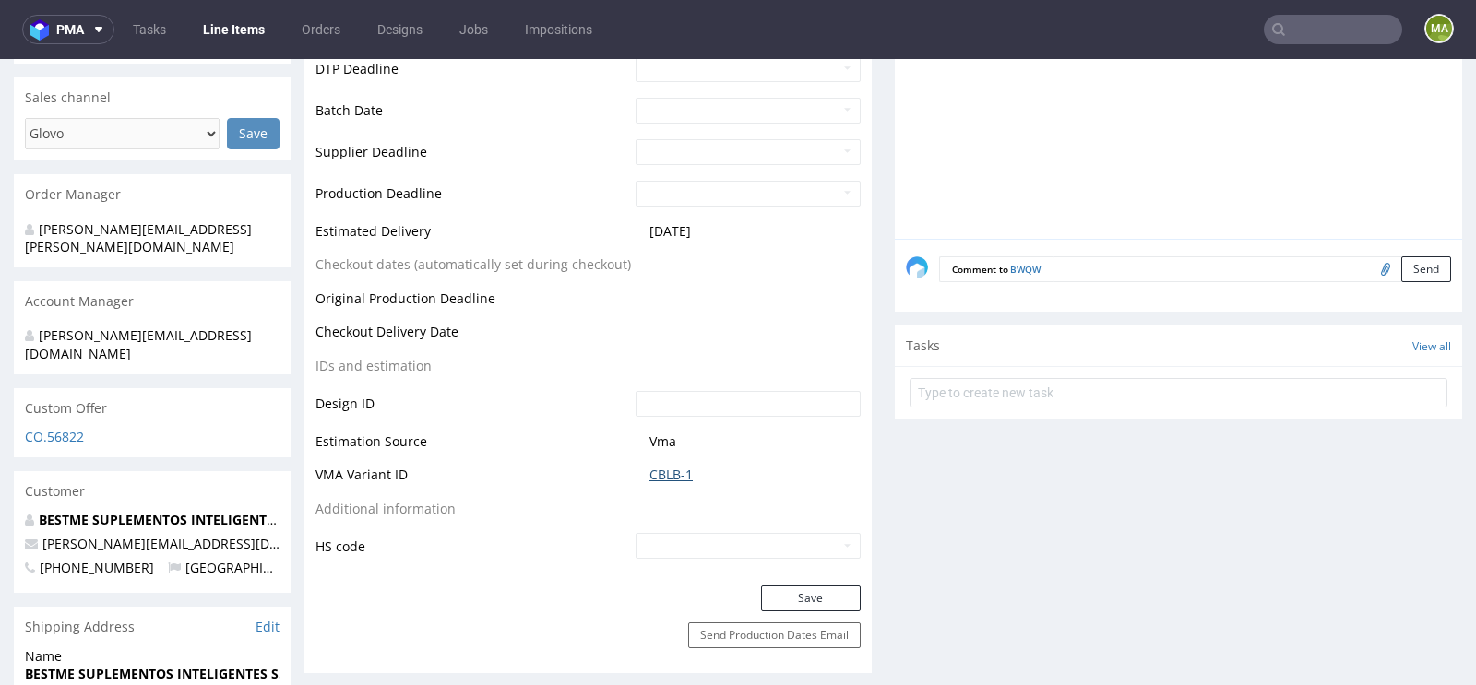
click at [676, 474] on link "CBLB-1" at bounding box center [670, 475] width 43 height 18
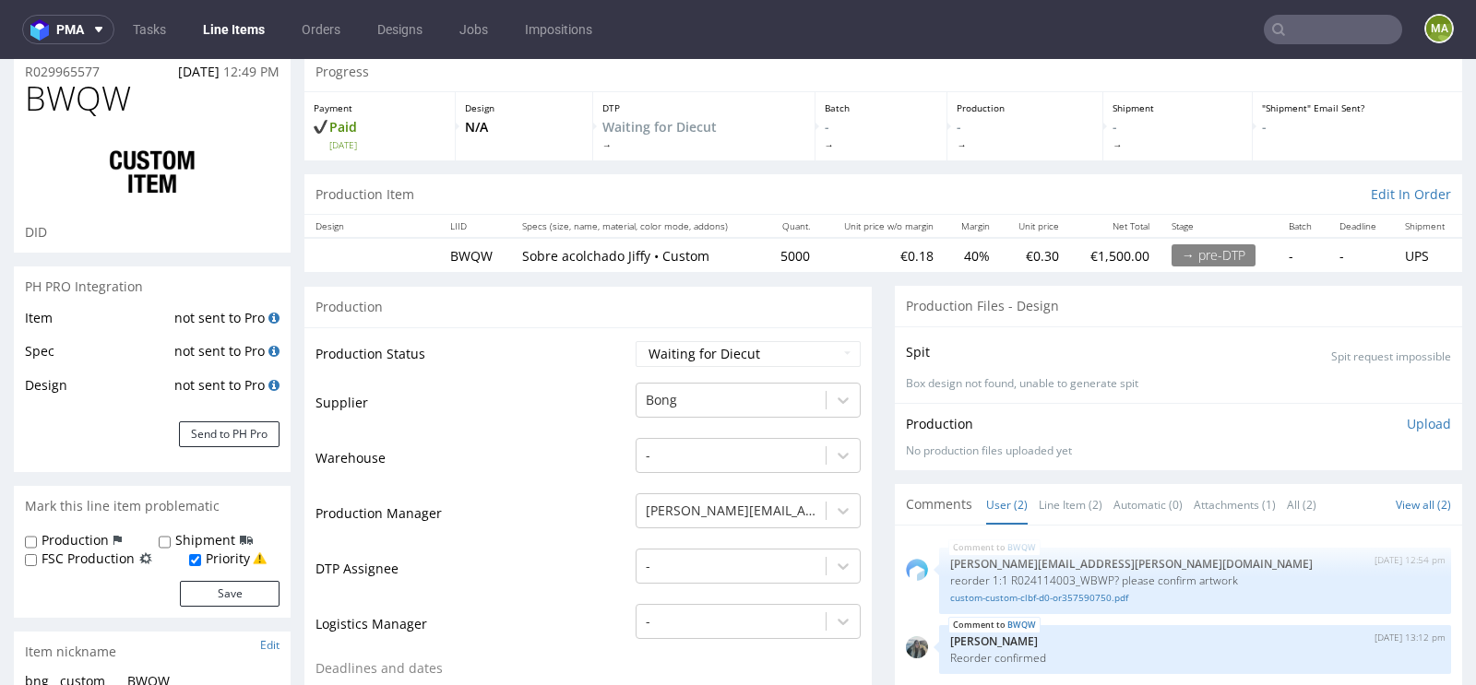
scroll to position [0, 0]
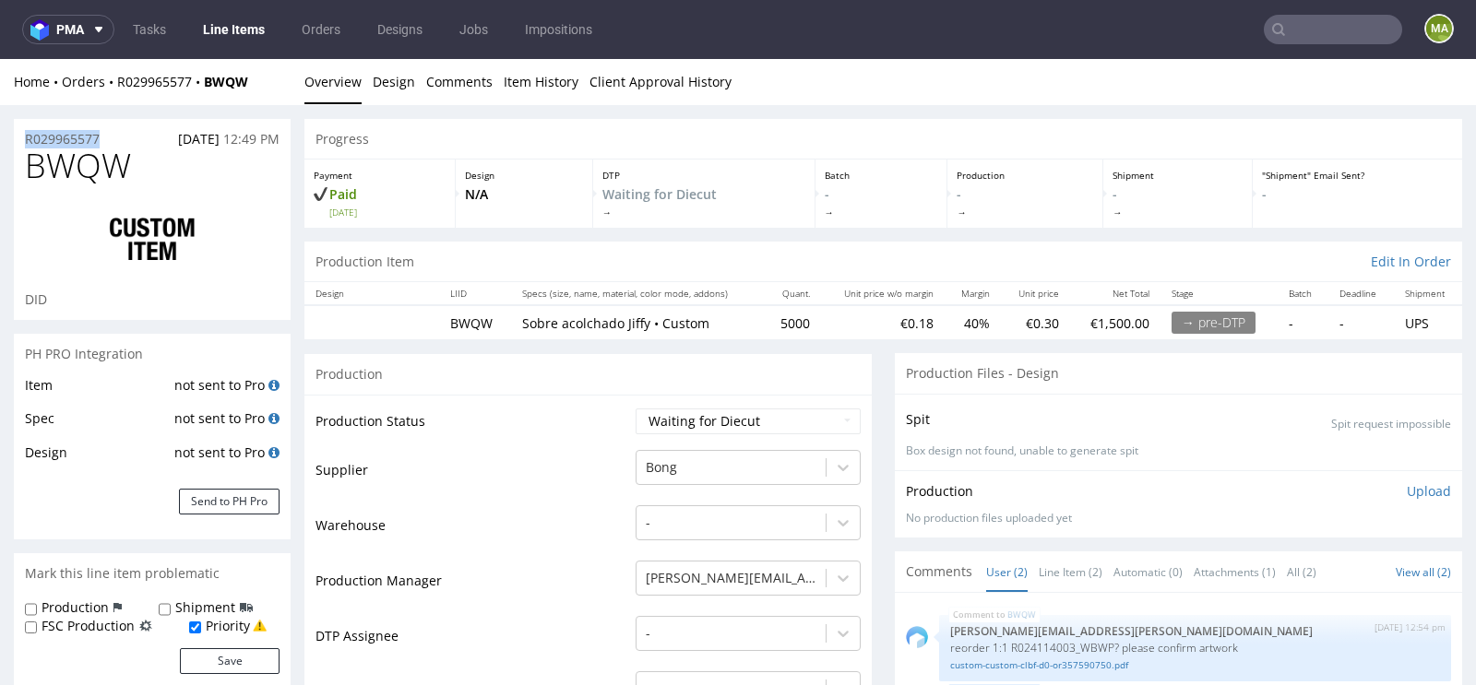
drag, startPoint x: 118, startPoint y: 139, endPoint x: 0, endPoint y: 130, distance: 118.4
copy p "R029965577"
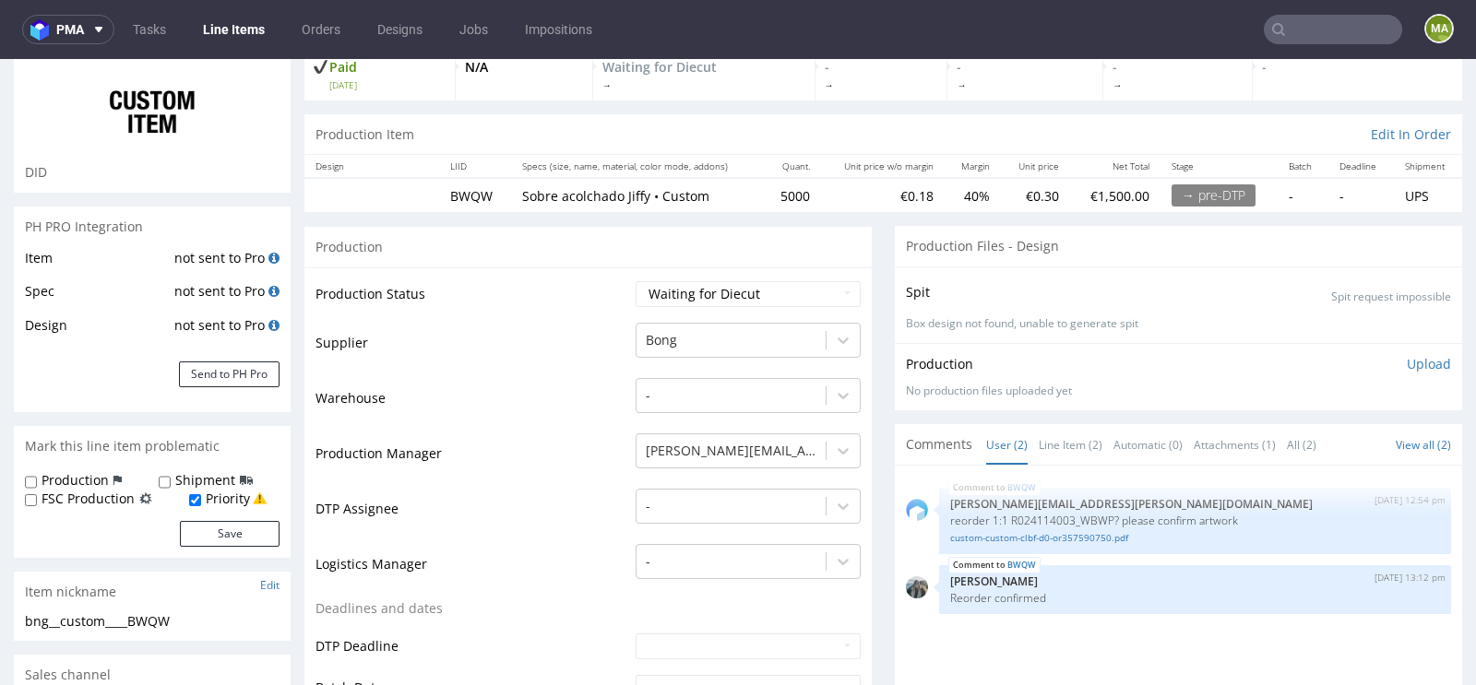
scroll to position [181, 0]
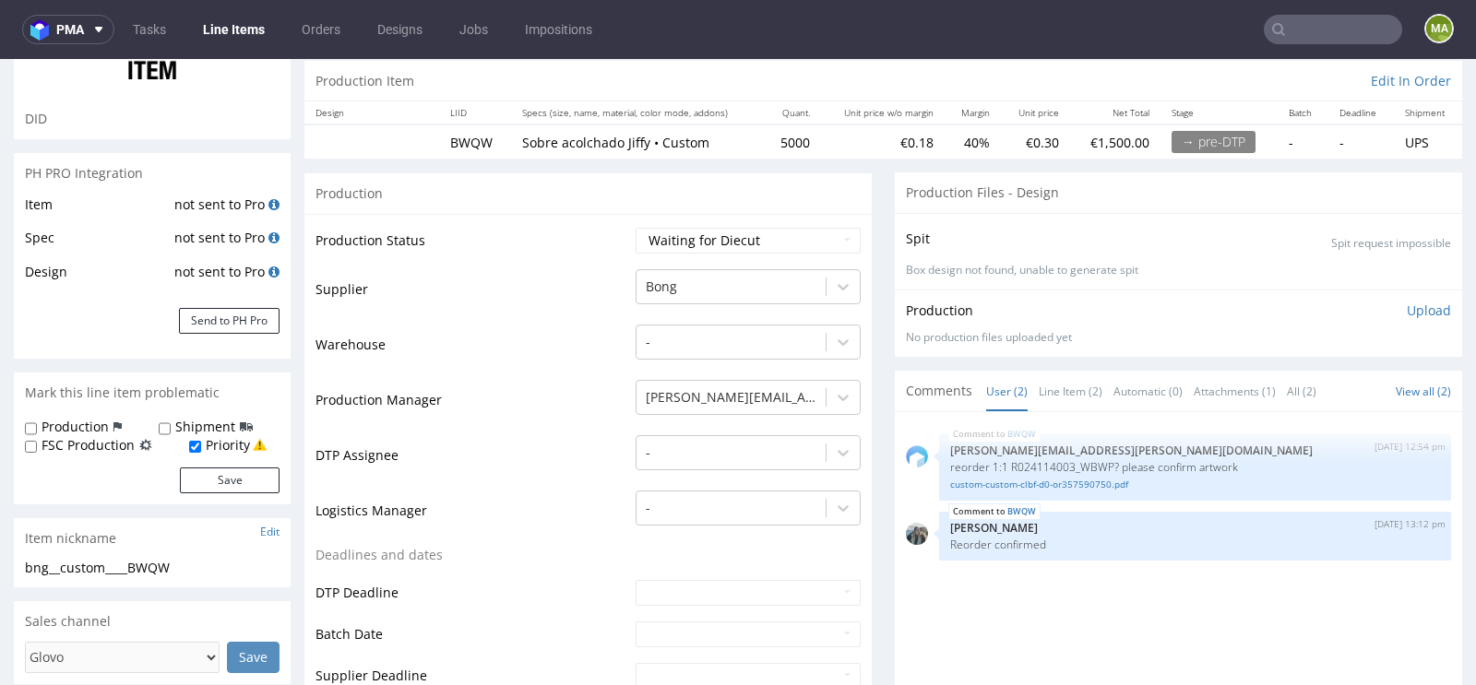
click at [683, 254] on td "Waiting for Artwork Waiting for Diecut Waiting for Mockup Waiting for DTP Waiti…" at bounding box center [746, 247] width 230 height 42
click at [684, 244] on select "Waiting for Artwork Waiting for Diecut Waiting for Mockup Waiting for DTP Waiti…" at bounding box center [748, 241] width 225 height 26
select select "production_in_process"
click at [636, 228] on select "Waiting for Artwork Waiting for Diecut Waiting for Mockup Waiting for DTP Waiti…" at bounding box center [748, 241] width 225 height 26
click at [498, 405] on td "Production Manager" at bounding box center [472, 405] width 315 height 55
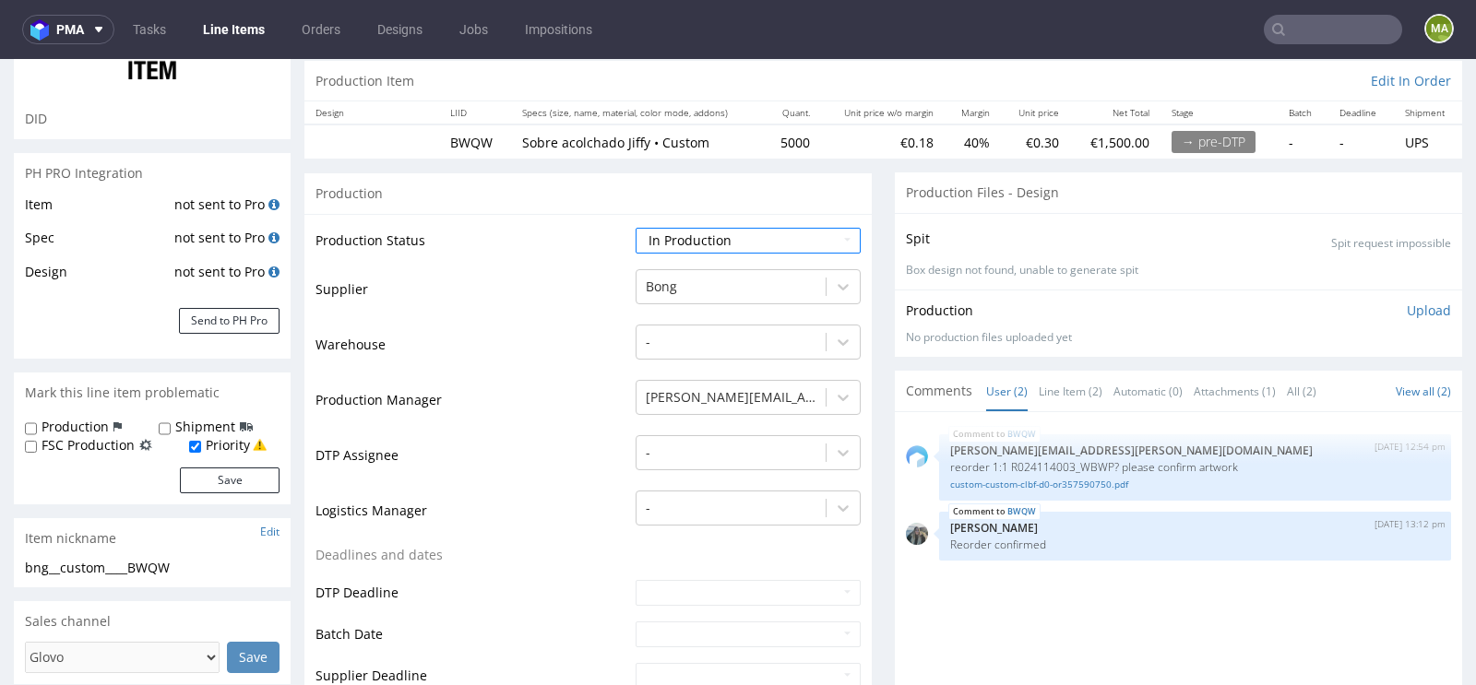
scroll to position [341, 0]
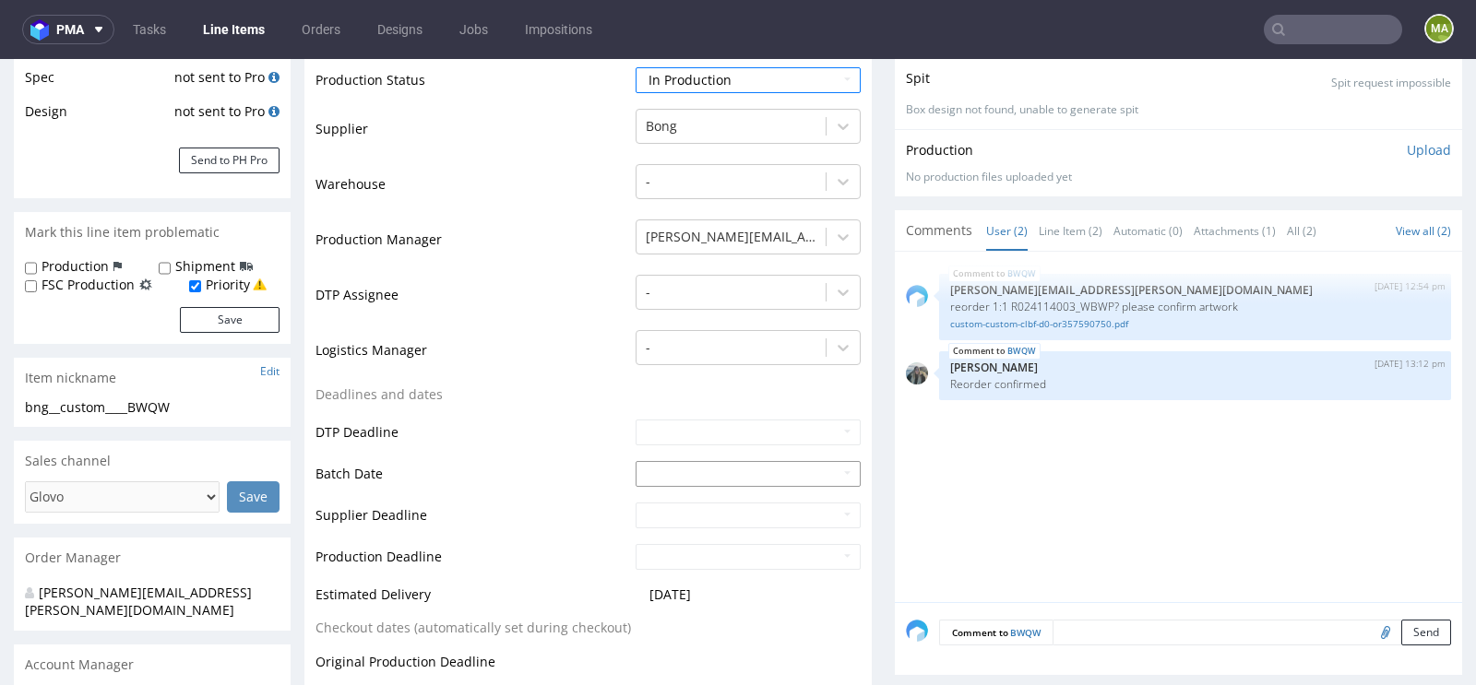
click at [663, 475] on input "text" at bounding box center [748, 474] width 225 height 26
click at [695, 362] on td "16" at bounding box center [704, 362] width 28 height 28
type input "2025-09-16"
click at [521, 408] on td "Deadlines and dates" at bounding box center [472, 401] width 315 height 34
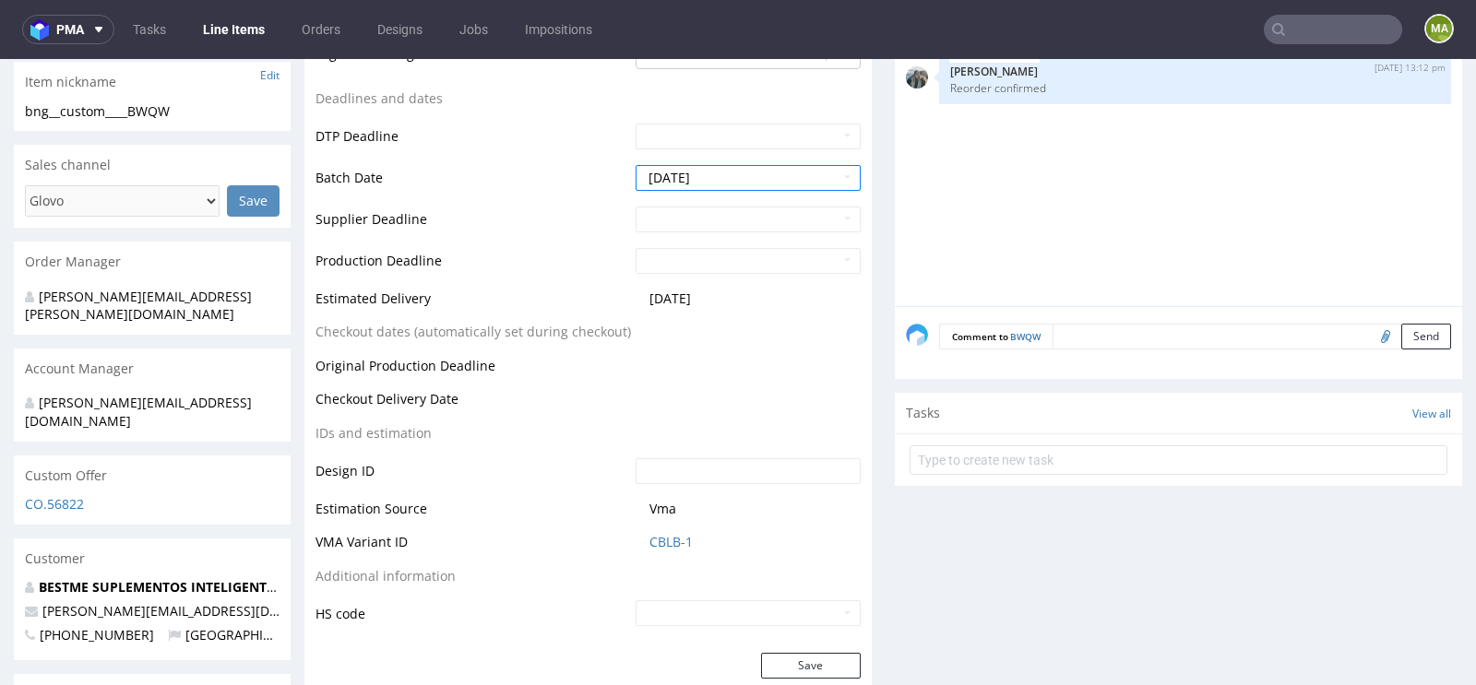
scroll to position [688, 0]
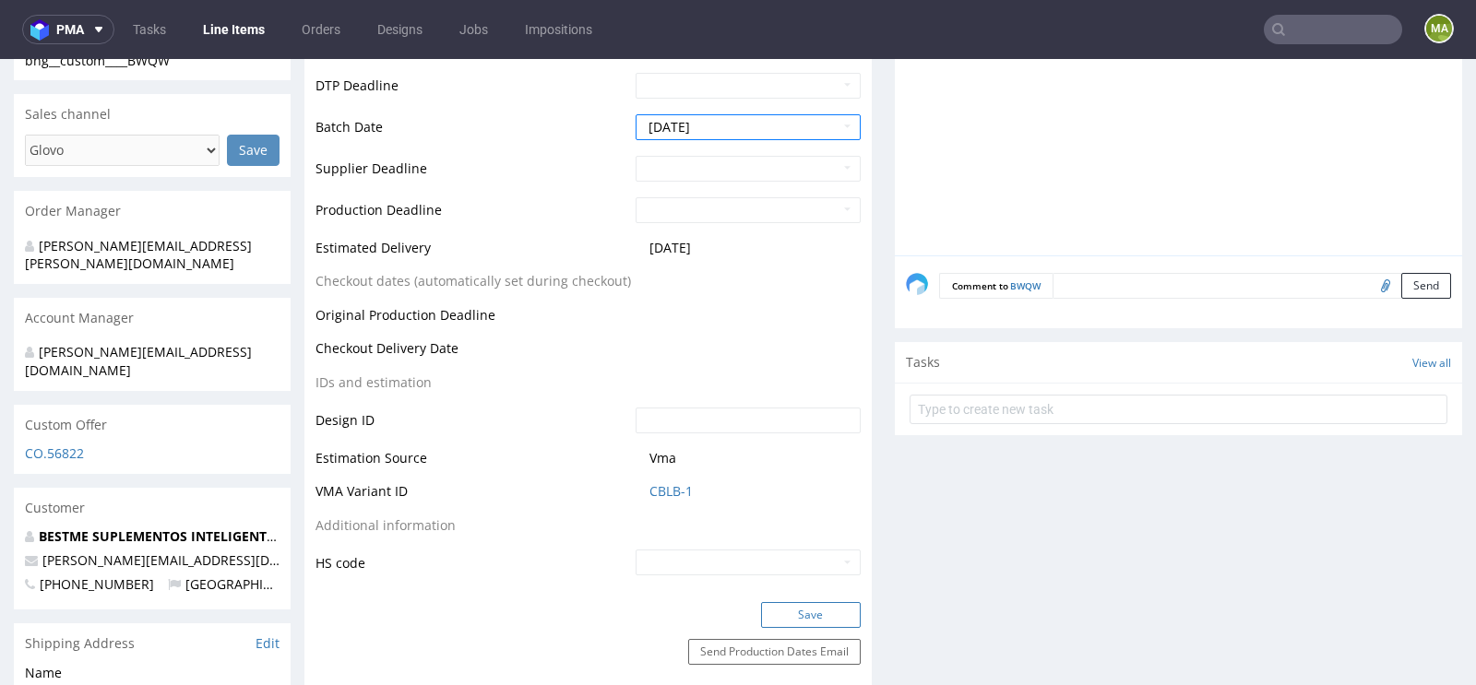
click at [815, 612] on button "Save" at bounding box center [811, 615] width 100 height 26
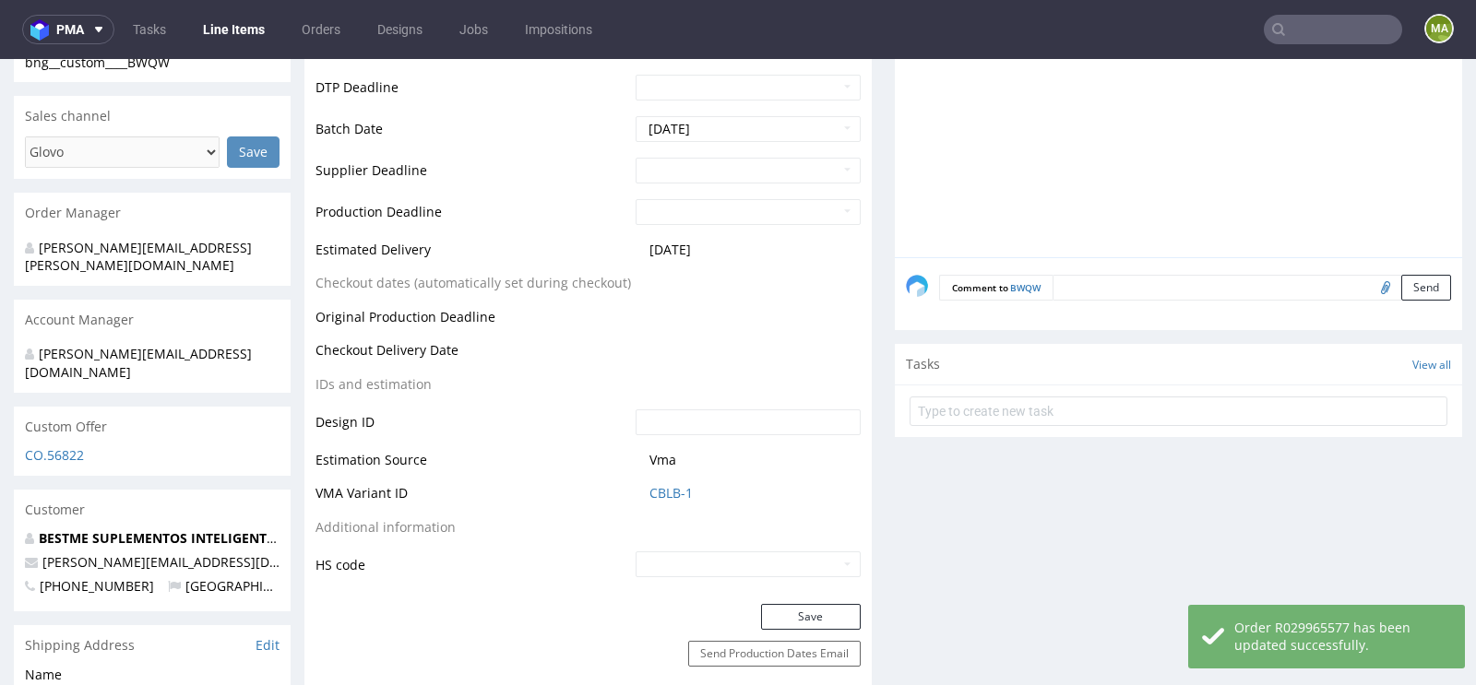
scroll to position [0, 0]
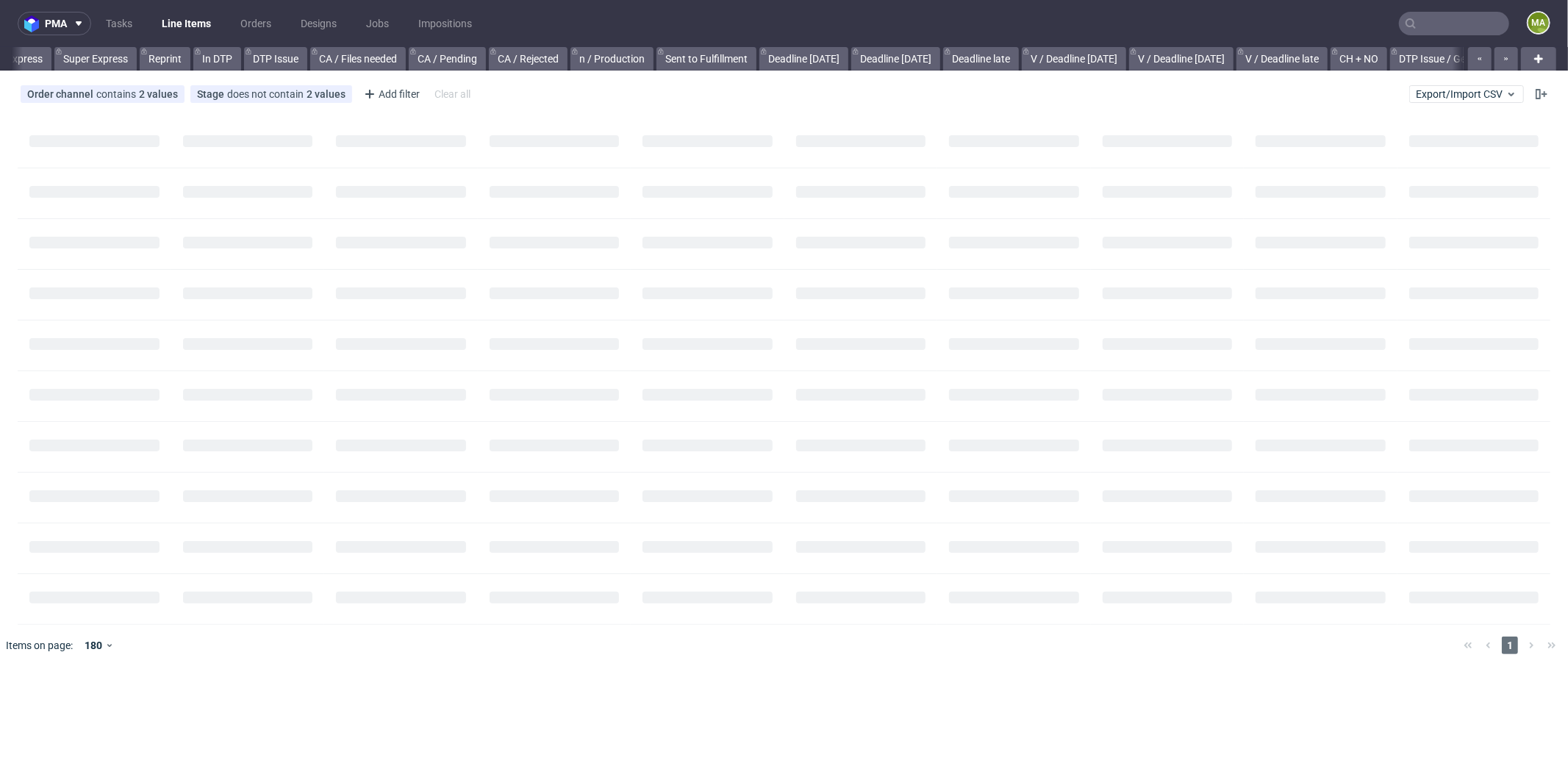
click at [1471, 32] on input "text" at bounding box center [1454, 24] width 110 height 24
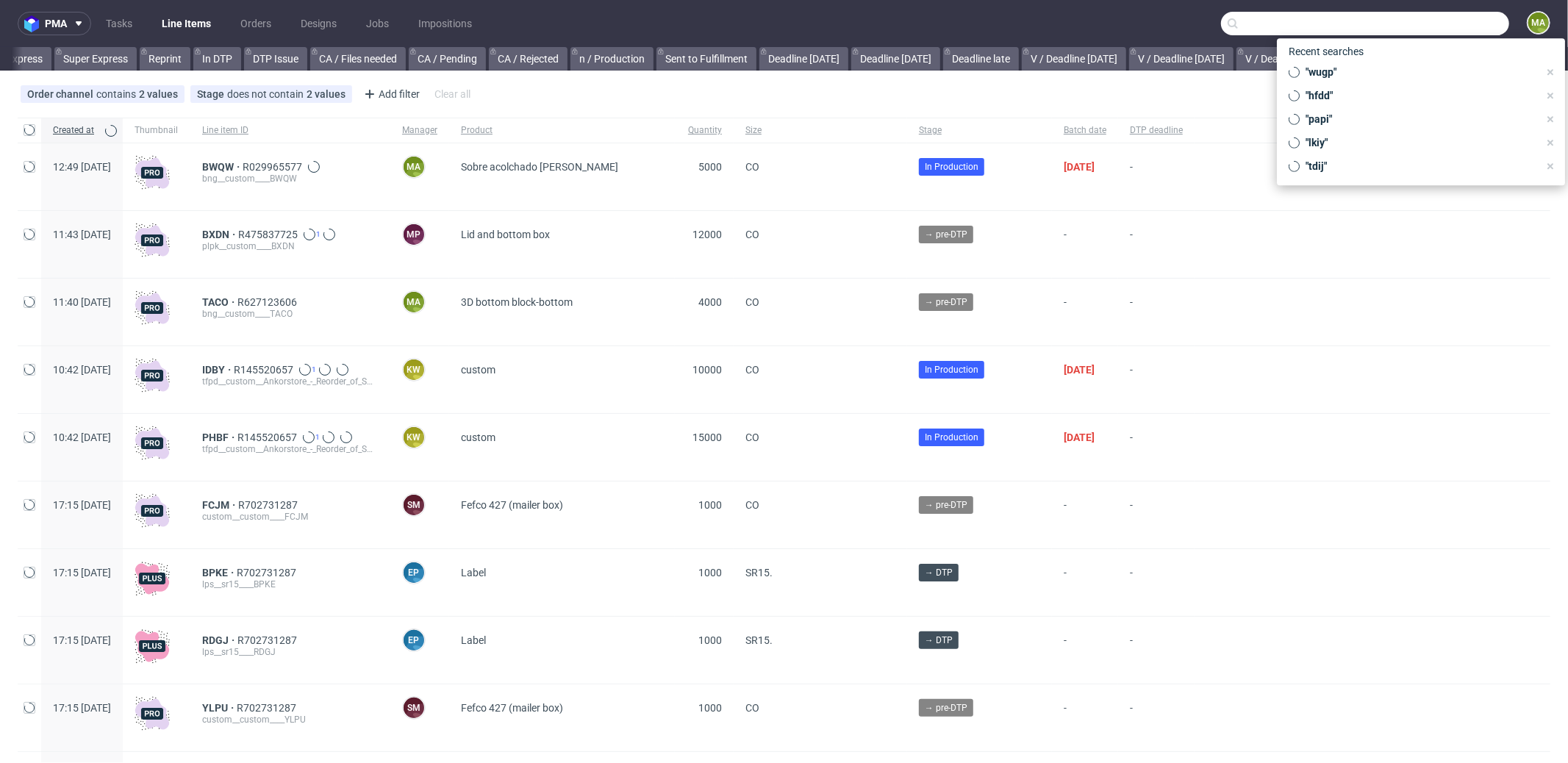
scroll to position [0, 1269]
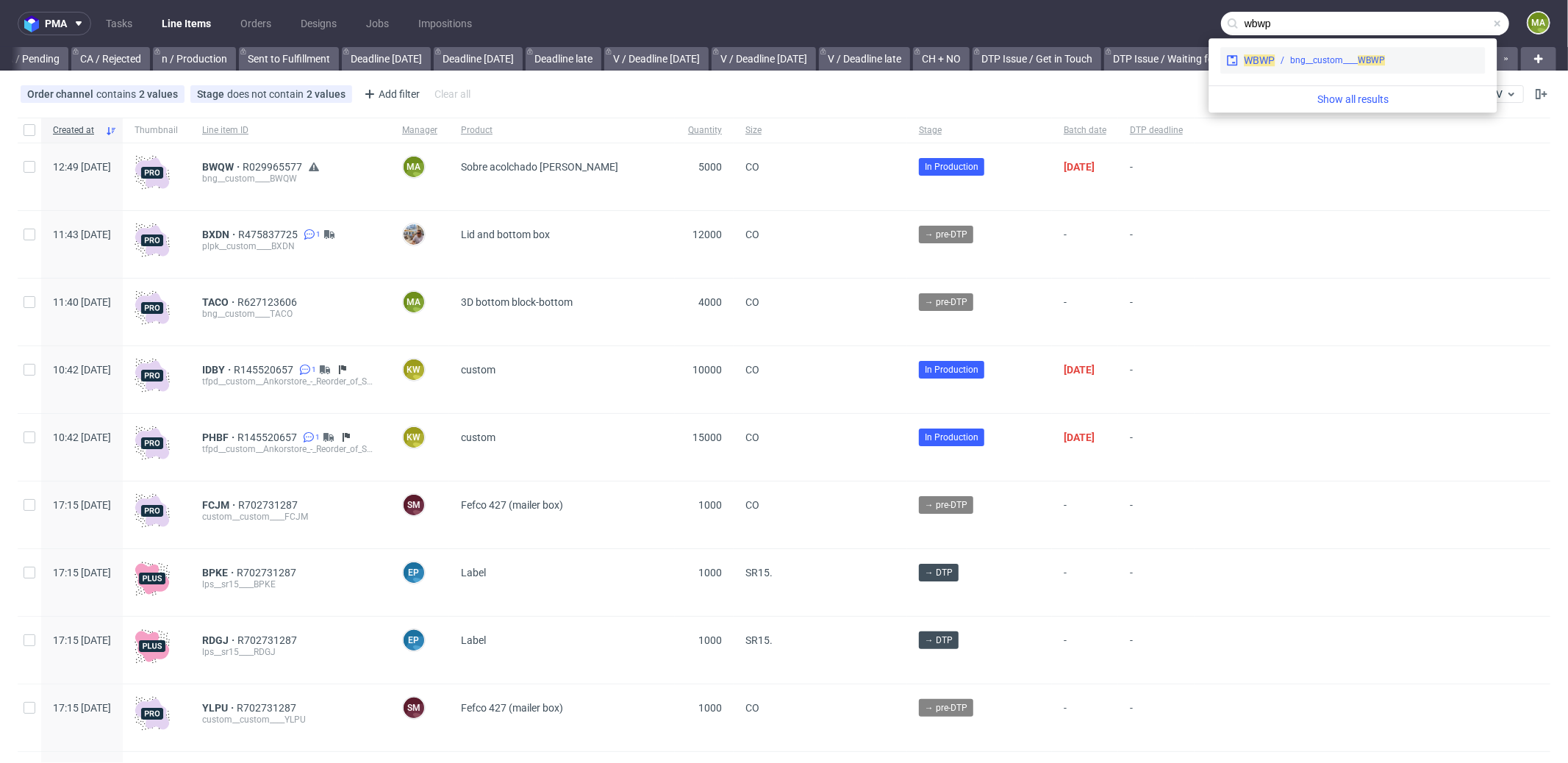
type input "wbwp"
click at [1327, 57] on div "bng__custom____ WBWP" at bounding box center [1338, 60] width 95 height 14
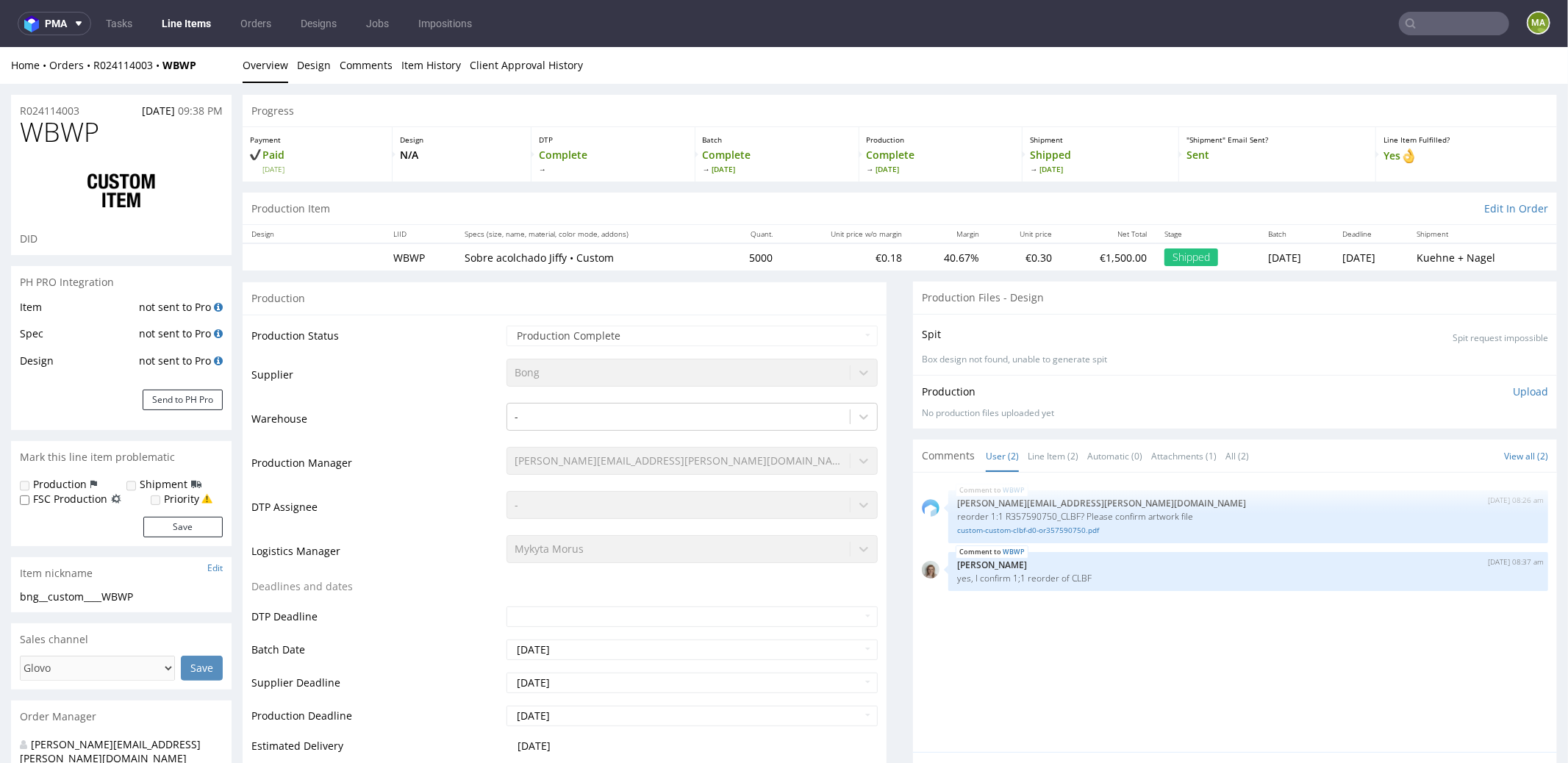
select select "in_progress"
click at [1428, 20] on input "text" at bounding box center [1454, 24] width 110 height 24
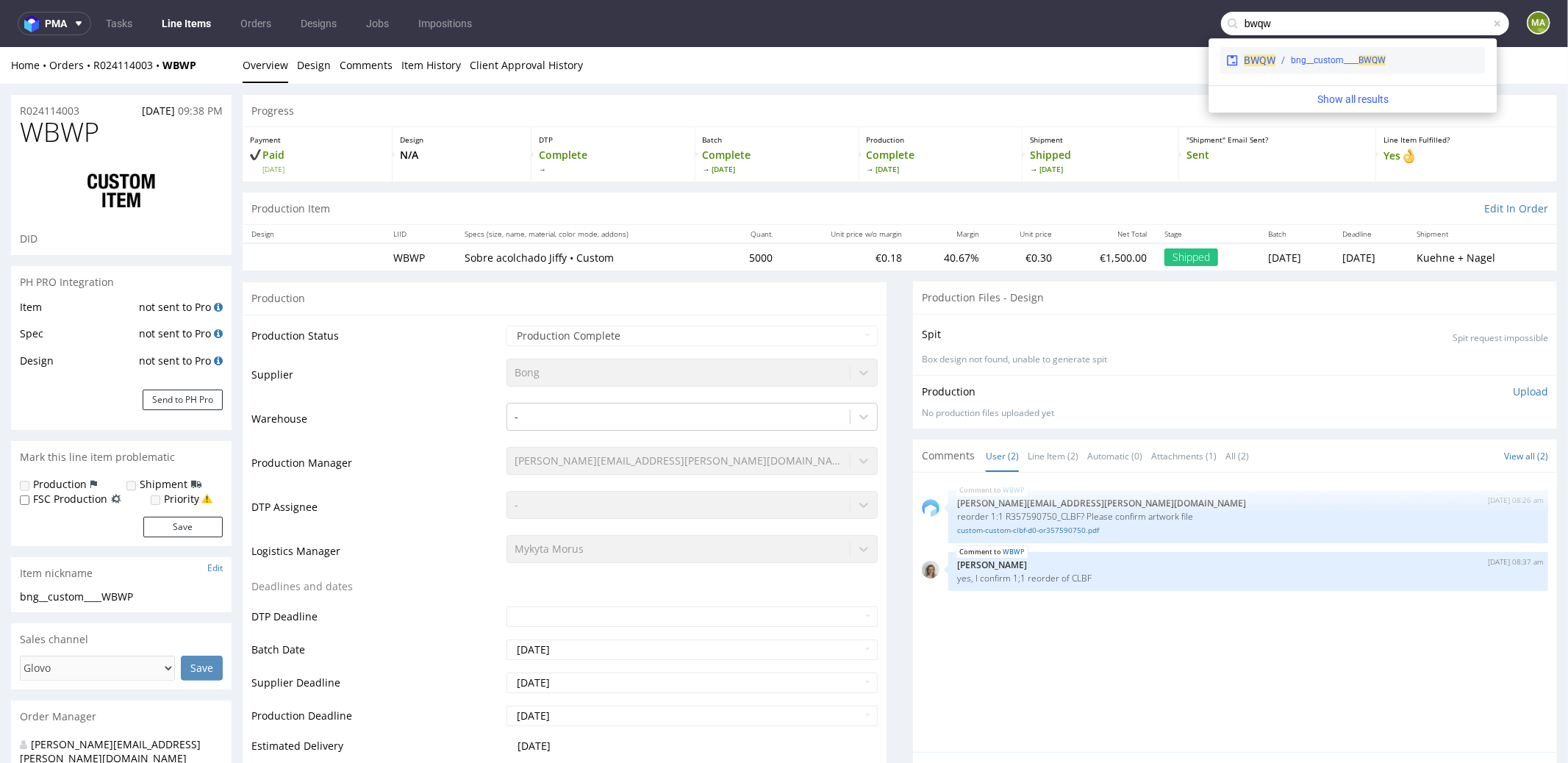
type input "bwqw"
drag, startPoint x: 1365, startPoint y: 56, endPoint x: 1366, endPoint y: 9, distance: 47.0
click at [1365, 56] on span "BWQW" at bounding box center [1373, 60] width 27 height 10
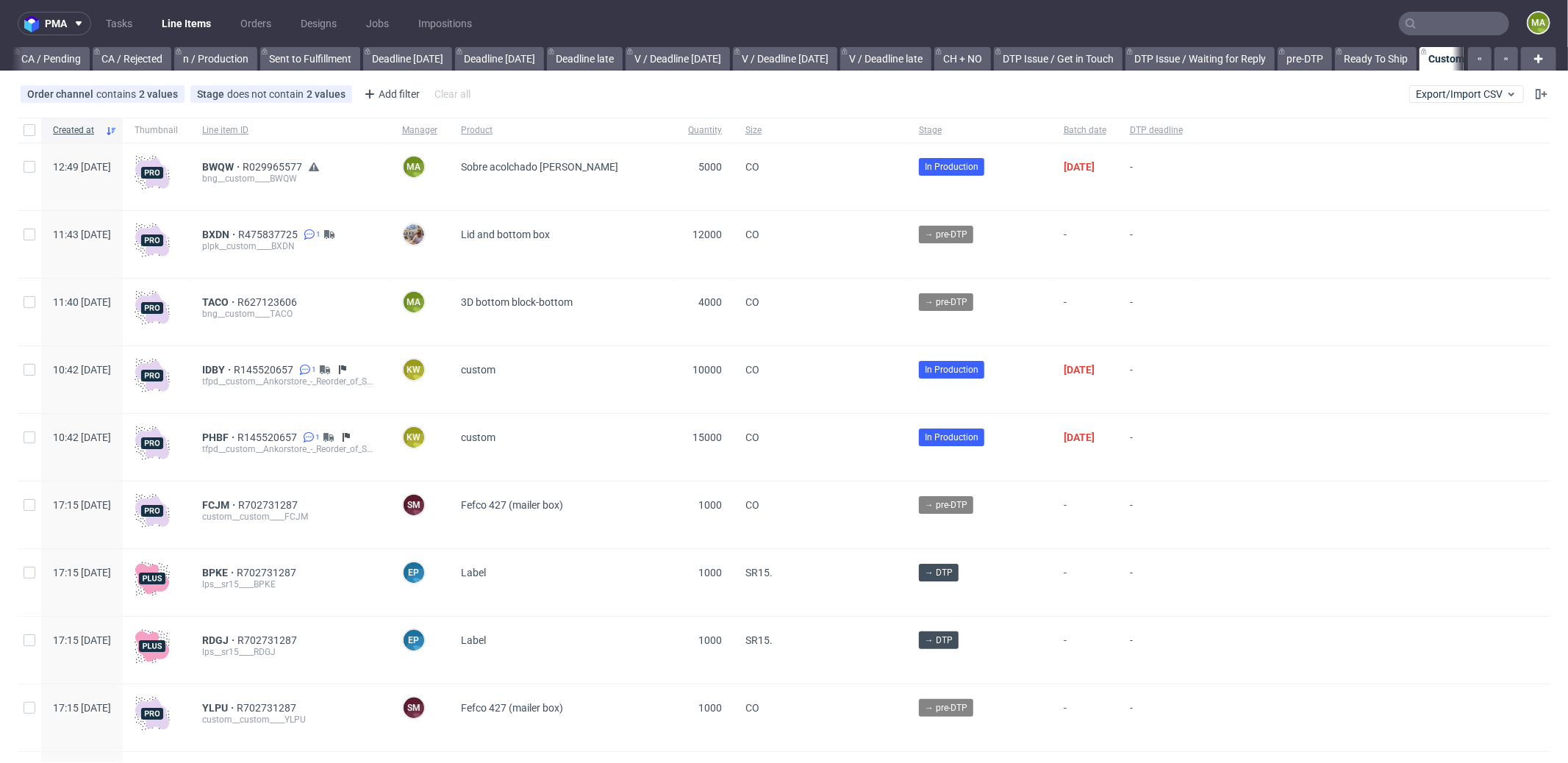
scroll to position [0, 1269]
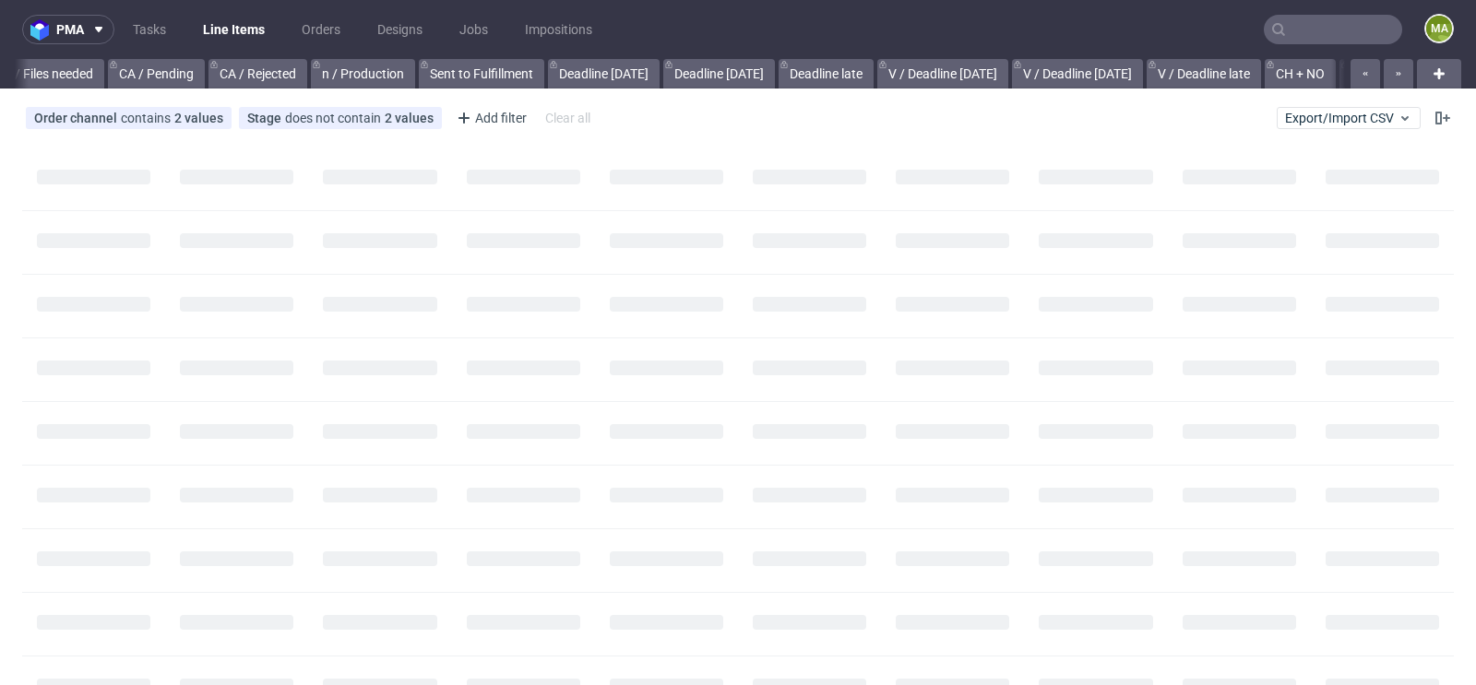
click at [1327, 14] on nav "pma Tasks Line Items Orders Designs Jobs Impositions ma" at bounding box center [738, 29] width 1476 height 59
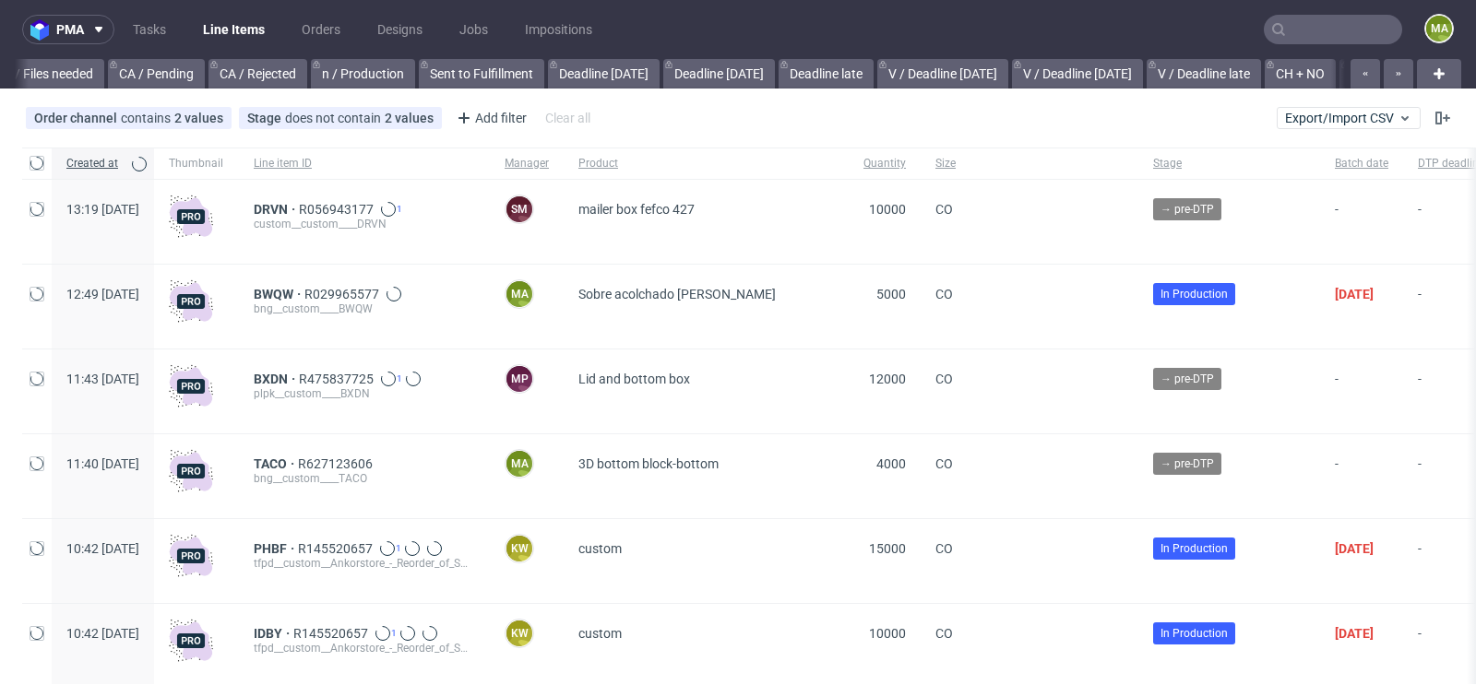
click at [1325, 24] on input "text" at bounding box center [1333, 30] width 138 height 30
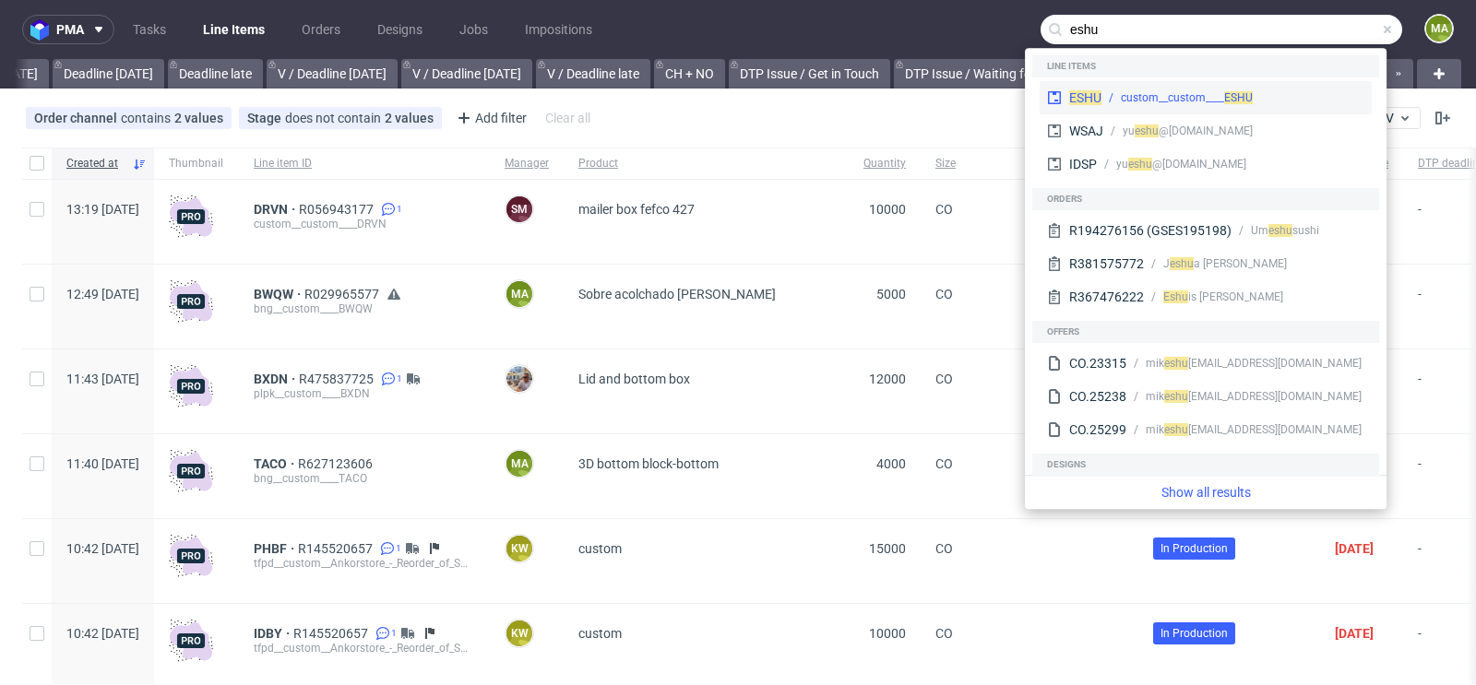
type input "eshu"
click at [1153, 94] on div "custom__custom____ ESHU" at bounding box center [1187, 97] width 132 height 17
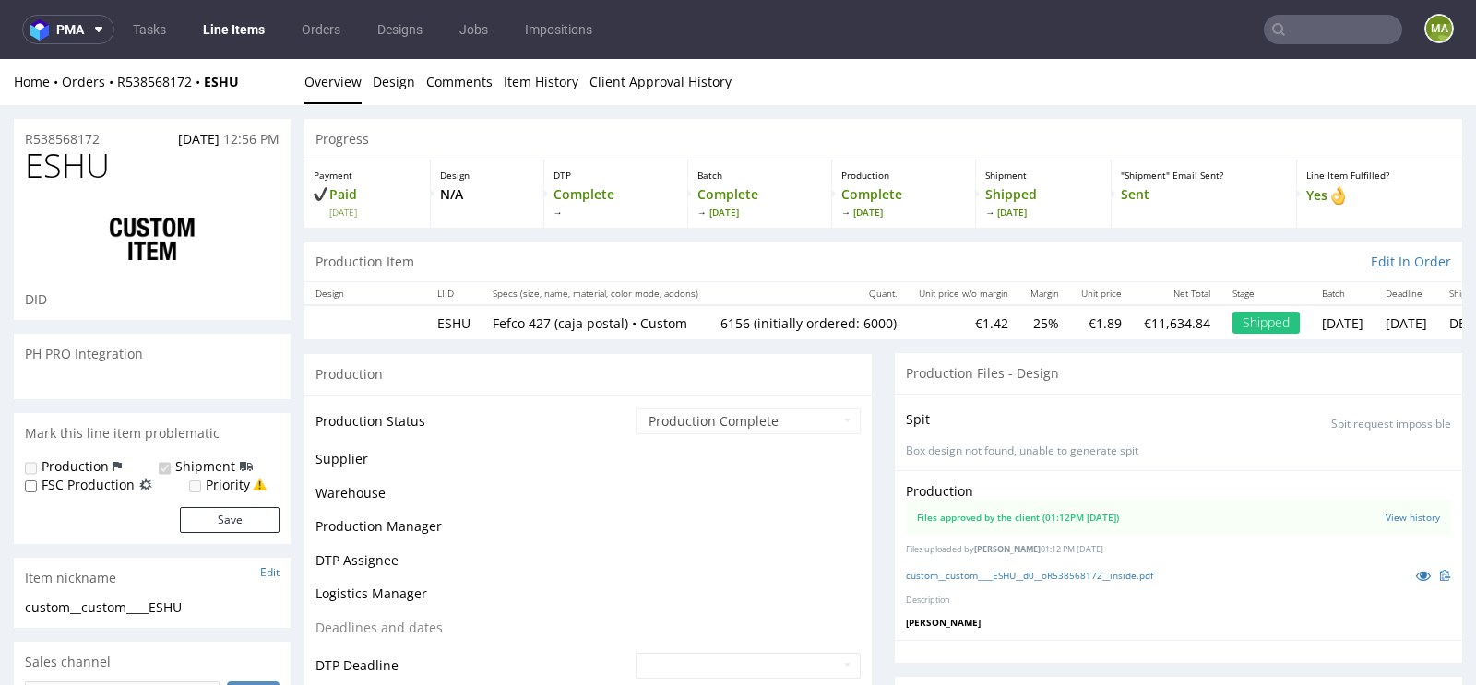
scroll to position [1349, 0]
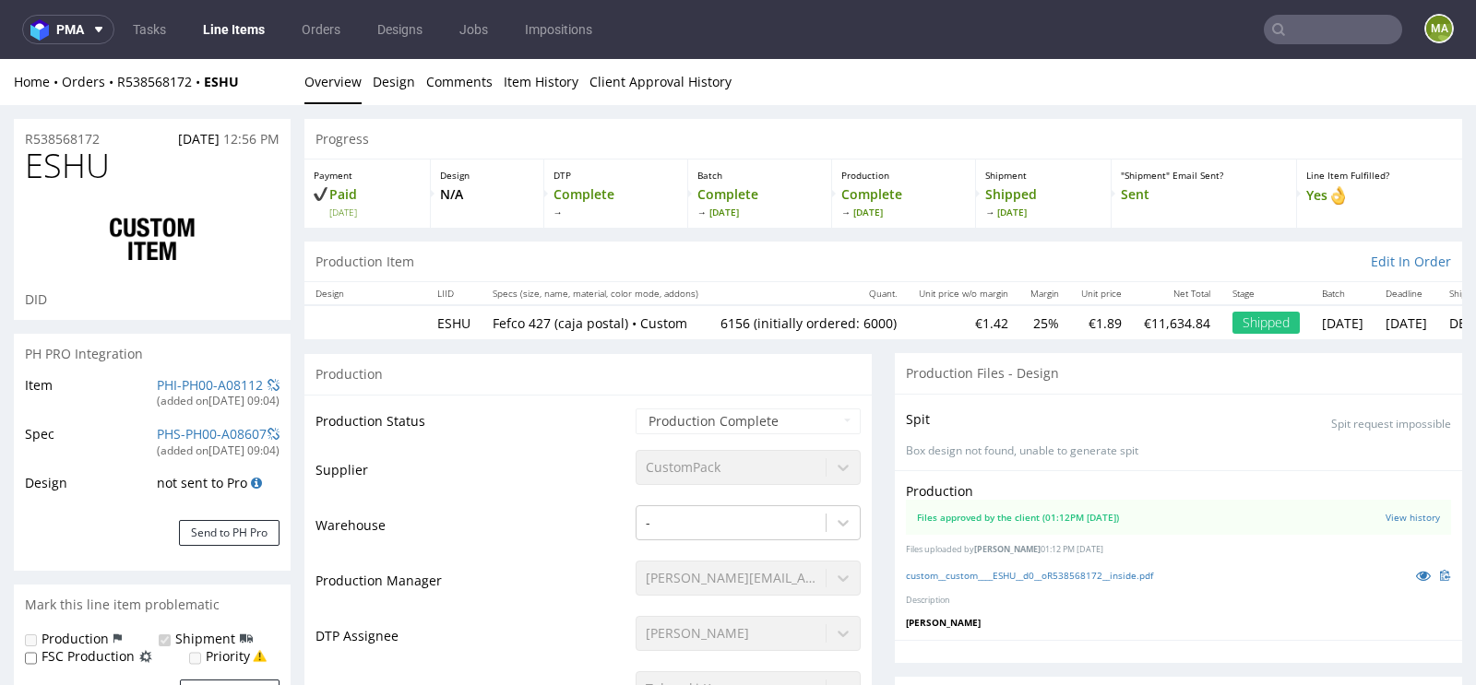
type input "6156"
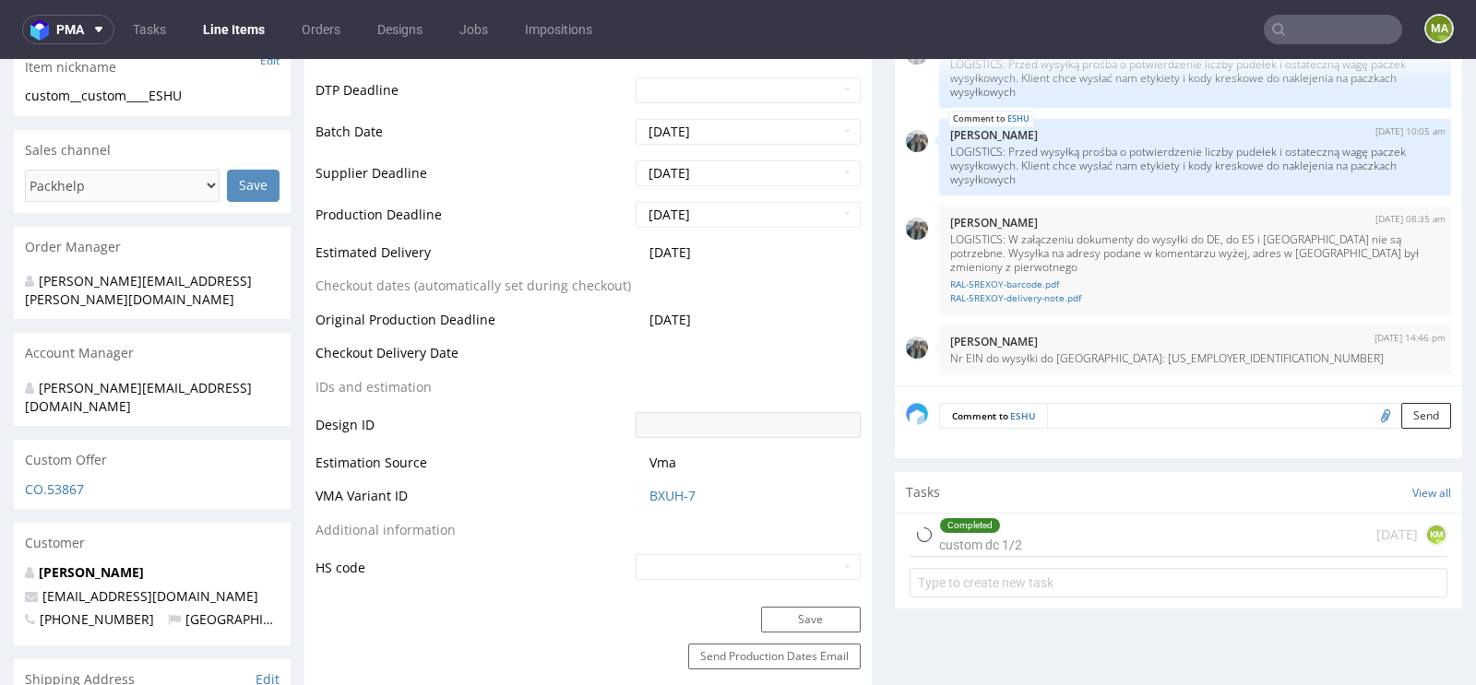
select select "in_progress"
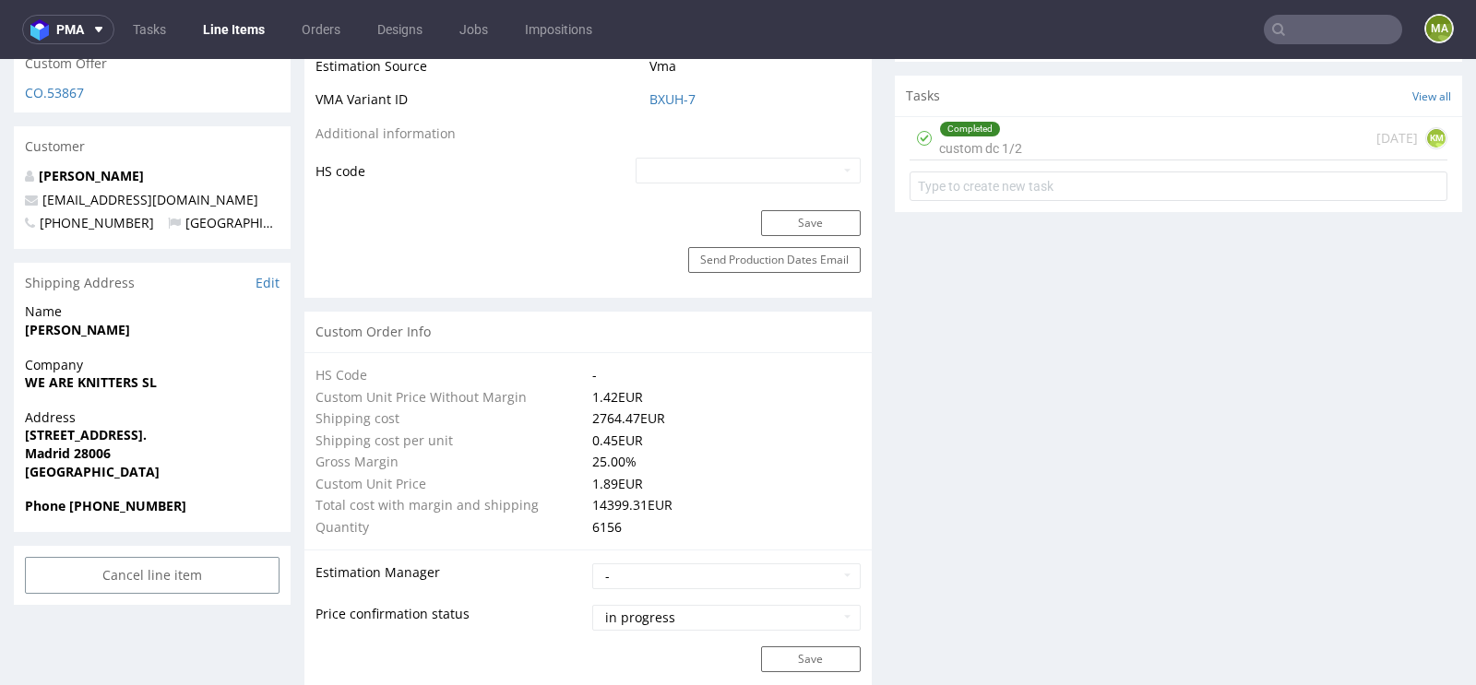
scroll to position [1078, 0]
drag, startPoint x: 177, startPoint y: 345, endPoint x: 26, endPoint y: 350, distance: 151.3
click at [26, 375] on span "WE ARE KNITTERS SL" at bounding box center [152, 384] width 255 height 18
copy strong "WE ARE KNITTERS SL"
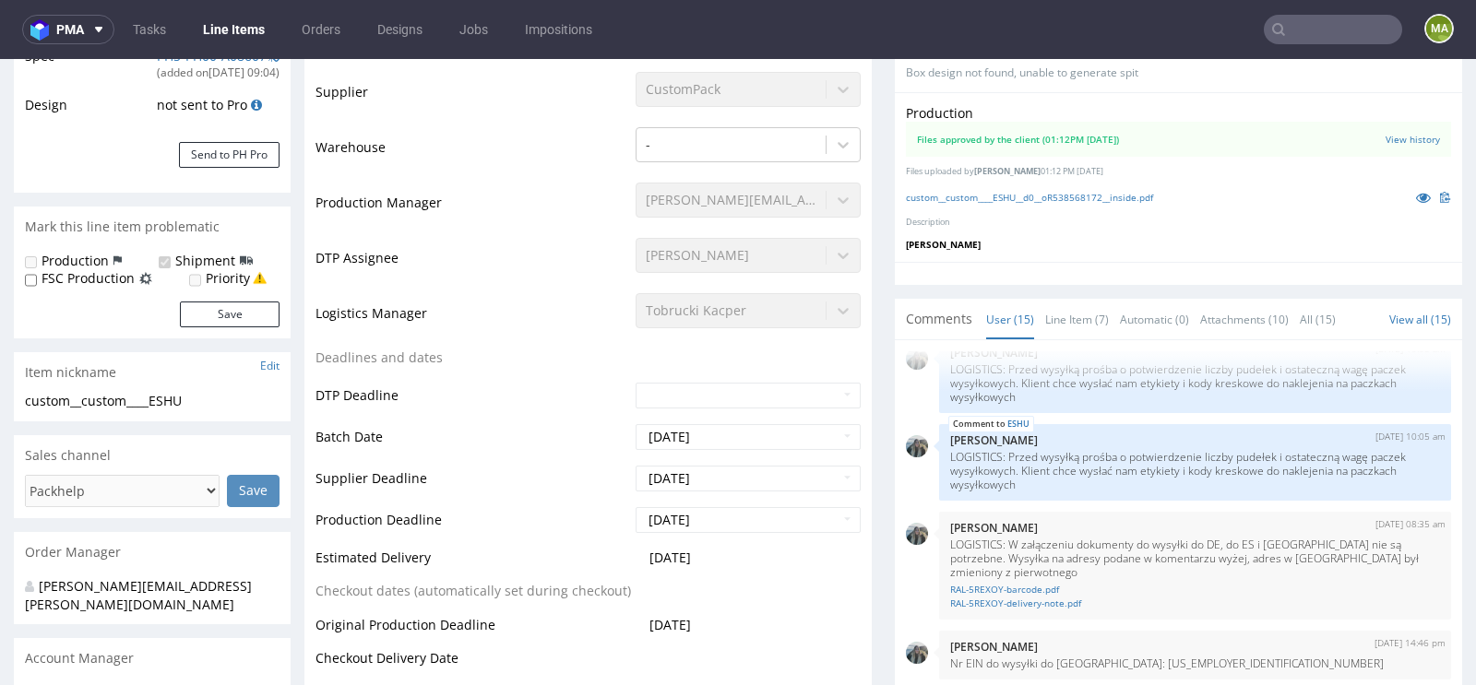
scroll to position [0, 0]
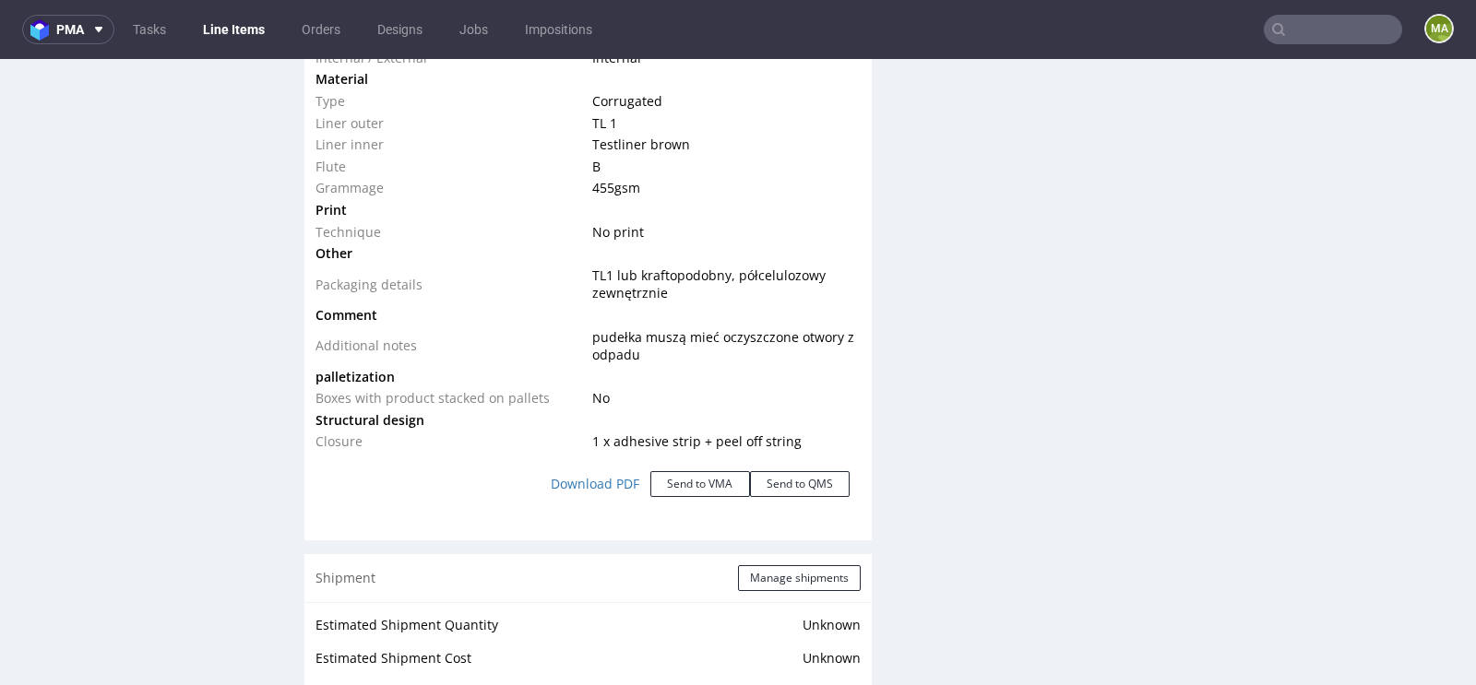
scroll to position [2354, 0]
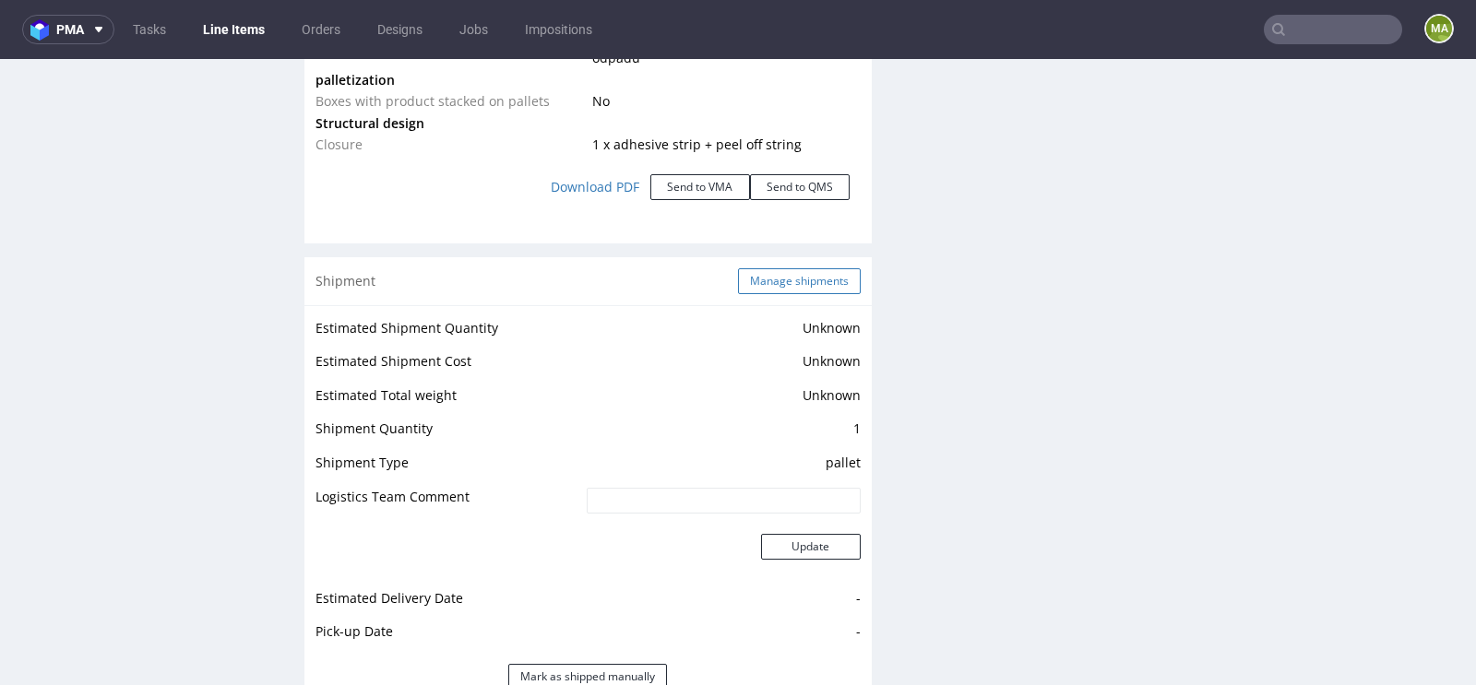
click at [766, 282] on button "Manage shipments" at bounding box center [799, 281] width 123 height 26
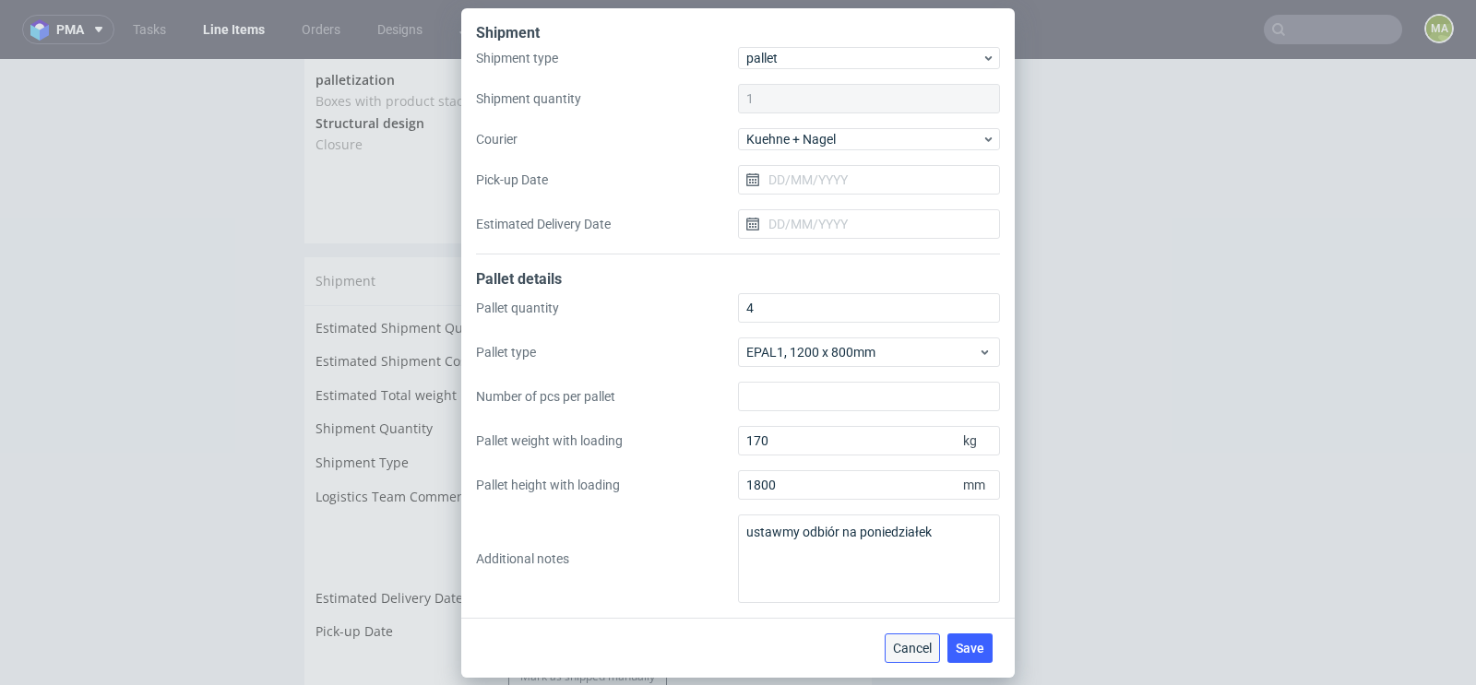
click at [909, 642] on span "Cancel" at bounding box center [912, 648] width 39 height 13
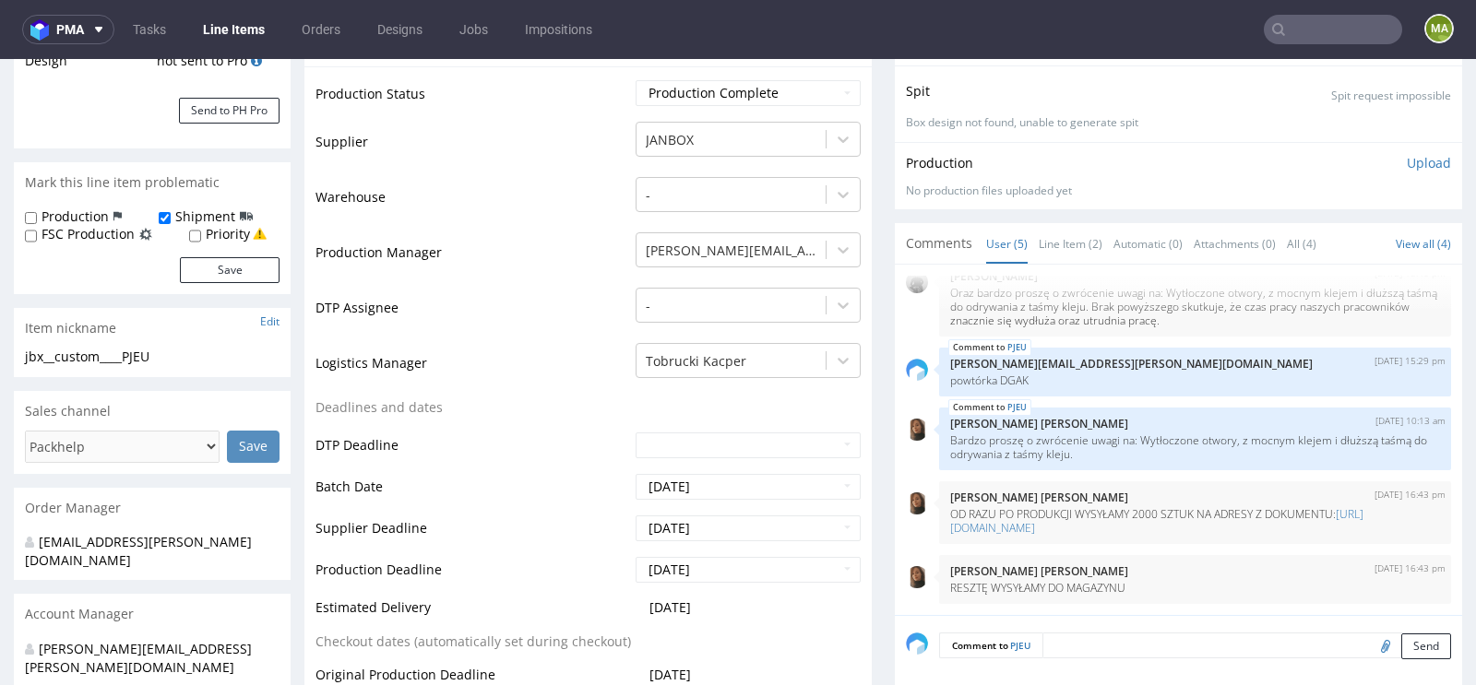
scroll to position [531, 0]
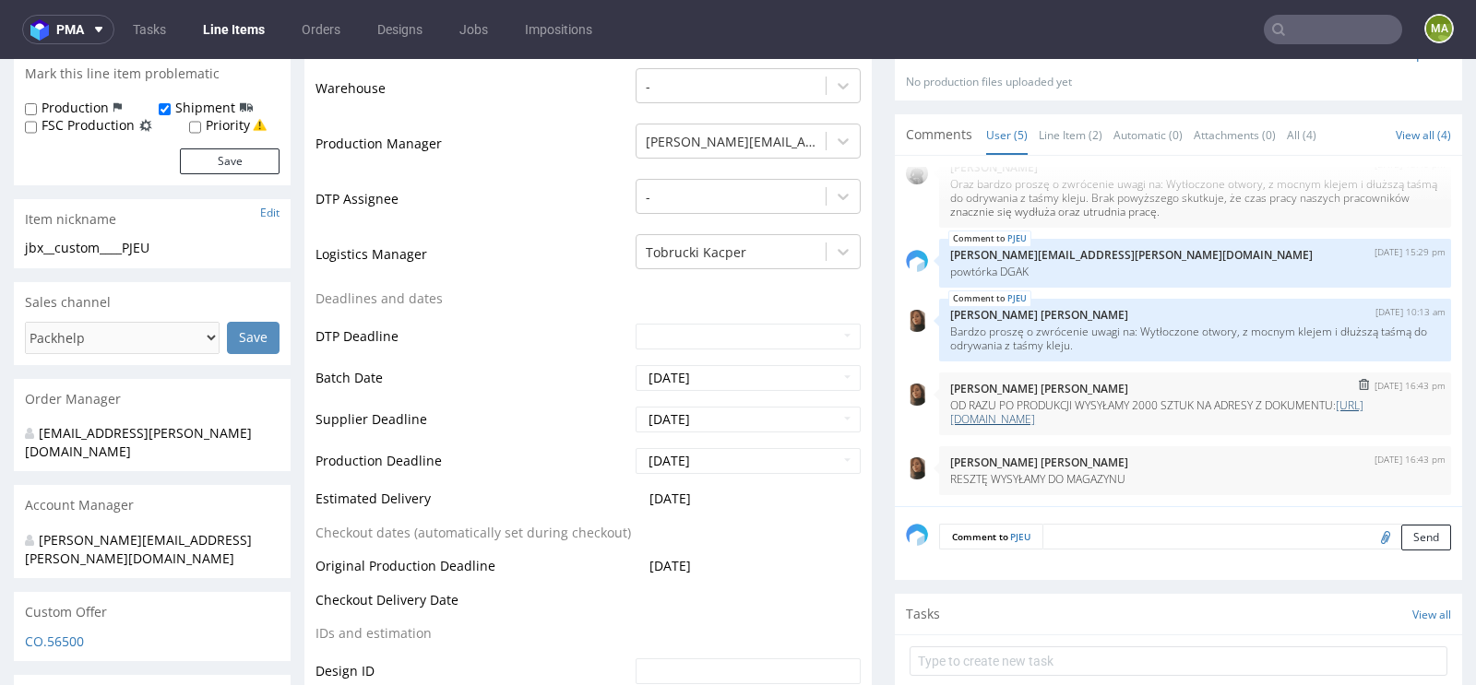
click at [1052, 403] on link "[URL][DOMAIN_NAME]" at bounding box center [1156, 413] width 413 height 30
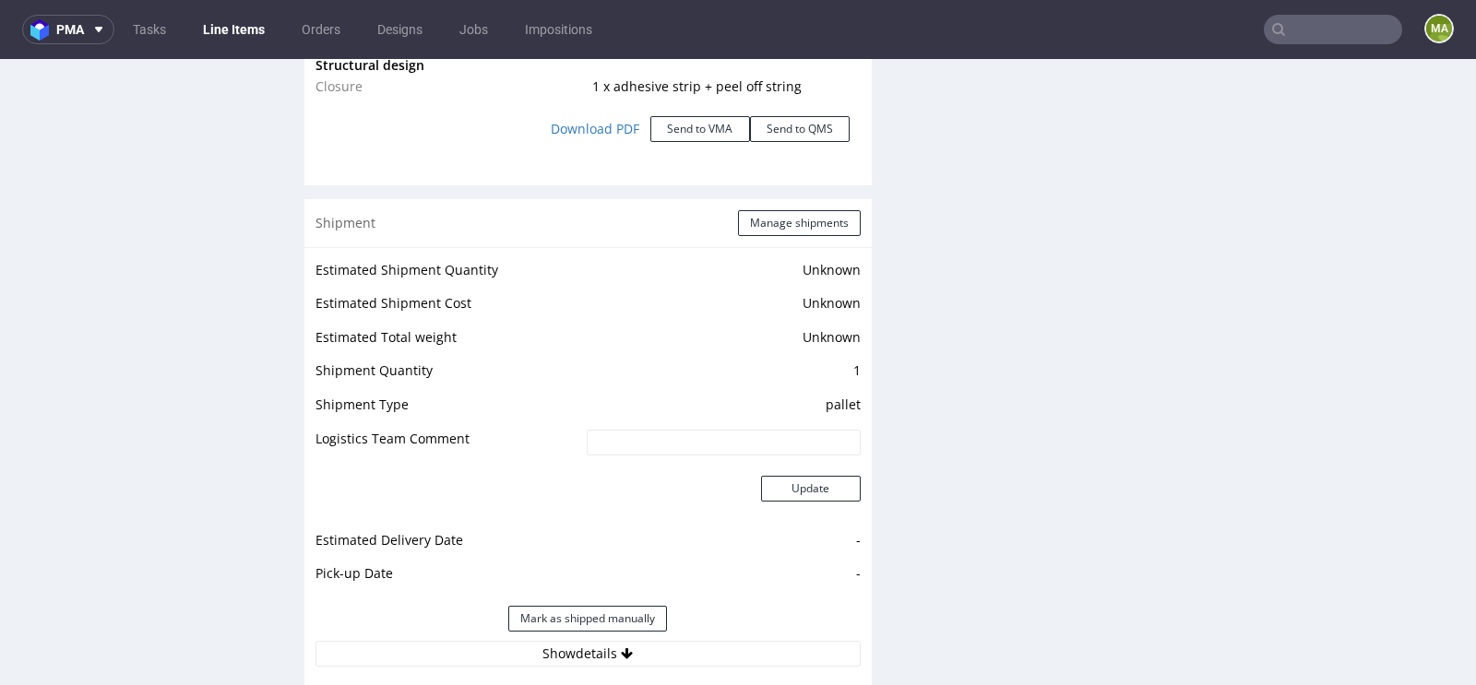
scroll to position [2434, 0]
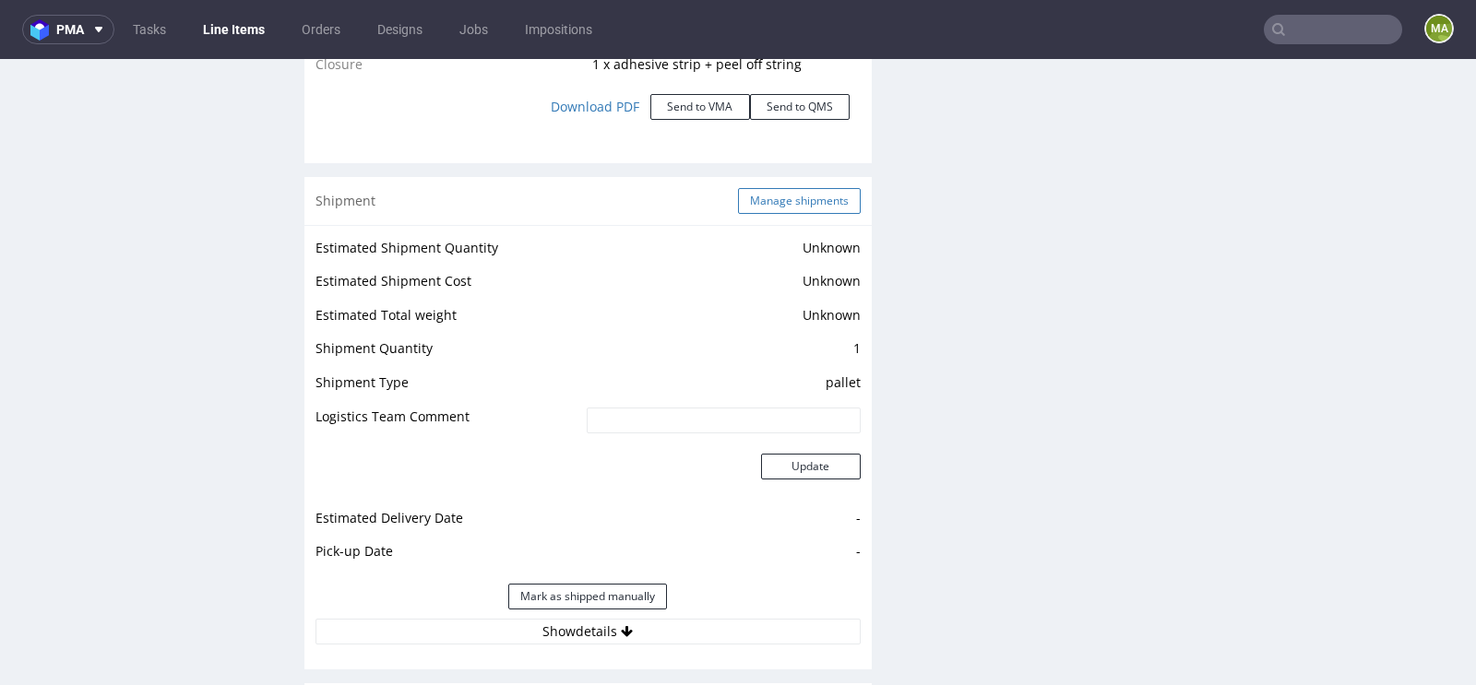
click at [780, 190] on button "Manage shipments" at bounding box center [799, 201] width 123 height 26
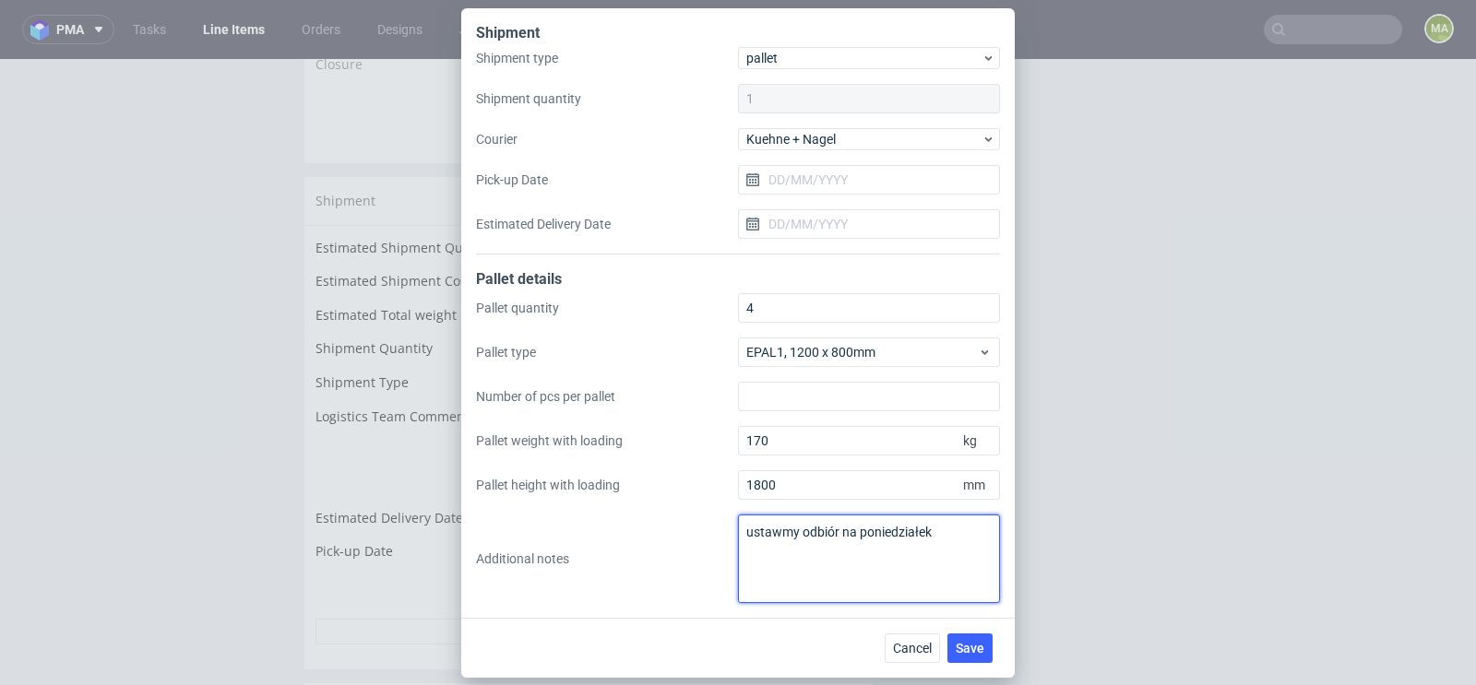
drag, startPoint x: 955, startPoint y: 538, endPoint x: 737, endPoint y: 529, distance: 217.9
click at [738, 529] on textarea "ustawmy odbiór na poniedziałek" at bounding box center [869, 559] width 262 height 89
drag, startPoint x: 778, startPoint y: 531, endPoint x: 755, endPoint y: 531, distance: 23.1
click at [755, 531] on textarea "+paczki PACZKI 7 2 x 150szt 68x50x44 50szt – 68x17x42 100szt – 66x29x41 168szt …" at bounding box center [869, 559] width 262 height 89
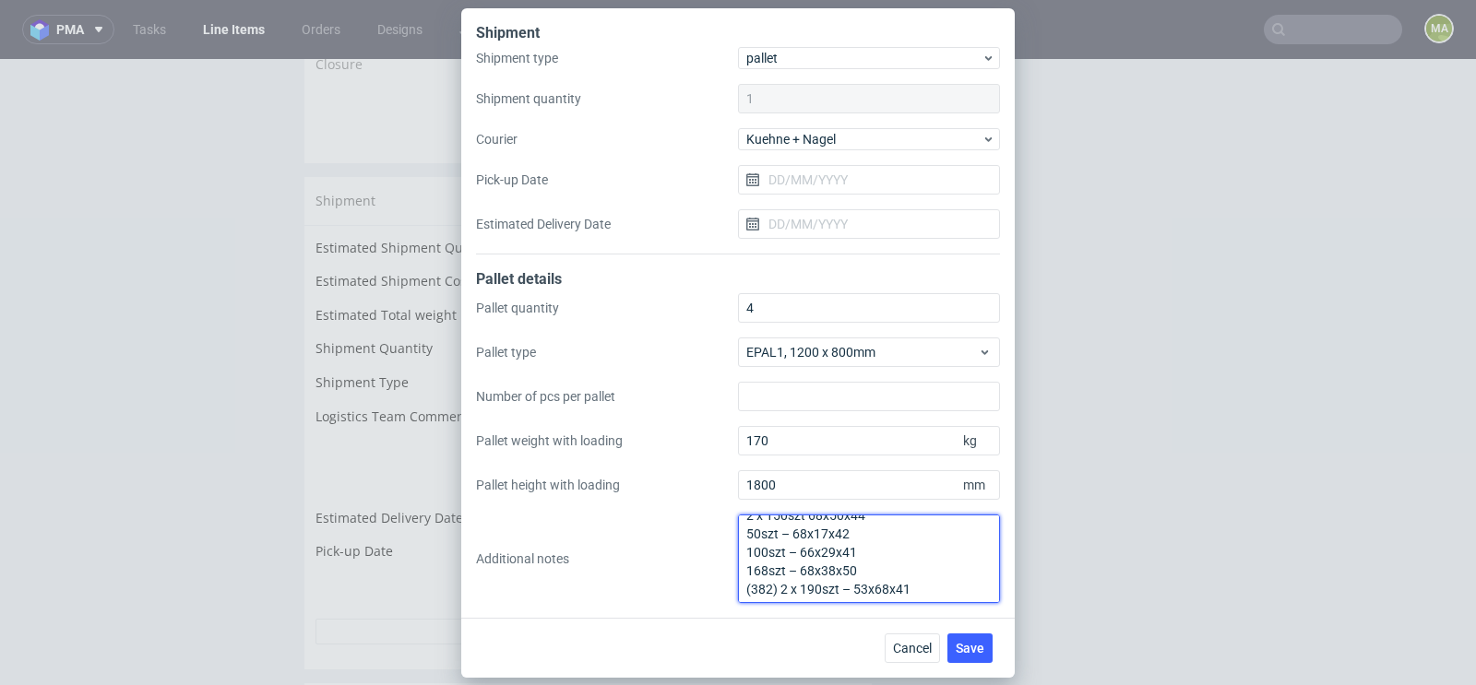
scroll to position [38, 0]
type textarea "+PACZKI 7 2 x 150szt 68x50x44 50szt – 68x17x42 100szt – 66x29x41 168szt – 68x38…"
click at [960, 634] on button "Save" at bounding box center [969, 649] width 45 height 30
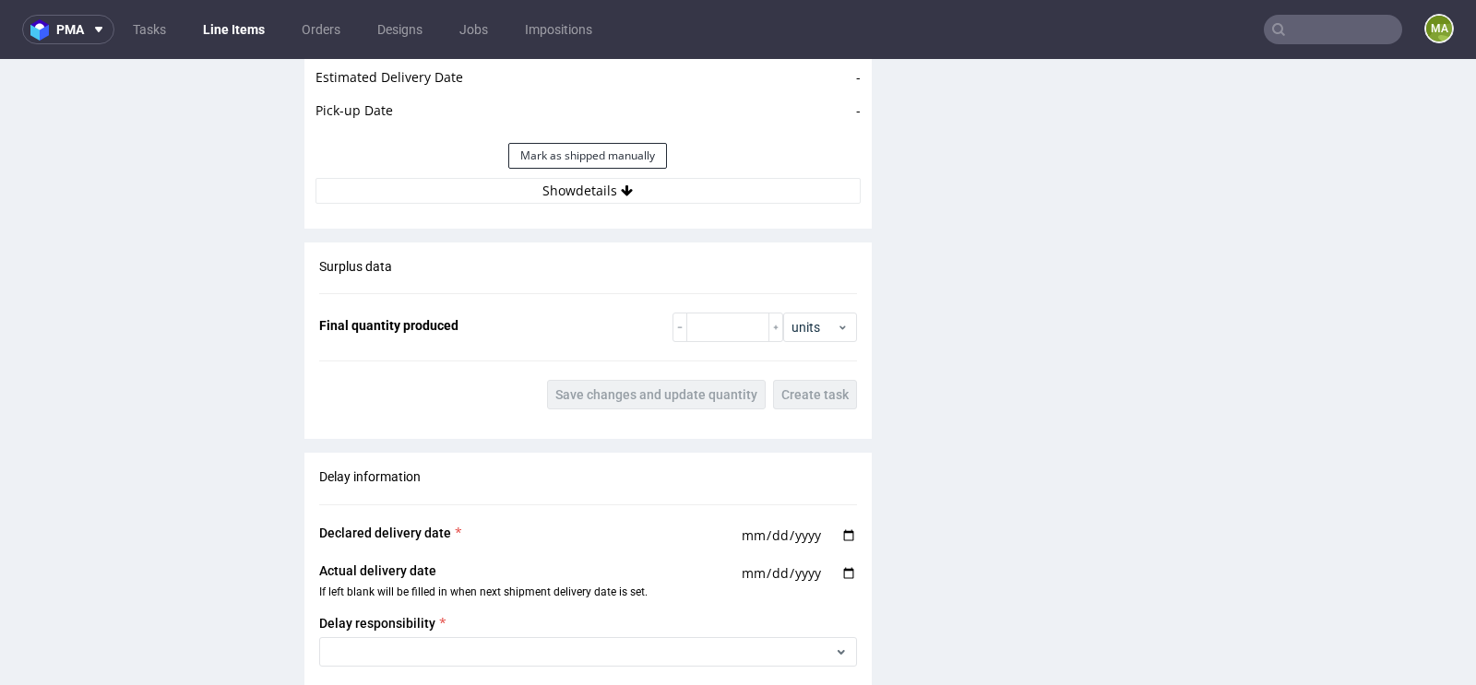
scroll to position [2451, 0]
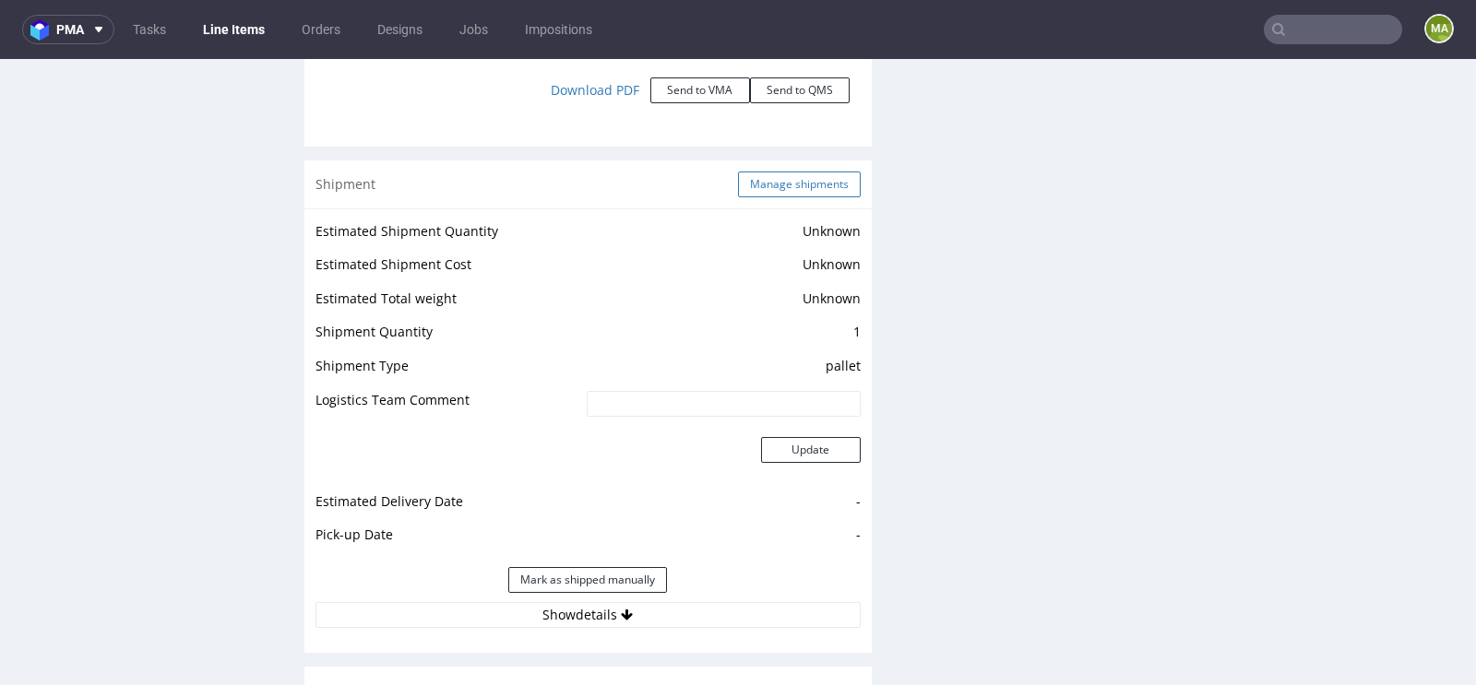
click at [800, 185] on button "Manage shipments" at bounding box center [799, 185] width 123 height 26
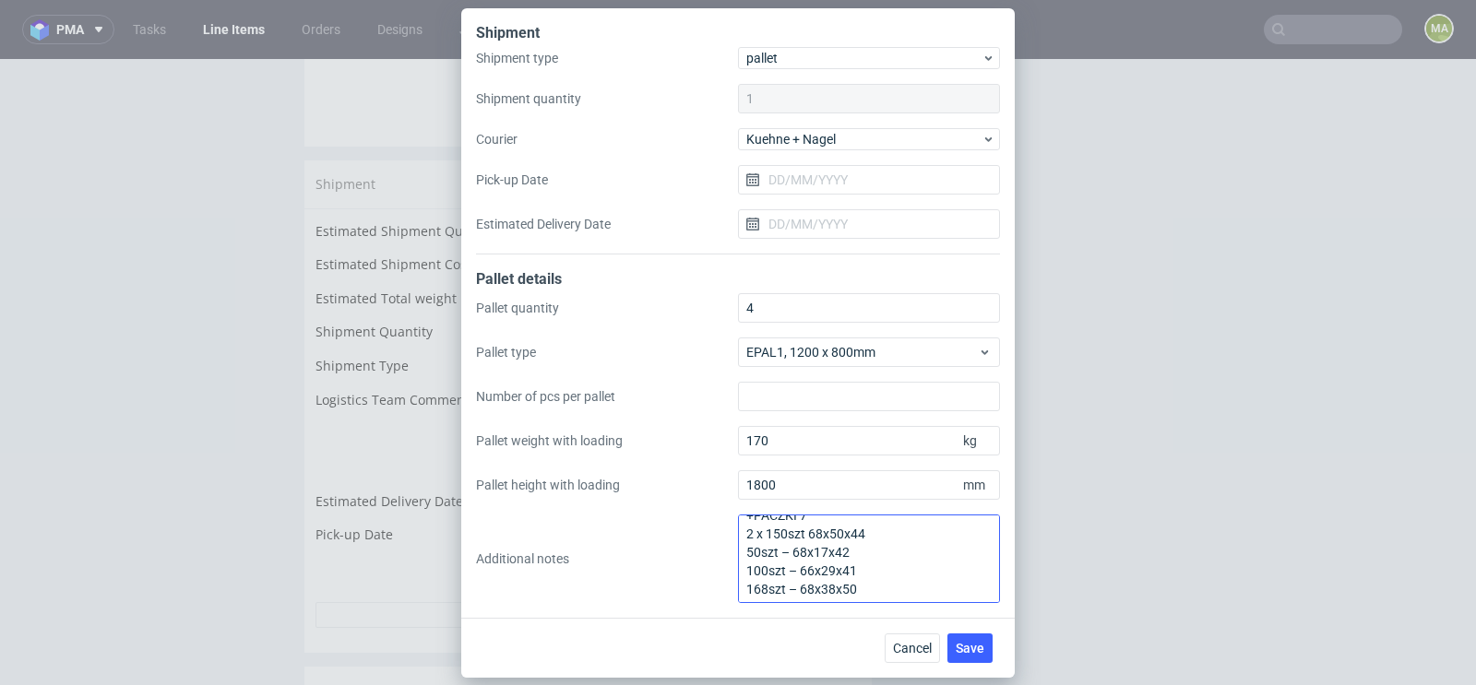
scroll to position [38, 0]
click at [911, 647] on span "Cancel" at bounding box center [912, 648] width 39 height 13
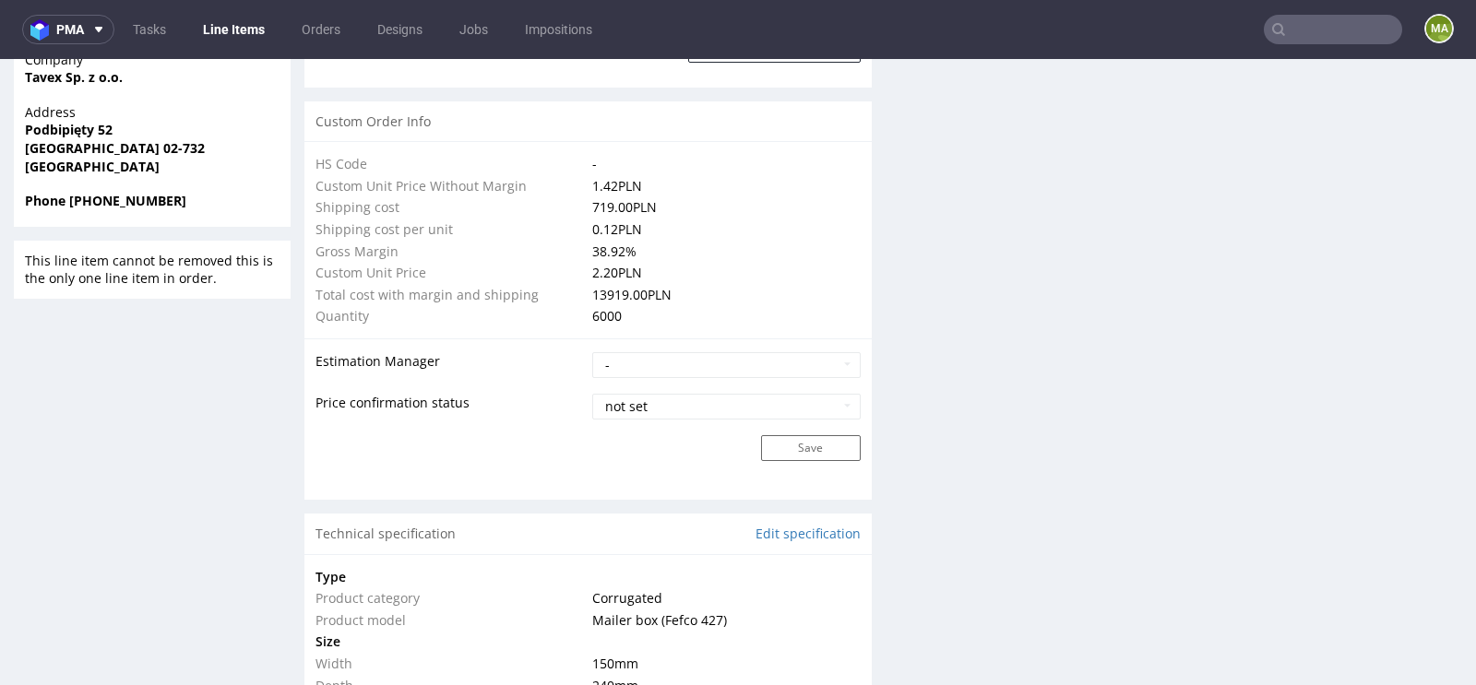
scroll to position [768, 0]
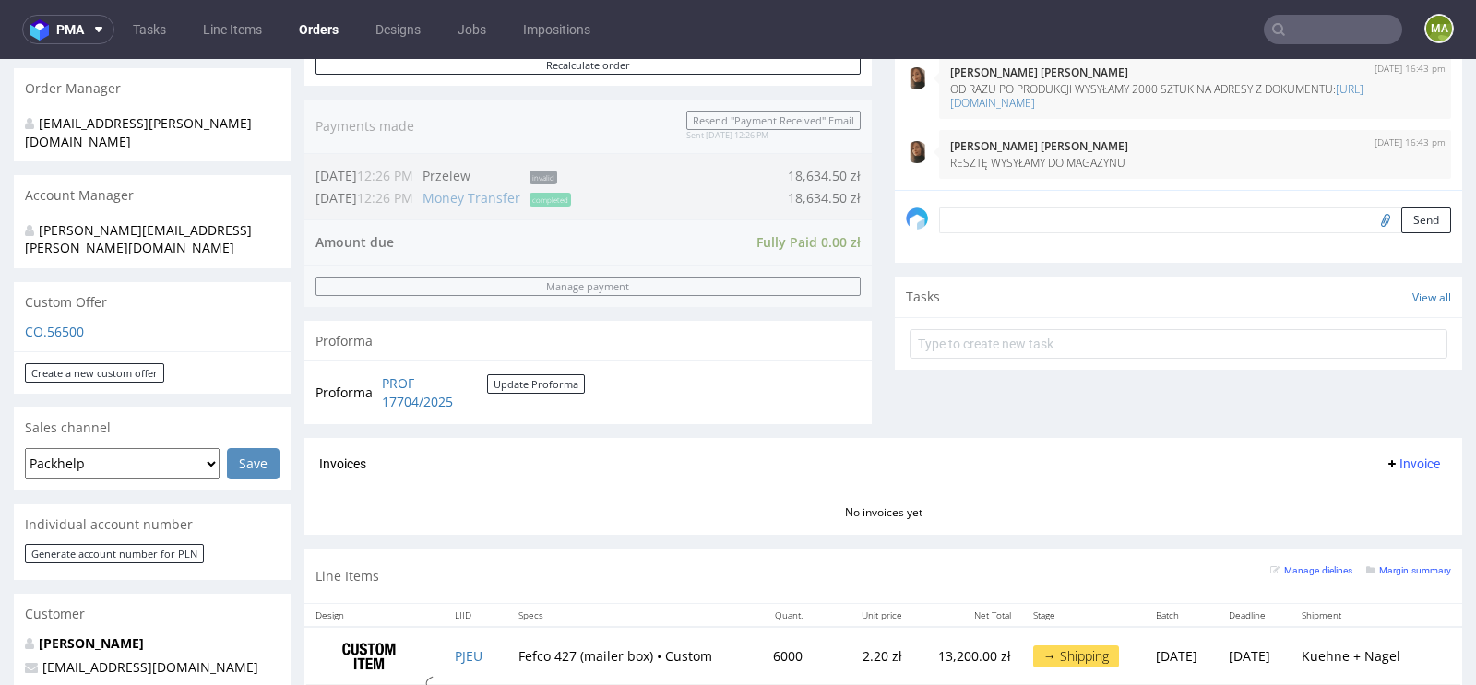
scroll to position [694, 0]
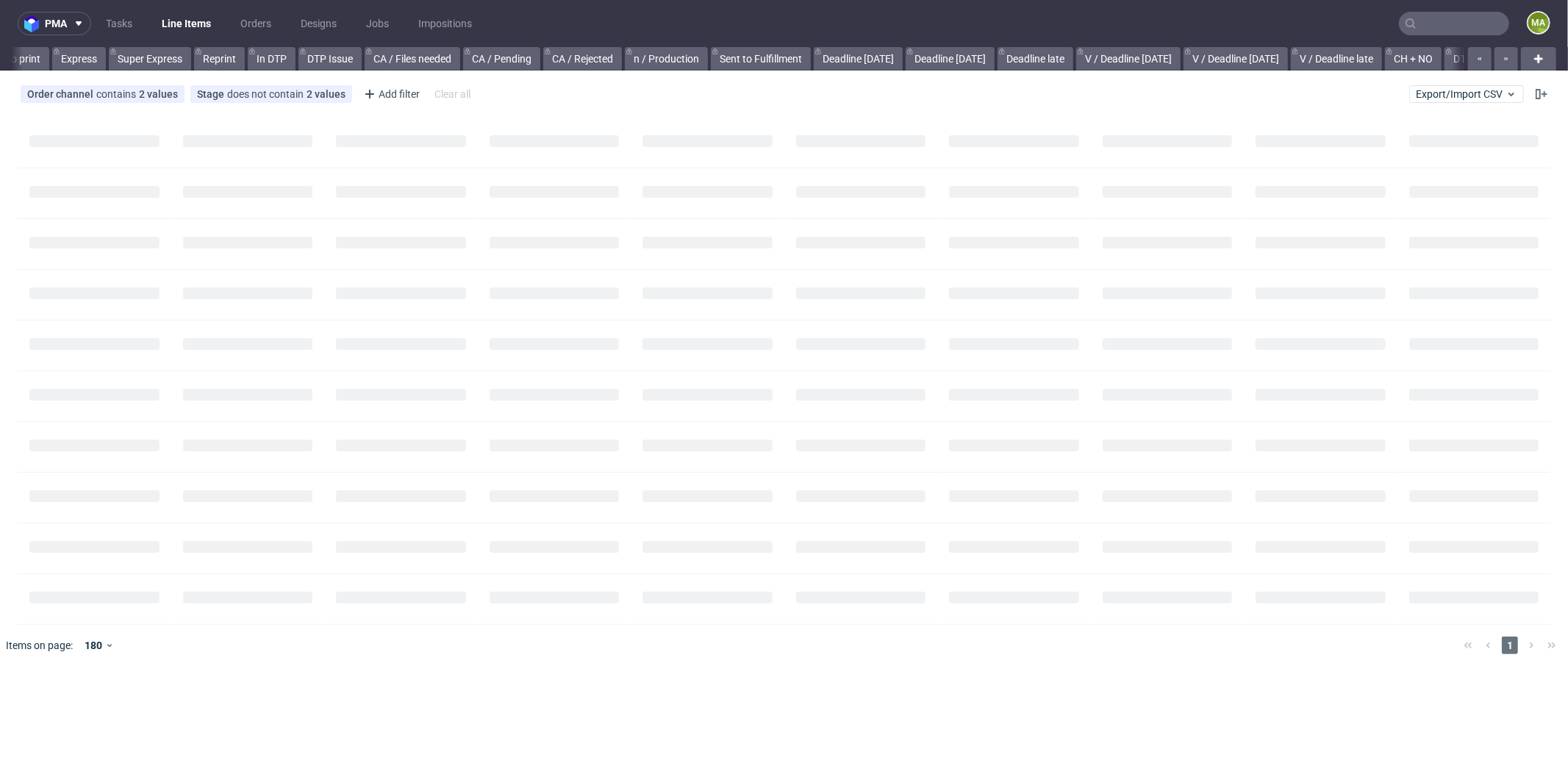
click at [1447, 24] on input "text" at bounding box center [1454, 24] width 110 height 24
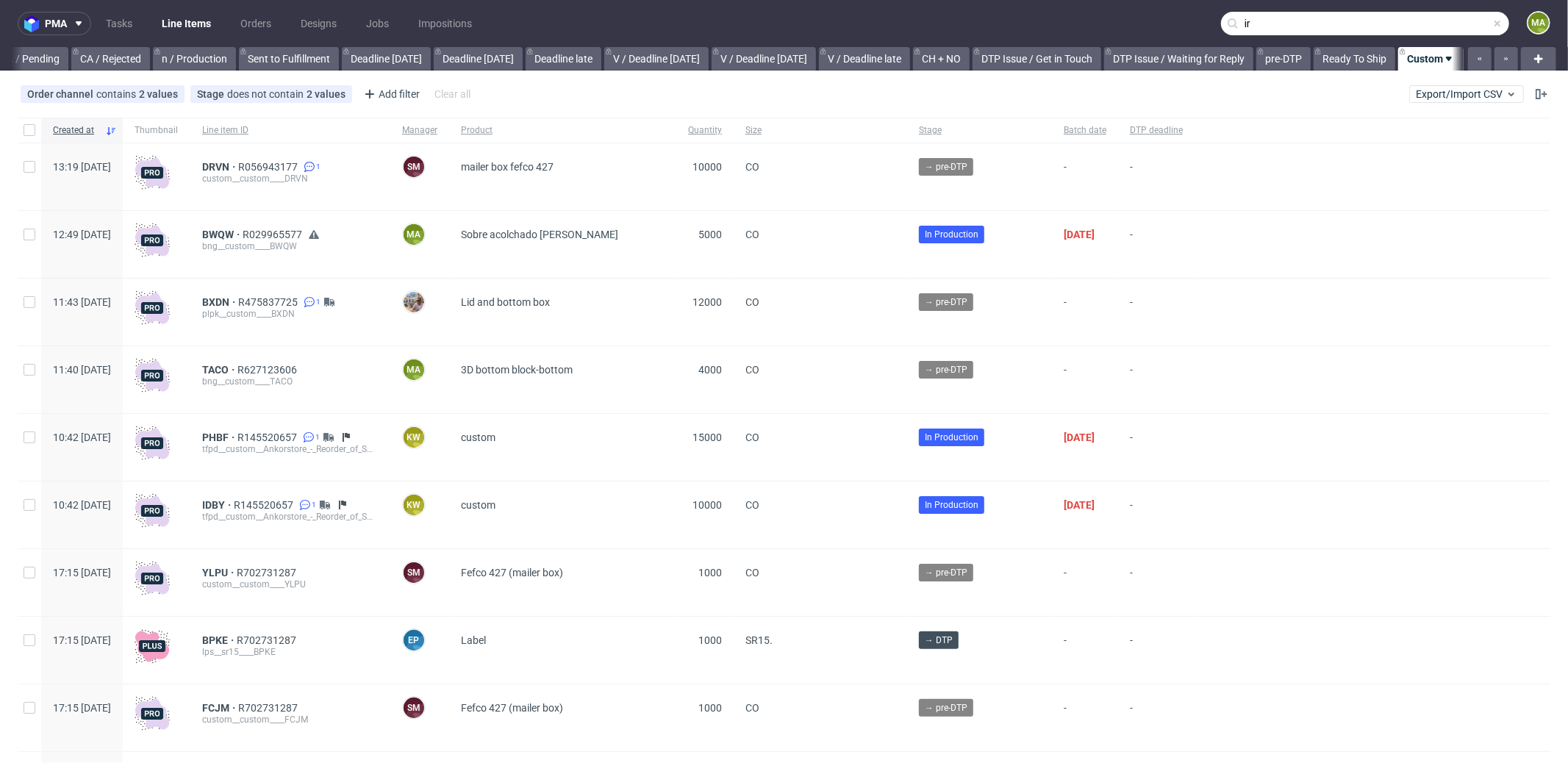
scroll to position [0, 1269]
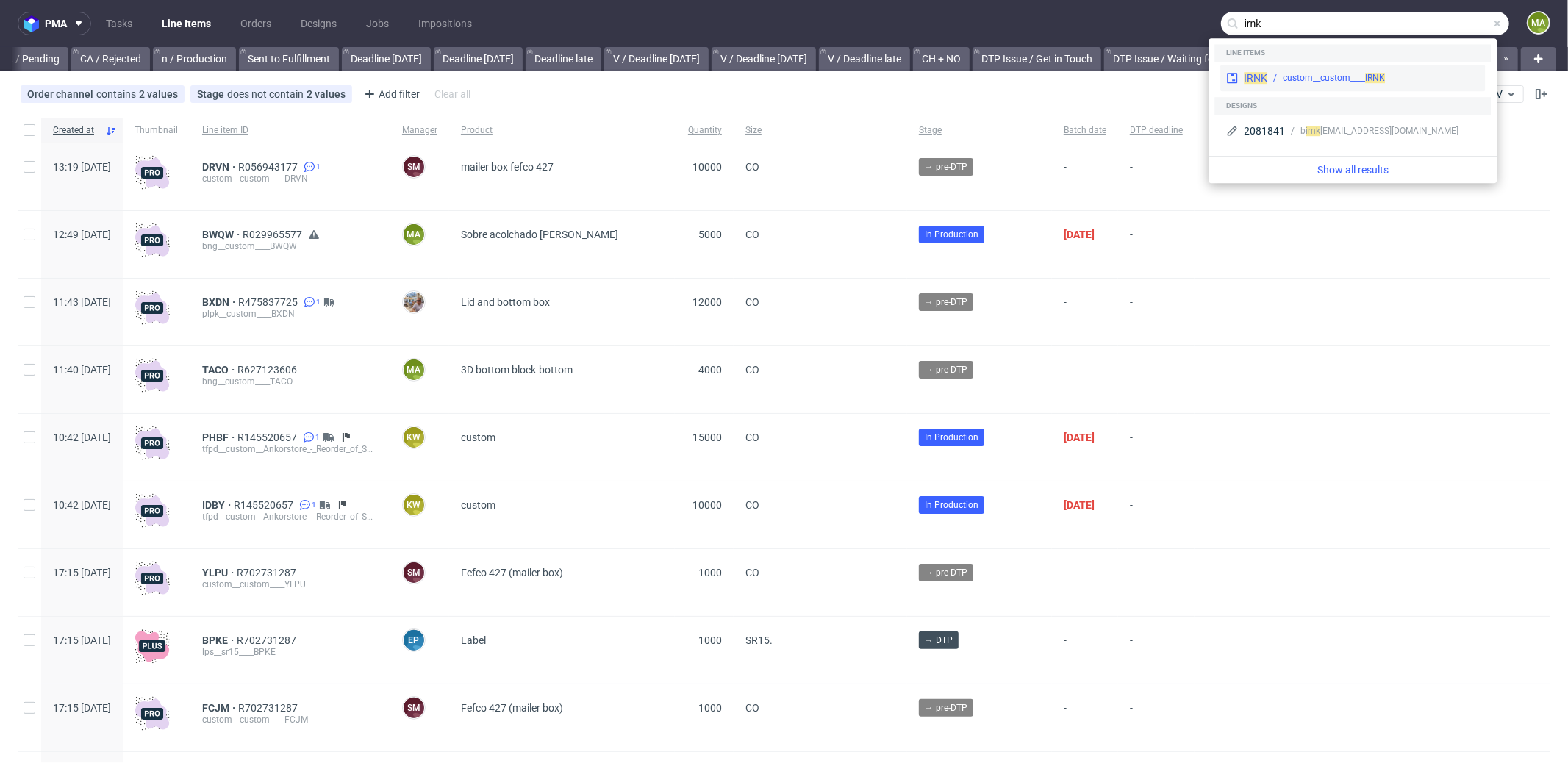
type input "irnk"
click at [1381, 65] on div "IRNK custom__custom____ IRNK" at bounding box center [1353, 77] width 265 height 26
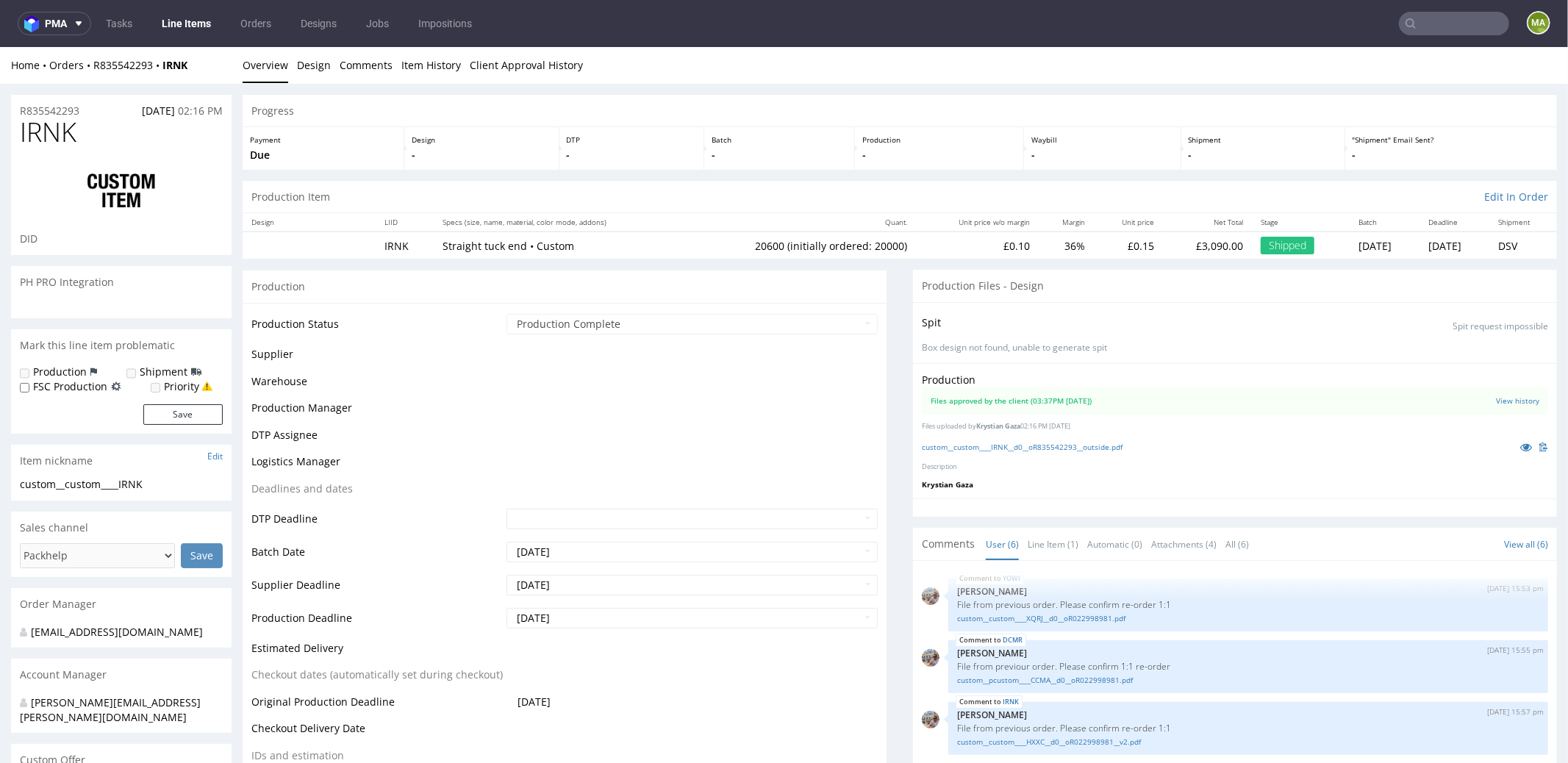
scroll to position [81, 0]
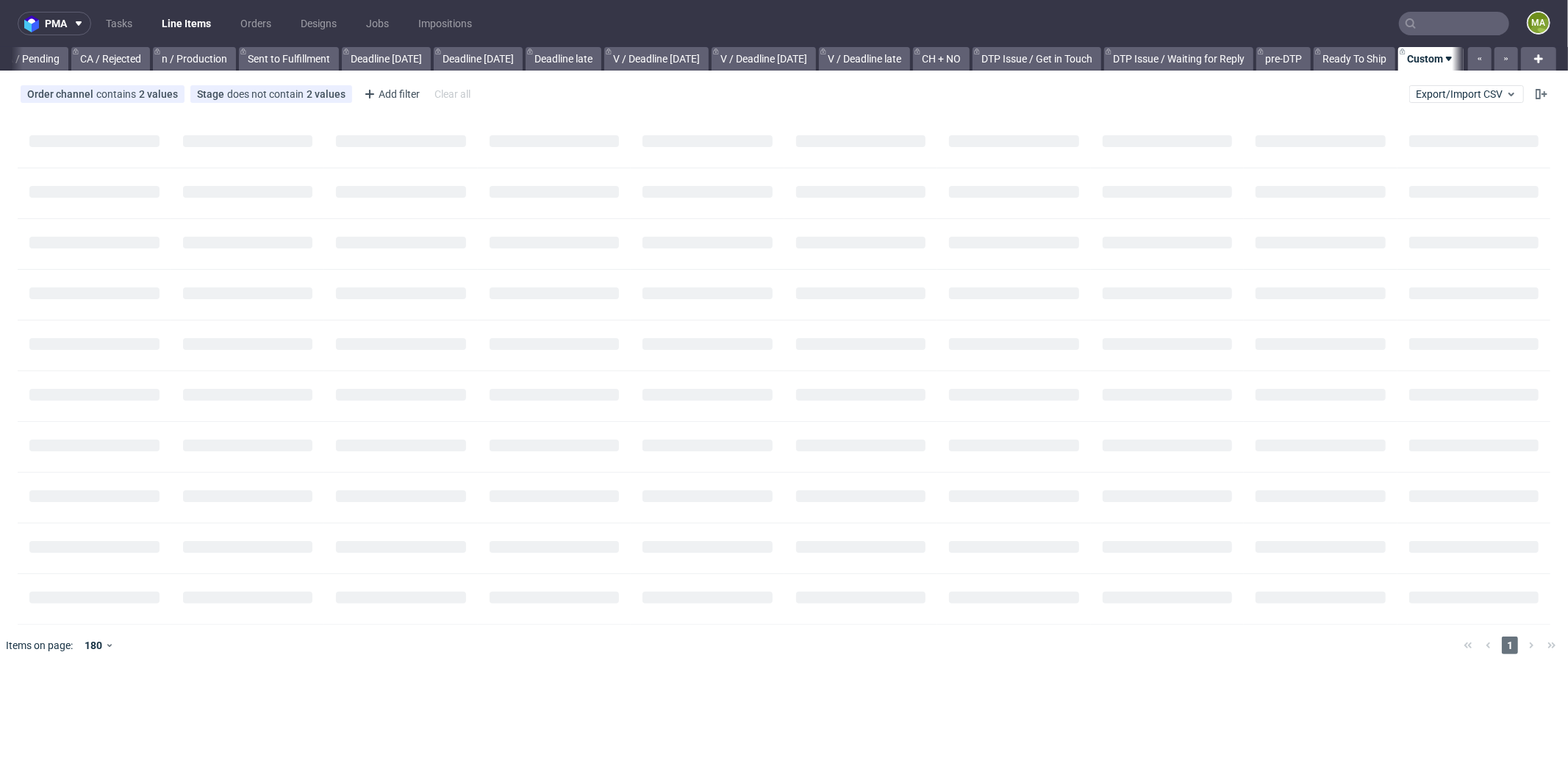
scroll to position [0, 1257]
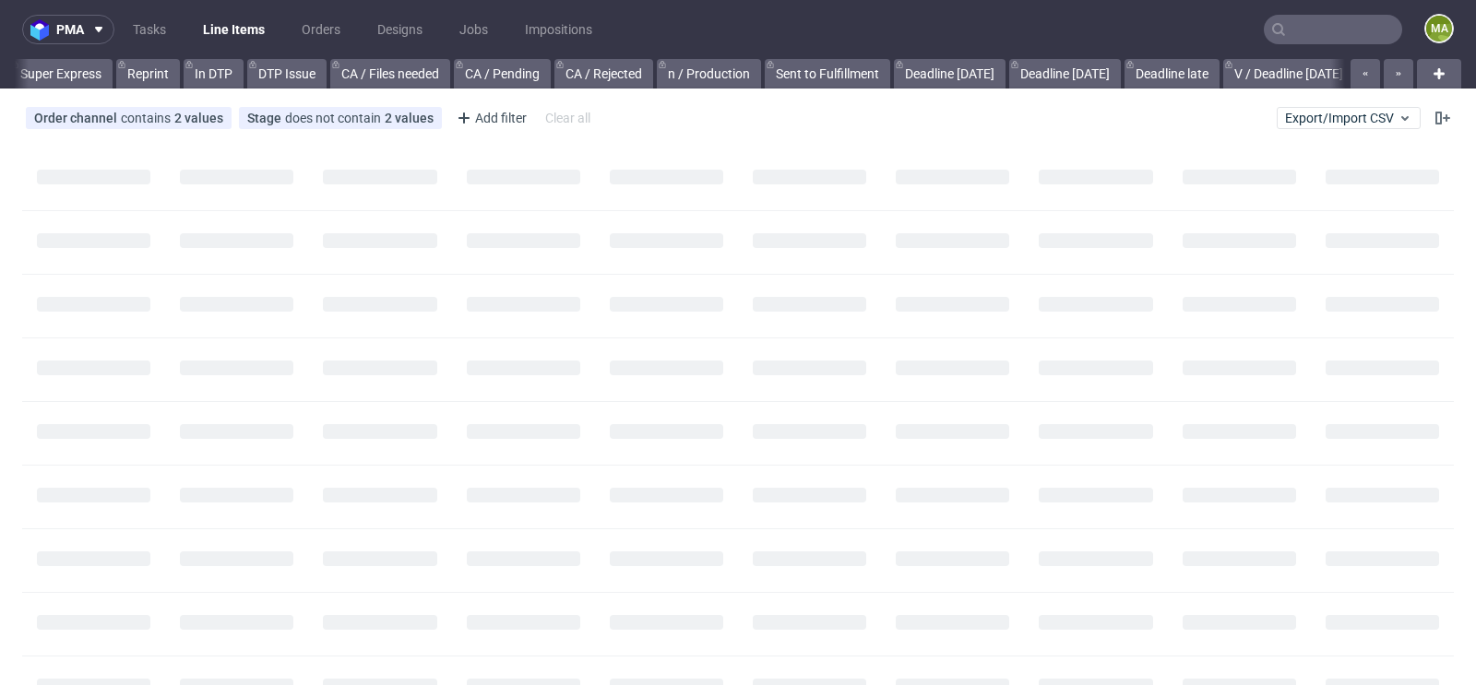
click at [1303, 21] on input "text" at bounding box center [1333, 30] width 138 height 30
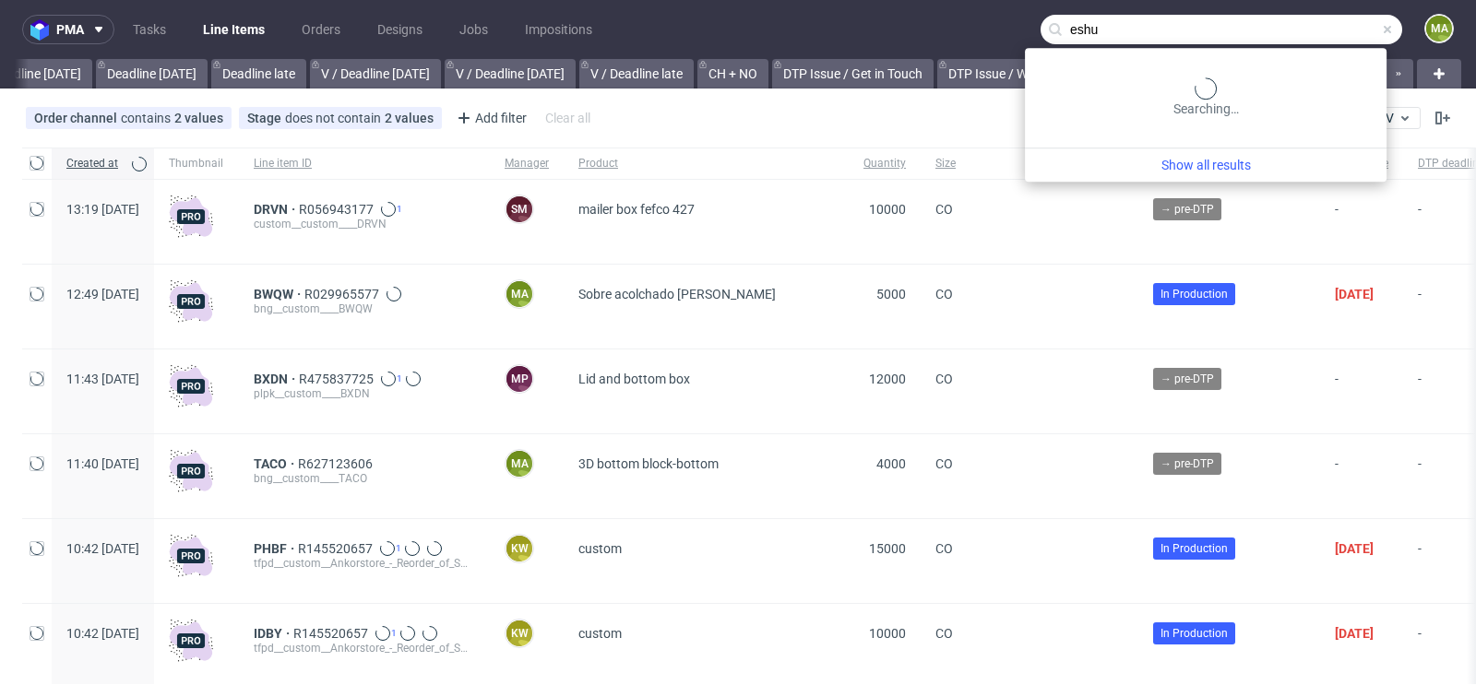
scroll to position [0, 2085]
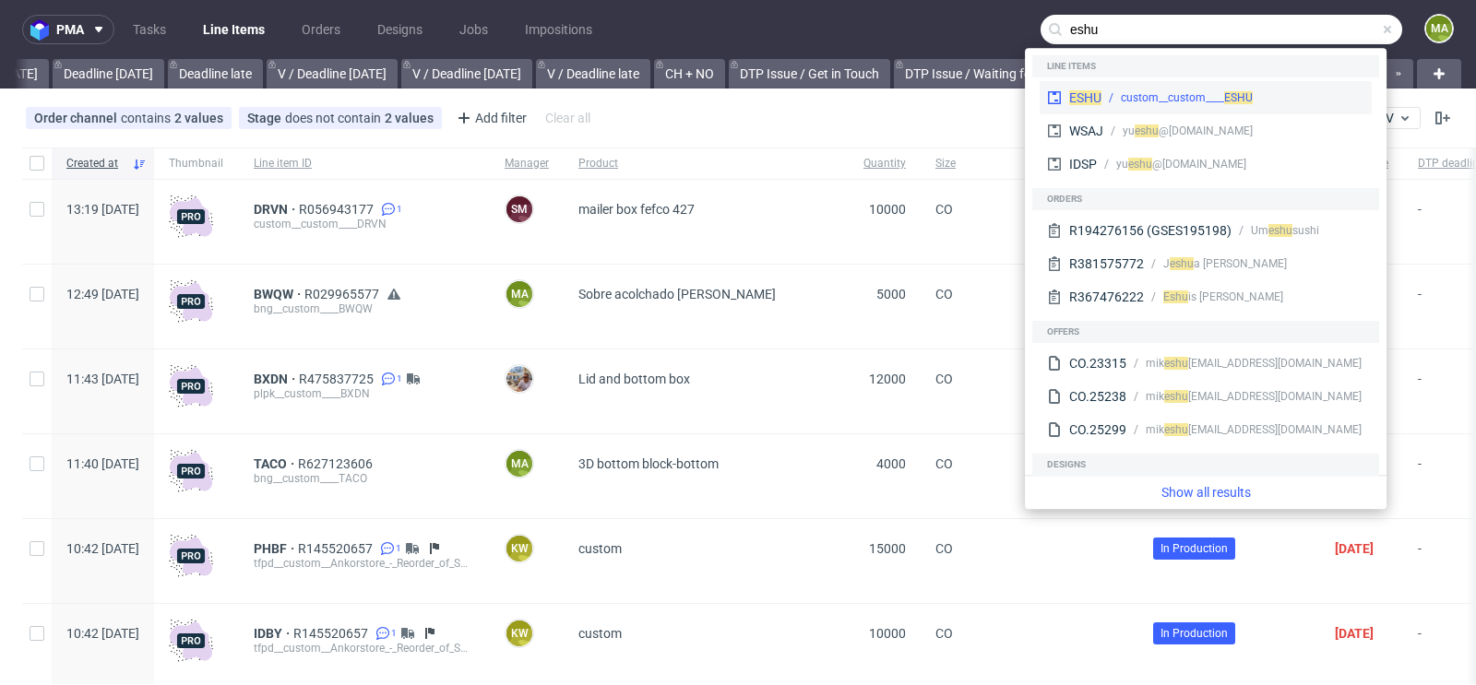
type input "eshu"
click at [1152, 88] on div "ESHU custom__custom____ ESHU" at bounding box center [1206, 97] width 332 height 33
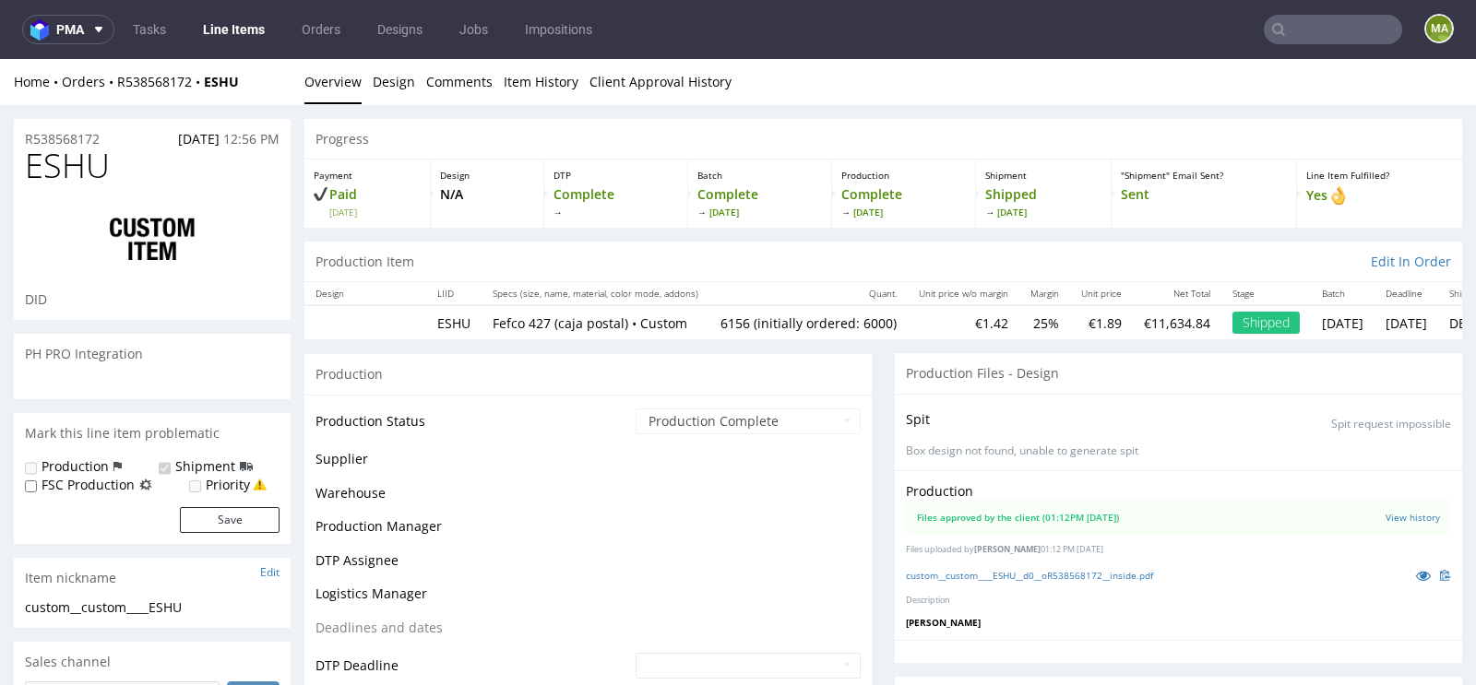
scroll to position [1349, 0]
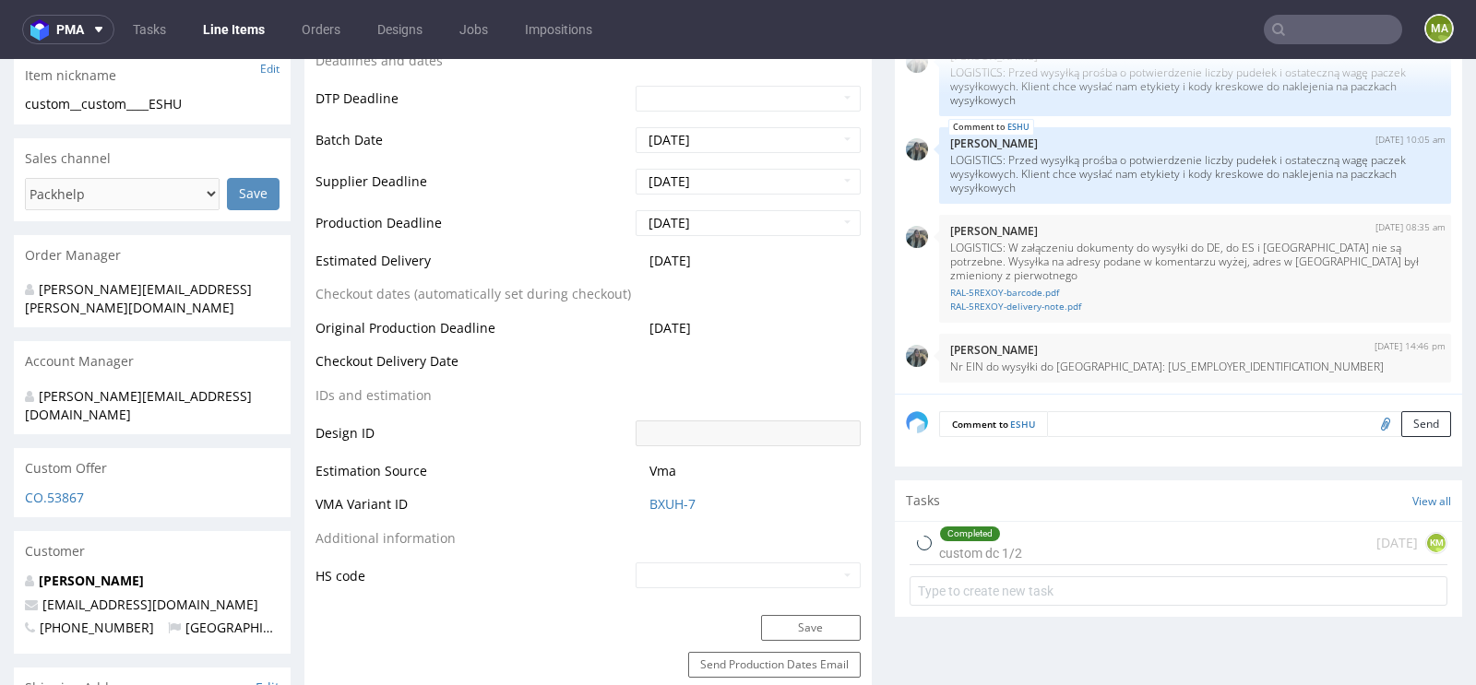
select select "in_progress"
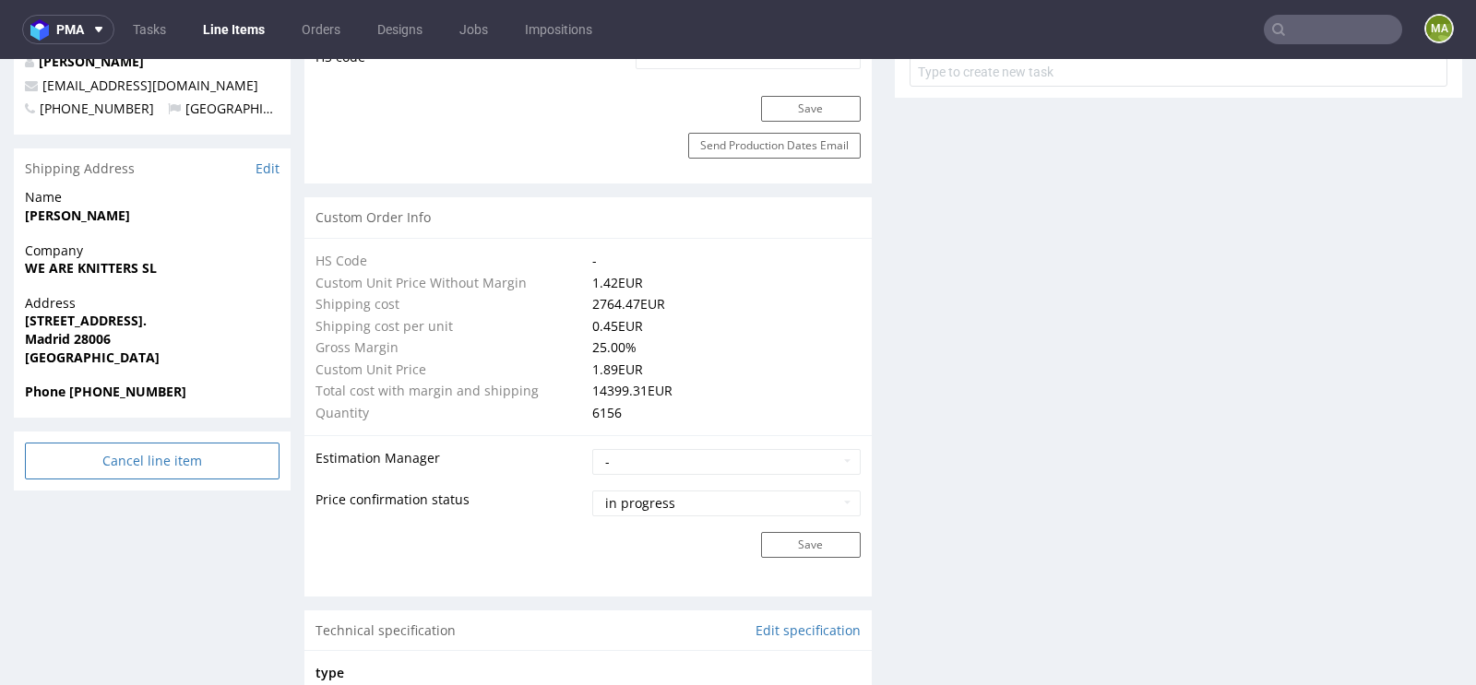
scroll to position [1200, 0]
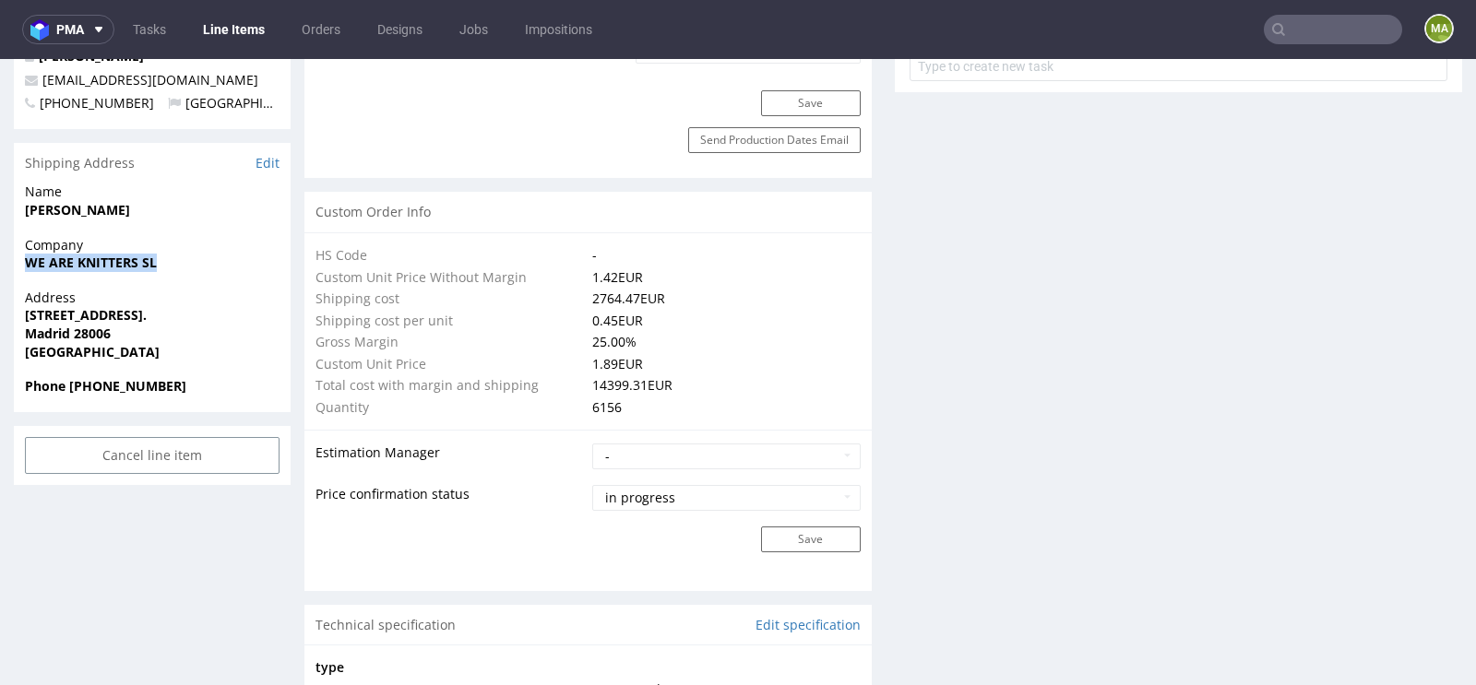
drag, startPoint x: 180, startPoint y: 236, endPoint x: 26, endPoint y: 225, distance: 154.4
click at [26, 236] on div "Company WE ARE KNITTERS SL" at bounding box center [152, 262] width 277 height 53
copy strong "WE ARE KNITTERS SL"
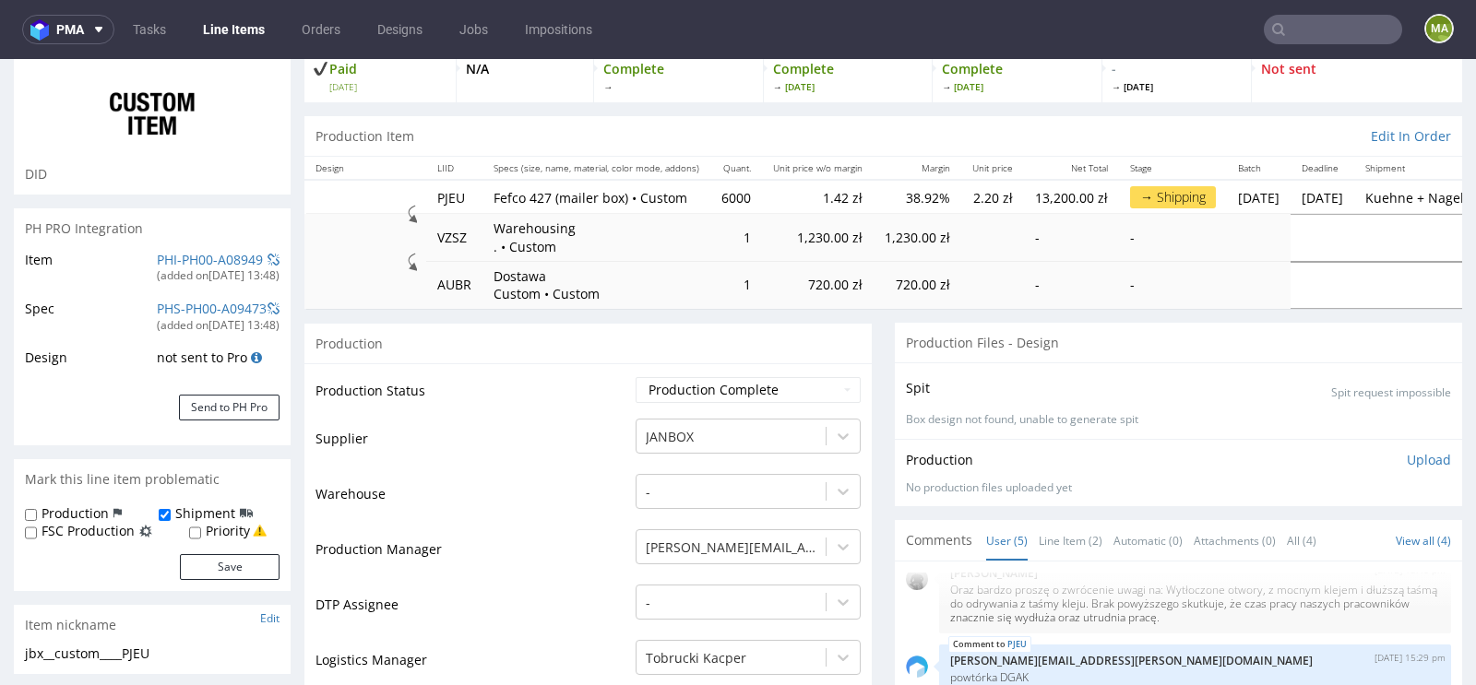
scroll to position [389, 0]
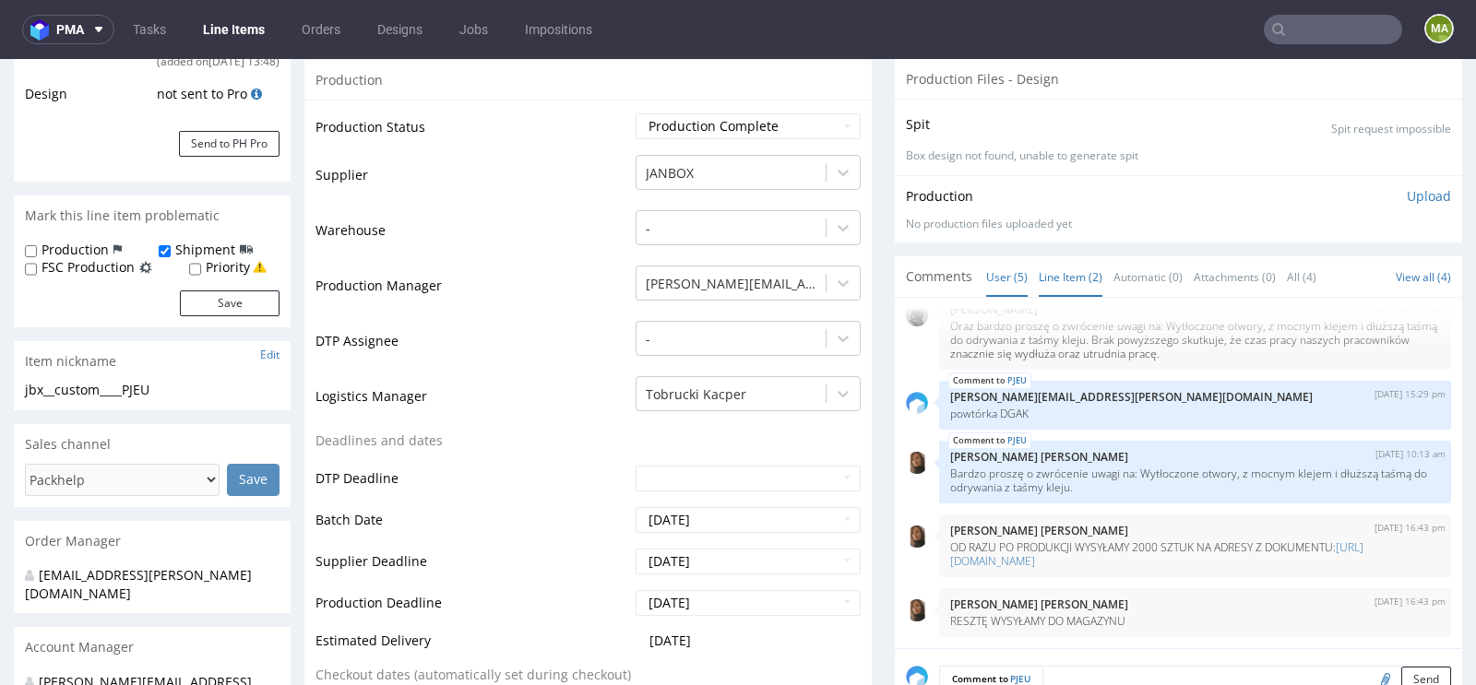
click at [1039, 263] on link "Line Item (2)" at bounding box center [1071, 277] width 64 height 40
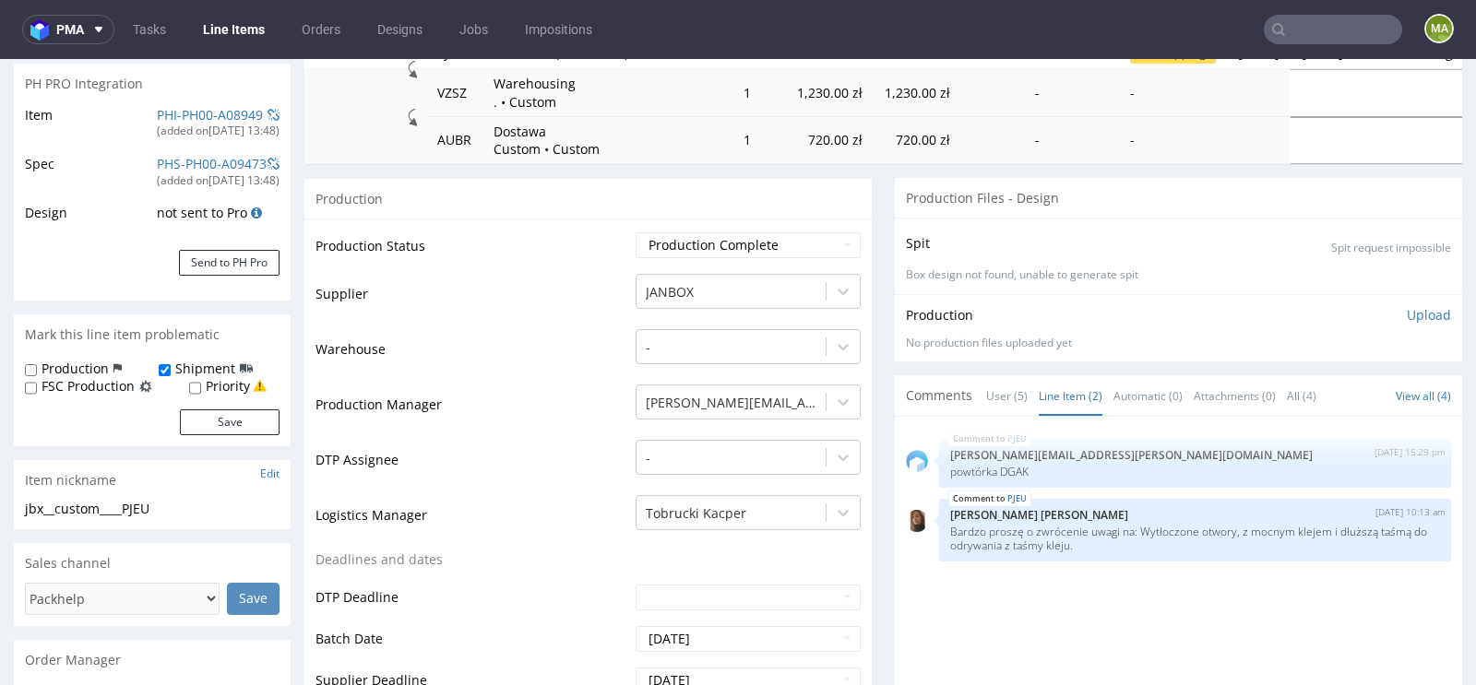
scroll to position [208, 0]
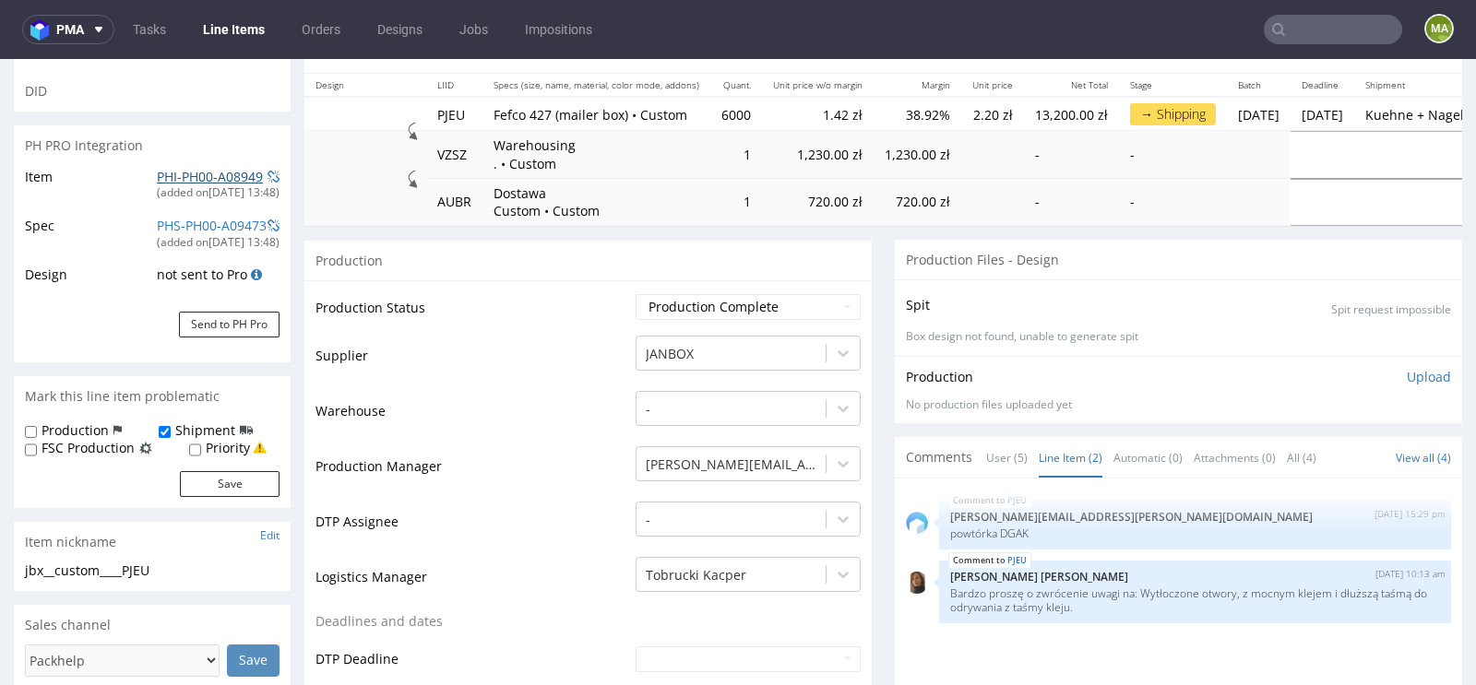
click at [190, 176] on link "PHI-PH00-A08949" at bounding box center [210, 177] width 106 height 18
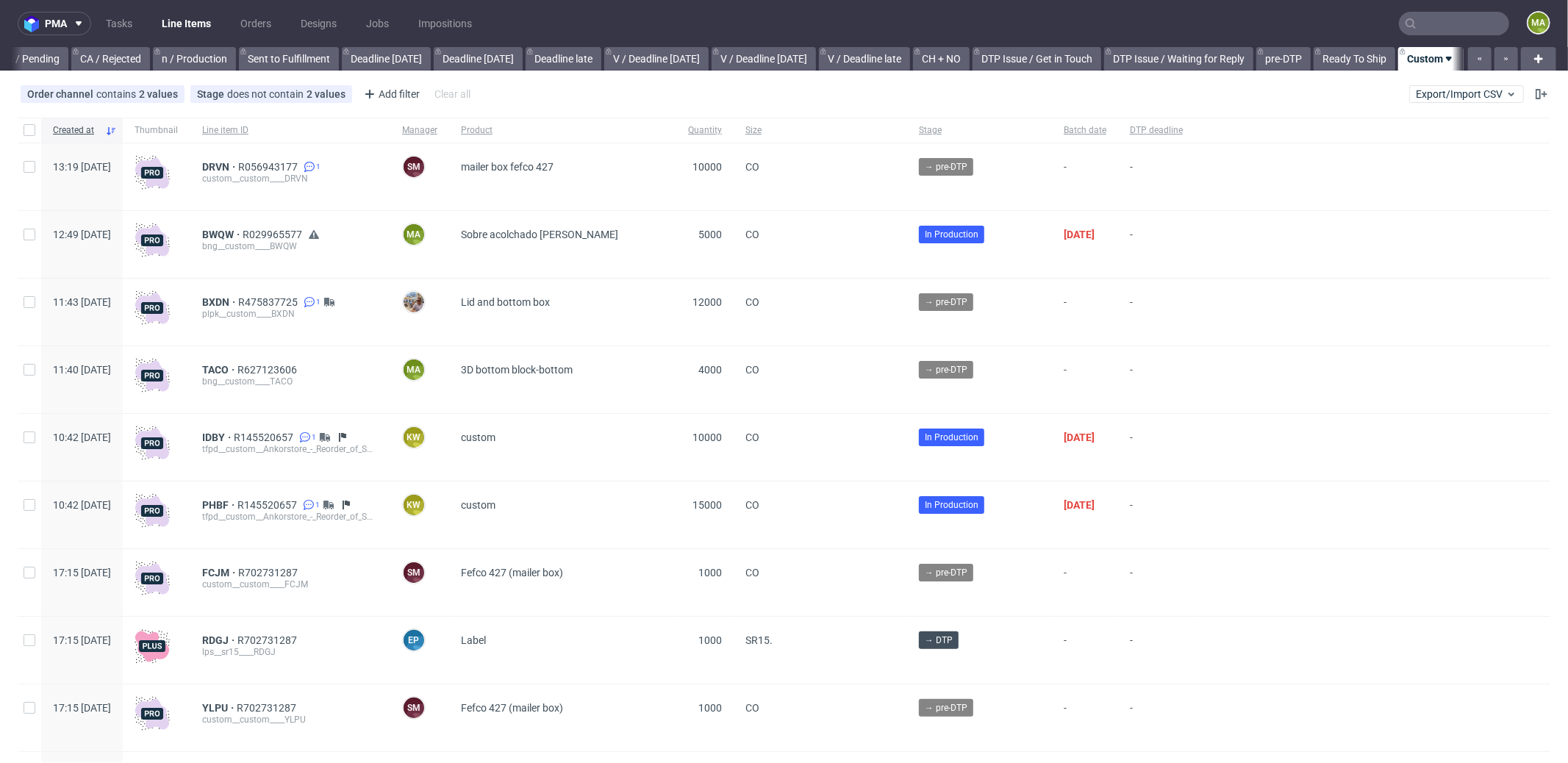
scroll to position [0, 1269]
